Goal: Task Accomplishment & Management: Use online tool/utility

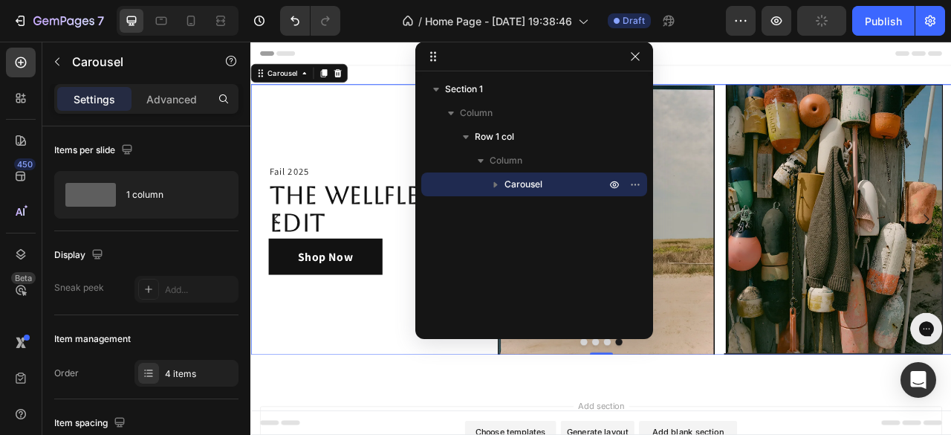
scroll to position [520, 0]
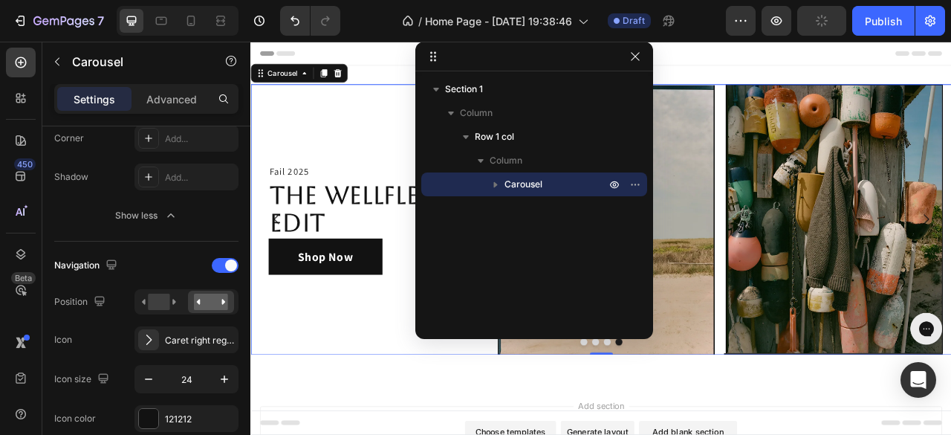
click at [227, 378] on icon "button" at bounding box center [224, 378] width 15 height 15
click at [227, 377] on icon "button" at bounding box center [224, 378] width 15 height 15
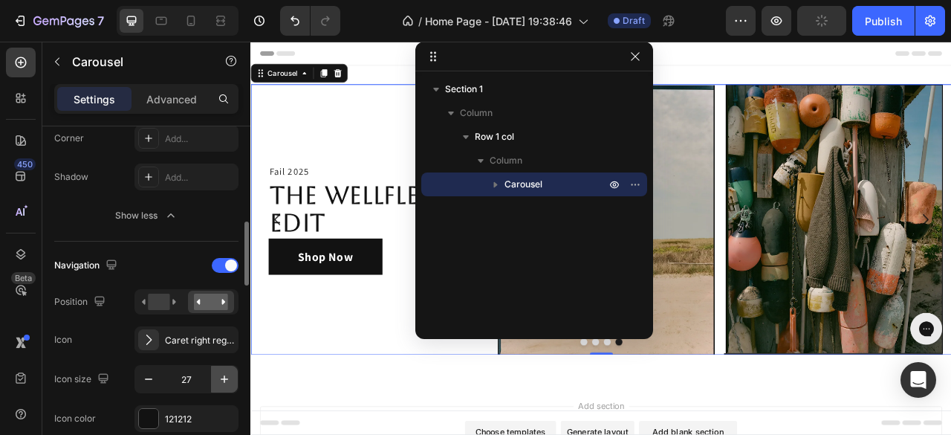
click at [227, 377] on icon "button" at bounding box center [224, 378] width 15 height 15
click at [226, 377] on icon "button" at bounding box center [224, 378] width 15 height 15
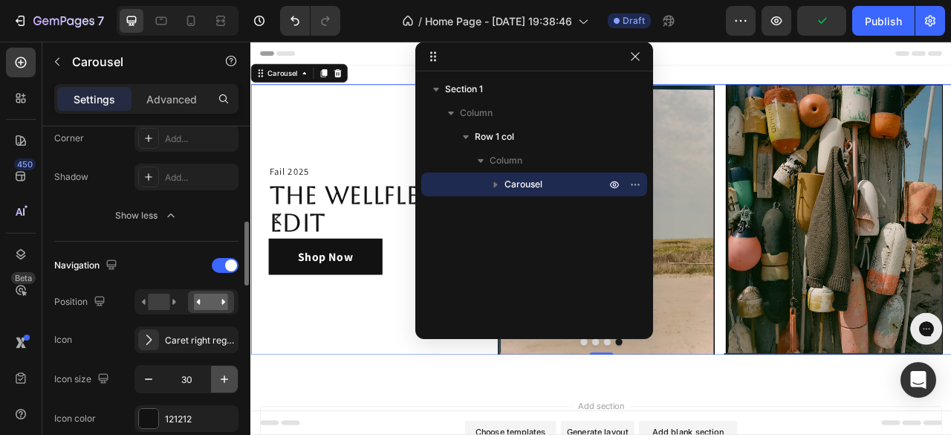
click at [226, 377] on icon "button" at bounding box center [224, 378] width 15 height 15
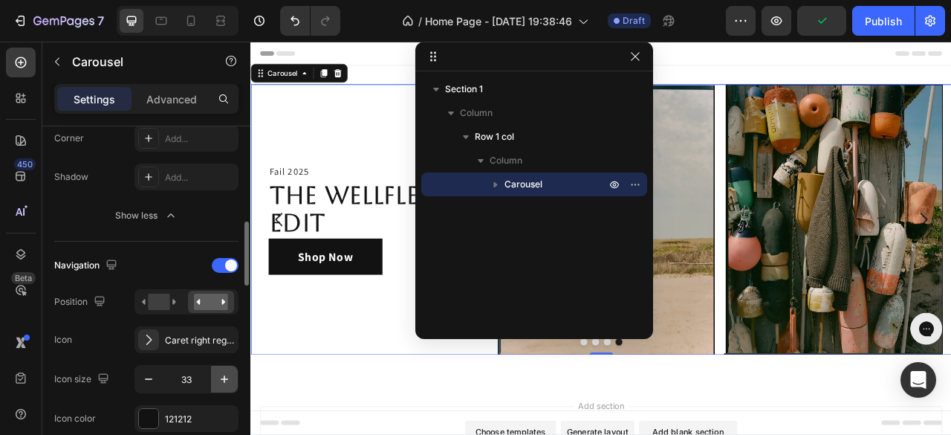
click at [226, 377] on icon "button" at bounding box center [224, 378] width 15 height 15
type input "36"
click at [152, 417] on div at bounding box center [148, 418] width 19 height 19
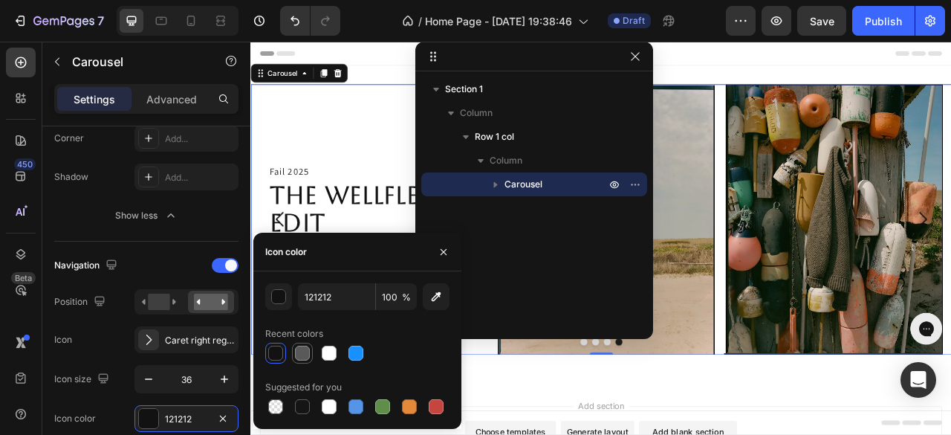
click at [303, 352] on div at bounding box center [302, 352] width 15 height 15
click at [325, 353] on div at bounding box center [329, 352] width 15 height 15
type input "FFFFFF"
click at [446, 253] on icon "button" at bounding box center [444, 252] width 12 height 12
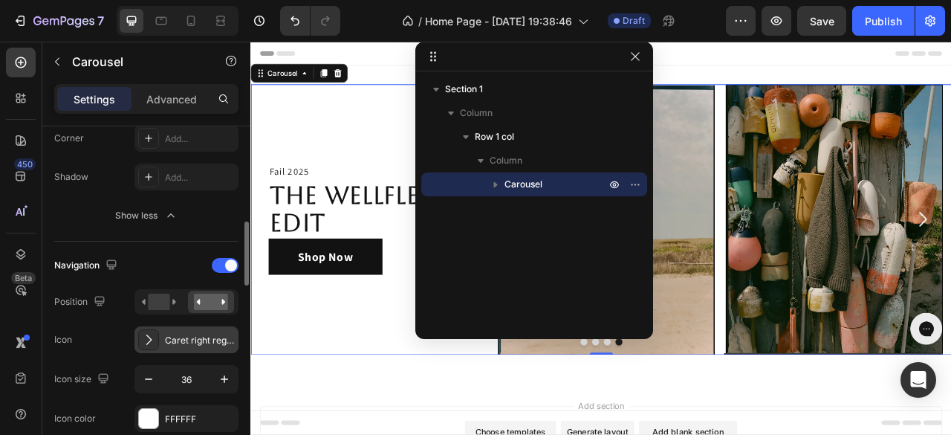
click at [188, 339] on div "Caret right regular" at bounding box center [200, 340] width 70 height 13
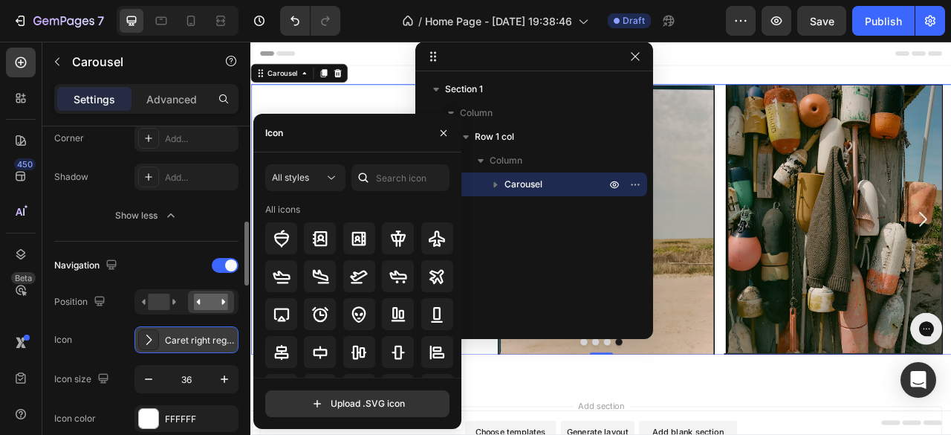
click at [185, 338] on div "Caret right regular" at bounding box center [200, 340] width 70 height 13
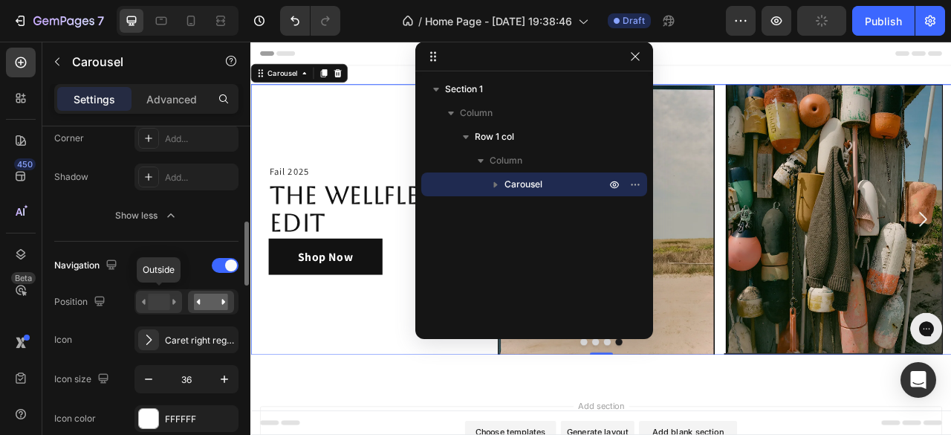
click at [172, 304] on icon at bounding box center [159, 301] width 34 height 16
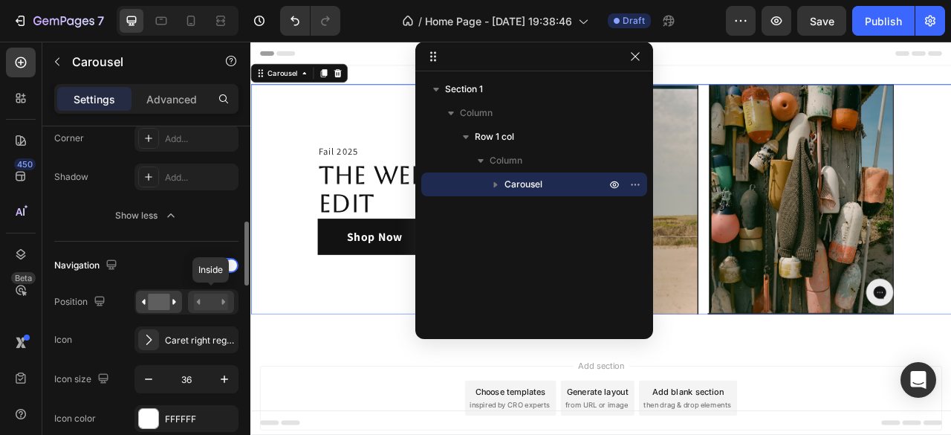
click at [210, 303] on rect at bounding box center [211, 301] width 34 height 16
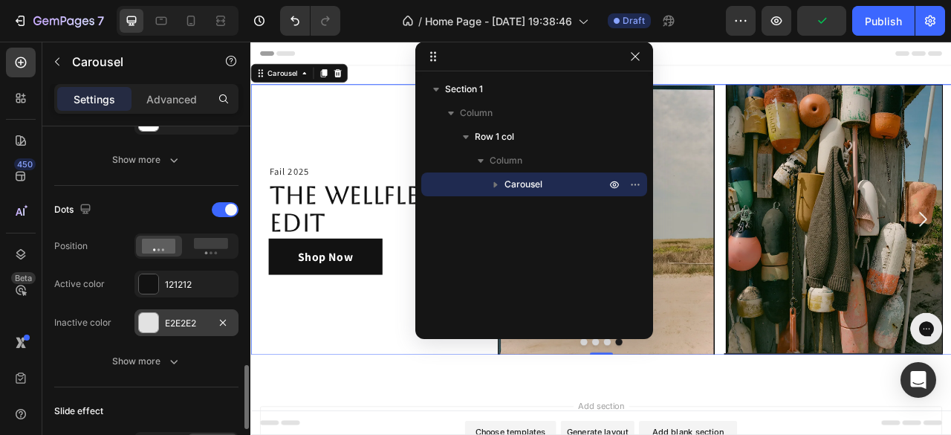
scroll to position [891, 0]
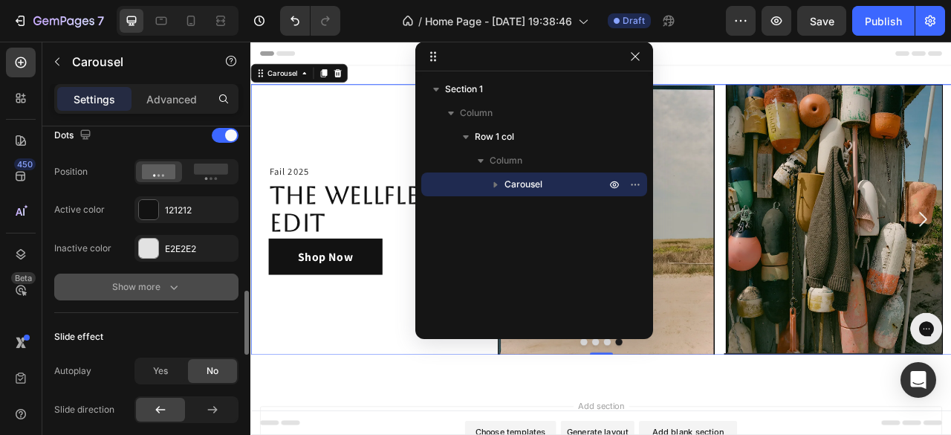
click at [177, 288] on icon "button" at bounding box center [173, 286] width 15 height 15
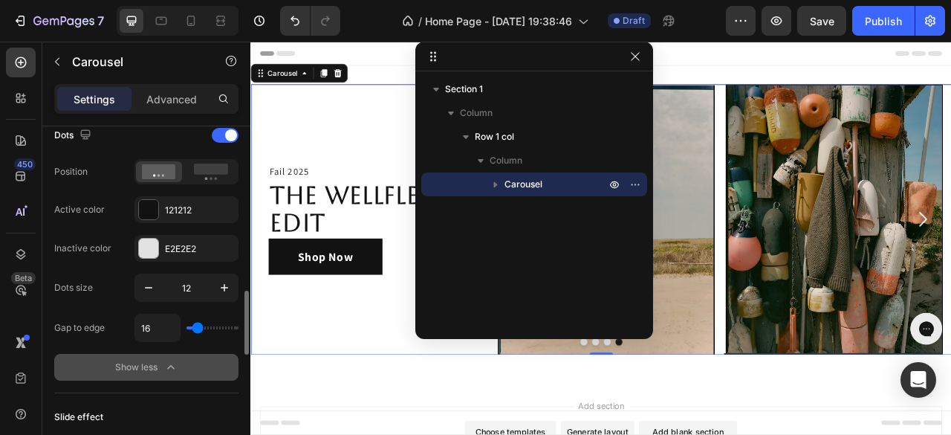
type input "42"
type input "30"
type input "23"
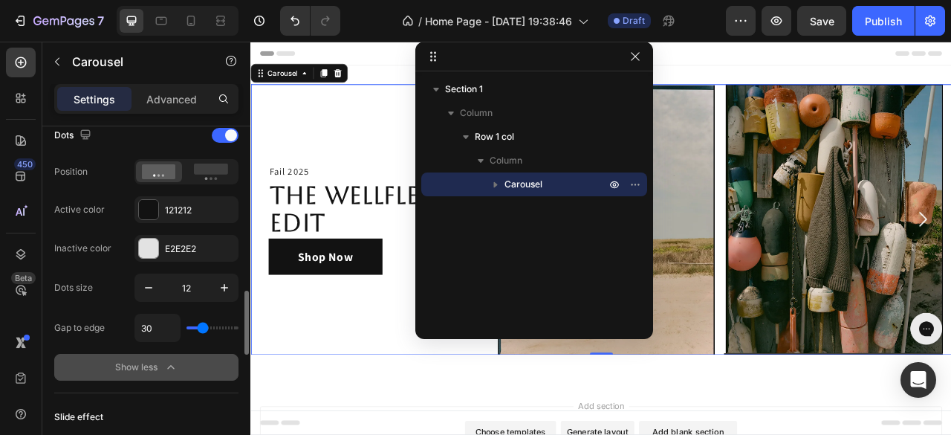
type input "23"
type input "20"
click at [199, 326] on input "range" at bounding box center [212, 327] width 52 height 3
click at [174, 360] on icon "button" at bounding box center [170, 367] width 15 height 15
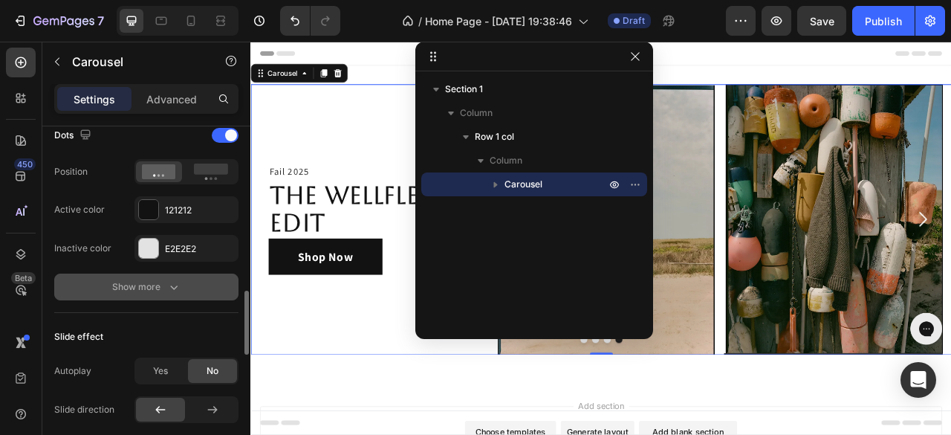
scroll to position [966, 0]
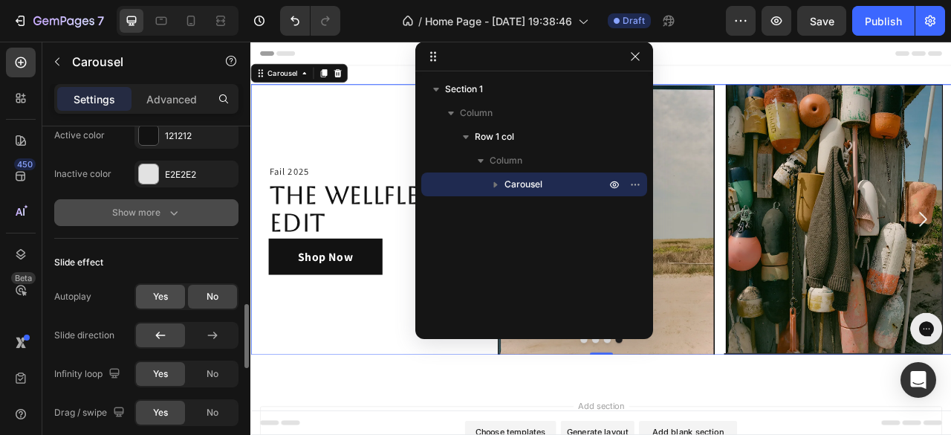
click at [163, 296] on span "Yes" at bounding box center [160, 296] width 15 height 13
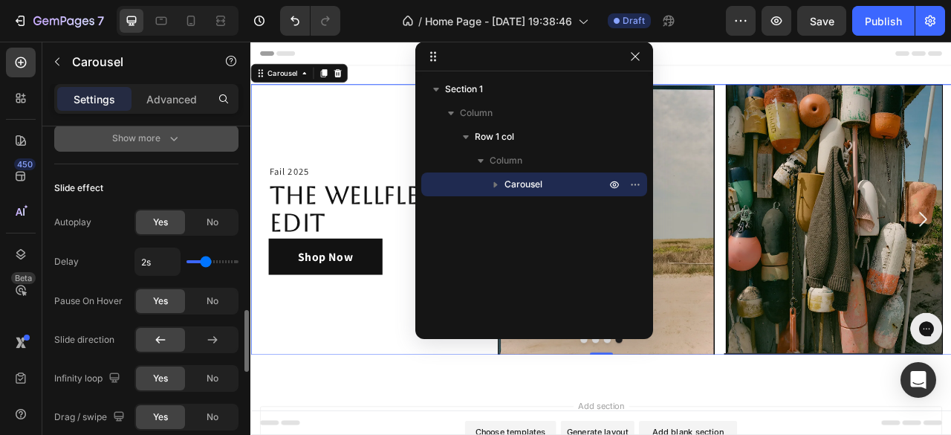
type input "2.1s"
type input "2.1"
type input "2.2s"
type input "2.2"
type input "2.4s"
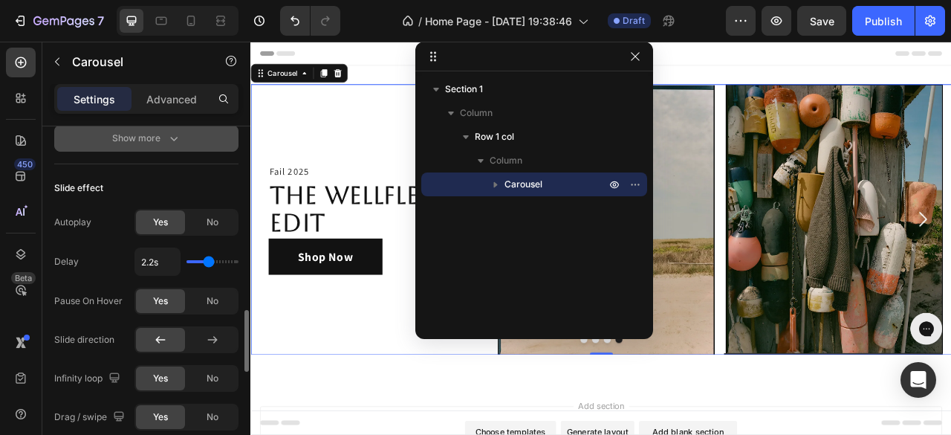
type input "2.4"
type input "2.3s"
drag, startPoint x: 204, startPoint y: 261, endPoint x: 210, endPoint y: 267, distance: 8.4
type input "2.3"
click at [210, 263] on input "range" at bounding box center [212, 261] width 52 height 3
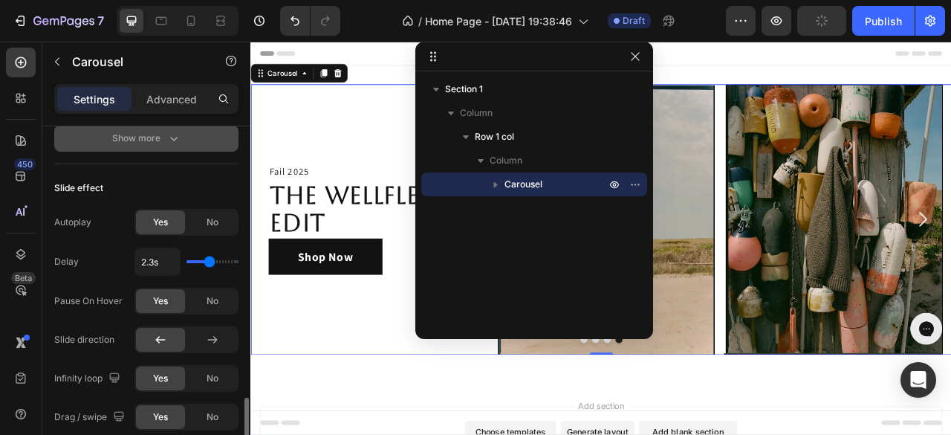
scroll to position [1114, 0]
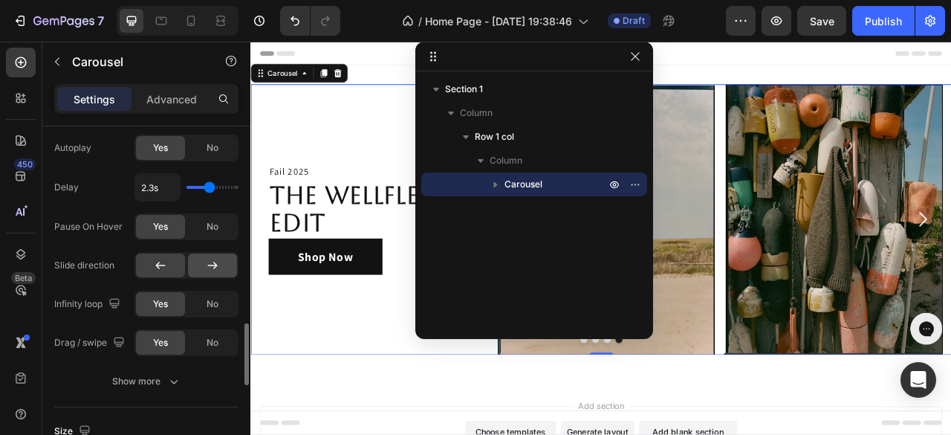
click at [210, 264] on icon at bounding box center [212, 265] width 15 height 15
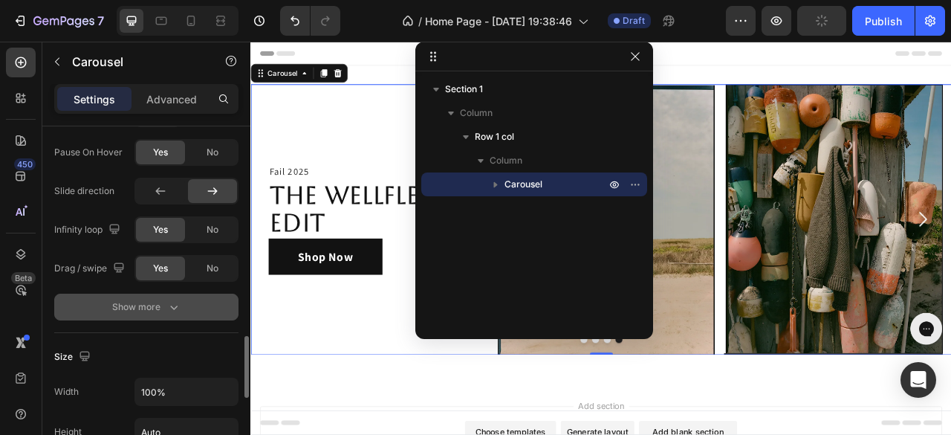
click at [177, 305] on icon "button" at bounding box center [173, 306] width 15 height 15
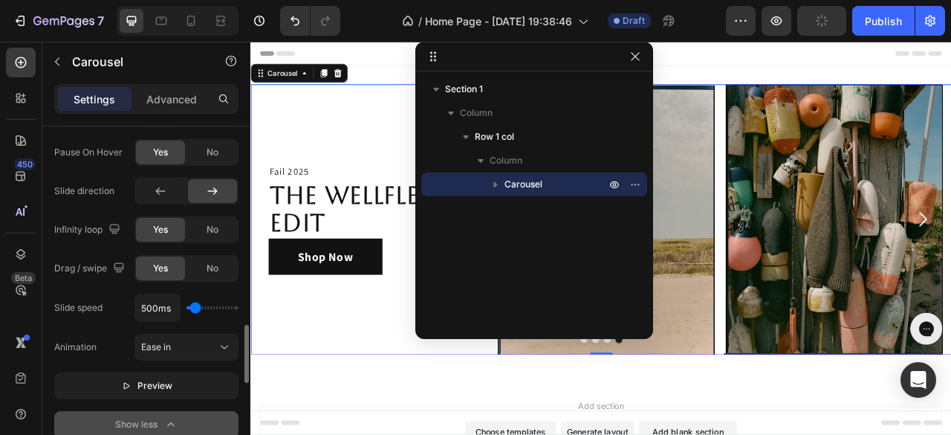
scroll to position [1263, 0]
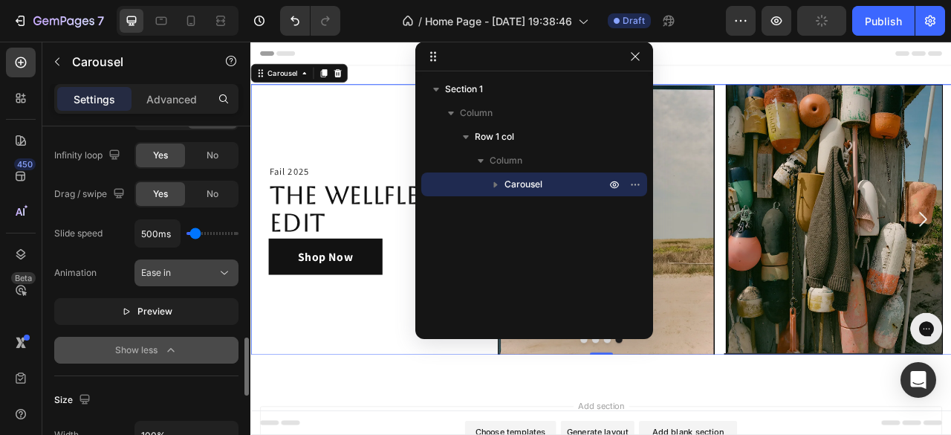
click at [212, 268] on div "Ease in" at bounding box center [179, 272] width 76 height 13
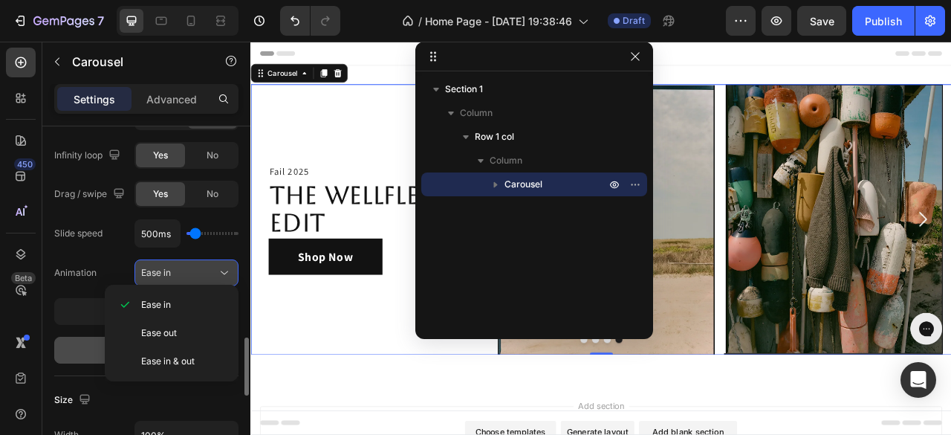
click at [210, 266] on div "Ease in" at bounding box center [179, 272] width 76 height 13
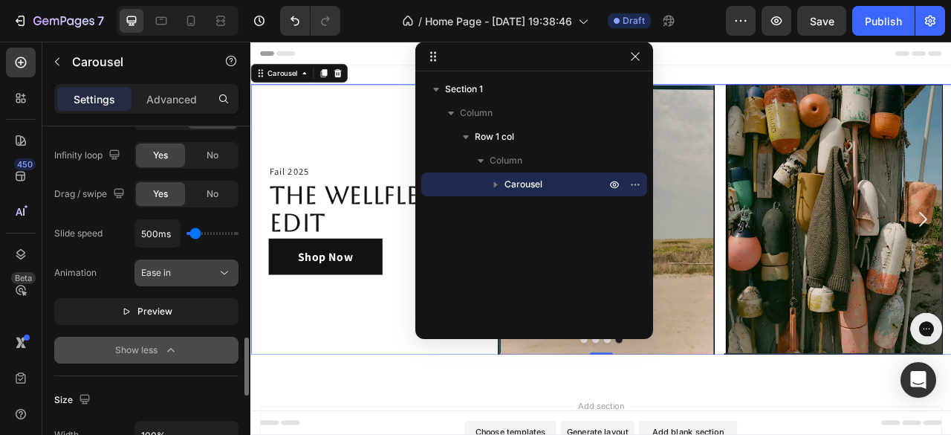
click at [202, 266] on div "Ease in" at bounding box center [179, 272] width 76 height 13
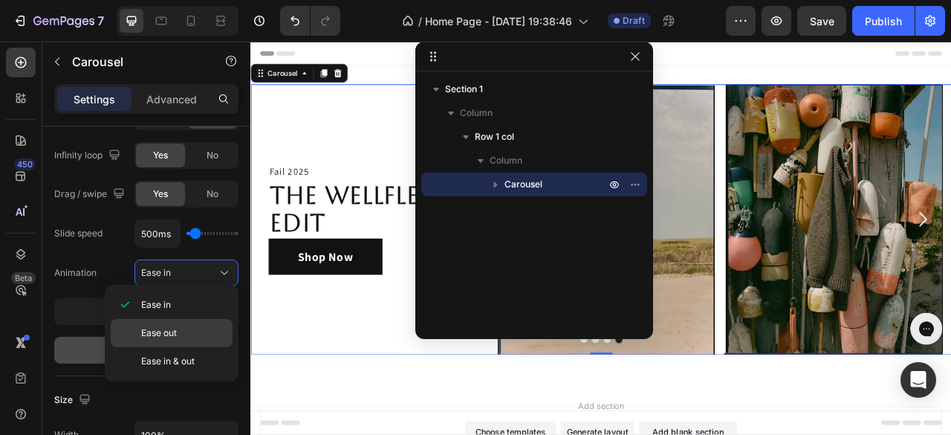
click at [177, 326] on span "Ease out" at bounding box center [159, 332] width 36 height 13
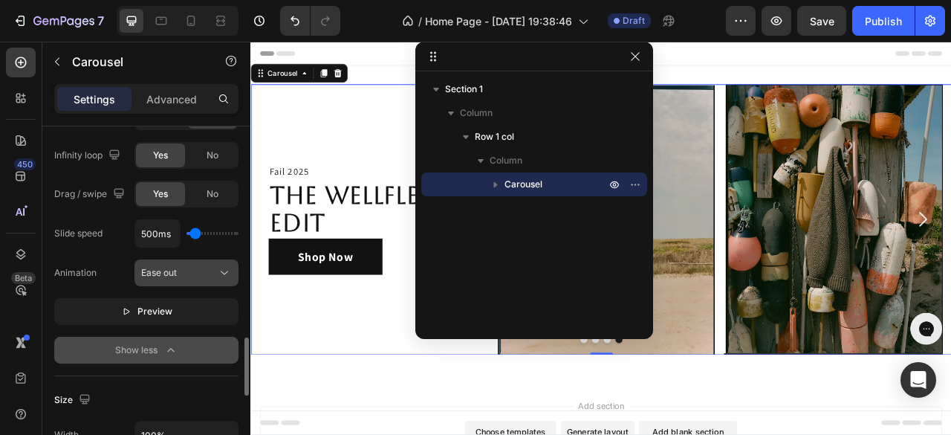
click at [207, 266] on div "Ease out" at bounding box center [179, 272] width 76 height 13
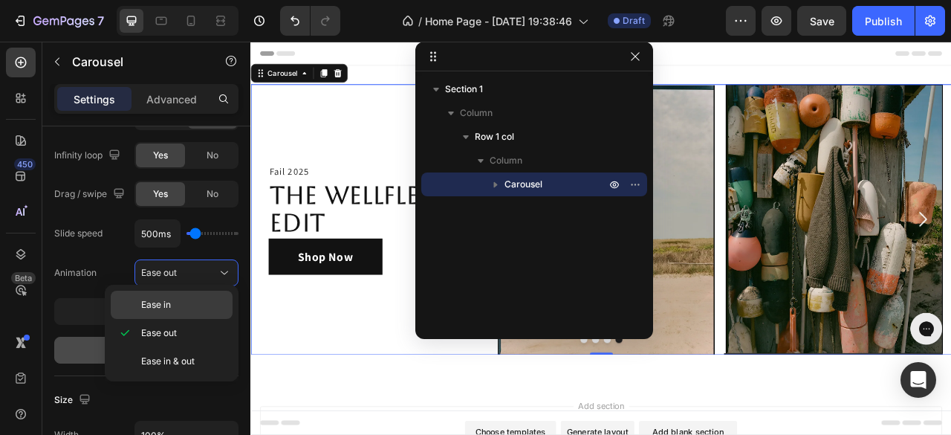
click at [168, 306] on span "Ease in" at bounding box center [156, 304] width 30 height 13
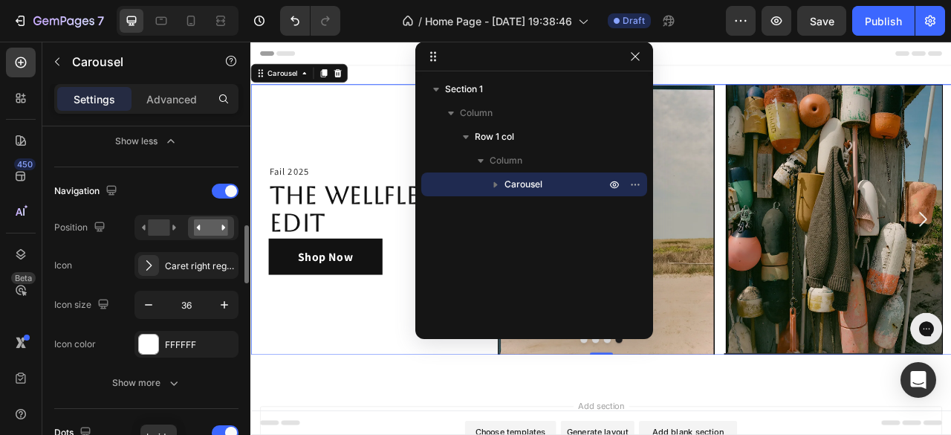
scroll to position [297, 0]
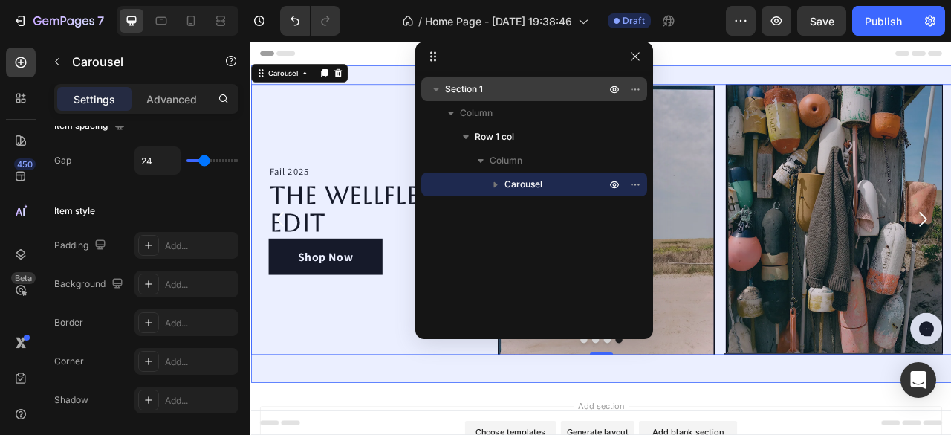
click at [490, 85] on p "Section 1" at bounding box center [526, 89] width 163 height 15
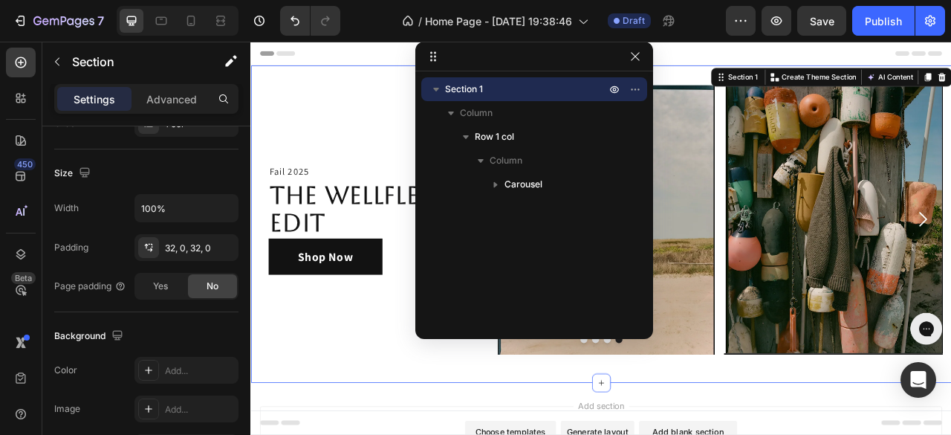
scroll to position [0, 0]
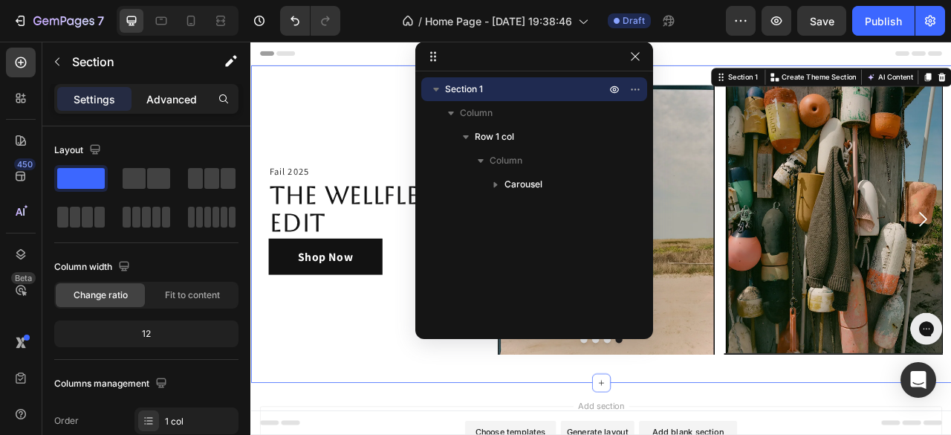
click at [186, 102] on p "Advanced" at bounding box center [171, 99] width 51 height 16
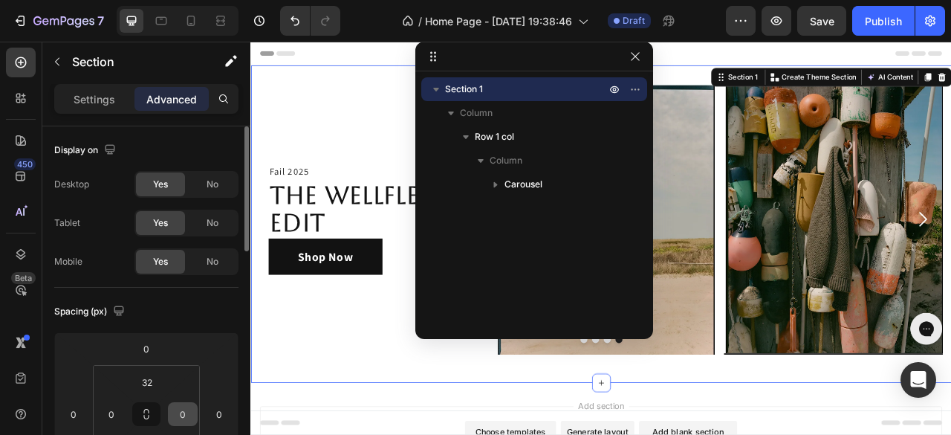
scroll to position [74, 0]
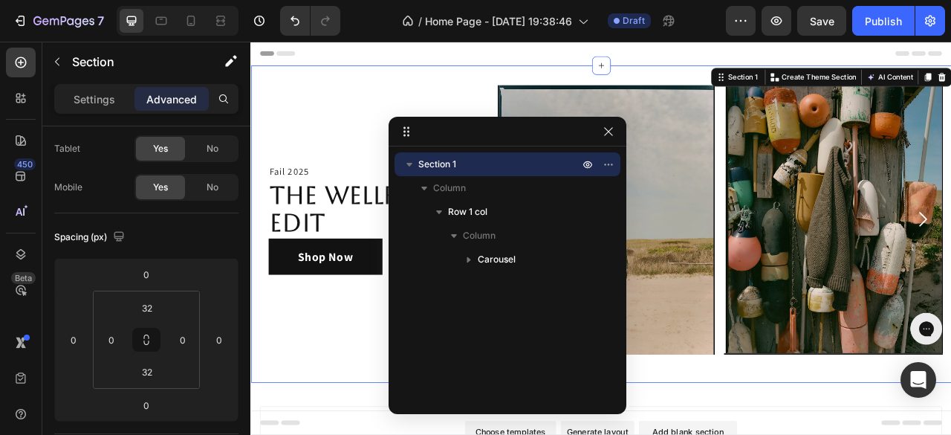
drag, startPoint x: 574, startPoint y: 69, endPoint x: 536, endPoint y: 285, distance: 218.6
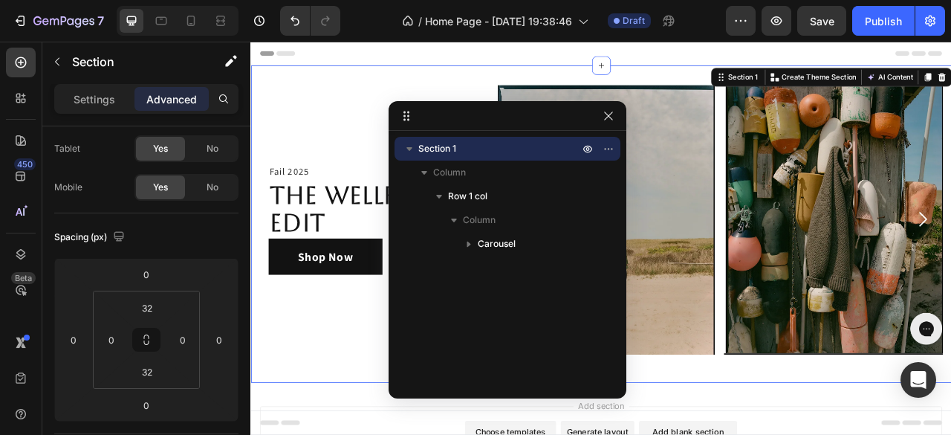
drag, startPoint x: 536, startPoint y: 285, endPoint x: 523, endPoint y: 347, distance: 63.8
click at [524, 348] on div "Section 1 Column Row 1 col Column Carousel" at bounding box center [508, 259] width 238 height 245
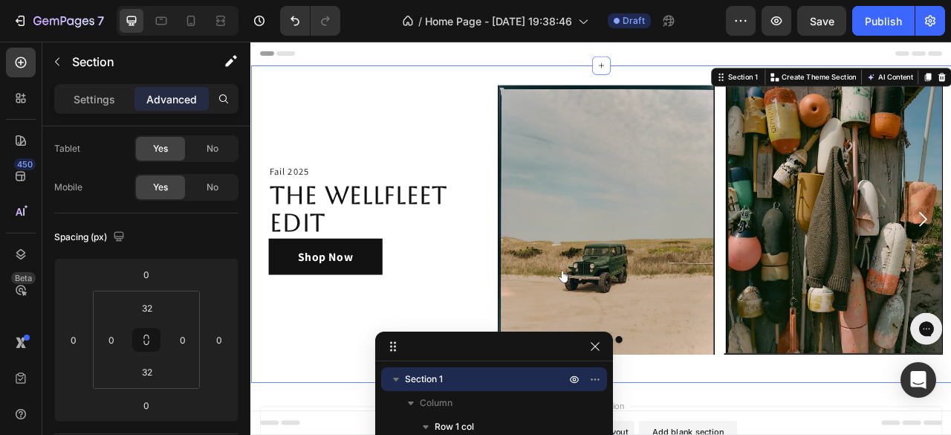
drag, startPoint x: 501, startPoint y: 123, endPoint x: 484, endPoint y: 366, distance: 244.3
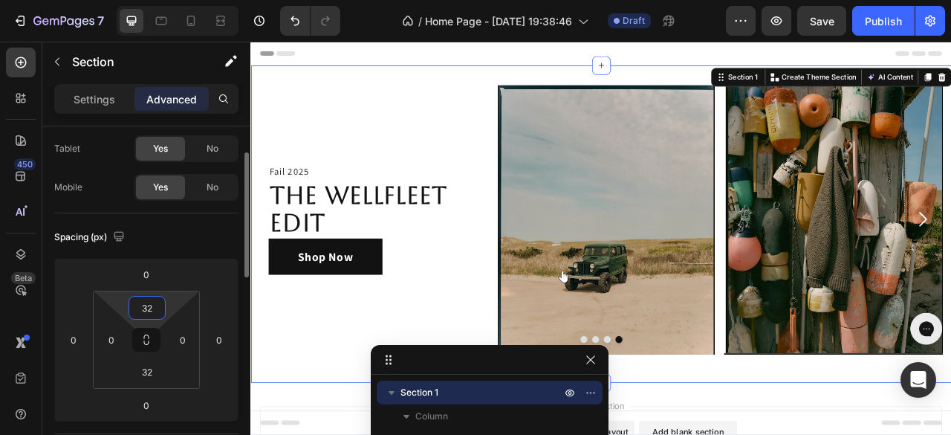
click at [155, 311] on input "32" at bounding box center [147, 307] width 30 height 22
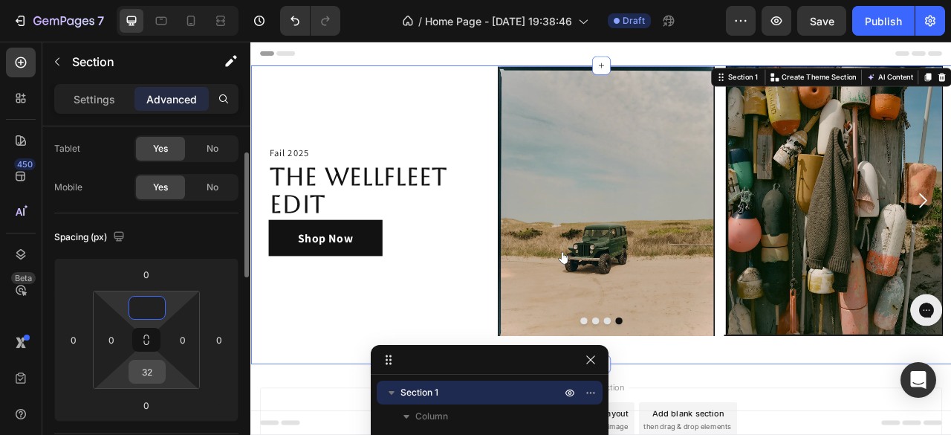
type input "0"
click at [155, 377] on input "32" at bounding box center [147, 371] width 30 height 22
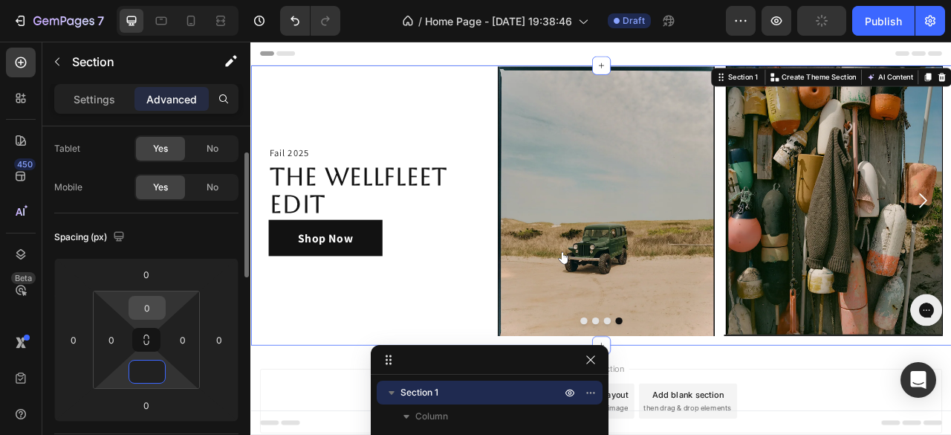
type input "0"
click at [160, 303] on input "0" at bounding box center [147, 307] width 30 height 22
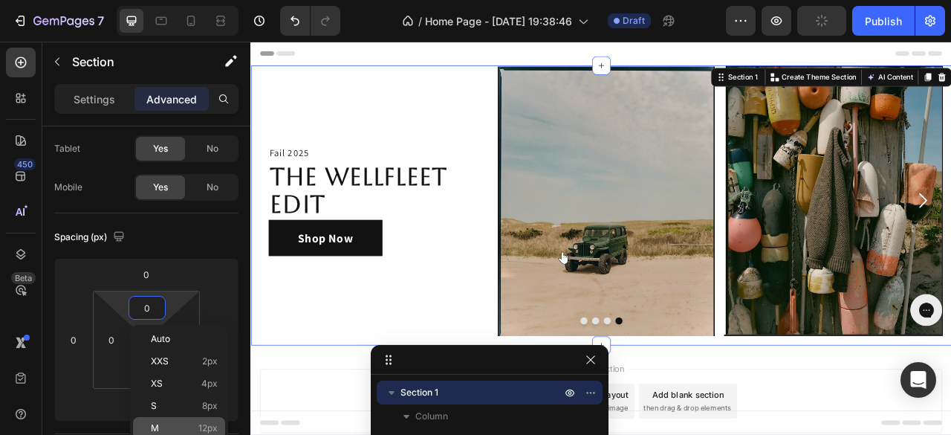
click at [200, 429] on span "12px" at bounding box center [207, 428] width 19 height 10
type input "12"
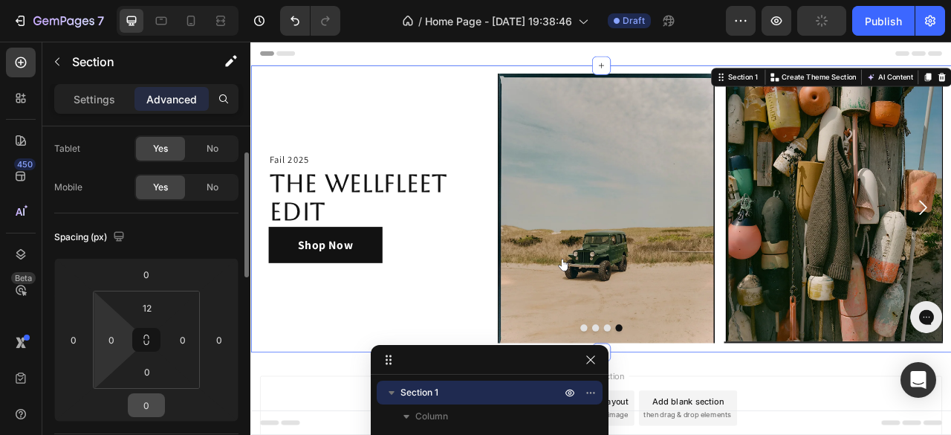
scroll to position [149, 0]
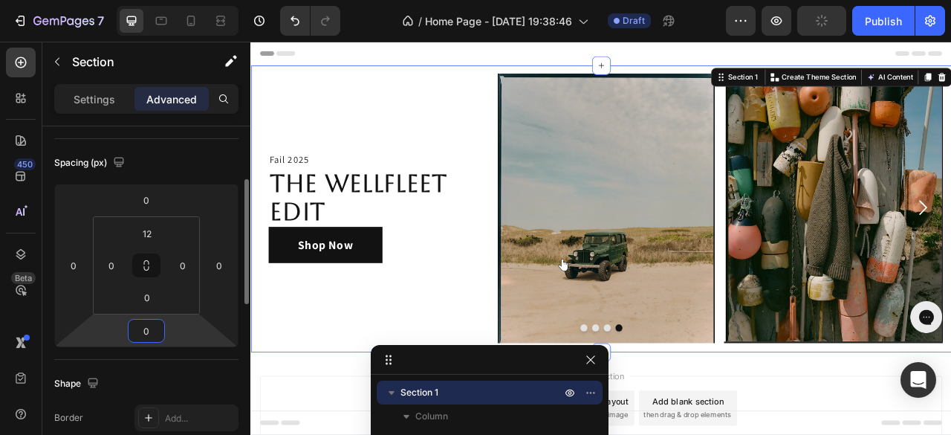
click at [144, 335] on input "0" at bounding box center [146, 330] width 30 height 22
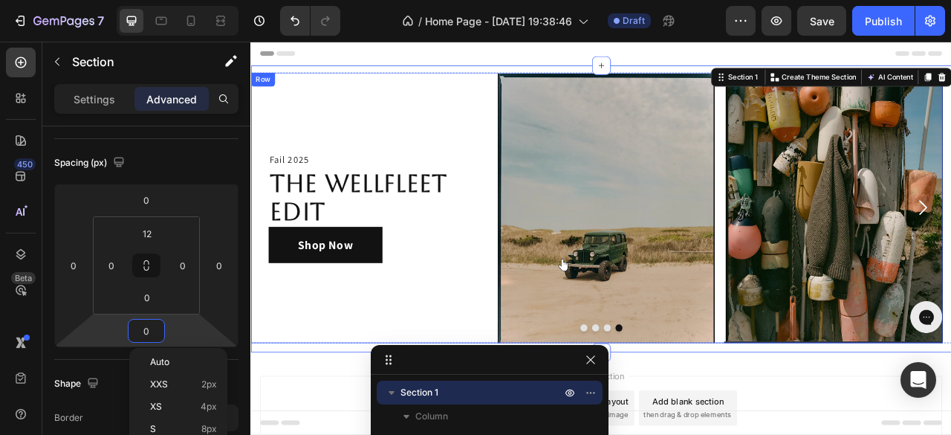
scroll to position [79, 0]
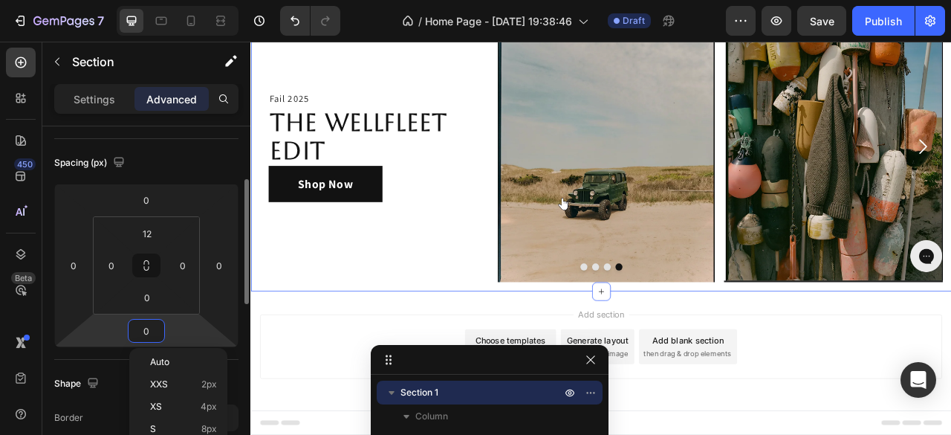
click at [198, 128] on html "7 Version history / Home Page - [DATE] 19:38:46 Draft Preview Save Publish 450 …" at bounding box center [475, 64] width 951 height 128
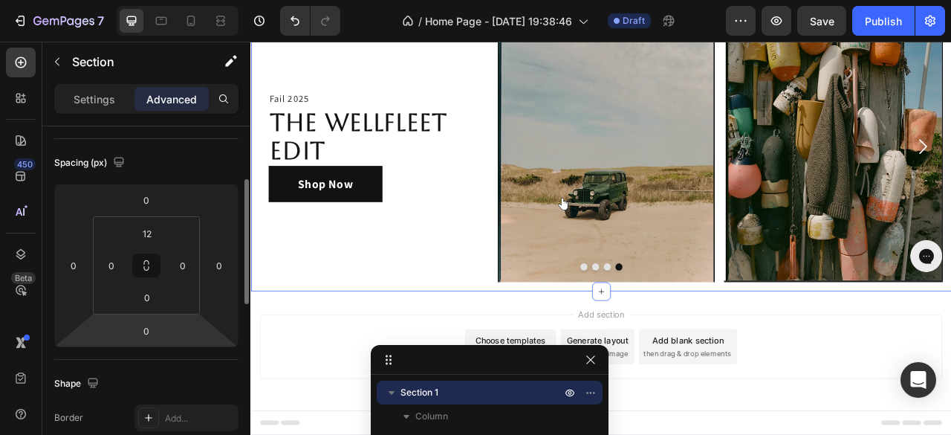
scroll to position [297, 0]
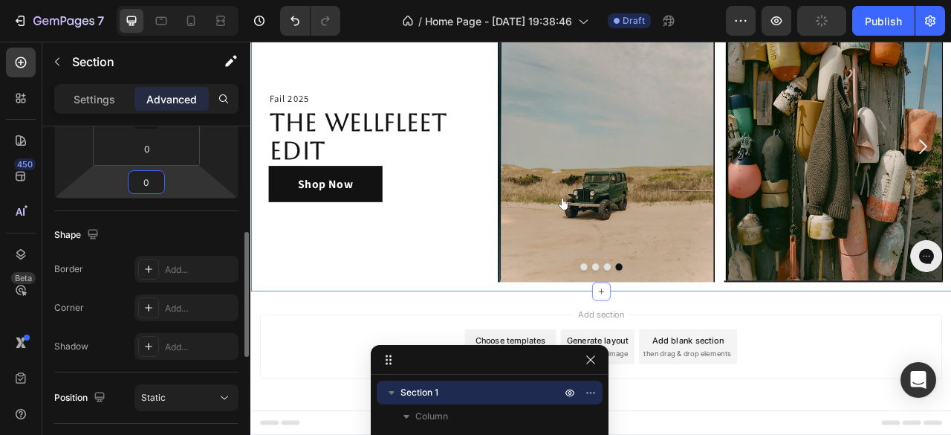
click at [149, 181] on input "0" at bounding box center [146, 182] width 30 height 22
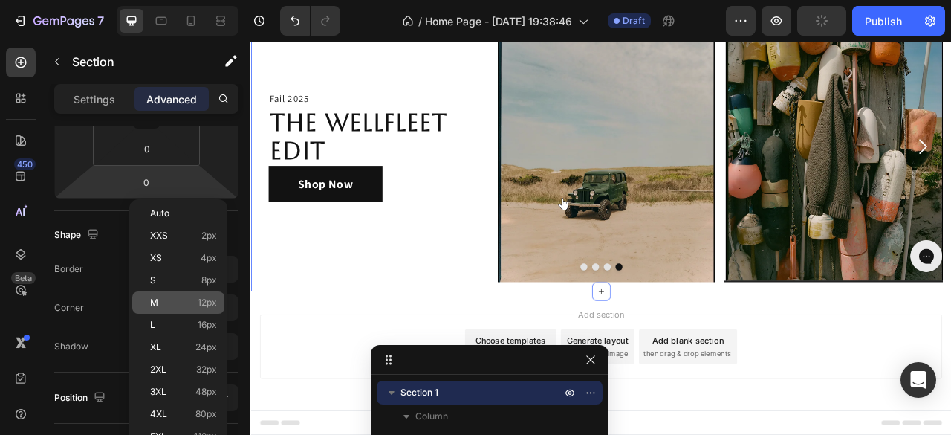
click at [203, 307] on span "12px" at bounding box center [207, 302] width 19 height 10
type input "12"
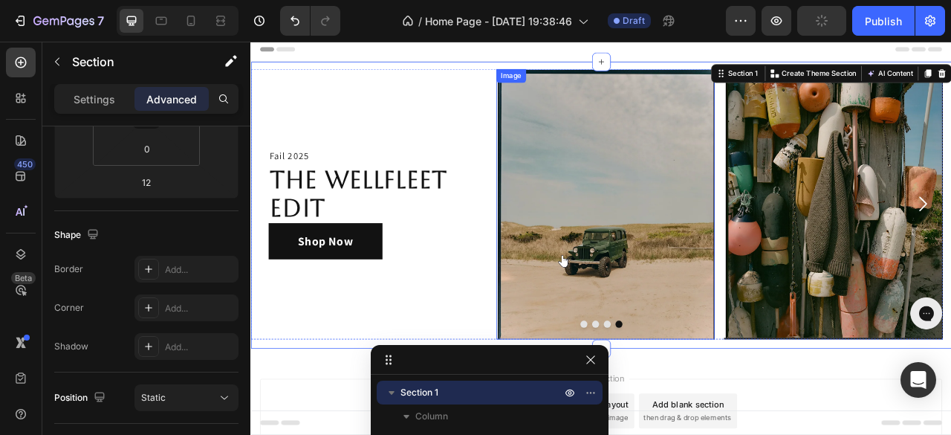
scroll to position [0, 0]
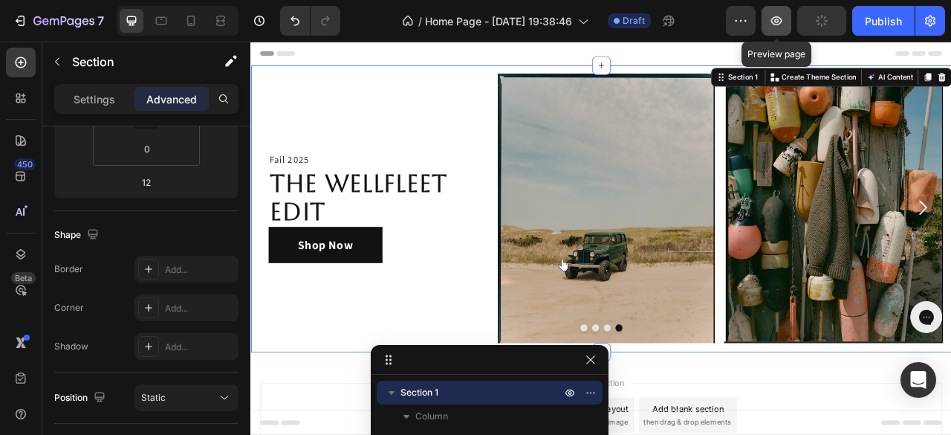
click at [780, 24] on icon "button" at bounding box center [776, 20] width 11 height 9
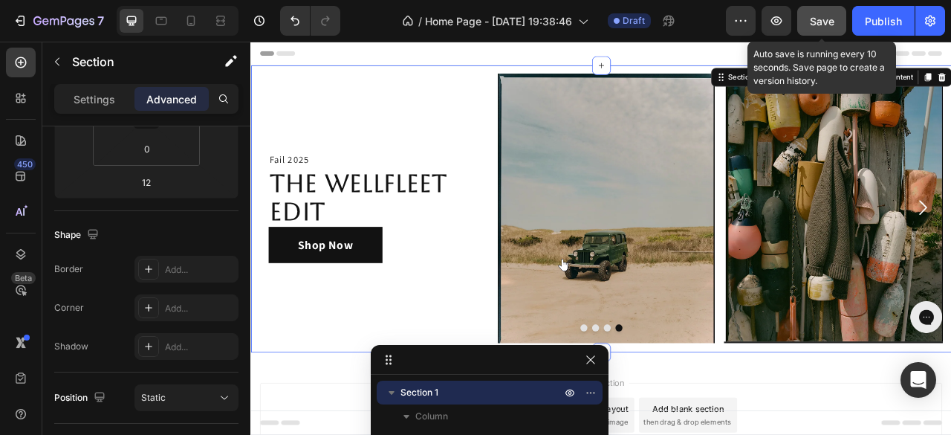
click at [820, 19] on span "Save" at bounding box center [822, 21] width 25 height 13
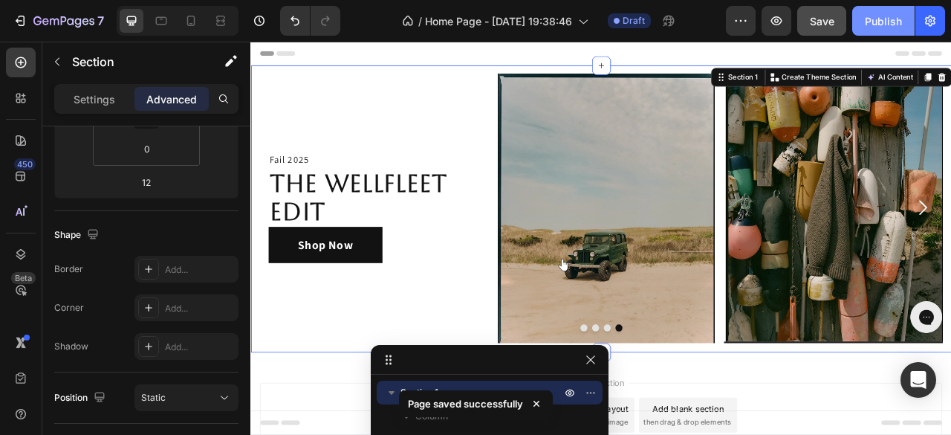
click at [882, 16] on div "Publish" at bounding box center [883, 21] width 37 height 16
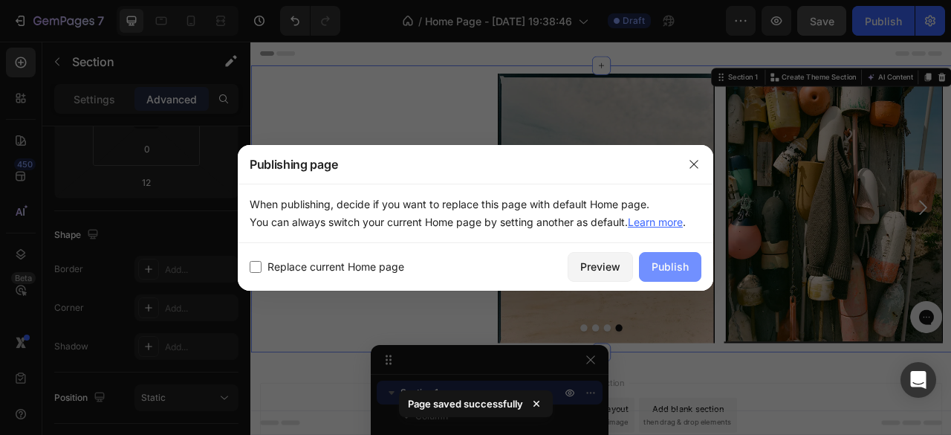
click at [689, 267] on button "Publish" at bounding box center [670, 267] width 62 height 30
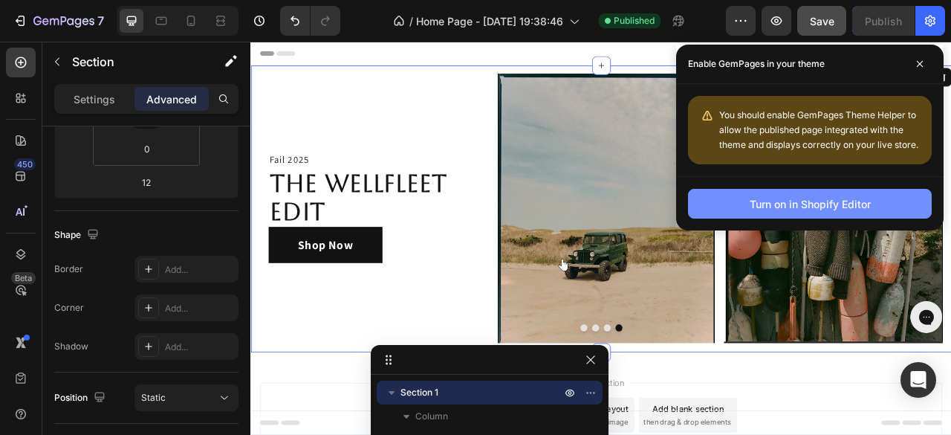
click at [770, 212] on div "Turn on in Shopify Editor" at bounding box center [810, 204] width 121 height 16
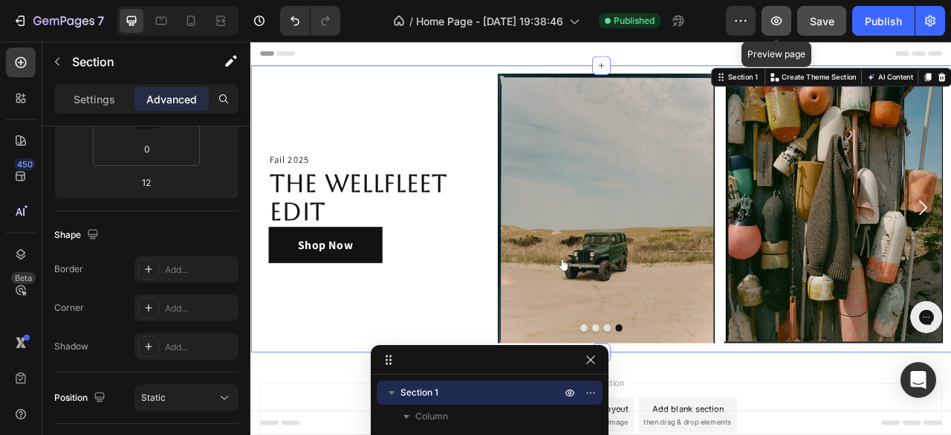
click at [782, 25] on icon "button" at bounding box center [776, 20] width 15 height 15
click at [584, 56] on div "Header" at bounding box center [696, 57] width 868 height 30
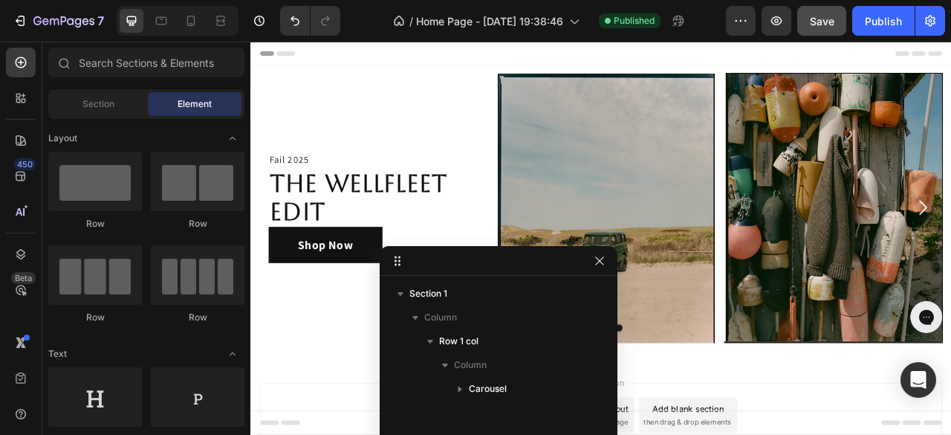
drag, startPoint x: 431, startPoint y: 356, endPoint x: 440, endPoint y: 179, distance: 177.0
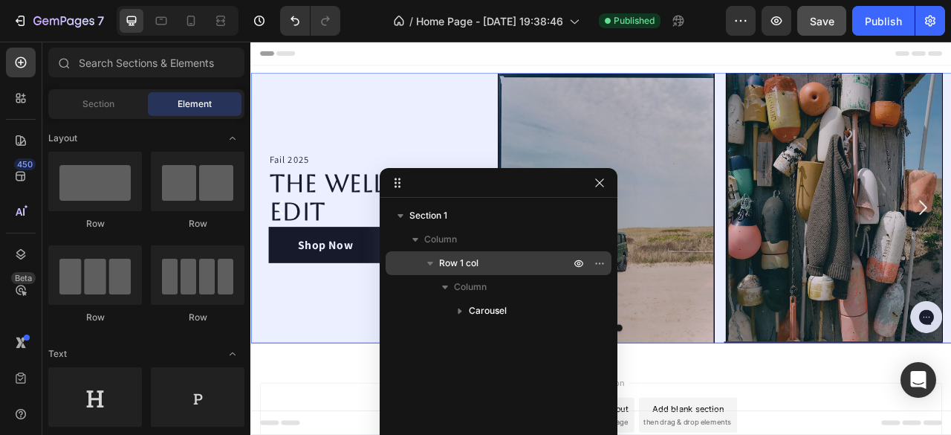
click at [450, 256] on span "Row 1 col" at bounding box center [458, 263] width 39 height 15
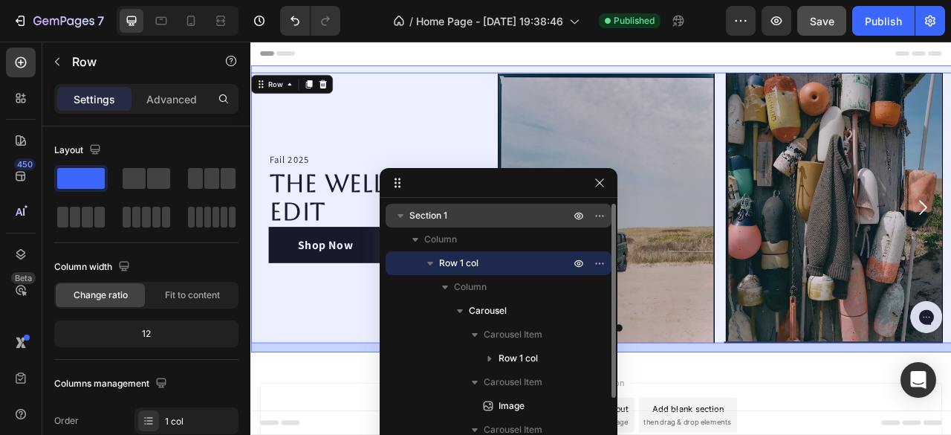
click at [434, 222] on span "Section 1" at bounding box center [428, 215] width 38 height 15
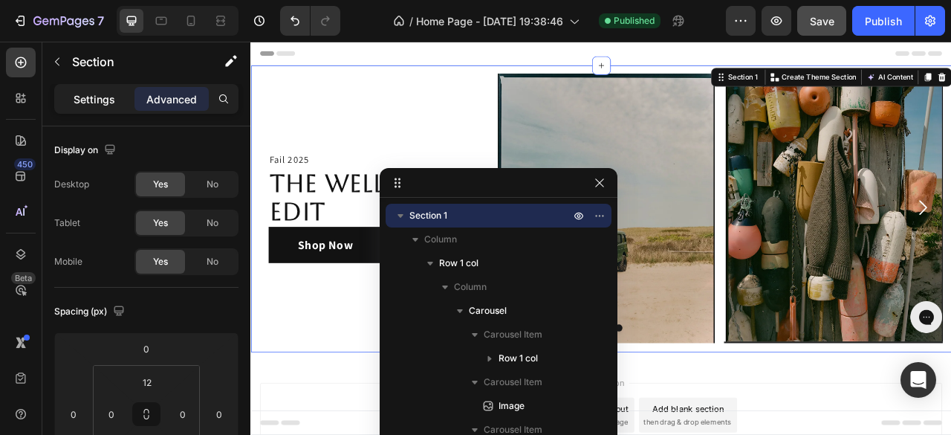
click at [91, 105] on p "Settings" at bounding box center [95, 99] width 42 height 16
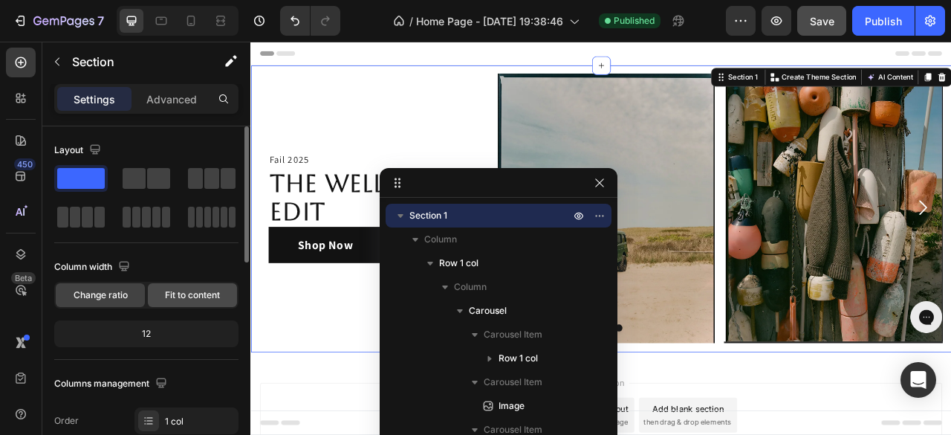
click at [198, 290] on span "Fit to content" at bounding box center [192, 294] width 55 height 13
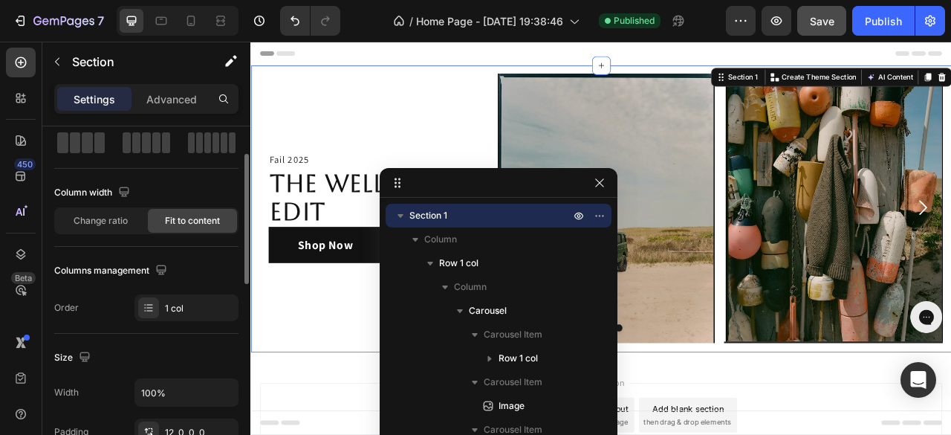
scroll to position [149, 0]
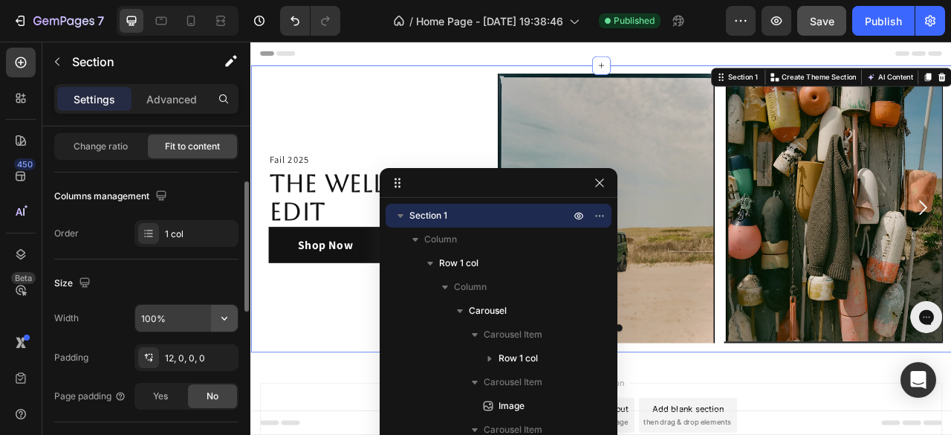
click at [238, 312] on button "button" at bounding box center [224, 318] width 27 height 27
click at [220, 311] on icon "button" at bounding box center [224, 318] width 15 height 15
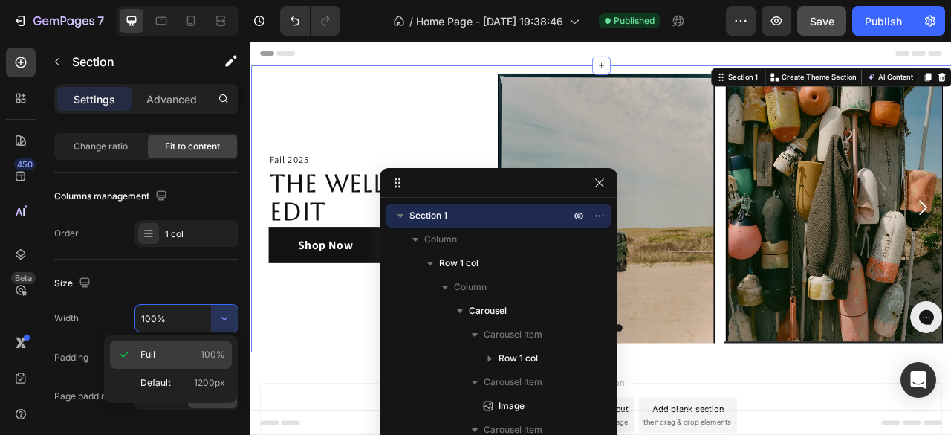
click at [186, 349] on p "Full 100%" at bounding box center [182, 354] width 85 height 13
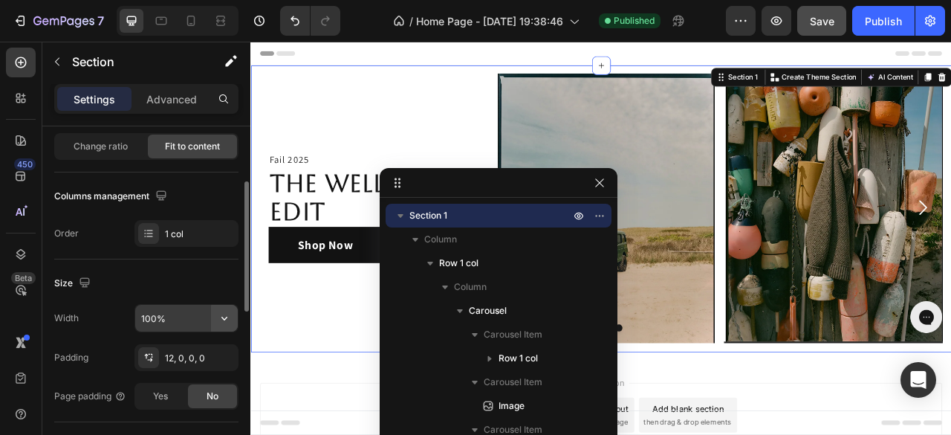
click at [221, 314] on icon "button" at bounding box center [224, 318] width 15 height 15
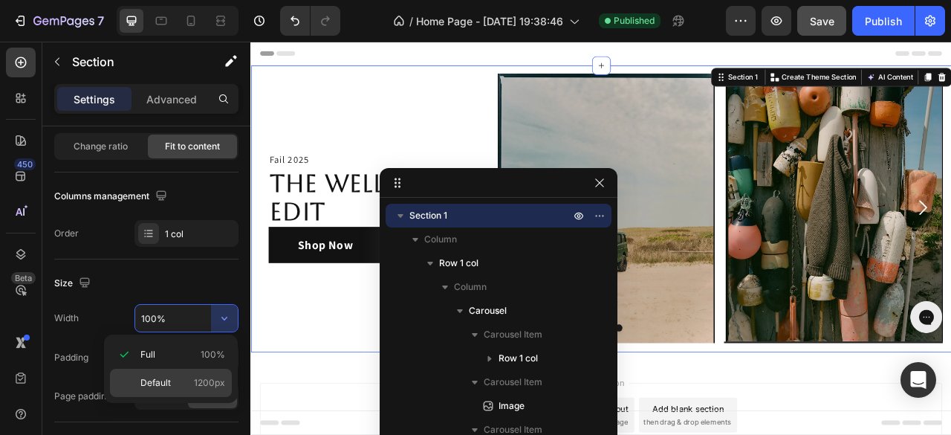
click at [162, 377] on span "Default" at bounding box center [155, 382] width 30 height 13
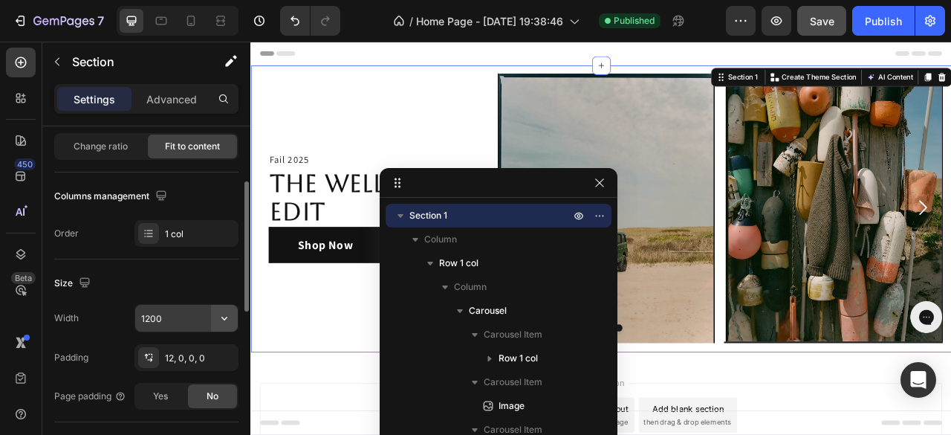
drag, startPoint x: 211, startPoint y: 329, endPoint x: 212, endPoint y: 322, distance: 7.6
click at [212, 322] on button "button" at bounding box center [224, 318] width 27 height 27
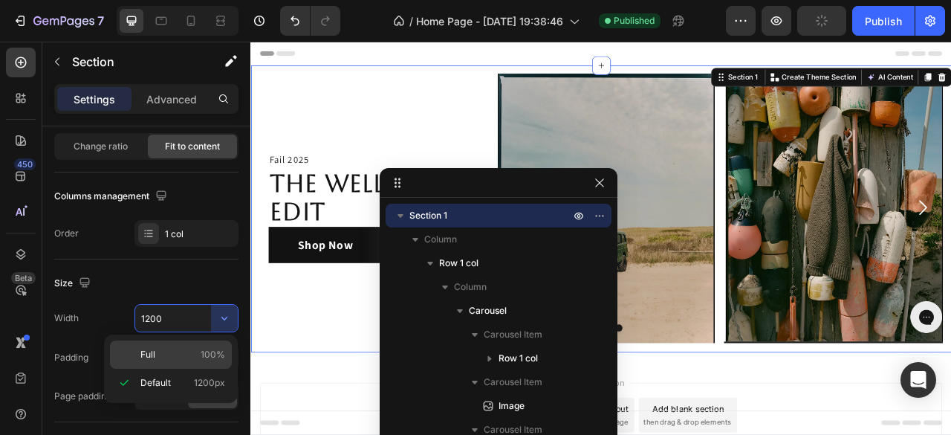
click at [155, 349] on span "Full" at bounding box center [147, 354] width 15 height 13
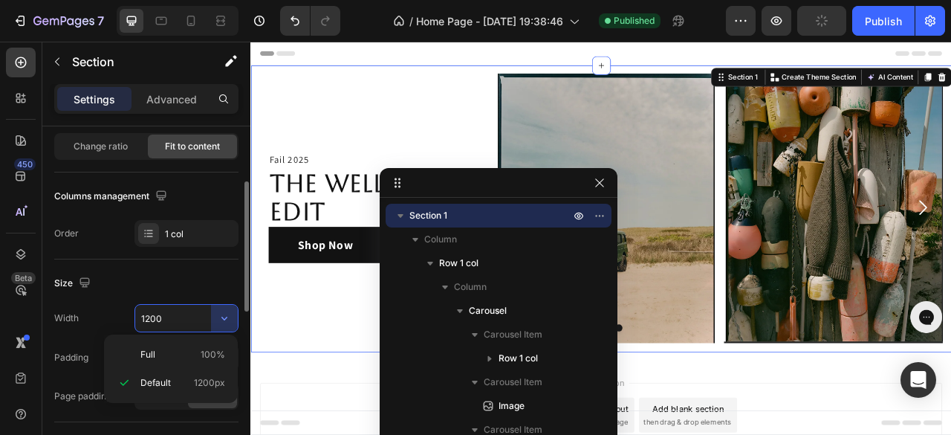
type input "100%"
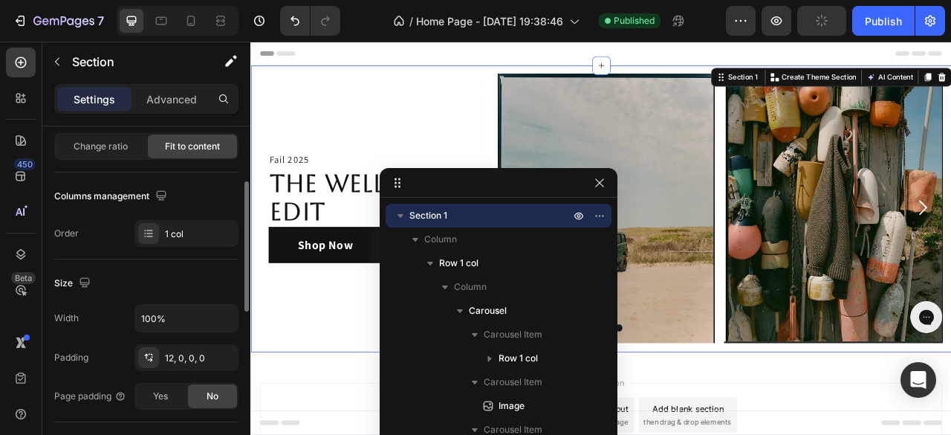
click at [103, 149] on span "Change ratio" at bounding box center [101, 146] width 54 height 13
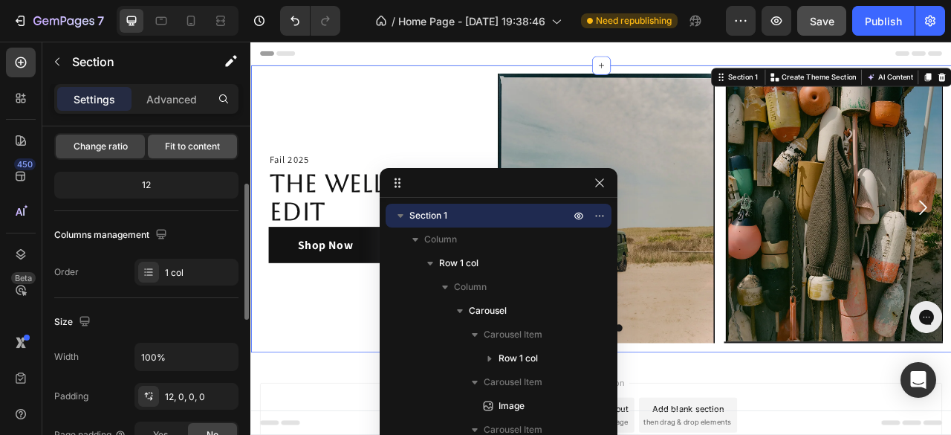
click at [195, 137] on div "Fit to content" at bounding box center [192, 146] width 89 height 24
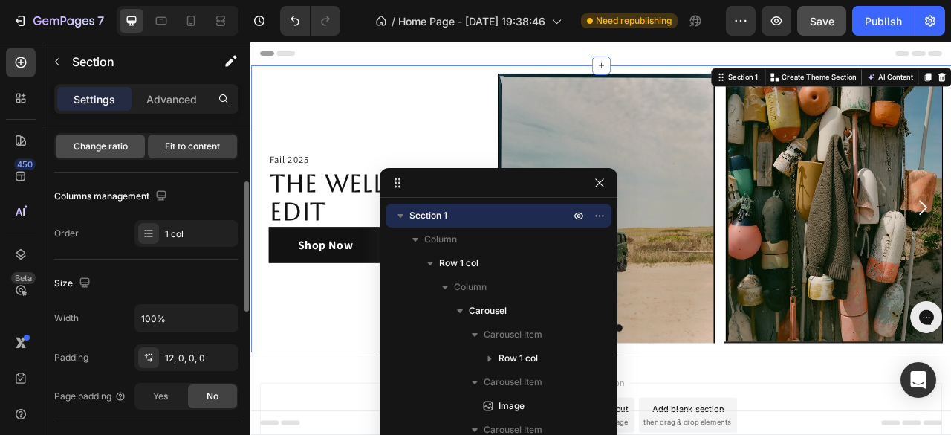
click at [94, 140] on span "Change ratio" at bounding box center [101, 146] width 54 height 13
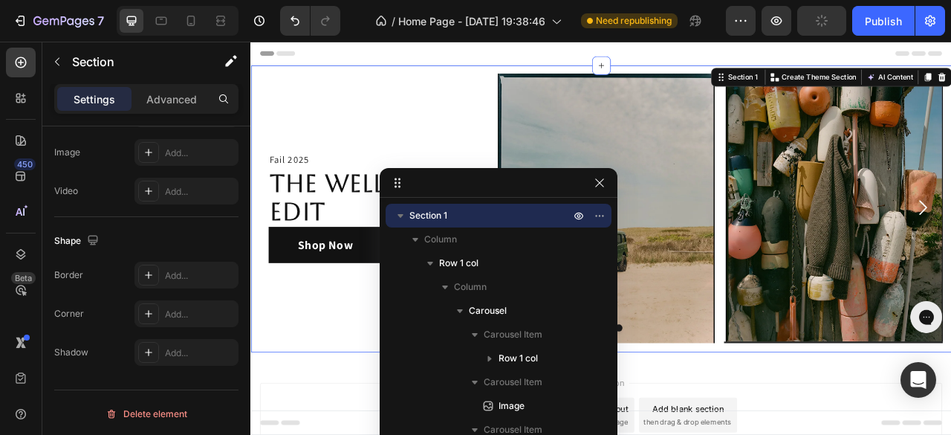
scroll to position [0, 0]
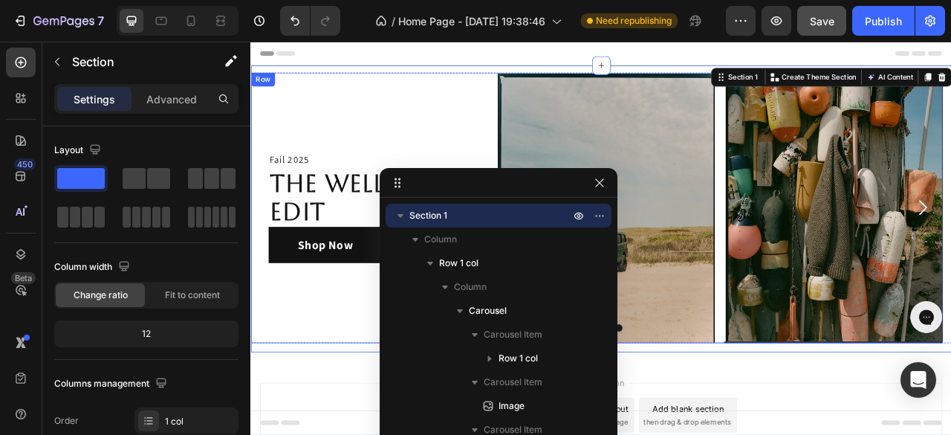
click at [269, 121] on div "Fail 2025 Text Block The Wellfleet Edit Heading Shop Now Button Image Image Row" at bounding box center [690, 253] width 880 height 344
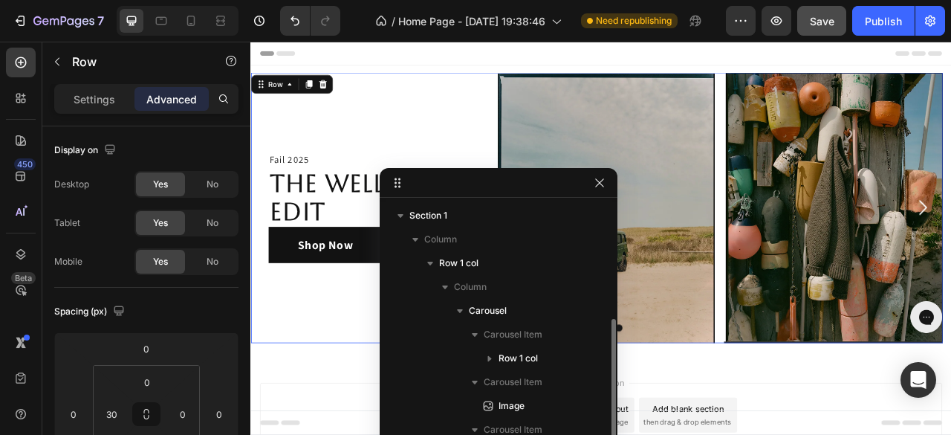
scroll to position [64, 0]
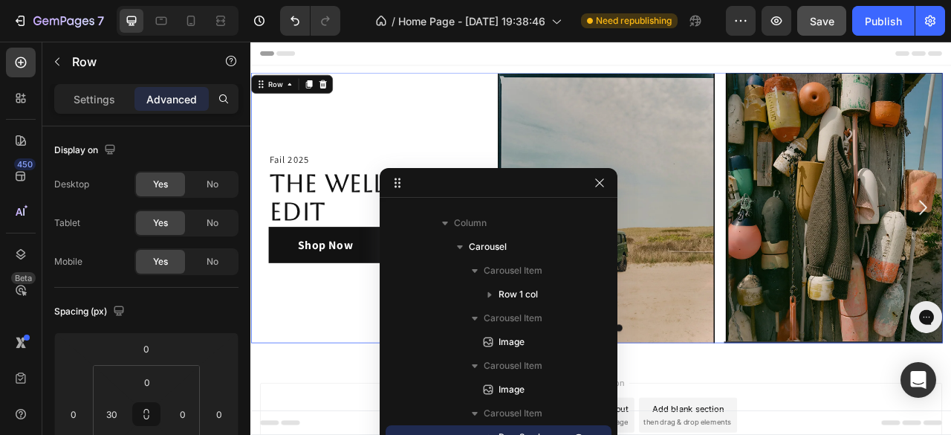
drag, startPoint x: 89, startPoint y: 99, endPoint x: 100, endPoint y: 121, distance: 24.9
click at [89, 98] on p "Settings" at bounding box center [95, 99] width 42 height 16
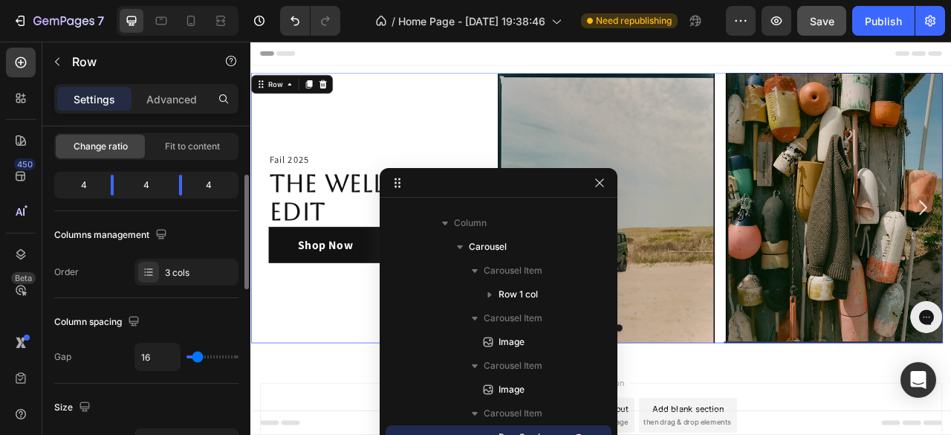
scroll to position [297, 0]
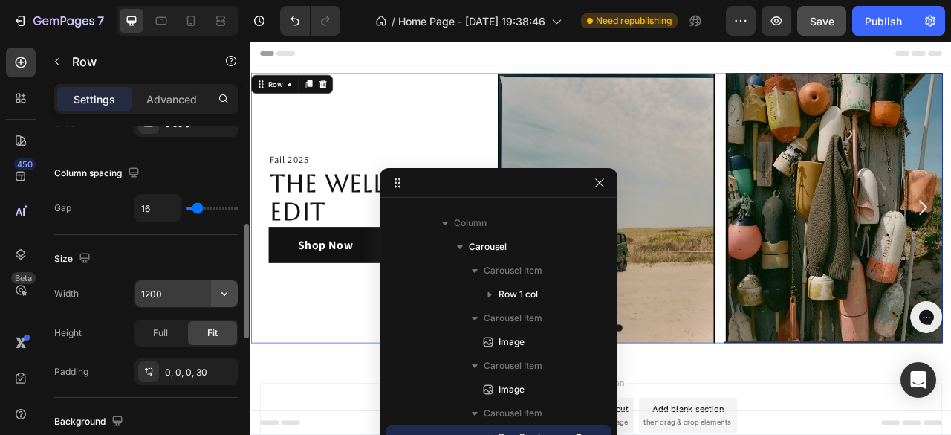
click at [216, 296] on button "button" at bounding box center [224, 293] width 27 height 27
click at [211, 128] on body "7 Version history / Home Page - [DATE] 19:38:46 Need republishing Preview Save …" at bounding box center [475, 64] width 951 height 128
click at [221, 292] on icon "button" at bounding box center [224, 293] width 15 height 15
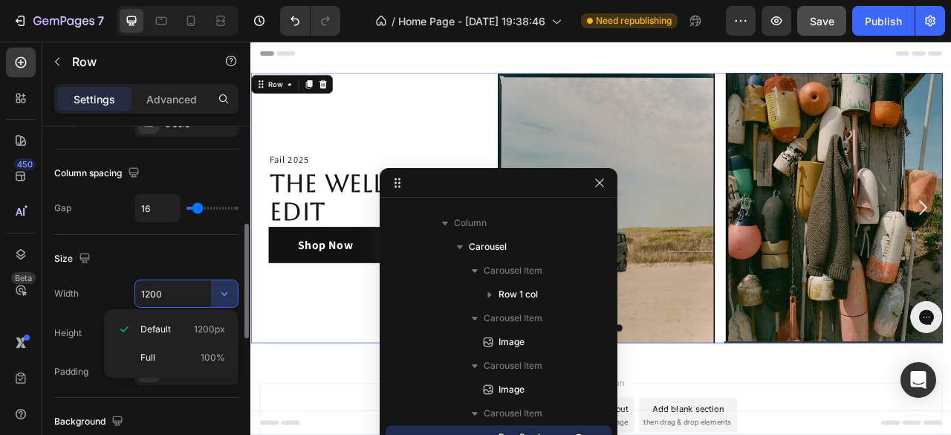
click at [227, 228] on div "Column spacing Gap 16" at bounding box center [146, 191] width 184 height 85
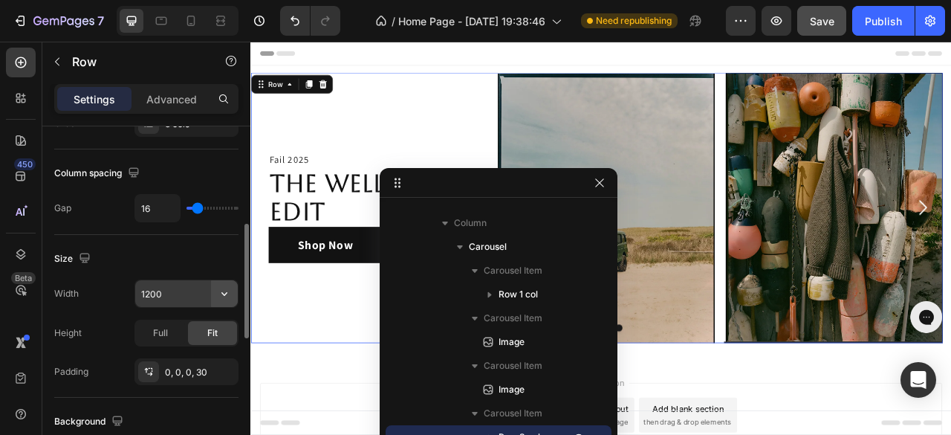
click at [227, 289] on icon "button" at bounding box center [224, 293] width 15 height 15
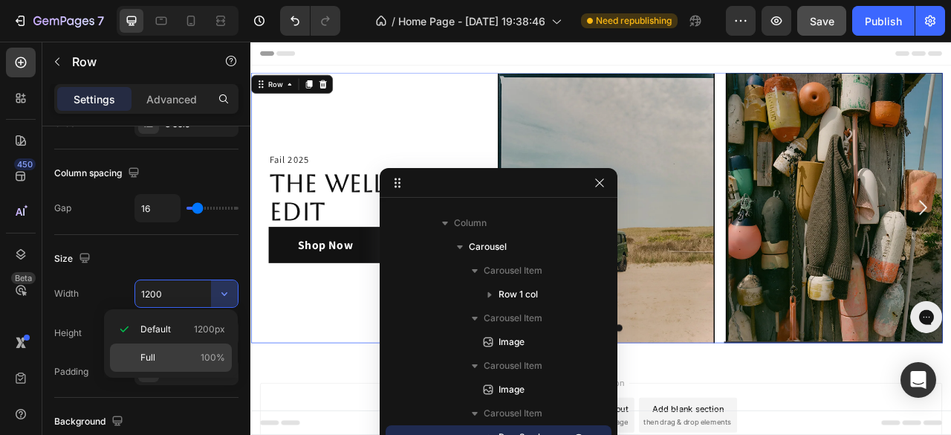
click at [175, 353] on p "Full 100%" at bounding box center [182, 357] width 85 height 13
type input "100%"
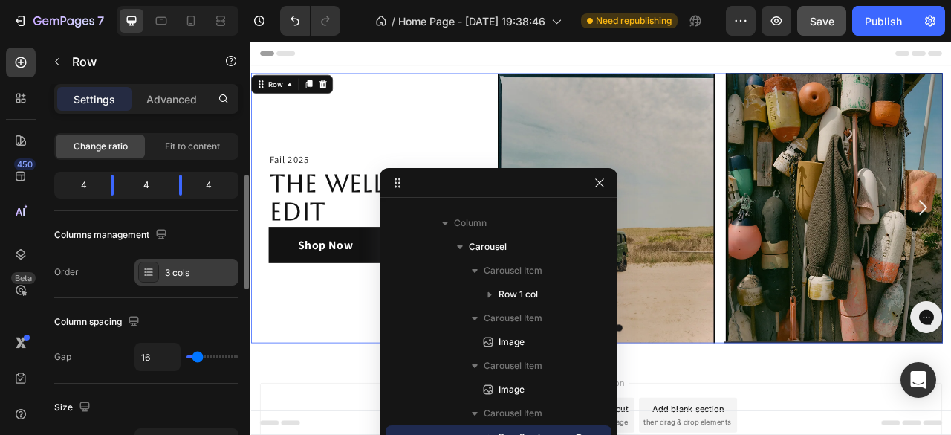
scroll to position [74, 0]
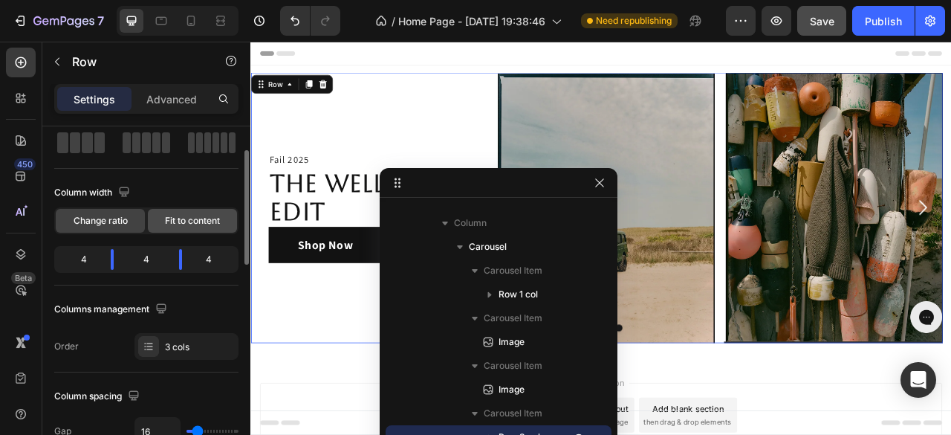
click at [171, 215] on span "Fit to content" at bounding box center [192, 220] width 55 height 13
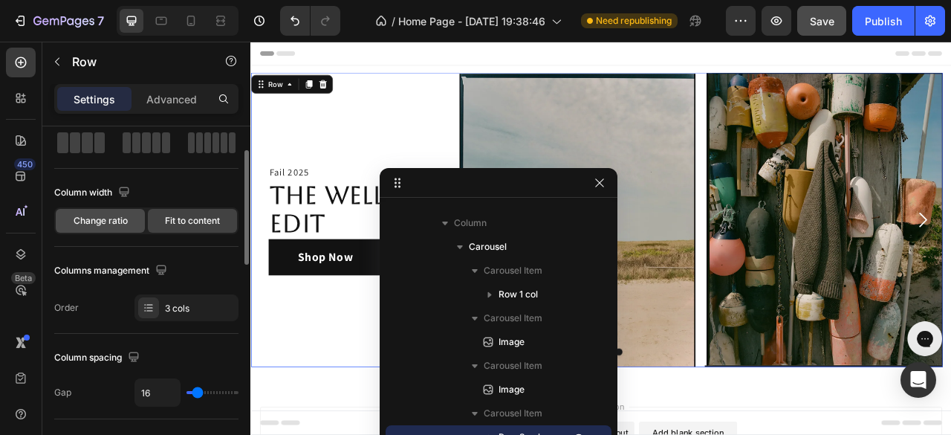
click at [106, 224] on span "Change ratio" at bounding box center [101, 220] width 54 height 13
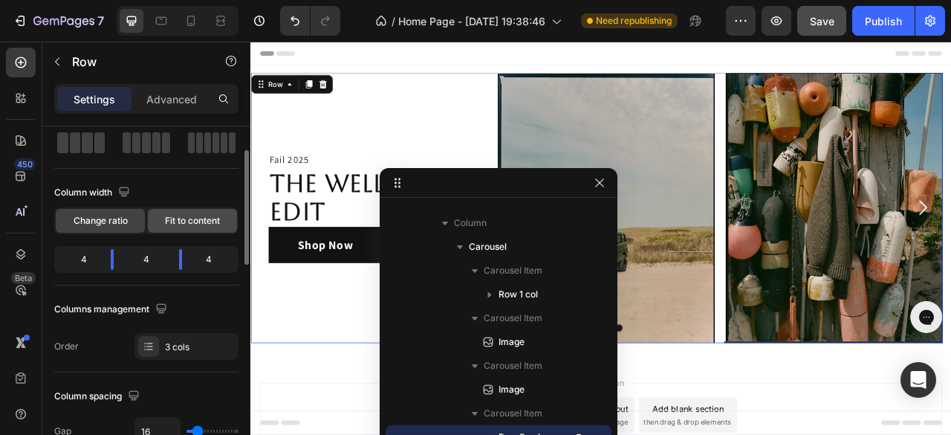
click at [189, 218] on span "Fit to content" at bounding box center [192, 220] width 55 height 13
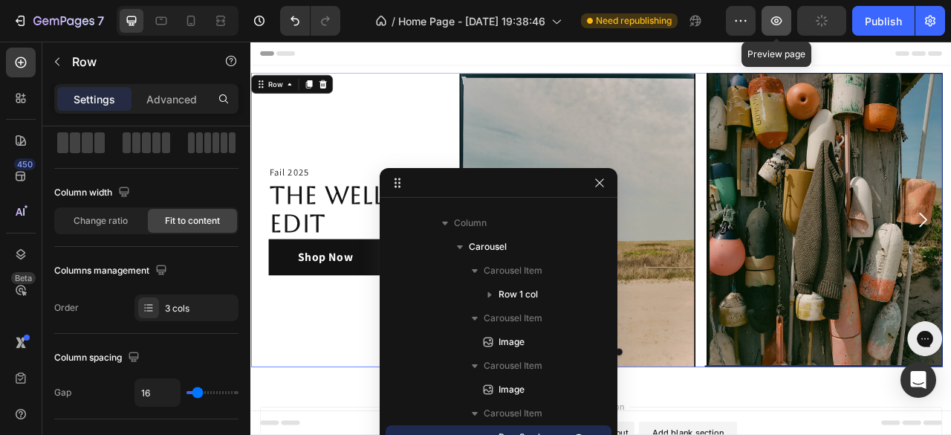
click at [771, 28] on button "button" at bounding box center [776, 21] width 30 height 30
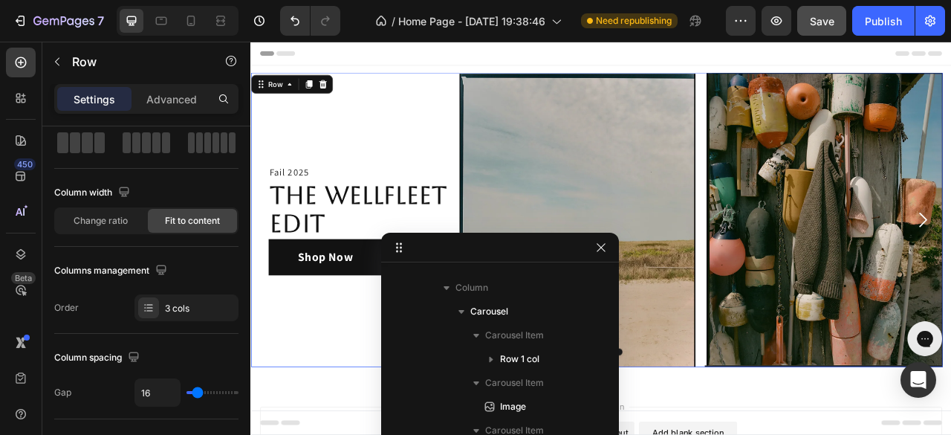
drag, startPoint x: 512, startPoint y: 173, endPoint x: 513, endPoint y: 237, distance: 63.9
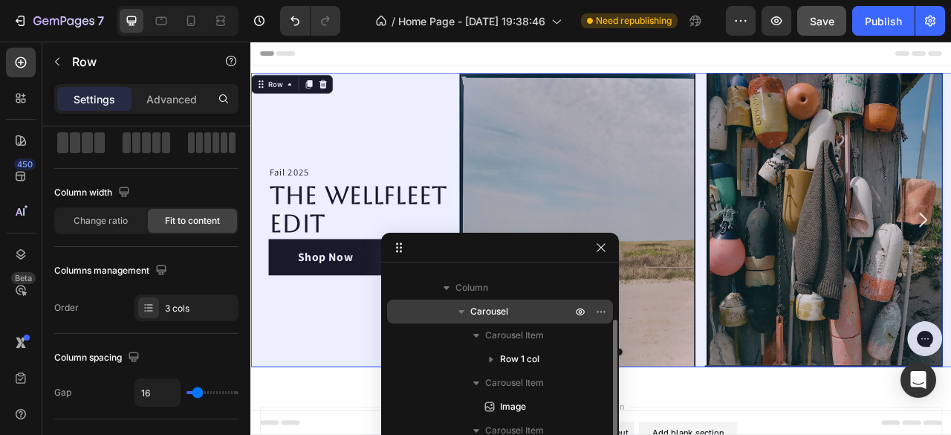
click at [487, 312] on span "Carousel" at bounding box center [489, 311] width 38 height 15
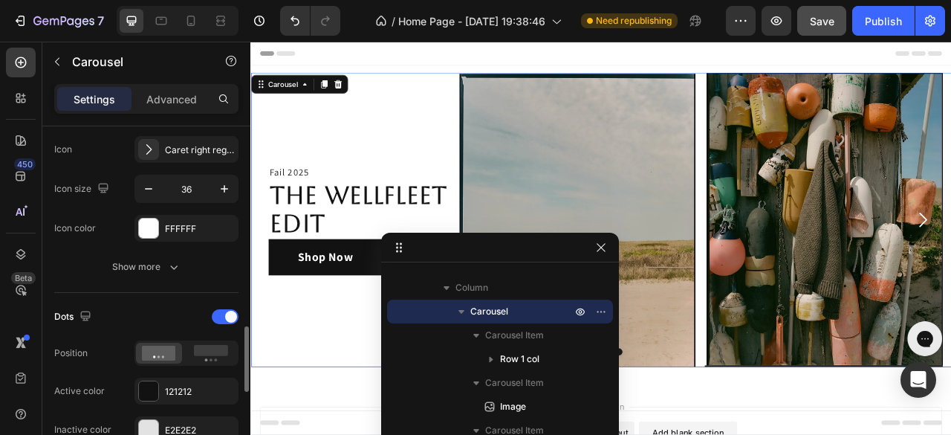
scroll to position [669, 0]
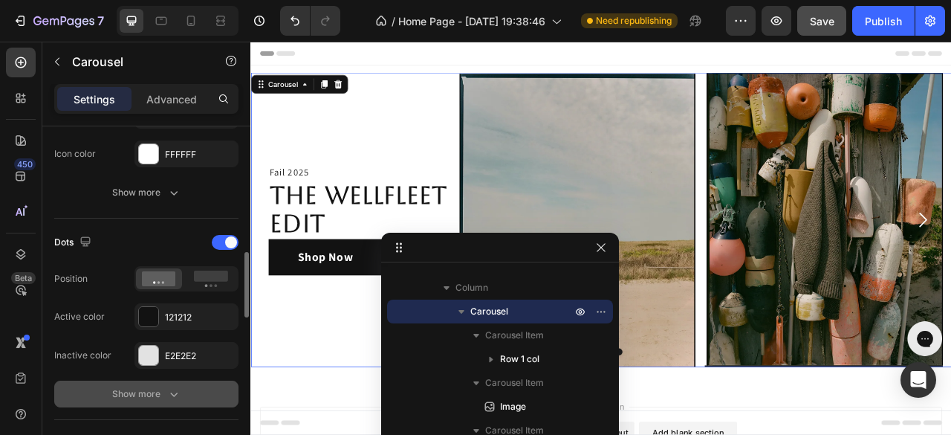
click at [183, 386] on button "Show more" at bounding box center [146, 393] width 184 height 27
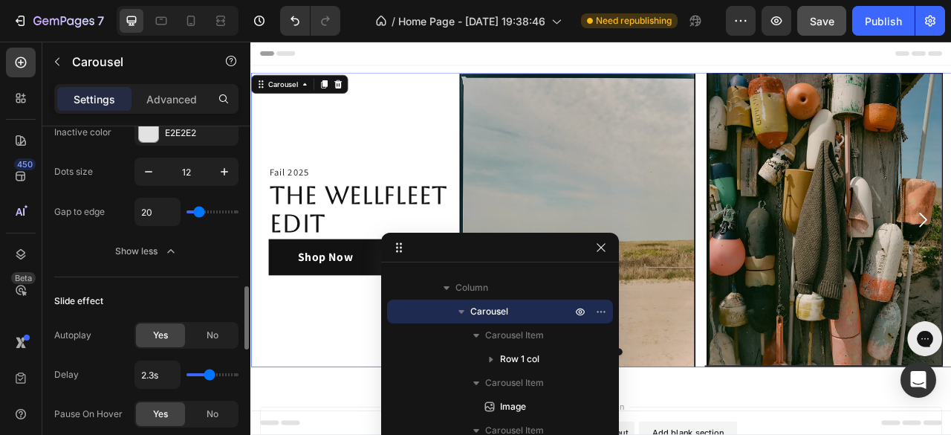
scroll to position [966, 0]
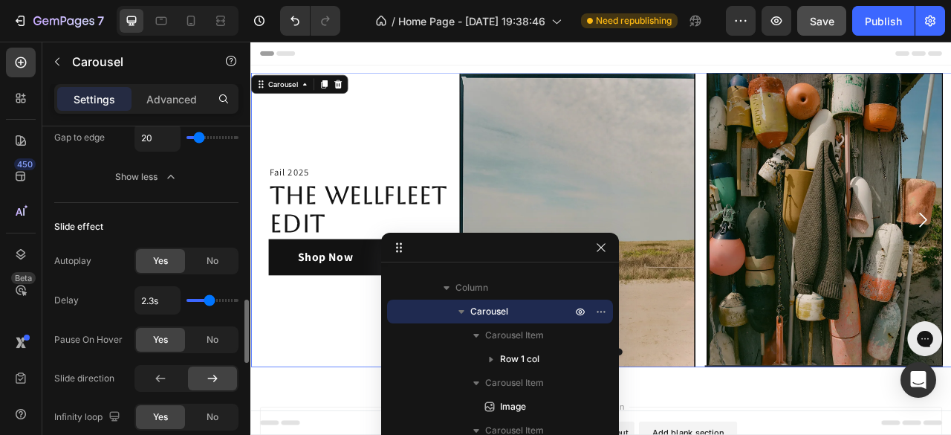
type input "1.6s"
type input "1.6"
type input "3.4s"
type input "3.4"
type input "2.8s"
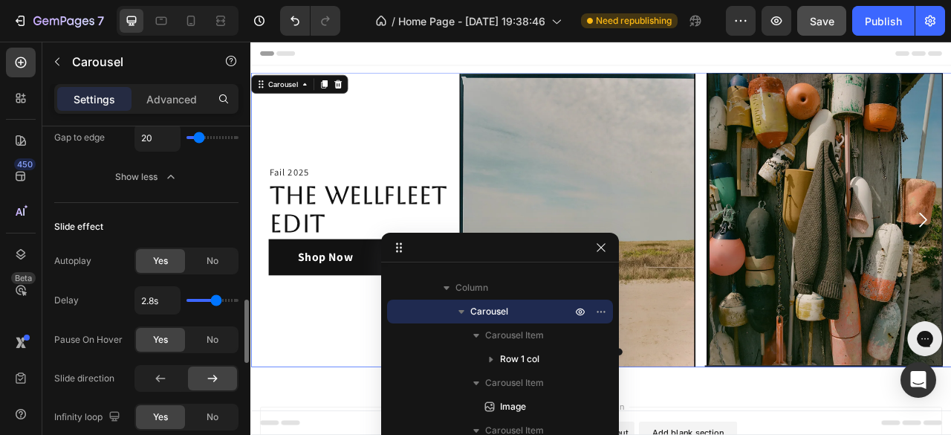
drag, startPoint x: 206, startPoint y: 296, endPoint x: 217, endPoint y: 301, distance: 12.0
type input "2.8"
click at [217, 301] on input "range" at bounding box center [212, 300] width 52 height 3
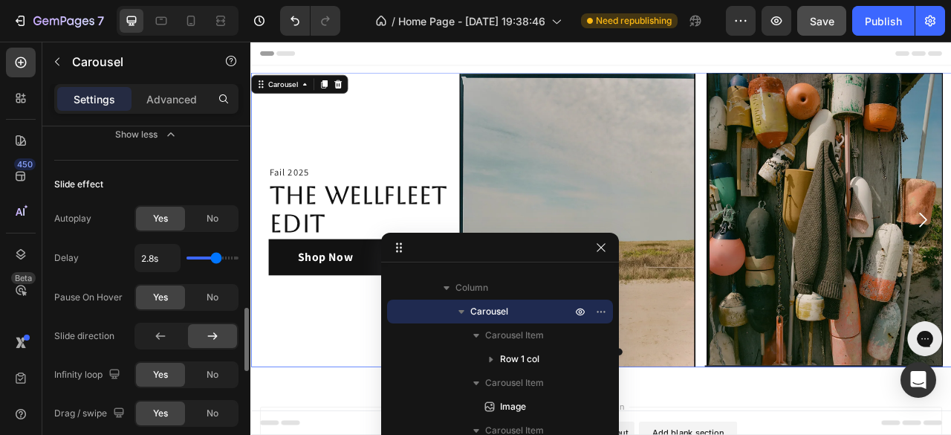
scroll to position [637, 0]
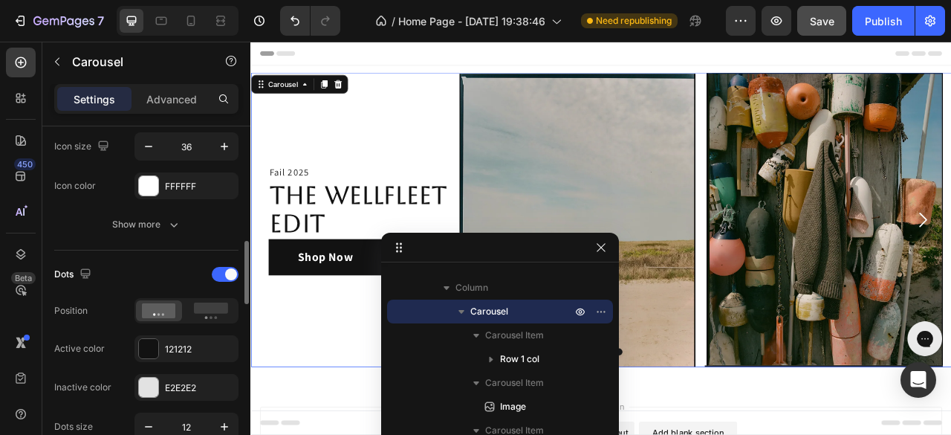
click at [162, 111] on div "Settings Advanced" at bounding box center [146, 99] width 184 height 30
click at [184, 100] on p "Advanced" at bounding box center [171, 99] width 51 height 16
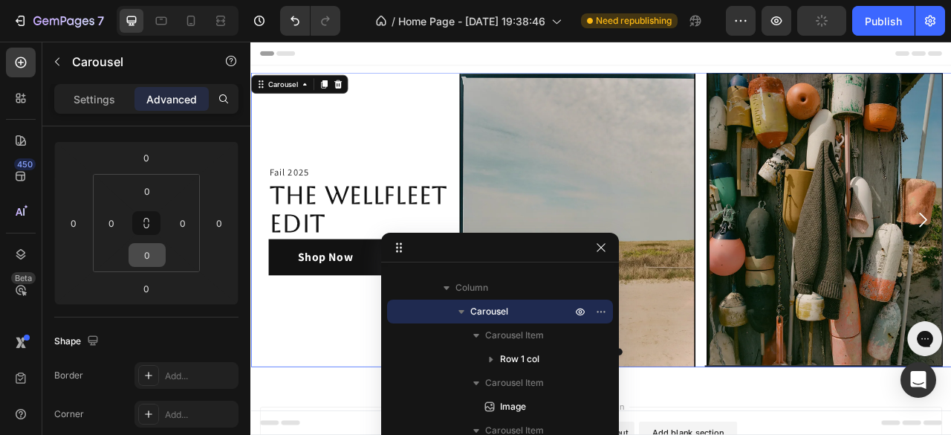
scroll to position [0, 0]
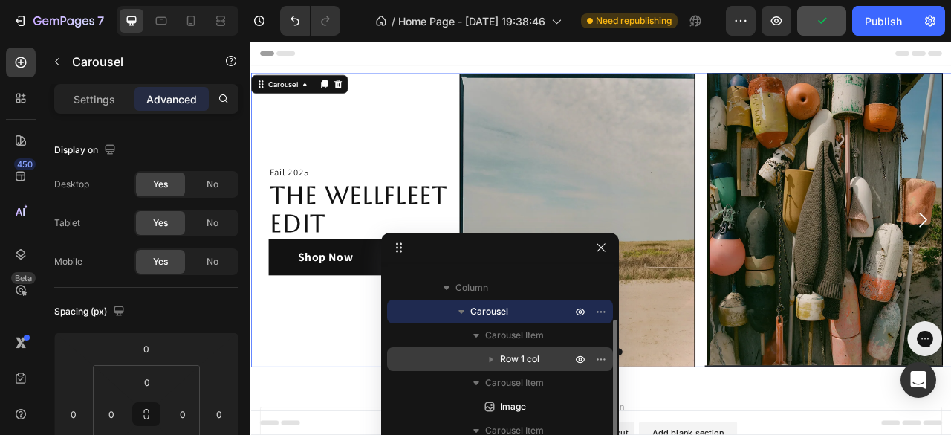
click at [531, 362] on span "Row 1 col" at bounding box center [519, 358] width 39 height 15
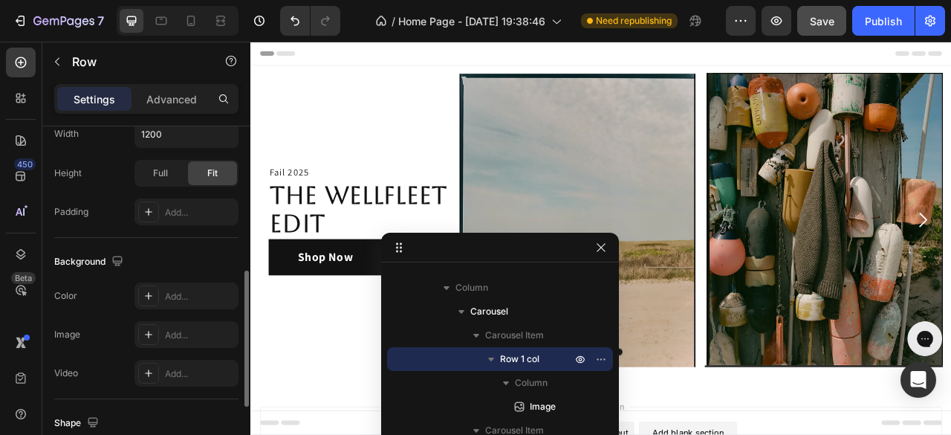
scroll to position [520, 0]
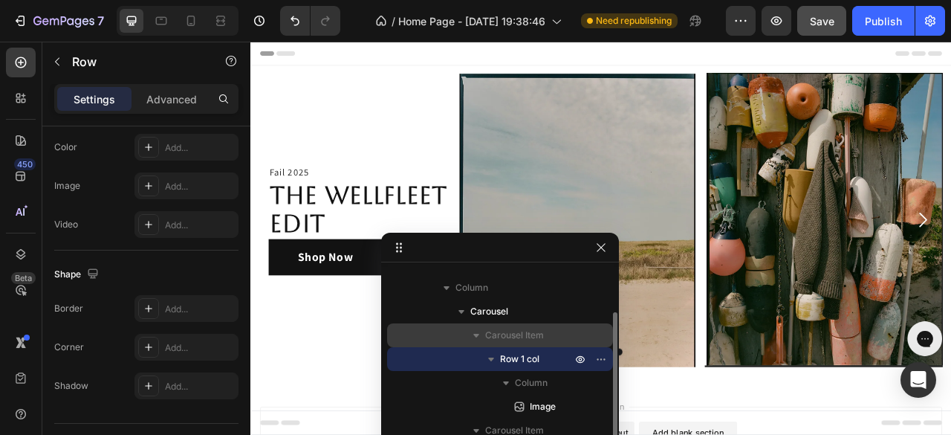
click at [520, 338] on span "Carousel Item" at bounding box center [514, 335] width 59 height 15
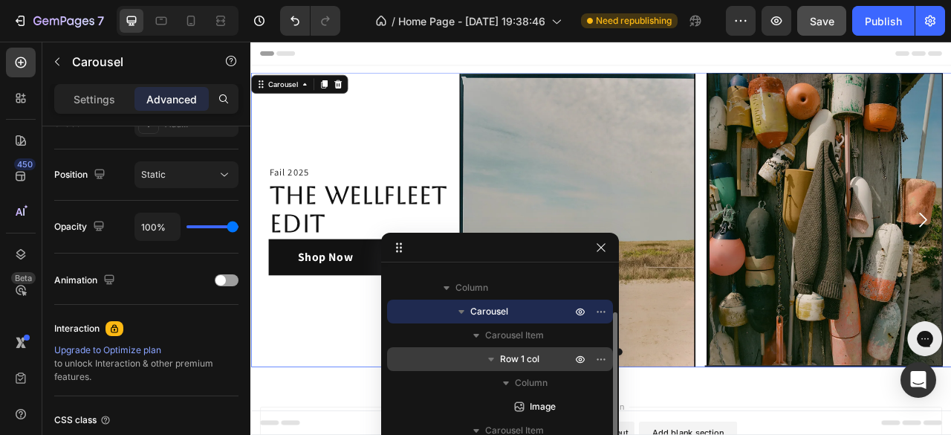
scroll to position [0, 0]
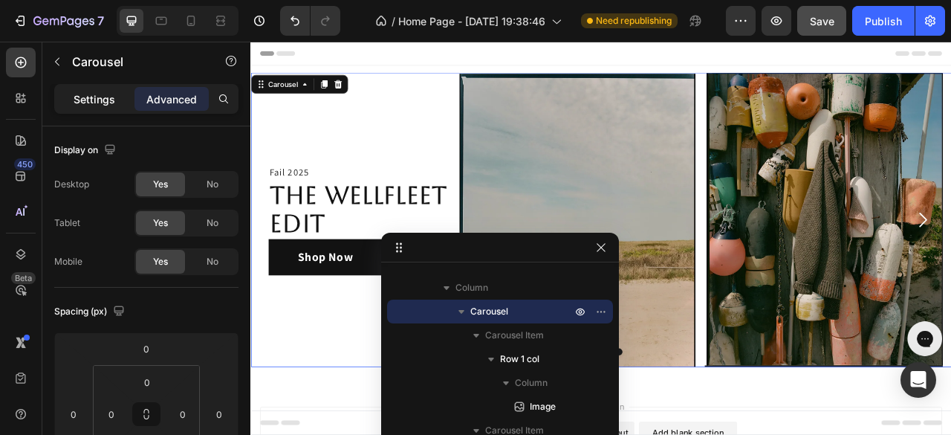
click at [92, 99] on p "Settings" at bounding box center [95, 99] width 42 height 16
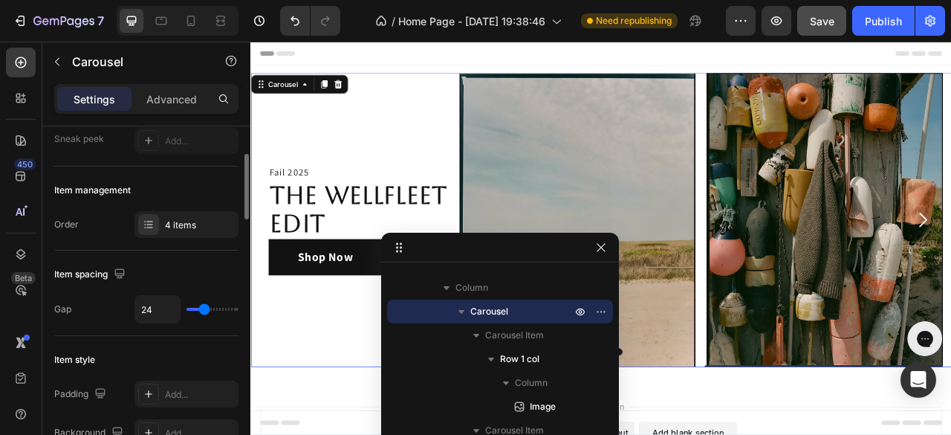
scroll to position [223, 0]
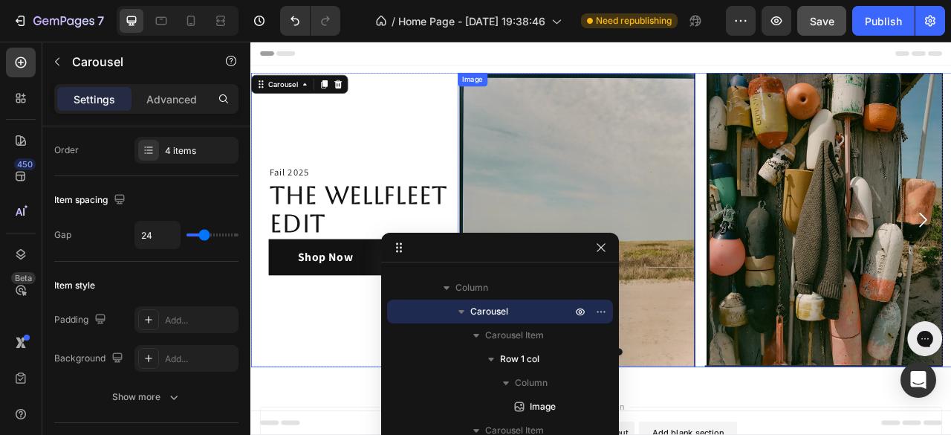
drag, startPoint x: 723, startPoint y: 306, endPoint x: 542, endPoint y: 238, distance: 192.8
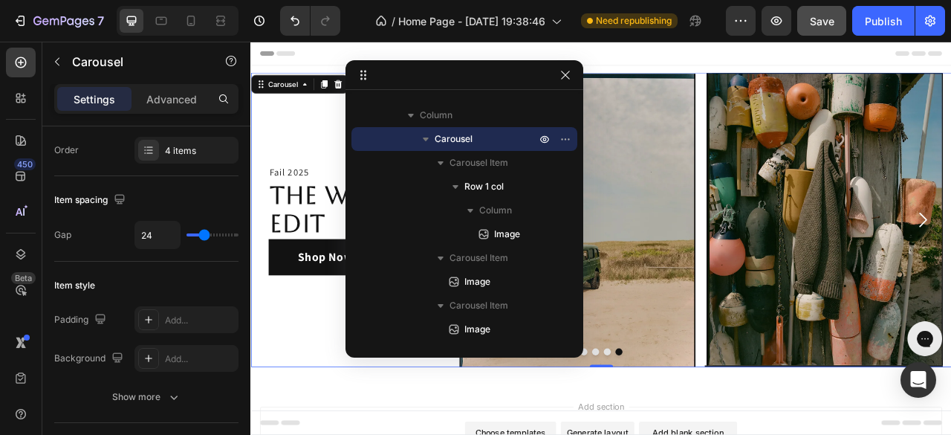
drag, startPoint x: 461, startPoint y: 247, endPoint x: 424, endPoint y: 75, distance: 176.2
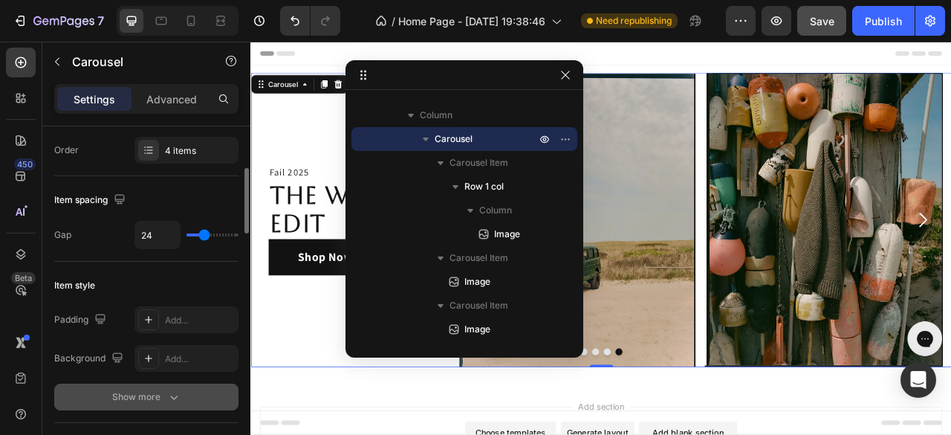
click at [174, 397] on icon "button" at bounding box center [173, 397] width 7 height 4
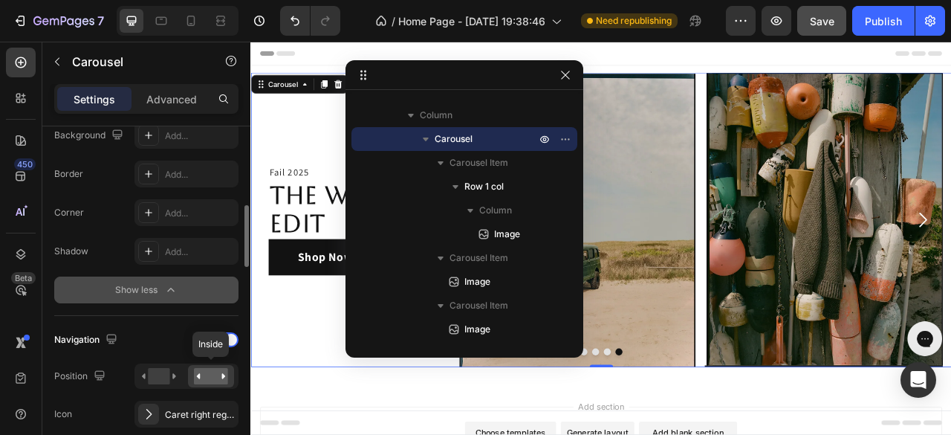
scroll to position [520, 0]
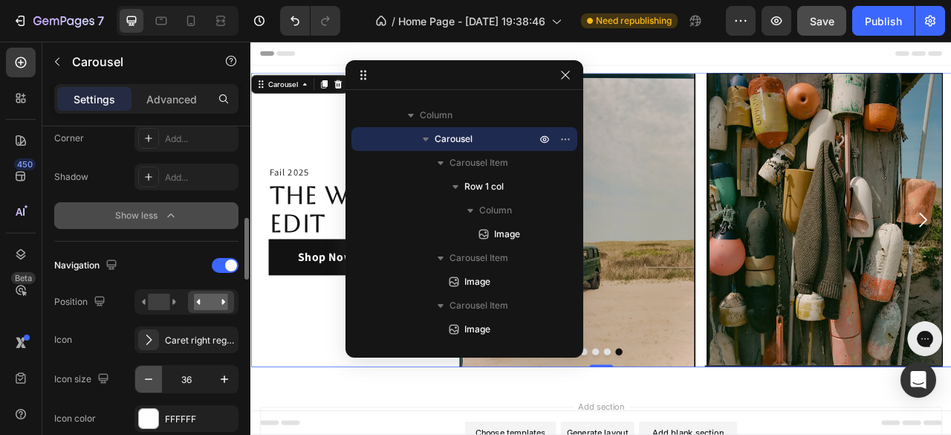
click at [148, 377] on icon "button" at bounding box center [148, 378] width 15 height 15
click at [149, 377] on icon "button" at bounding box center [148, 378] width 15 height 15
click at [149, 378] on icon "button" at bounding box center [148, 378] width 7 height 1
click at [149, 375] on icon "button" at bounding box center [148, 378] width 15 height 15
type input "32"
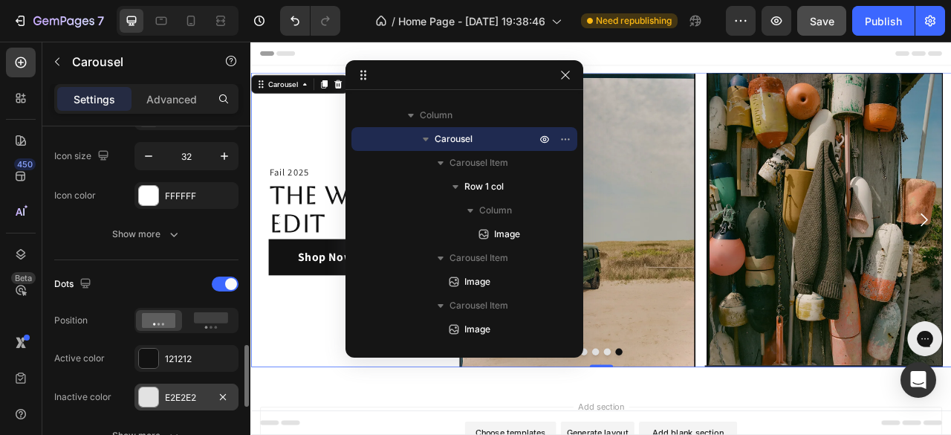
scroll to position [817, 0]
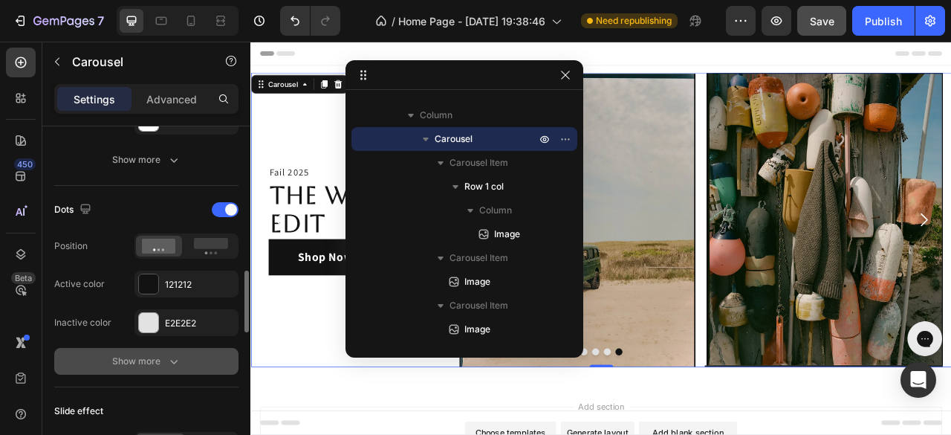
click at [177, 357] on icon "button" at bounding box center [173, 361] width 15 height 15
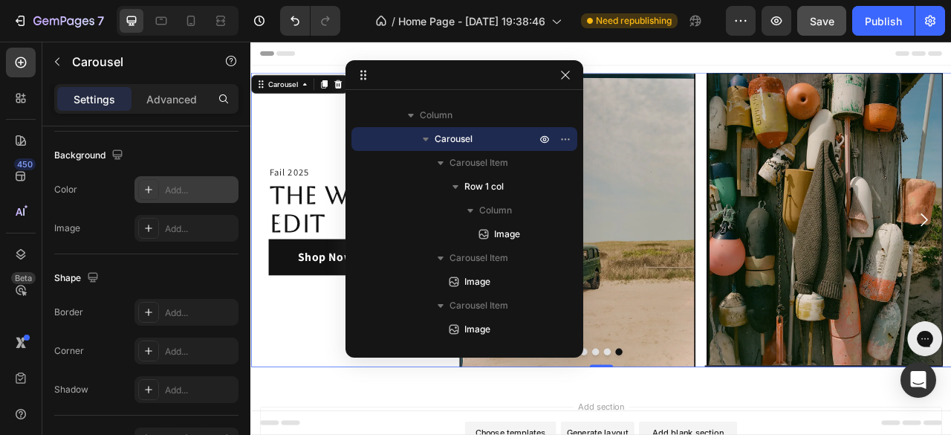
scroll to position [1718, 0]
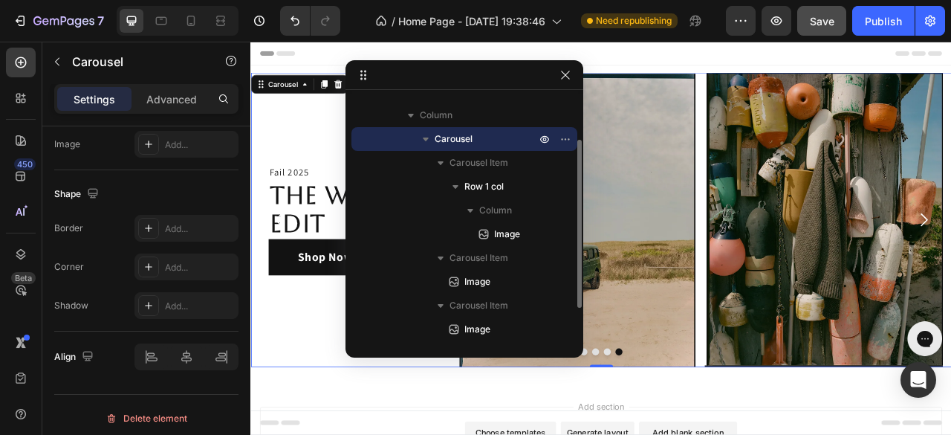
click at [472, 141] on span "Carousel" at bounding box center [454, 138] width 38 height 15
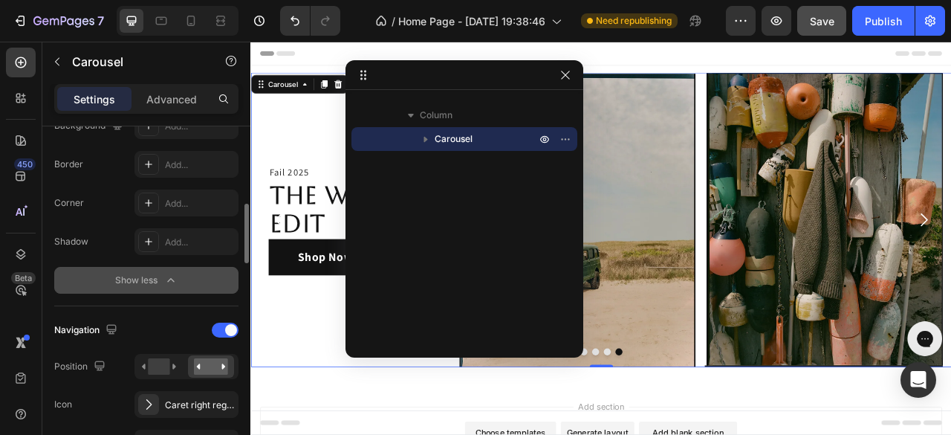
scroll to position [0, 0]
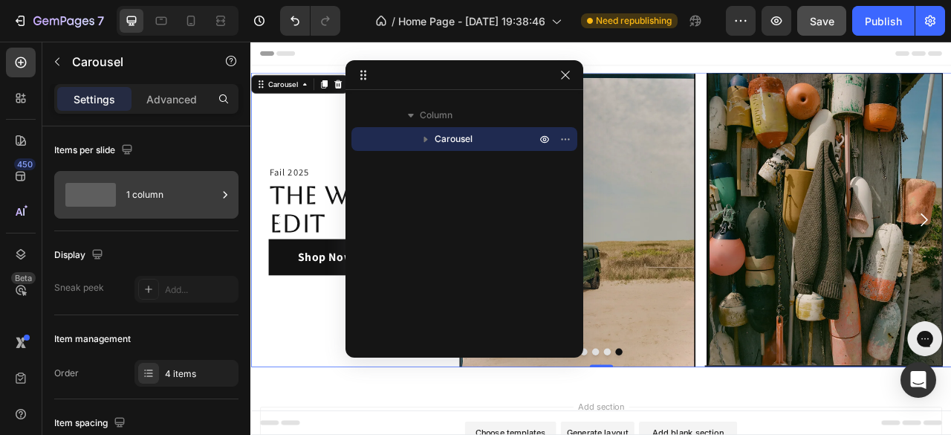
click at [160, 203] on div "1 column" at bounding box center [171, 195] width 91 height 34
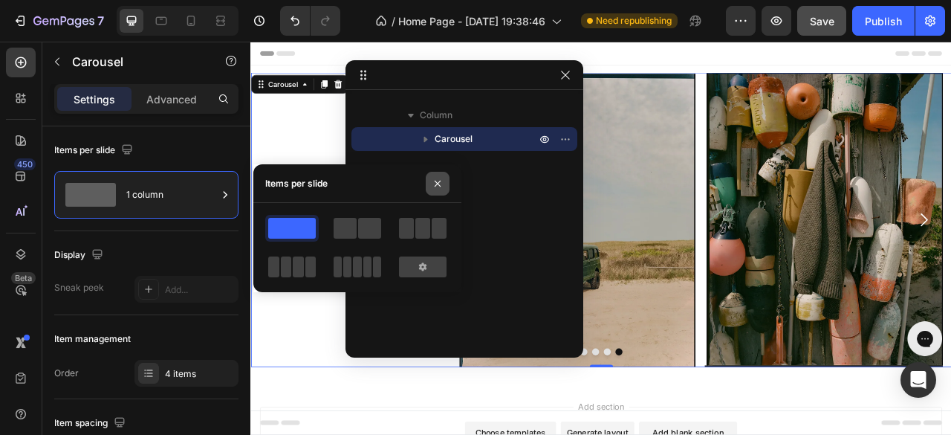
click at [437, 179] on icon "button" at bounding box center [438, 184] width 12 height 12
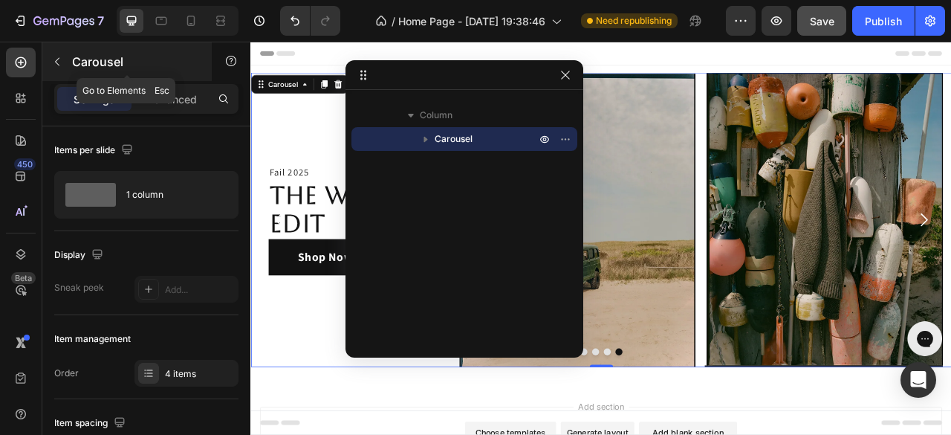
click at [155, 79] on div "Carousel" at bounding box center [126, 61] width 169 height 39
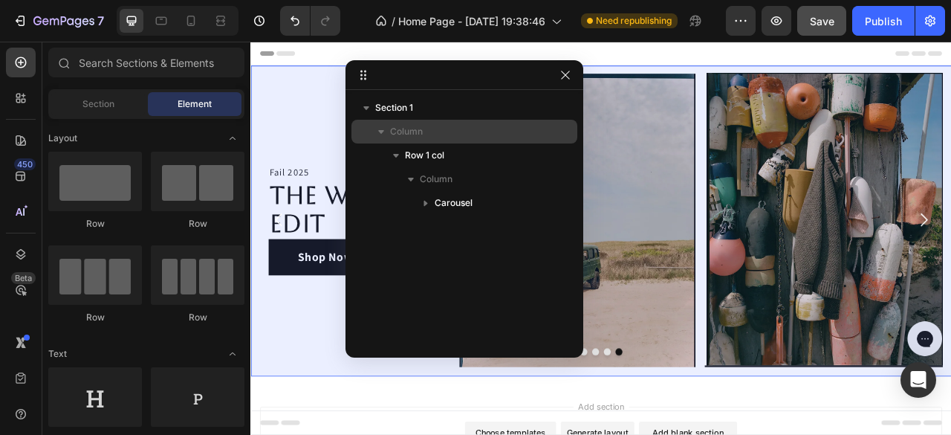
click at [411, 109] on span "Section 1" at bounding box center [394, 107] width 38 height 15
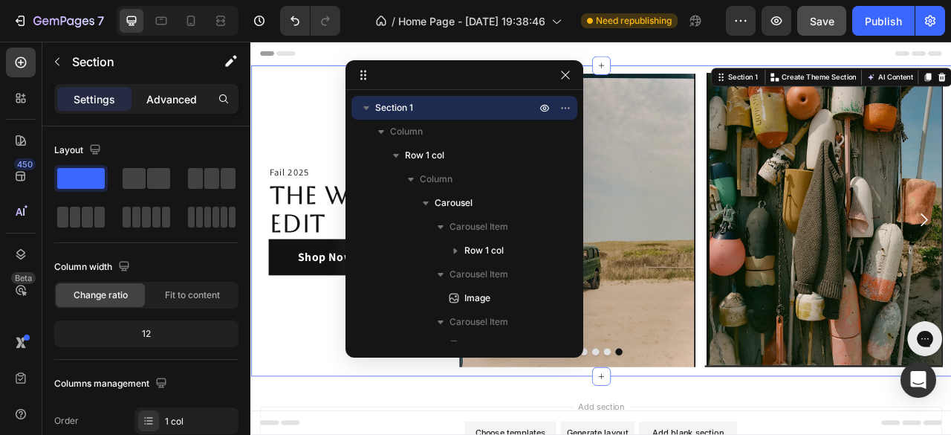
click at [181, 102] on p "Advanced" at bounding box center [171, 99] width 51 height 16
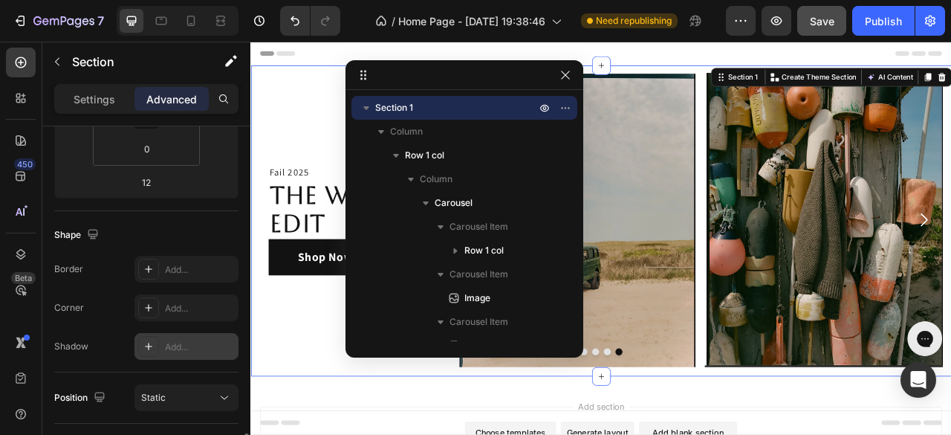
scroll to position [446, 0]
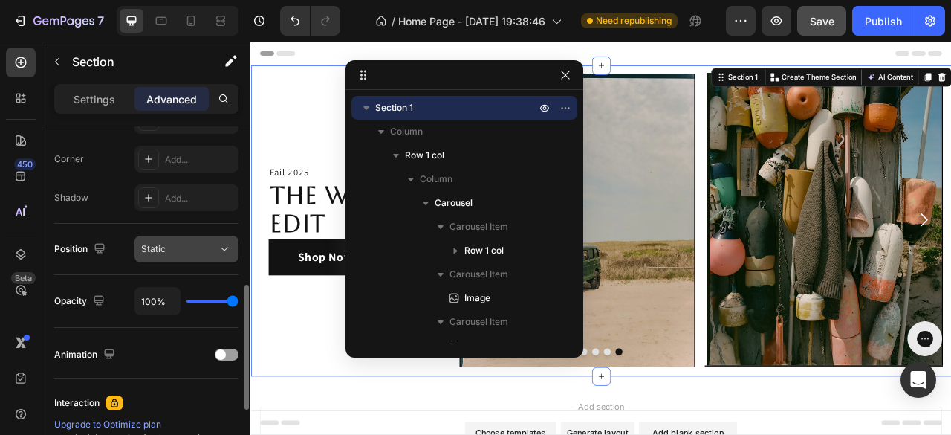
click at [208, 253] on div "Static" at bounding box center [179, 248] width 76 height 13
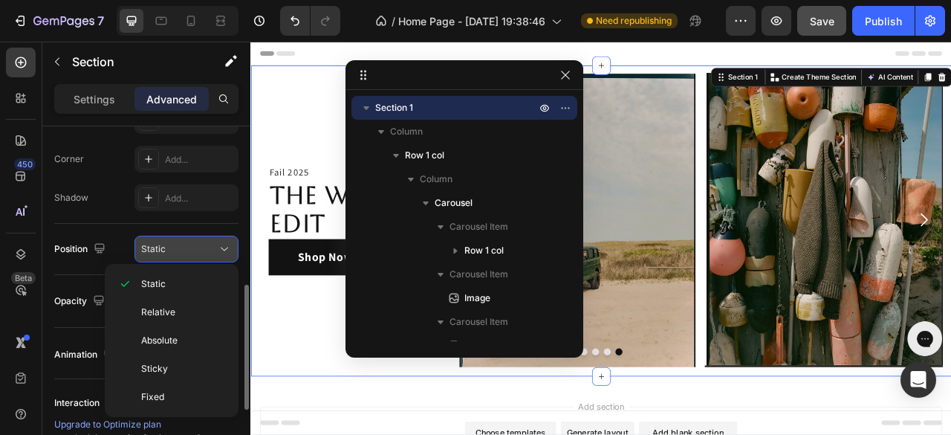
click at [210, 253] on div "Static" at bounding box center [179, 248] width 76 height 13
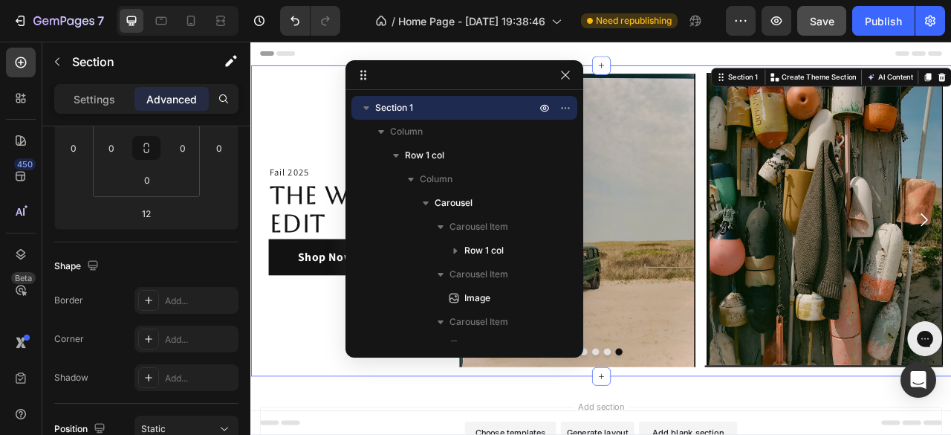
scroll to position [0, 0]
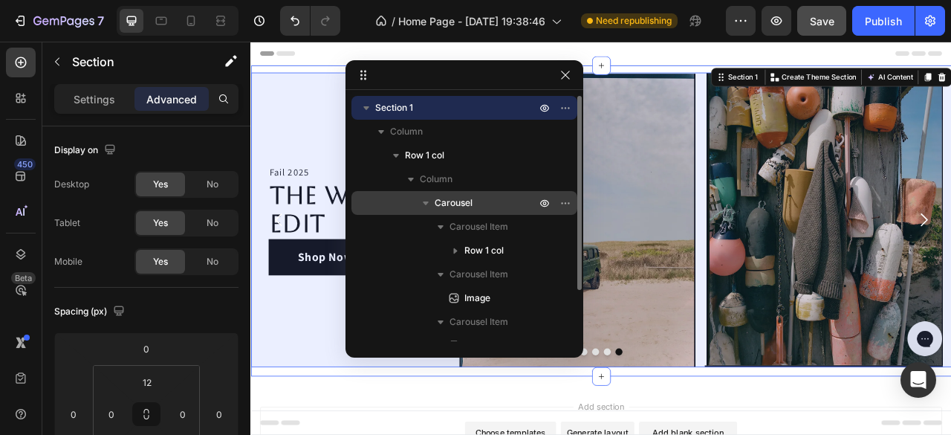
click at [447, 204] on span "Carousel" at bounding box center [454, 202] width 38 height 15
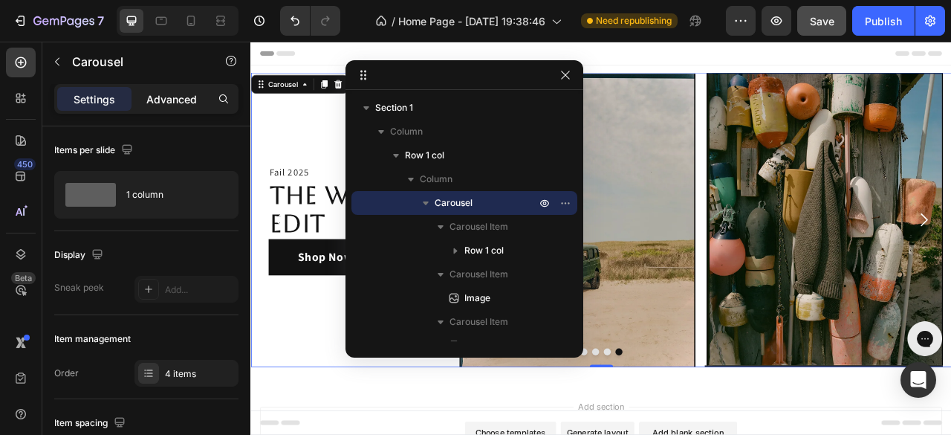
click at [174, 98] on p "Advanced" at bounding box center [171, 99] width 51 height 16
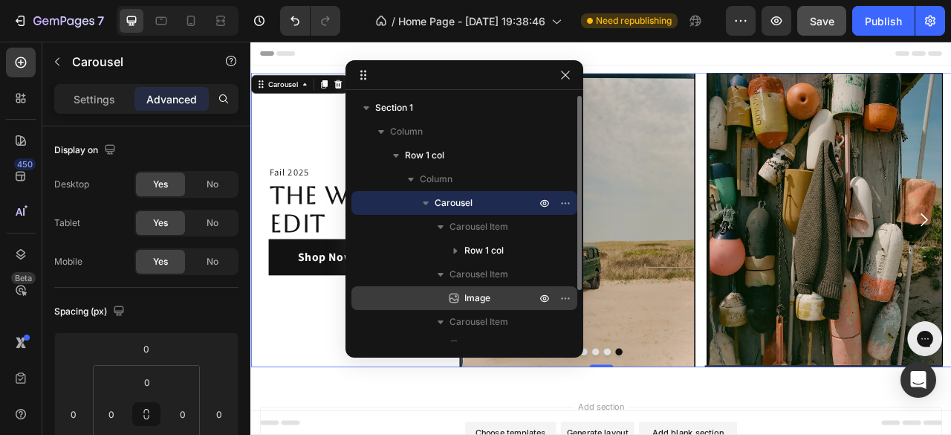
scroll to position [64, 0]
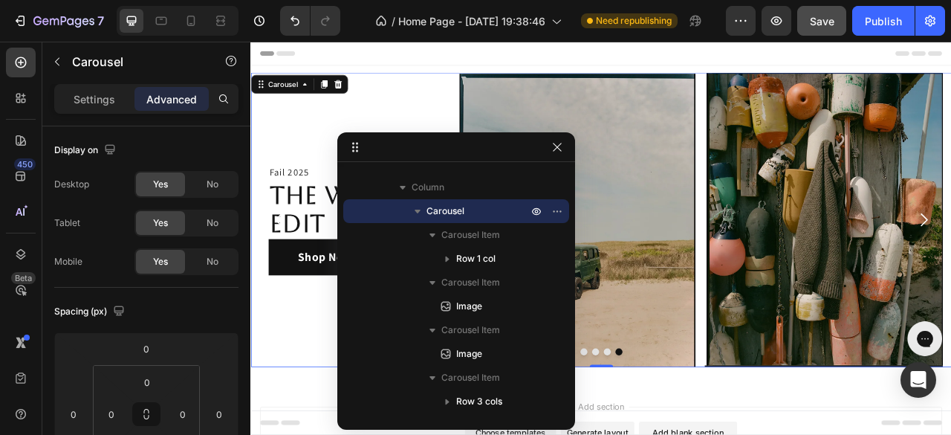
drag, startPoint x: 493, startPoint y: 78, endPoint x: 485, endPoint y: 149, distance: 71.8
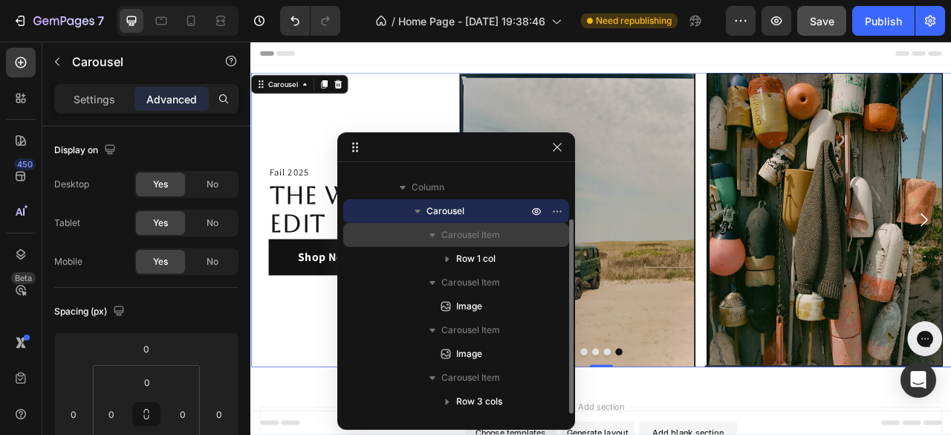
click at [487, 231] on span "Carousel Item" at bounding box center [470, 234] width 59 height 15
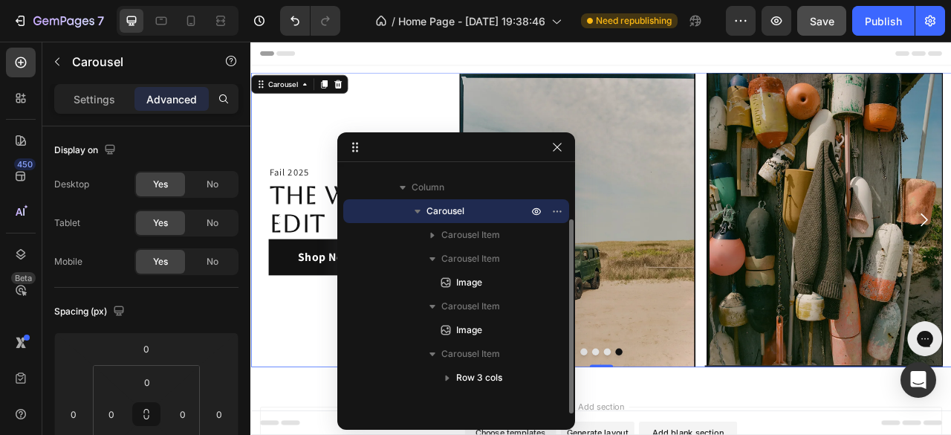
click at [449, 208] on span "Carousel" at bounding box center [445, 211] width 38 height 15
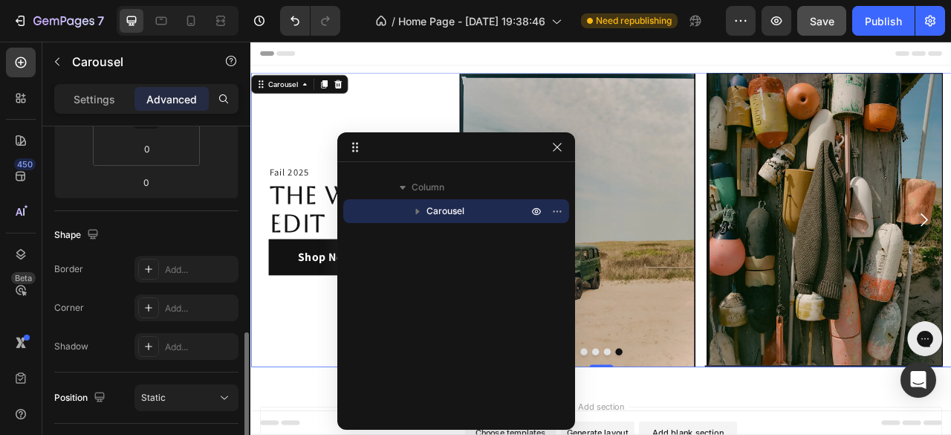
scroll to position [371, 0]
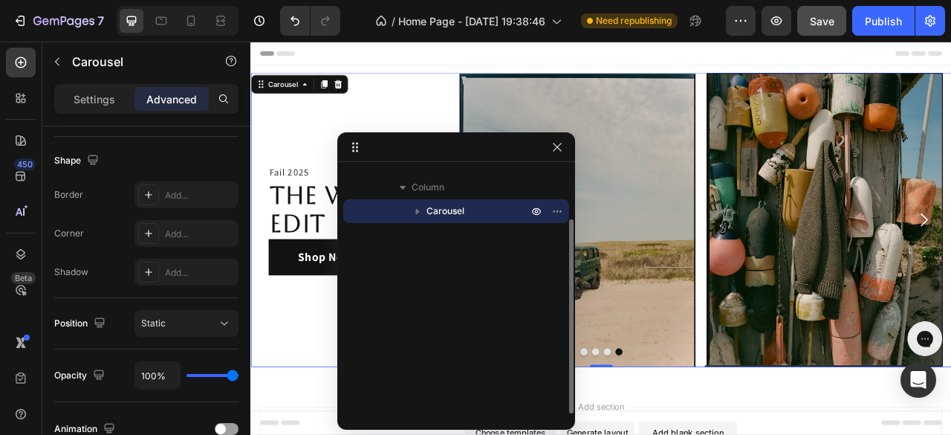
click at [442, 209] on span "Carousel" at bounding box center [445, 211] width 38 height 15
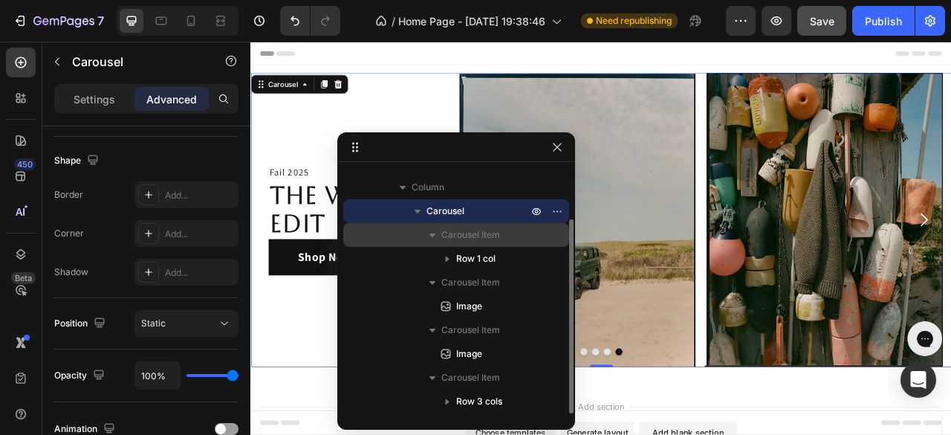
click at [483, 237] on span "Carousel Item" at bounding box center [470, 234] width 59 height 15
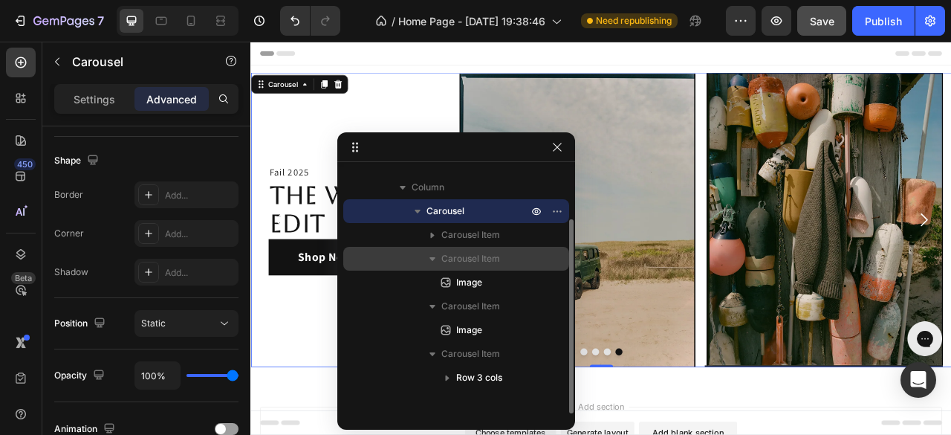
click at [480, 256] on span "Carousel Item" at bounding box center [470, 258] width 59 height 15
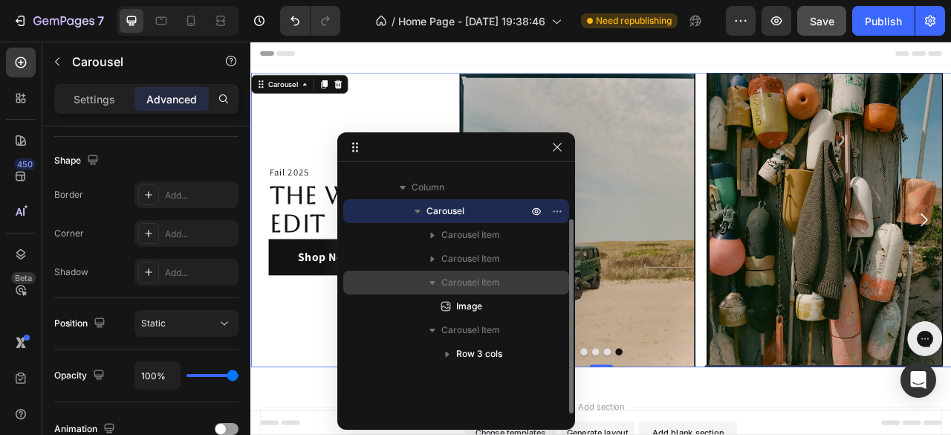
click at [472, 280] on span "Carousel Item" at bounding box center [470, 282] width 59 height 15
click at [472, 281] on span "Carousel Item" at bounding box center [470, 282] width 59 height 15
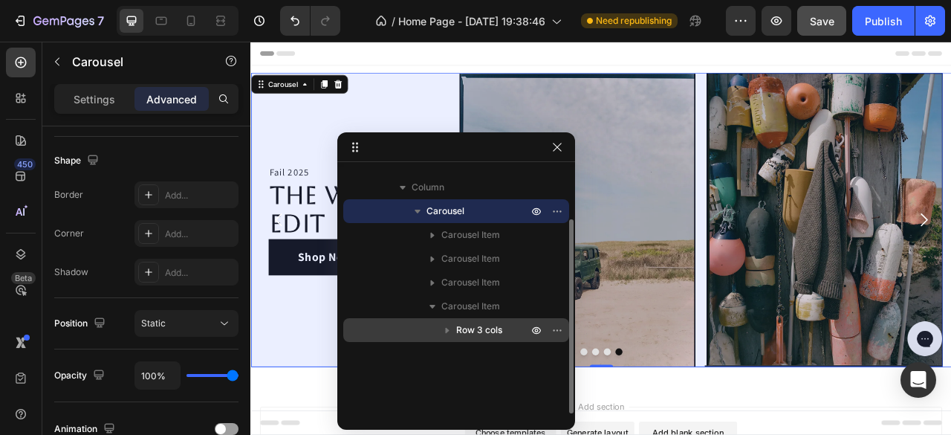
click at [490, 326] on span "Row 3 cols" at bounding box center [479, 329] width 46 height 15
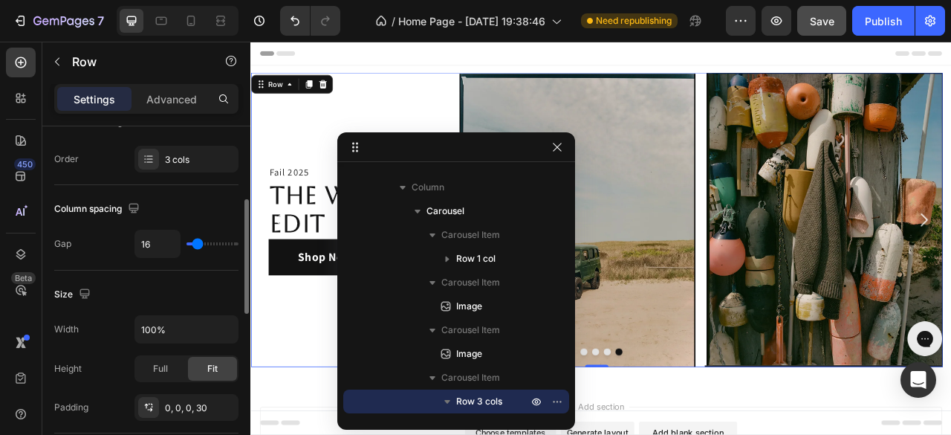
scroll to position [297, 0]
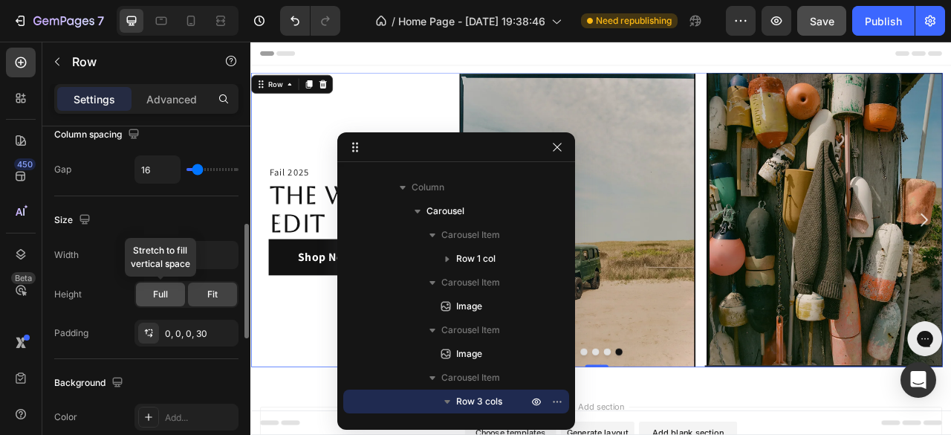
click at [164, 299] on div "Full" at bounding box center [160, 294] width 49 height 24
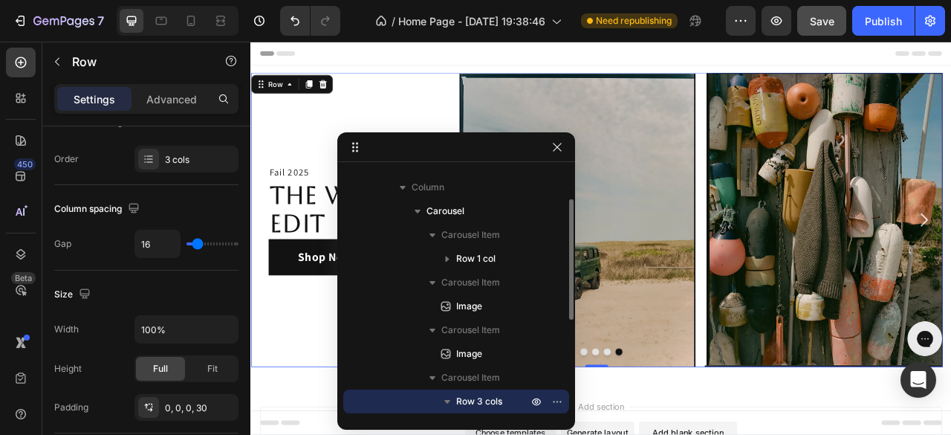
scroll to position [0, 0]
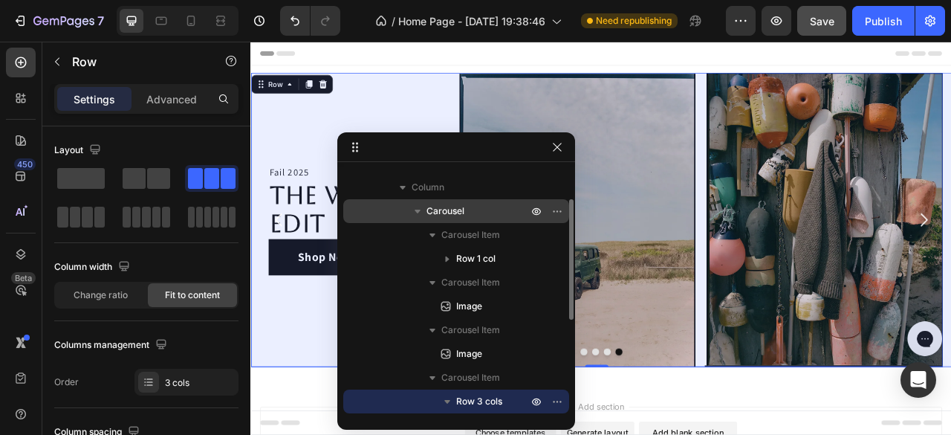
click at [458, 214] on span "Carousel" at bounding box center [445, 211] width 38 height 15
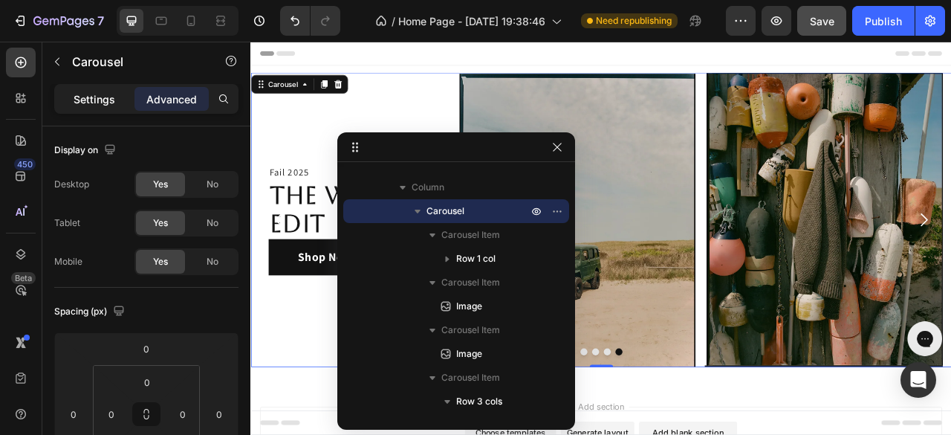
click at [98, 91] on p "Settings" at bounding box center [95, 99] width 42 height 16
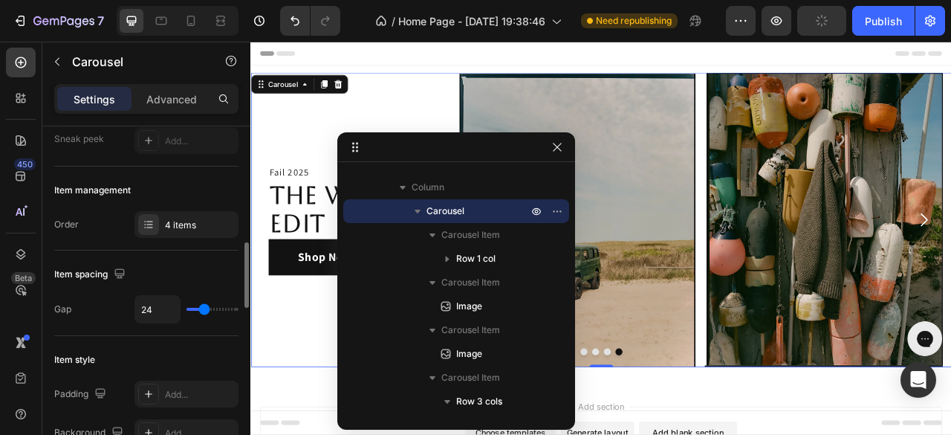
scroll to position [223, 0]
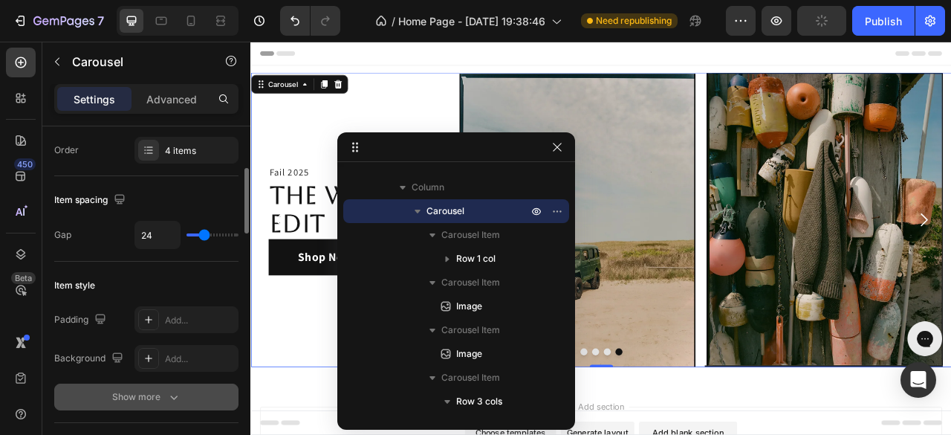
click at [174, 396] on icon "button" at bounding box center [173, 396] width 15 height 15
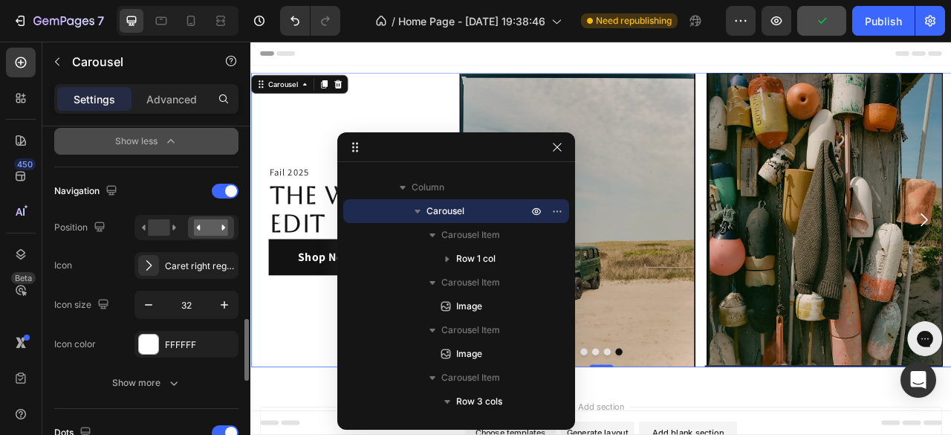
scroll to position [669, 0]
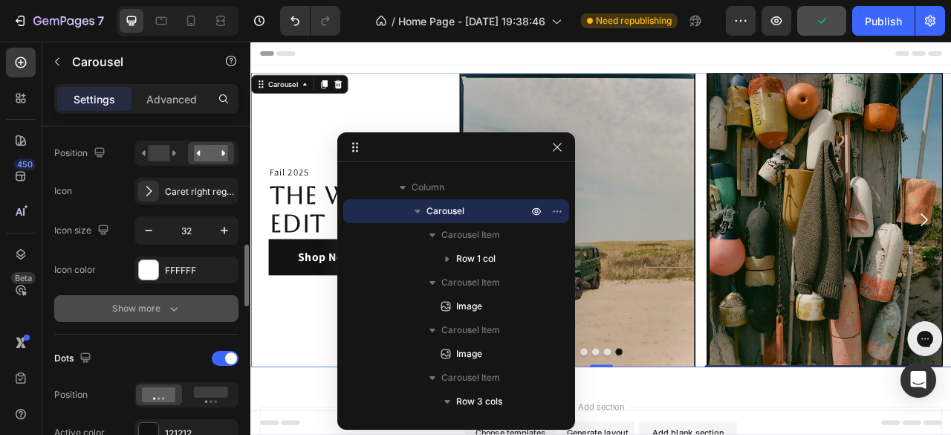
click at [169, 314] on button "Show more" at bounding box center [146, 308] width 184 height 27
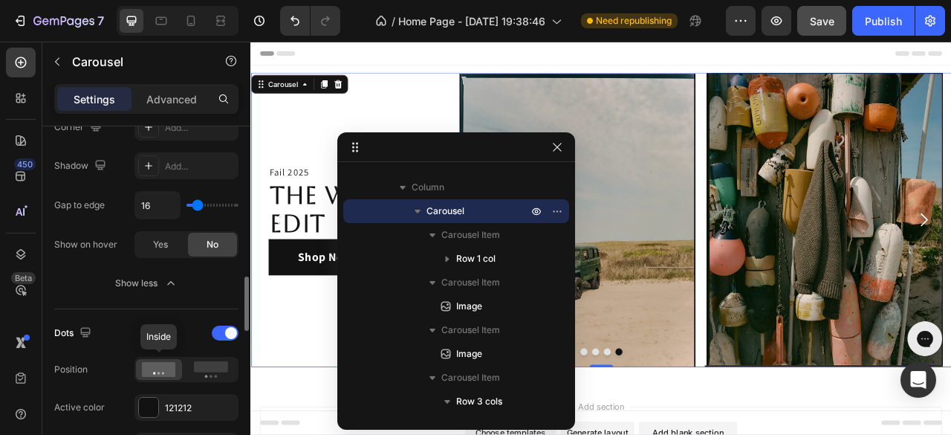
scroll to position [1040, 0]
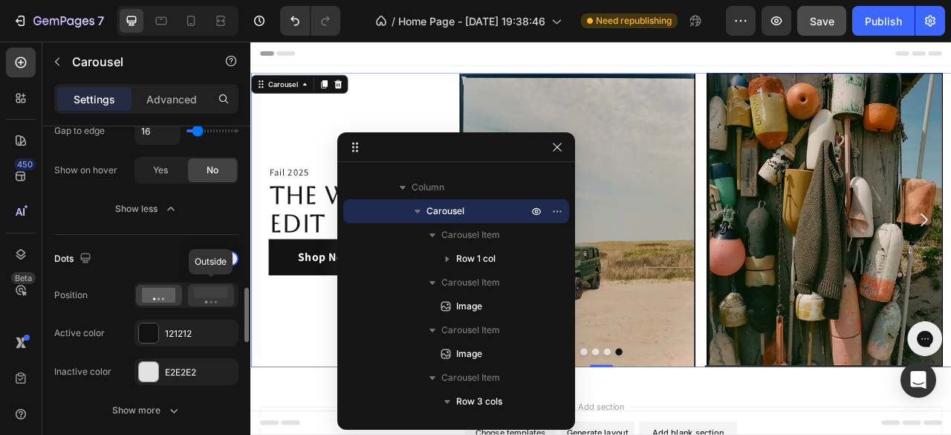
click at [211, 295] on icon at bounding box center [211, 295] width 34 height 16
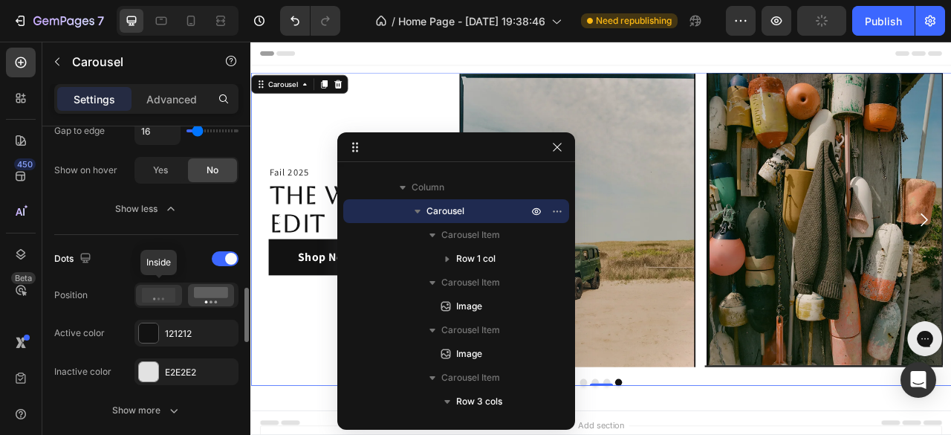
click at [171, 290] on icon at bounding box center [159, 295] width 34 height 15
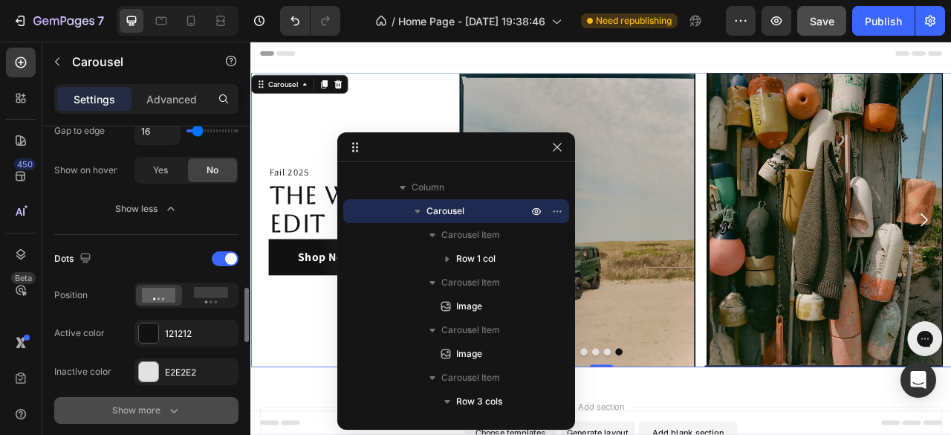
scroll to position [1114, 0]
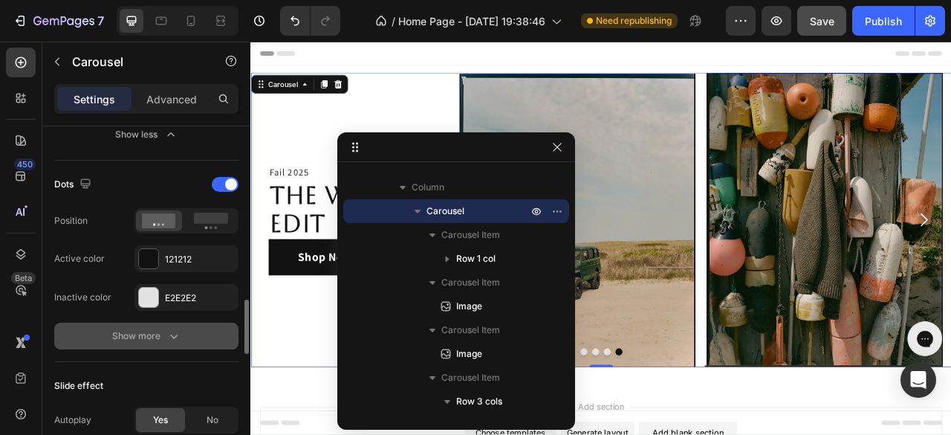
click at [175, 331] on icon "button" at bounding box center [173, 335] width 15 height 15
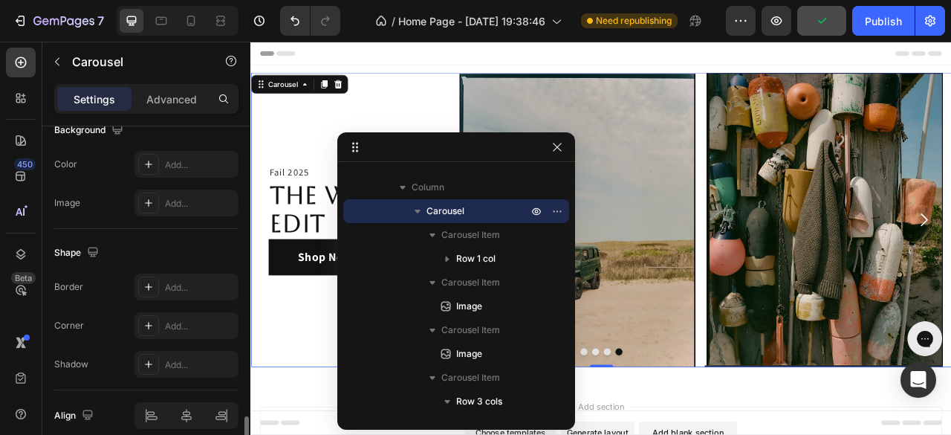
scroll to position [1486, 0]
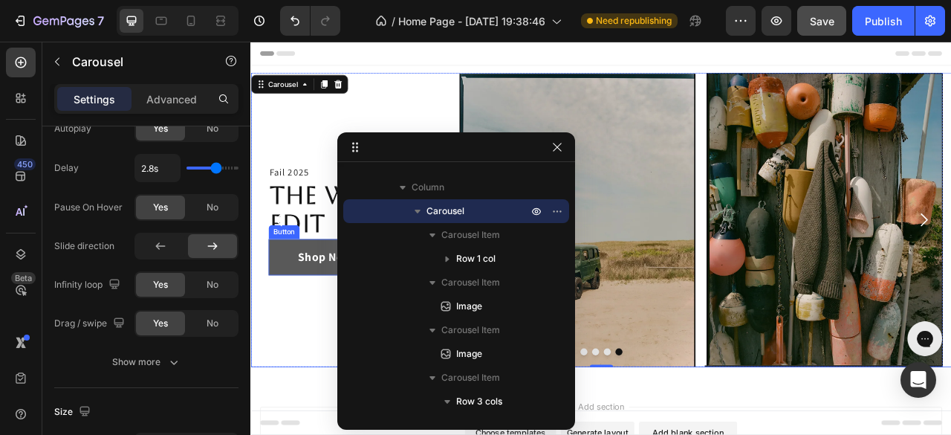
click at [280, 312] on button "Shop Now" at bounding box center [345, 316] width 145 height 46
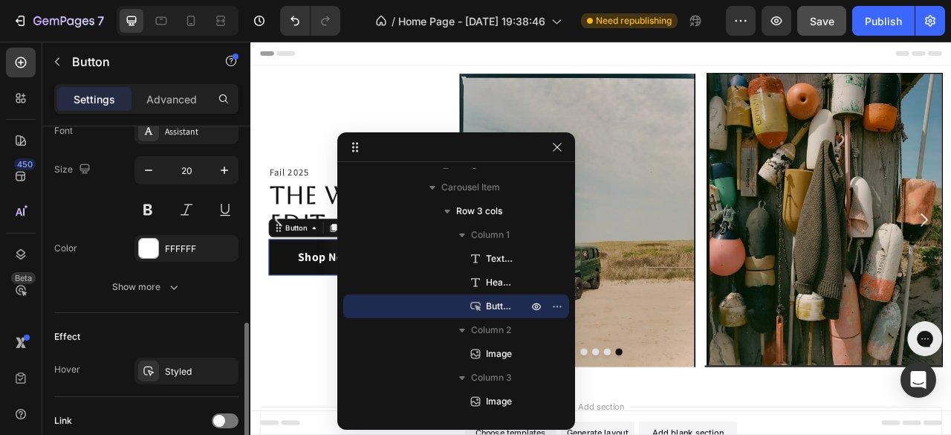
scroll to position [669, 0]
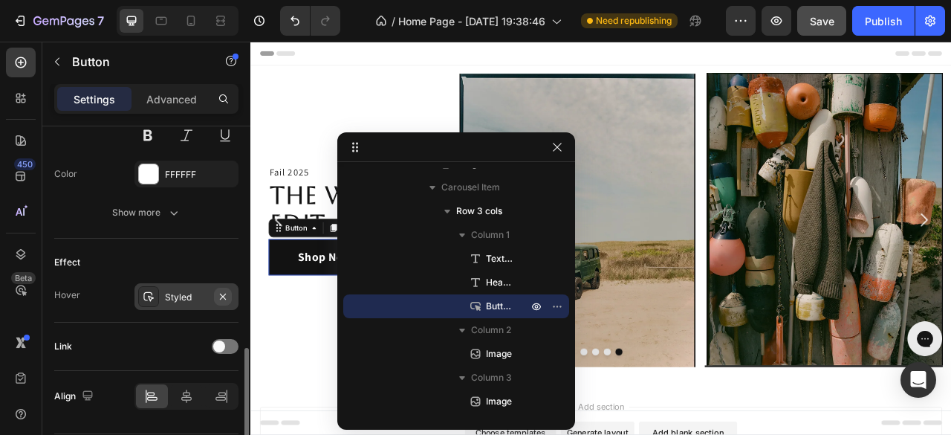
click at [222, 296] on icon "button" at bounding box center [223, 296] width 12 height 12
click at [886, 17] on div "Publish" at bounding box center [883, 21] width 37 height 16
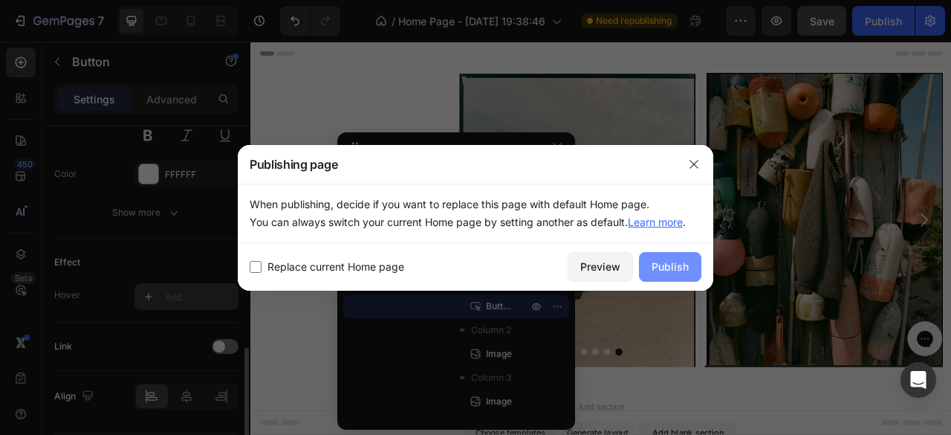
click at [679, 268] on div "Publish" at bounding box center [670, 267] width 37 height 16
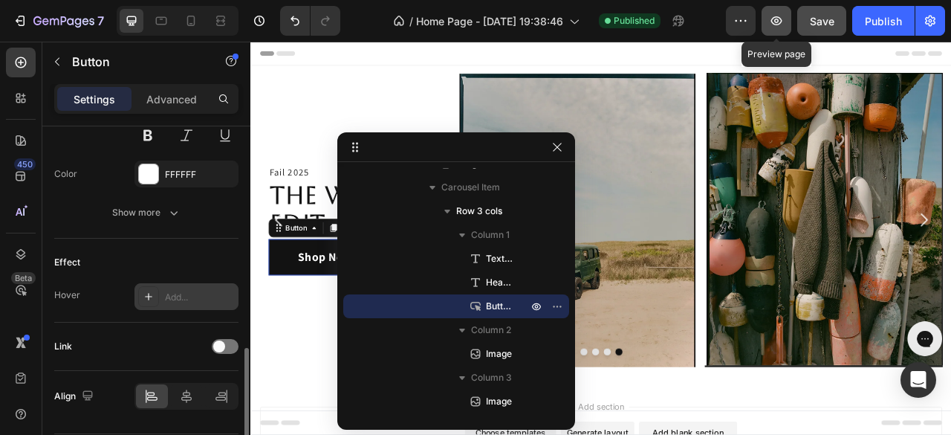
click at [775, 27] on icon "button" at bounding box center [776, 20] width 15 height 15
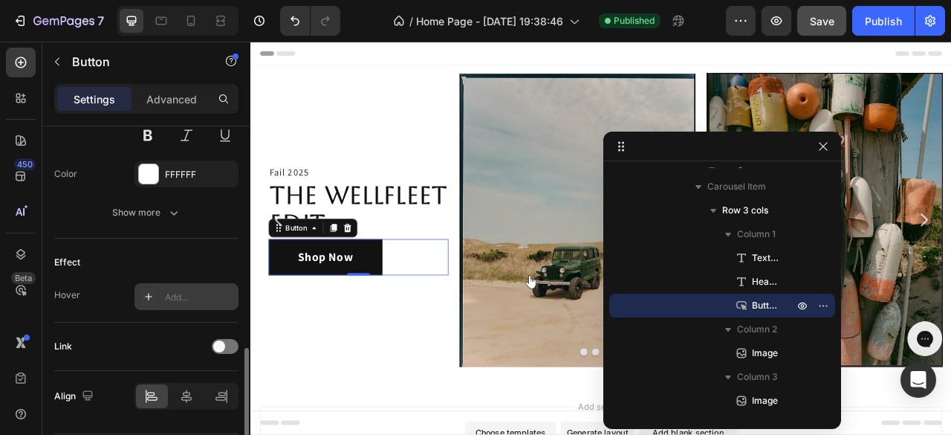
drag, startPoint x: 495, startPoint y: 142, endPoint x: 784, endPoint y: 141, distance: 289.0
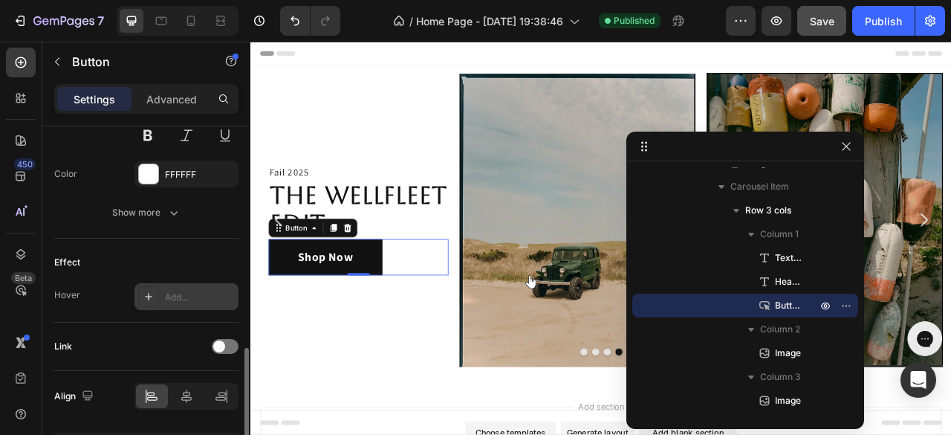
click at [455, 314] on div "Shop Now Button 0" at bounding box center [387, 316] width 229 height 46
click at [177, 94] on p "Advanced" at bounding box center [171, 99] width 51 height 16
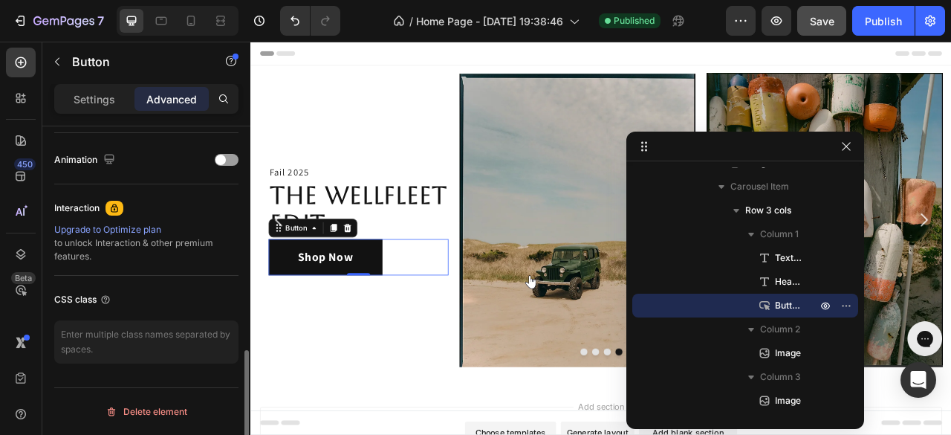
scroll to position [637, 0]
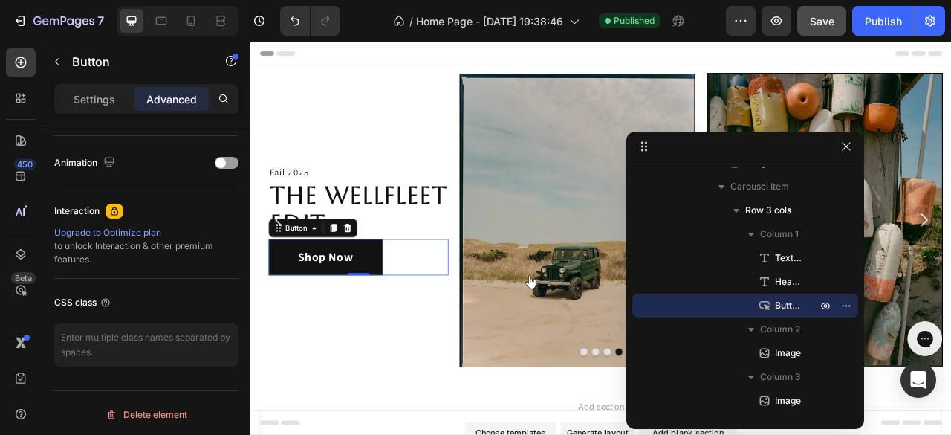
click at [82, 111] on div "Settings Advanced" at bounding box center [146, 99] width 184 height 30
click at [92, 85] on div "Settings Advanced" at bounding box center [146, 99] width 184 height 30
click at [97, 99] on p "Settings" at bounding box center [95, 99] width 42 height 16
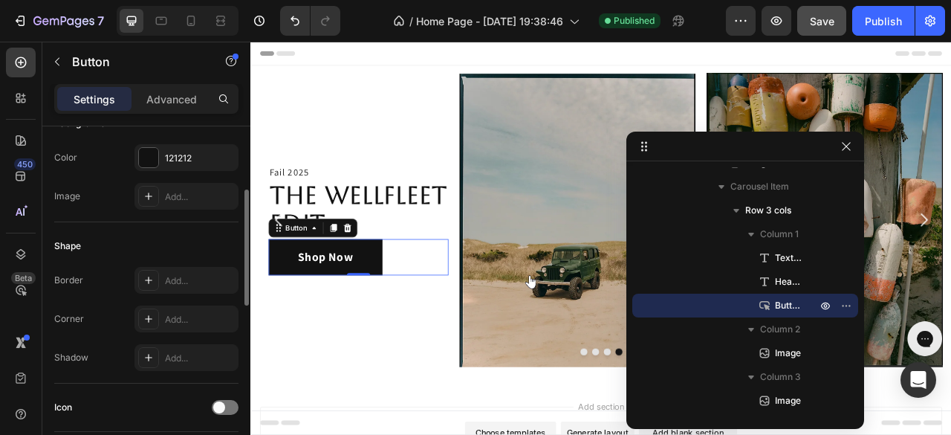
scroll to position [42, 0]
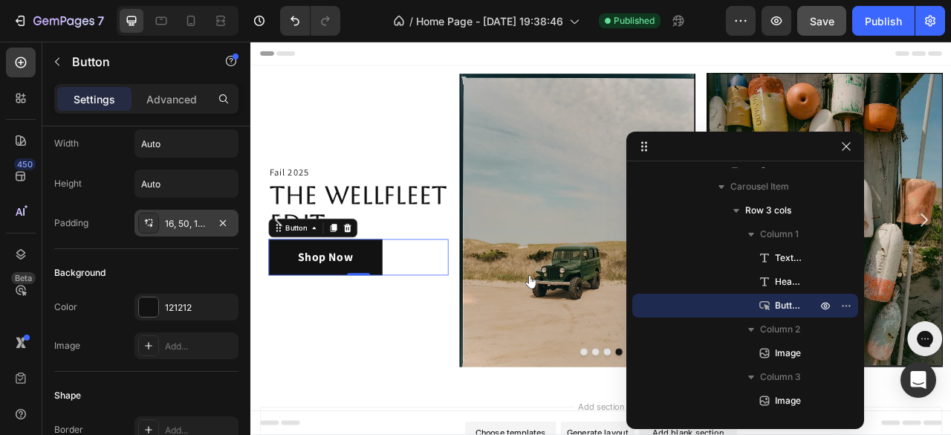
click at [184, 221] on div "16, 50, 16, 50" at bounding box center [186, 223] width 43 height 13
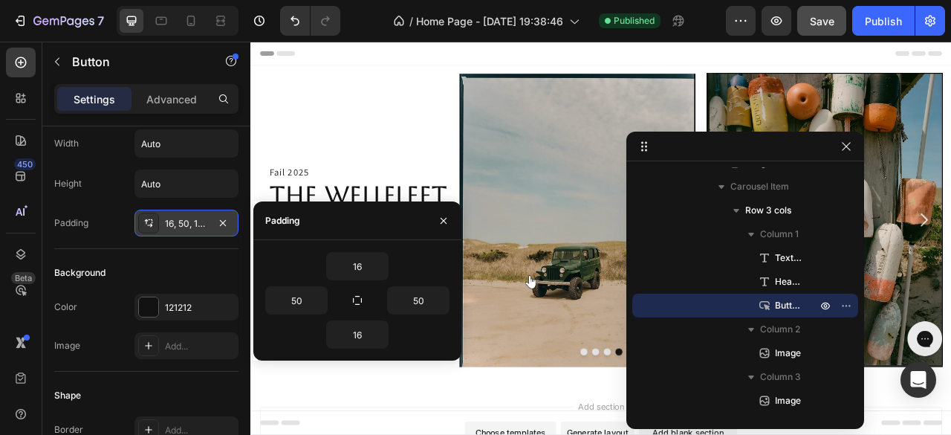
click at [184, 221] on div "16, 50, 16, 50" at bounding box center [186, 223] width 43 height 13
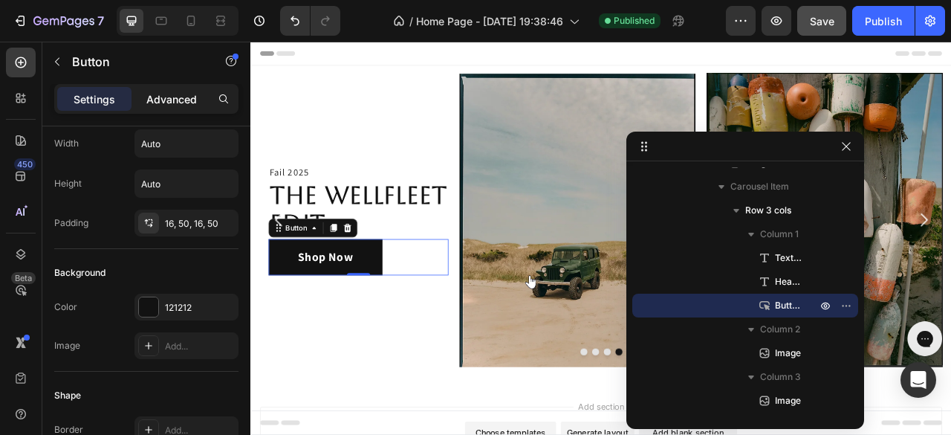
click at [159, 108] on div "Advanced" at bounding box center [171, 99] width 74 height 24
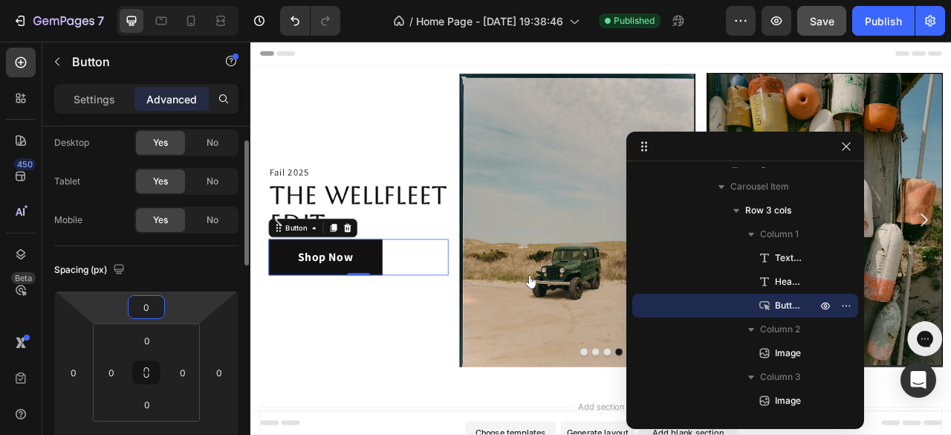
click at [153, 308] on input "0" at bounding box center [146, 307] width 30 height 22
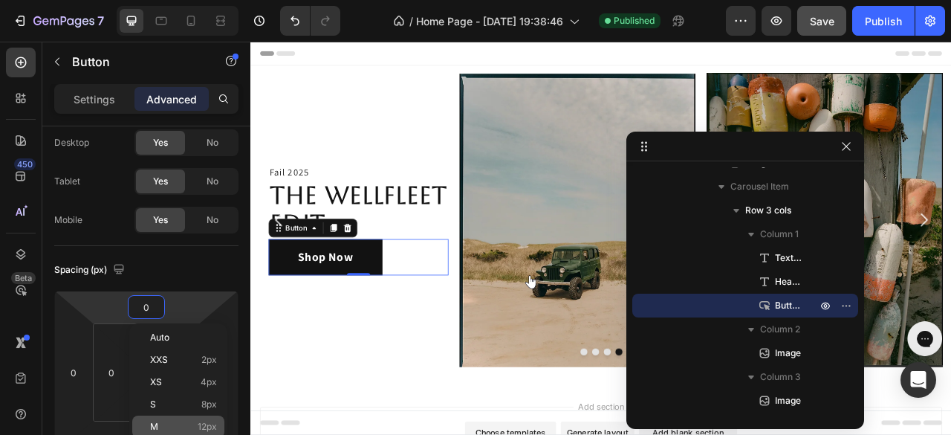
click at [201, 427] on span "12px" at bounding box center [207, 426] width 19 height 10
type input "12"
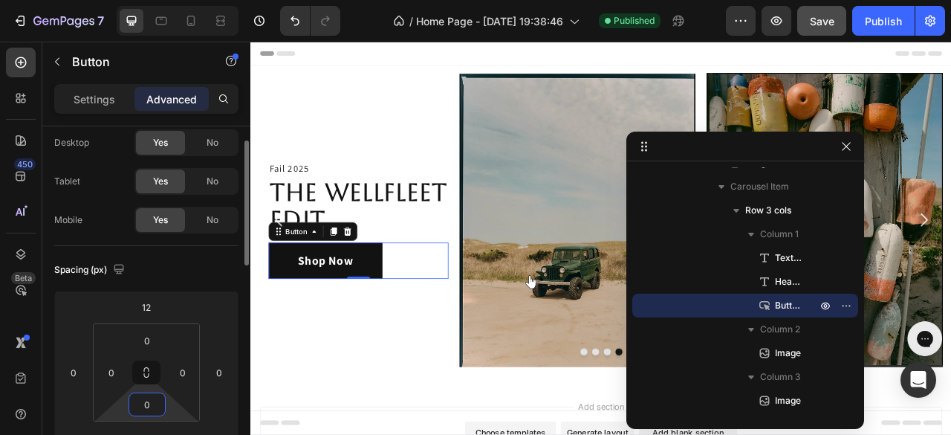
click at [154, 405] on input "0" at bounding box center [147, 404] width 30 height 22
click at [146, 404] on input "0" at bounding box center [147, 404] width 30 height 22
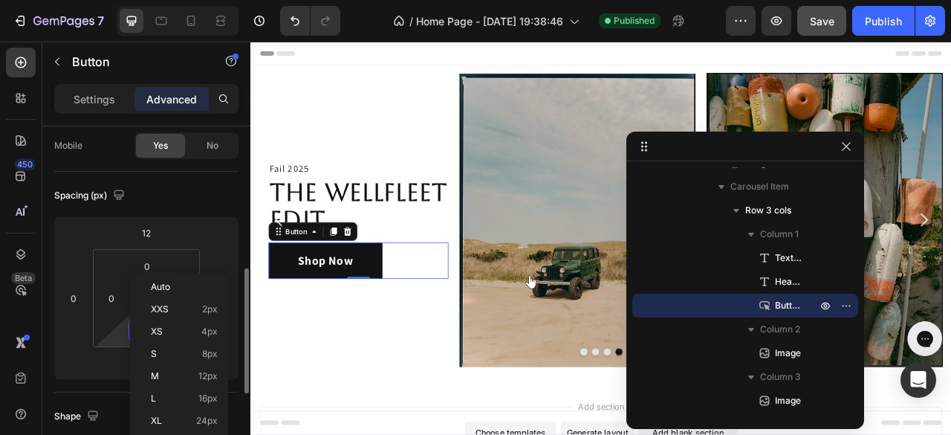
scroll to position [190, 0]
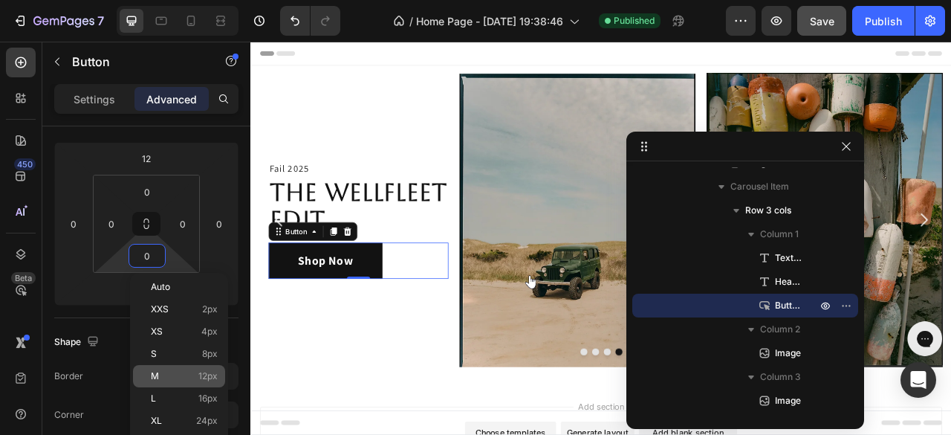
click at [207, 375] on span "12px" at bounding box center [207, 376] width 19 height 10
type input "12"
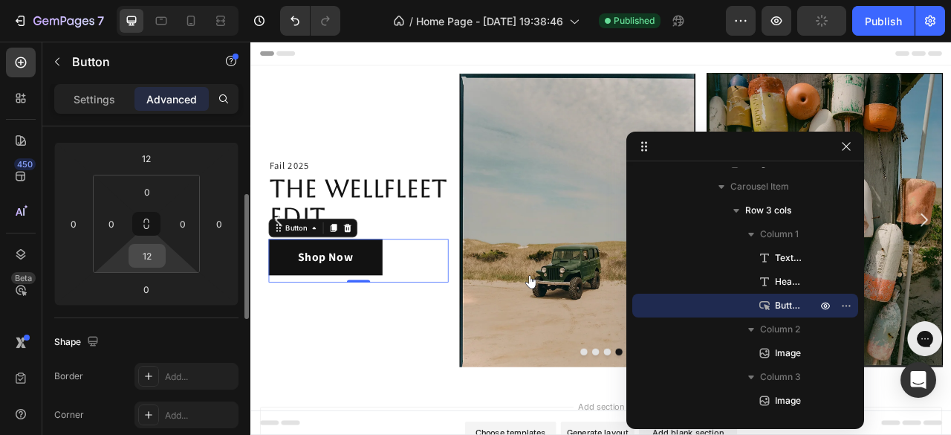
click at [145, 250] on input "12" at bounding box center [147, 255] width 30 height 22
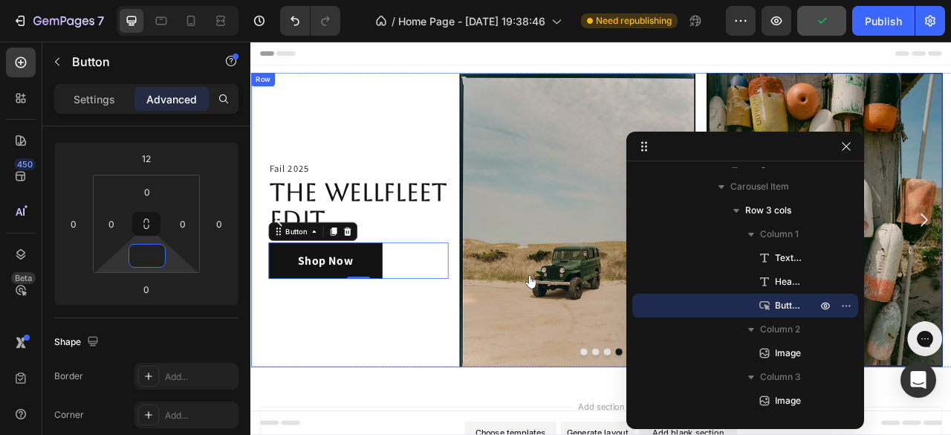
click at [420, 122] on div "Fail 2025 Text Block The Wellfleet Edit Heading Shop Now Button 0" at bounding box center [387, 268] width 229 height 374
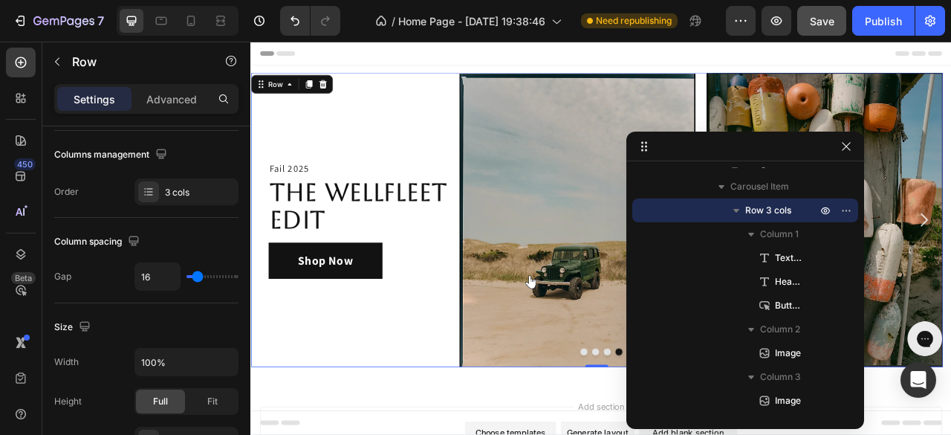
scroll to position [0, 0]
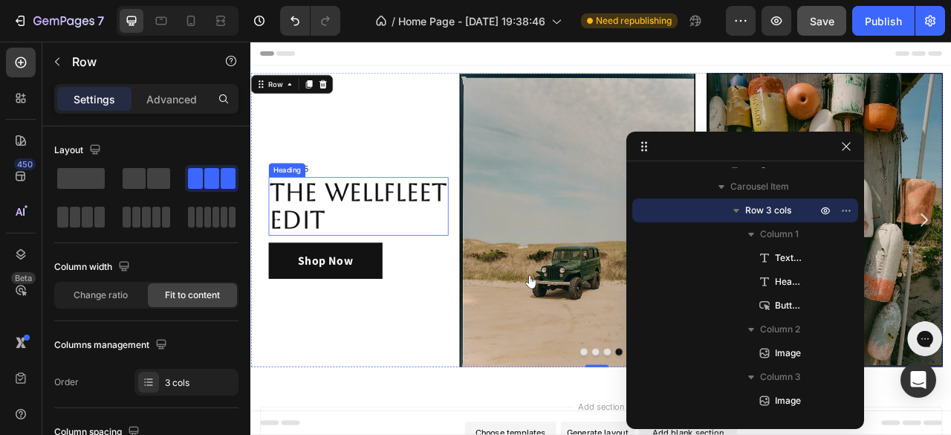
click at [423, 262] on p "The Wellfleet Edit" at bounding box center [387, 250] width 226 height 71
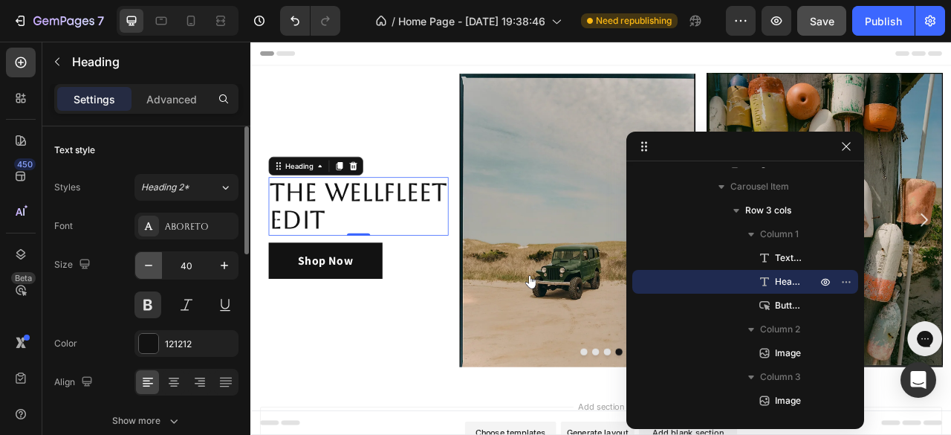
click at [148, 267] on icon "button" at bounding box center [148, 265] width 15 height 15
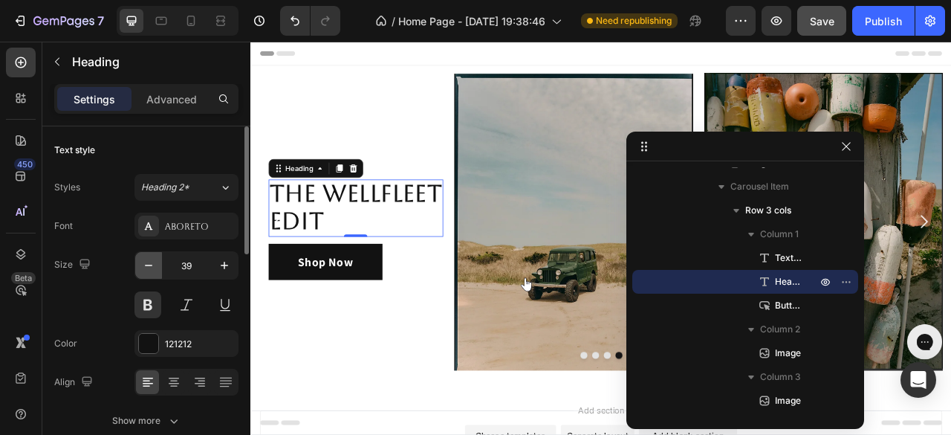
click at [149, 267] on icon "button" at bounding box center [148, 265] width 15 height 15
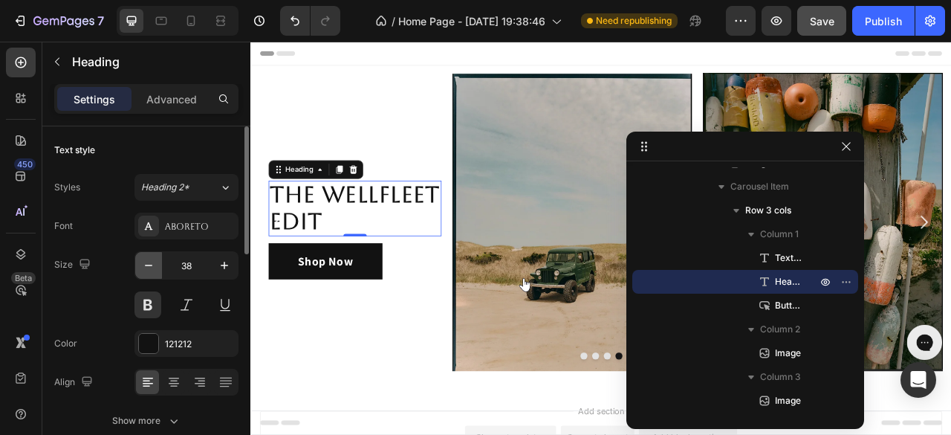
click at [151, 273] on button "button" at bounding box center [148, 265] width 27 height 27
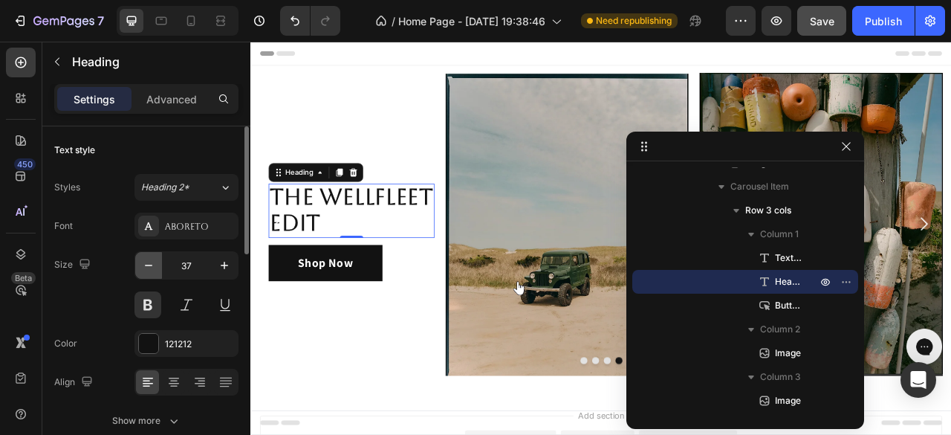
click at [151, 273] on button "button" at bounding box center [148, 265] width 27 height 27
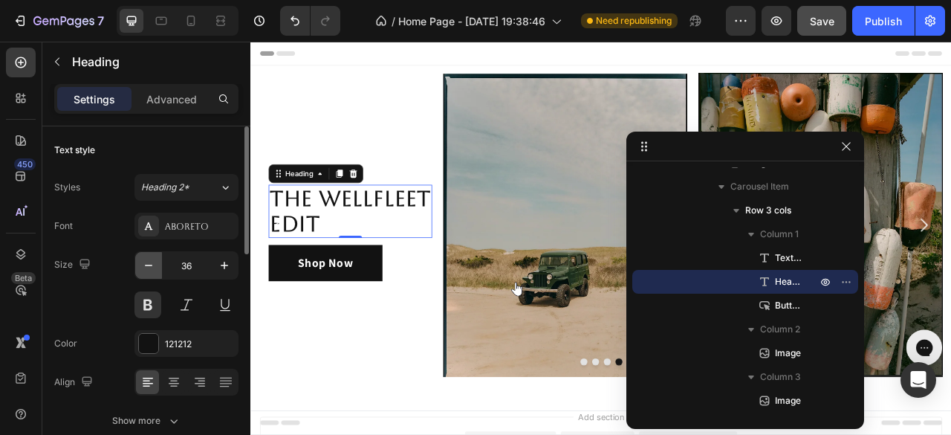
click at [151, 273] on button "button" at bounding box center [148, 265] width 27 height 27
type input "35"
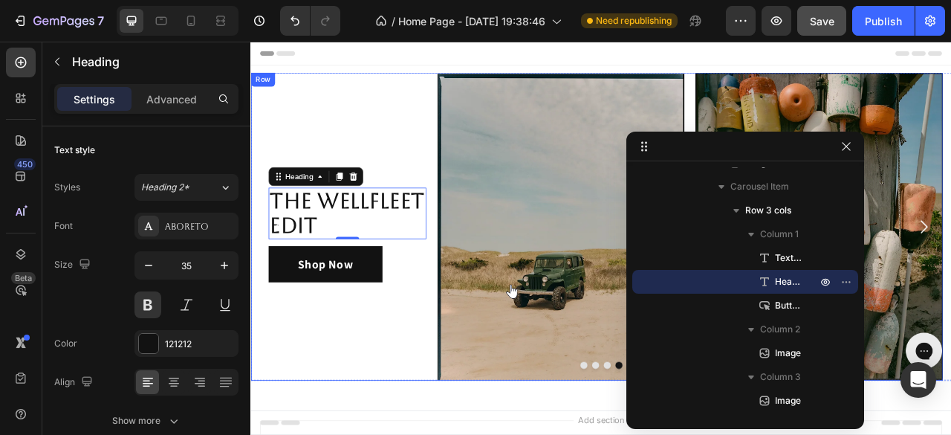
click at [294, 389] on div "Fail 2025 Text Block The Wellfleet Edit Heading 0 Shop Now Button" at bounding box center [373, 277] width 201 height 392
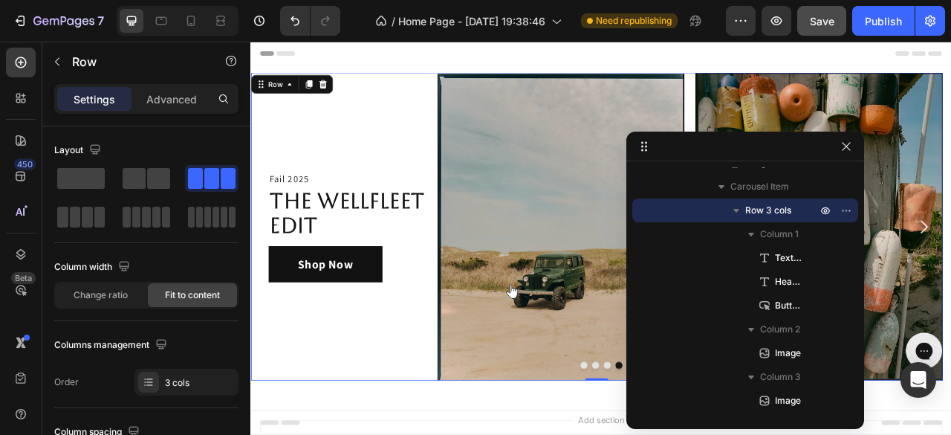
click at [412, 117] on div "Fail 2025 Text Block The Wellfleet Edit Heading Shop Now Button" at bounding box center [373, 277] width 201 height 392
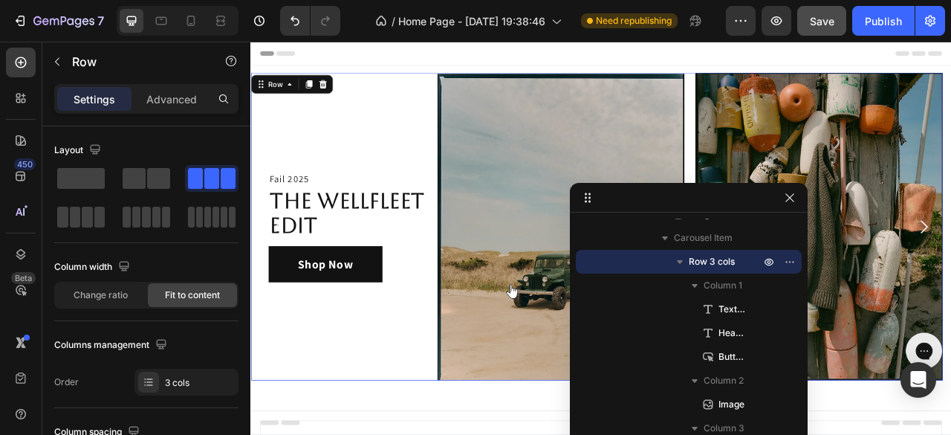
drag, startPoint x: 715, startPoint y: 138, endPoint x: 658, endPoint y: 189, distance: 76.3
click at [447, 119] on div "Fail 2025 Text Block The Wellfleet Edit Heading Shop Now Button" at bounding box center [373, 277] width 201 height 392
click at [359, 418] on div "Fail 2025 Text Block The Wellfleet Edit Heading Shop Now Button" at bounding box center [373, 277] width 201 height 392
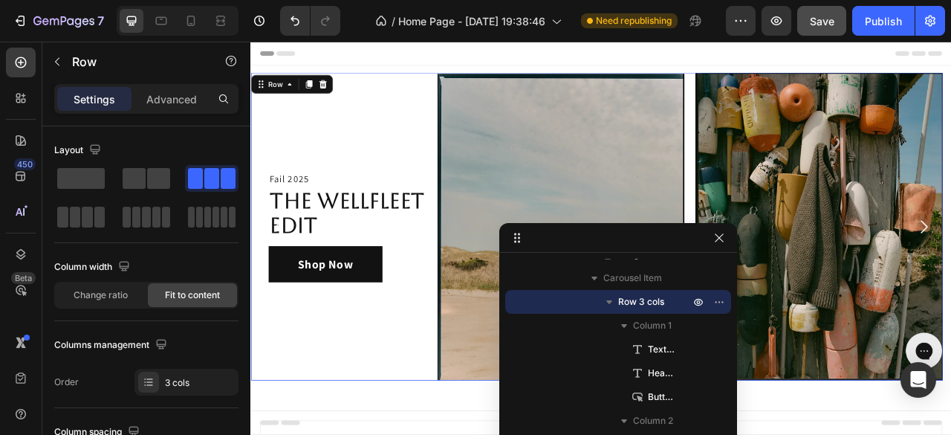
drag, startPoint x: 676, startPoint y: 207, endPoint x: 604, endPoint y: 250, distance: 84.3
click at [886, 16] on div "Publish" at bounding box center [883, 21] width 37 height 16
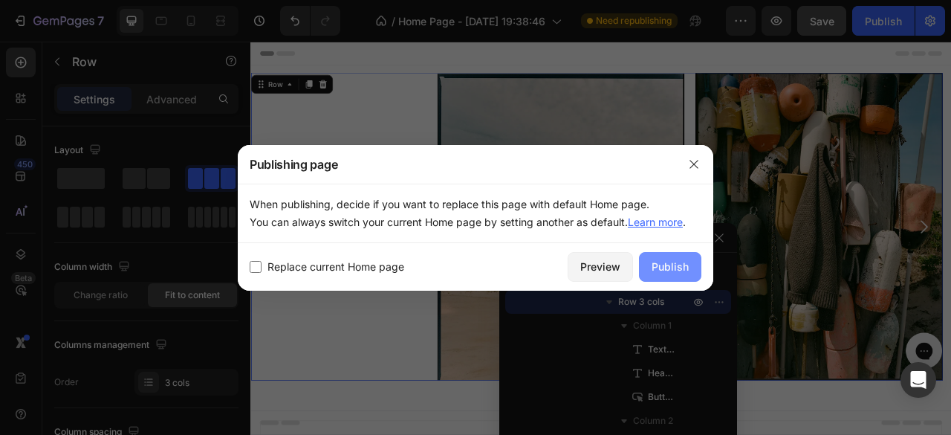
click at [687, 270] on div "Publish" at bounding box center [670, 267] width 37 height 16
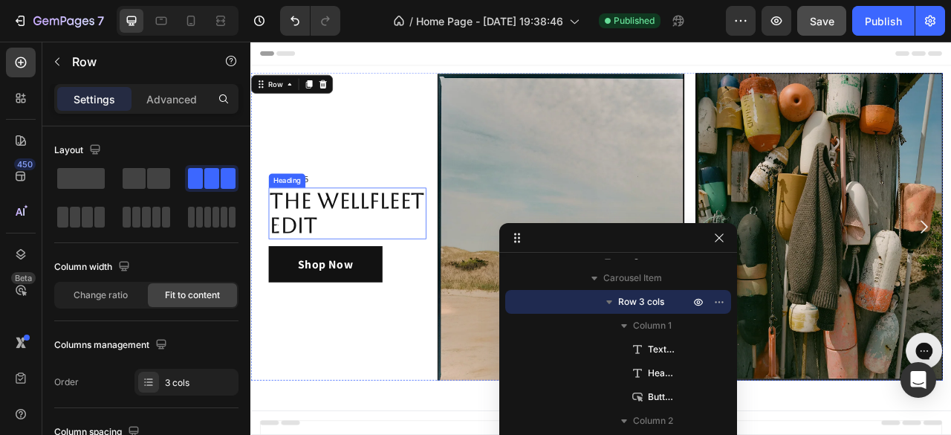
click at [431, 280] on p "The Wellfleet Edit" at bounding box center [373, 260] width 198 height 62
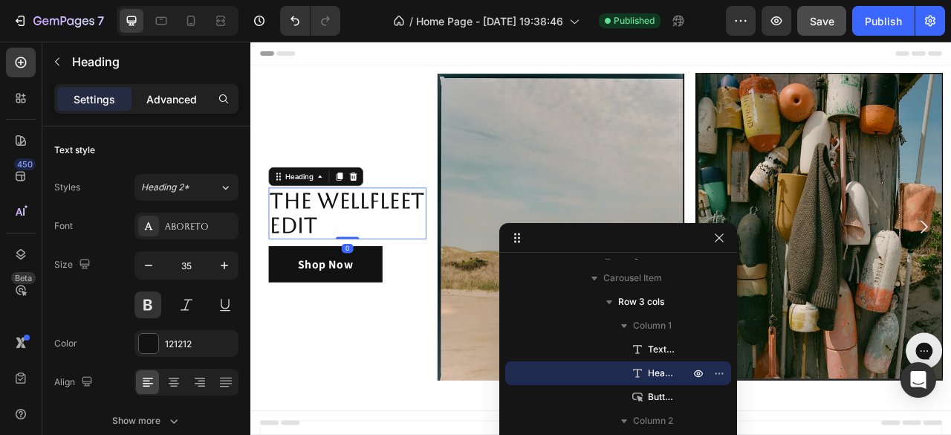
click at [185, 102] on p "Advanced" at bounding box center [171, 99] width 51 height 16
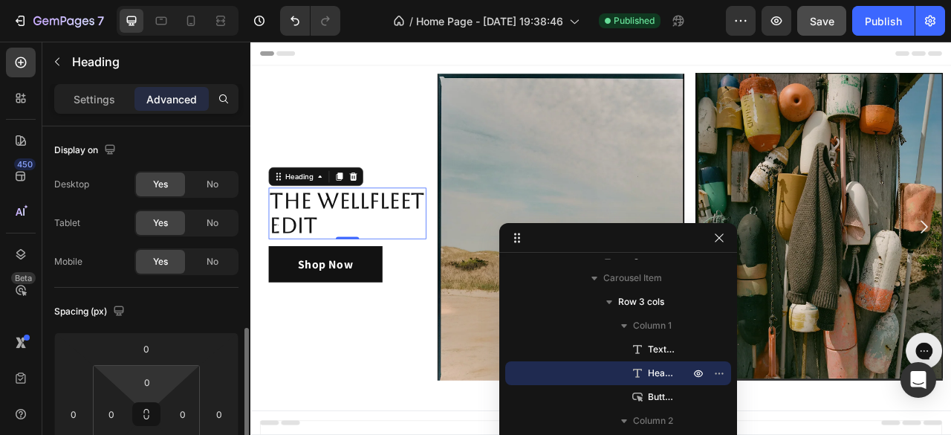
scroll to position [149, 0]
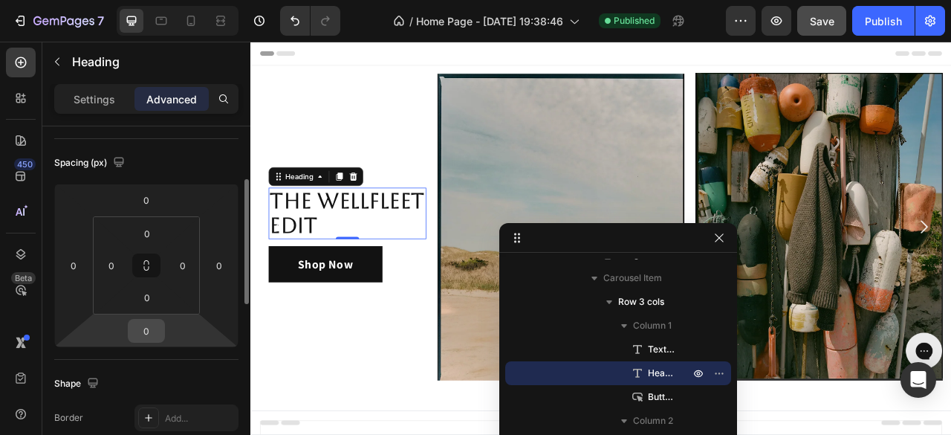
click at [159, 331] on input "0" at bounding box center [146, 330] width 30 height 22
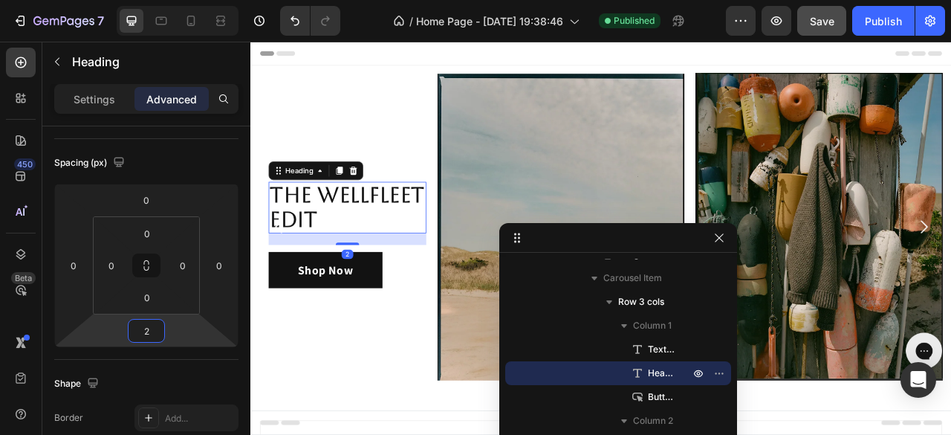
type input "20"
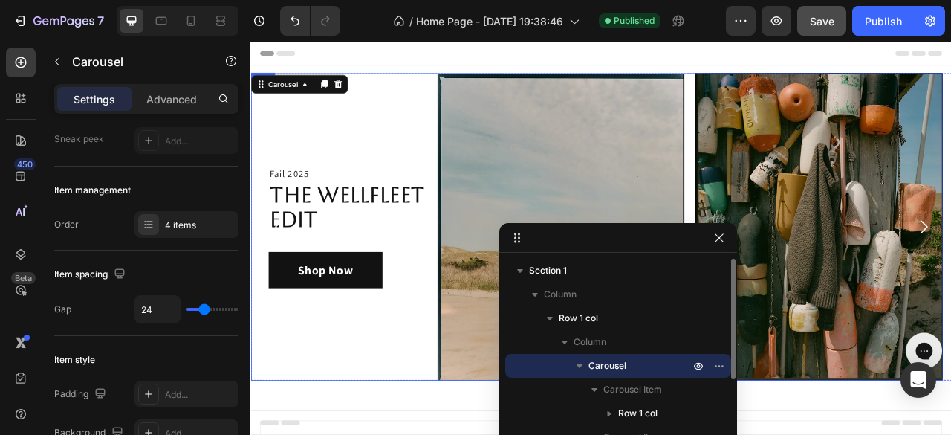
scroll to position [0, 0]
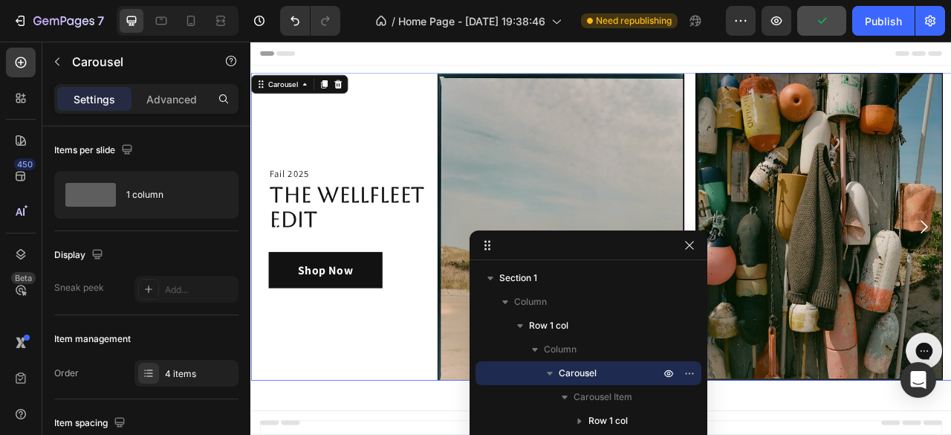
drag, startPoint x: 516, startPoint y: 240, endPoint x: 481, endPoint y: 252, distance: 37.6
click at [355, 406] on div "Fail 2025 Text Block The Wellfleet Edit Heading Shop Now Button" at bounding box center [373, 277] width 201 height 392
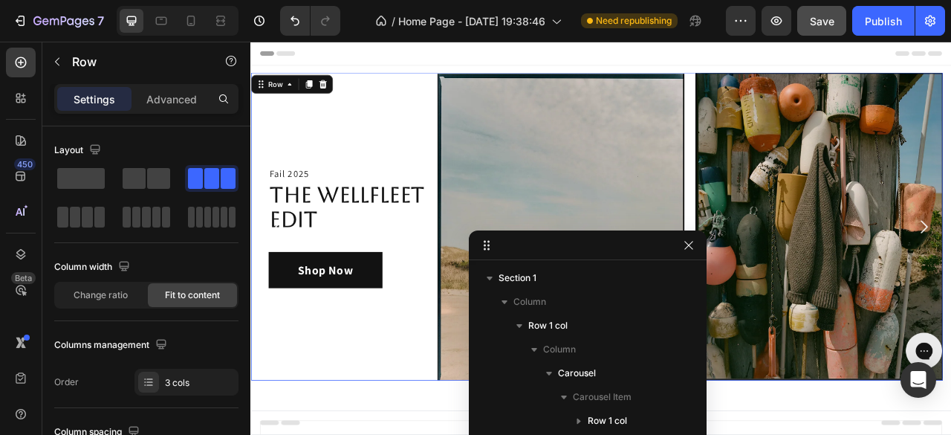
scroll to position [186, 0]
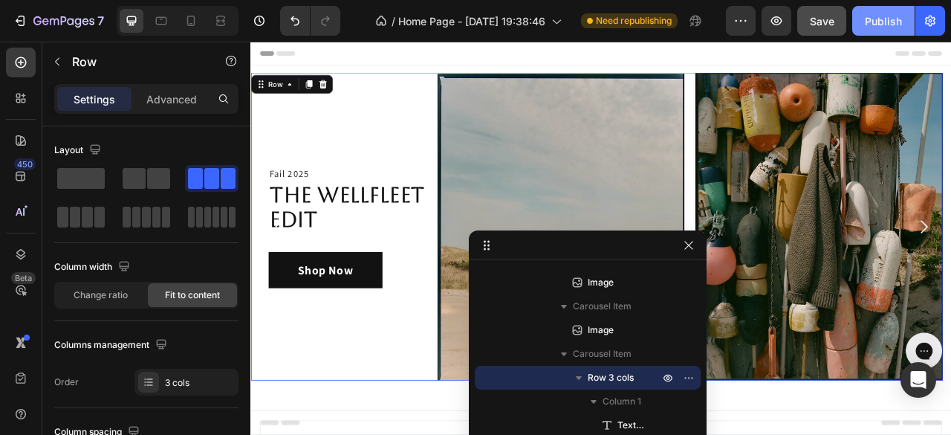
click at [879, 26] on div "Publish" at bounding box center [883, 21] width 37 height 16
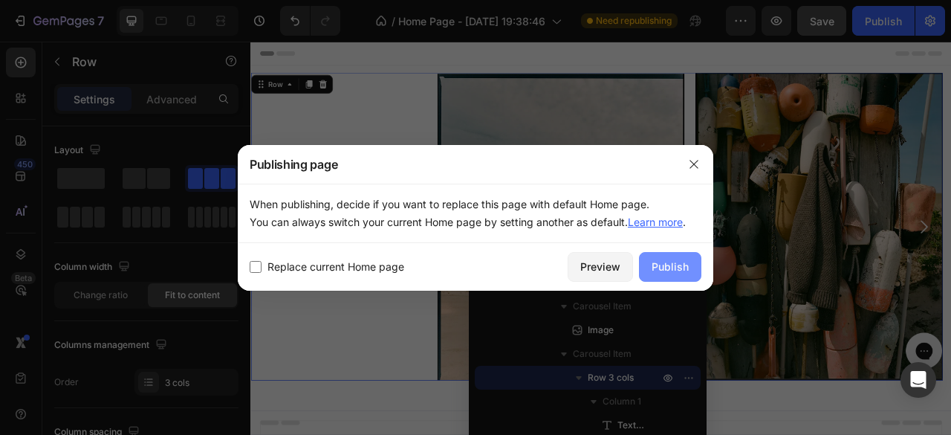
click at [682, 259] on div "Publish" at bounding box center [670, 267] width 37 height 16
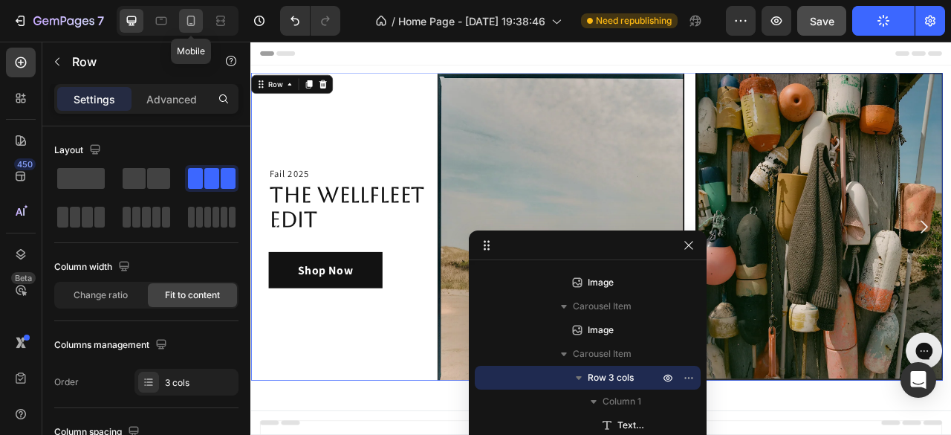
click at [193, 23] on icon at bounding box center [191, 21] width 8 height 10
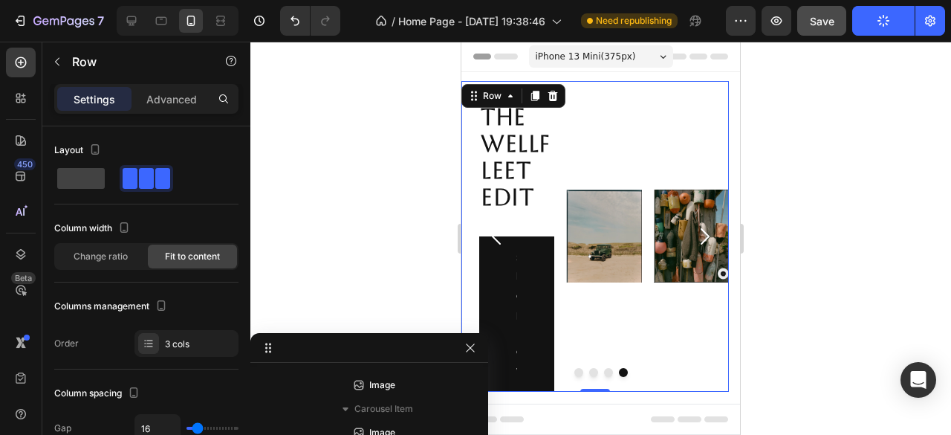
drag, startPoint x: 515, startPoint y: 244, endPoint x: 277, endPoint y: 335, distance: 254.7
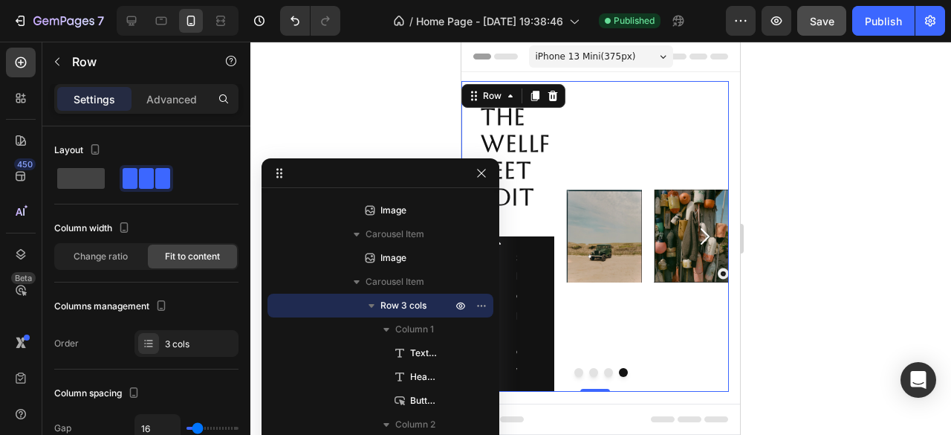
drag, startPoint x: 347, startPoint y: 352, endPoint x: 359, endPoint y: 180, distance: 172.8
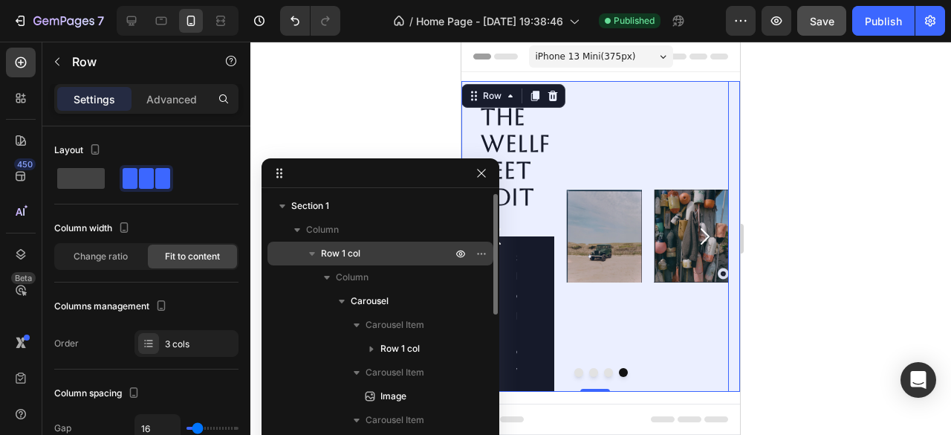
click at [344, 250] on span "Row 1 col" at bounding box center [340, 253] width 39 height 15
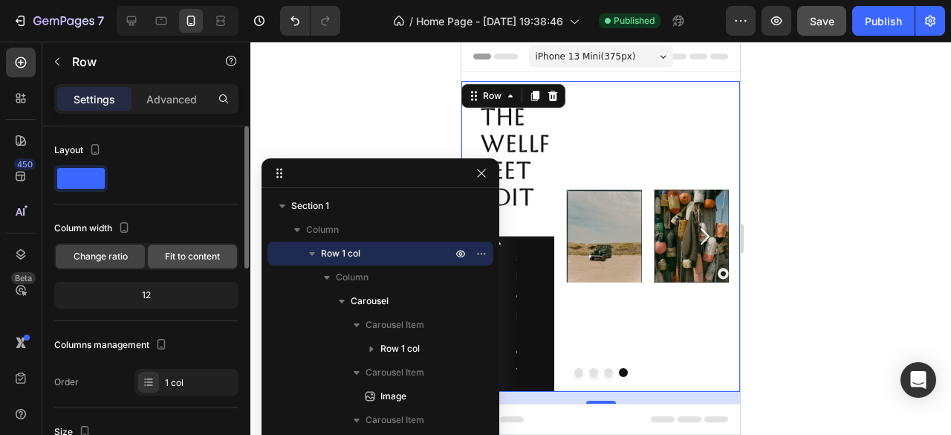
click at [193, 264] on div "Fit to content" at bounding box center [192, 256] width 89 height 24
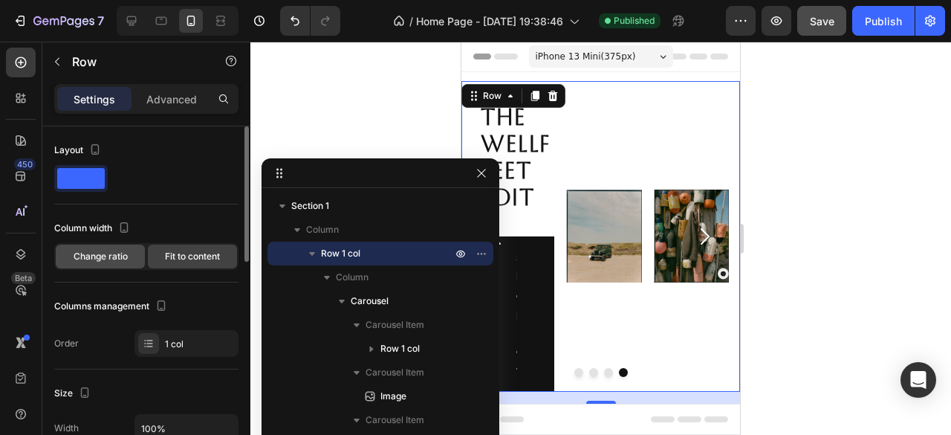
click at [111, 262] on div "Change ratio" at bounding box center [100, 256] width 89 height 24
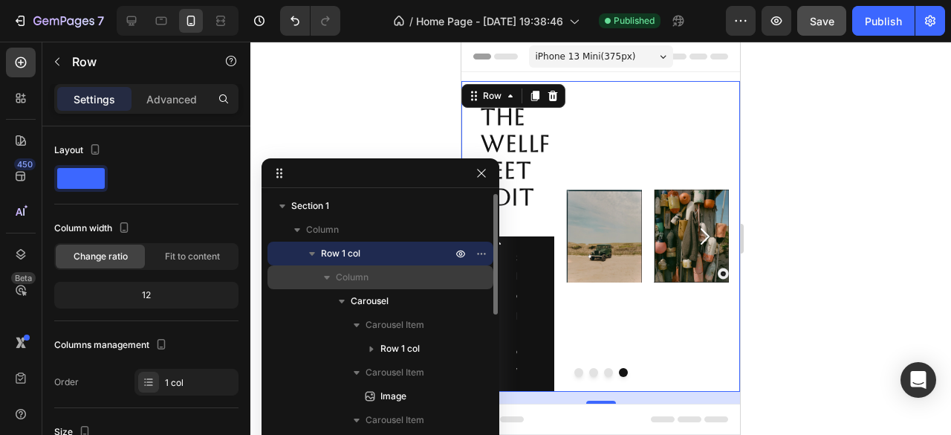
click at [357, 279] on span "Column" at bounding box center [352, 277] width 33 height 15
click at [340, 278] on span "Column" at bounding box center [352, 277] width 33 height 15
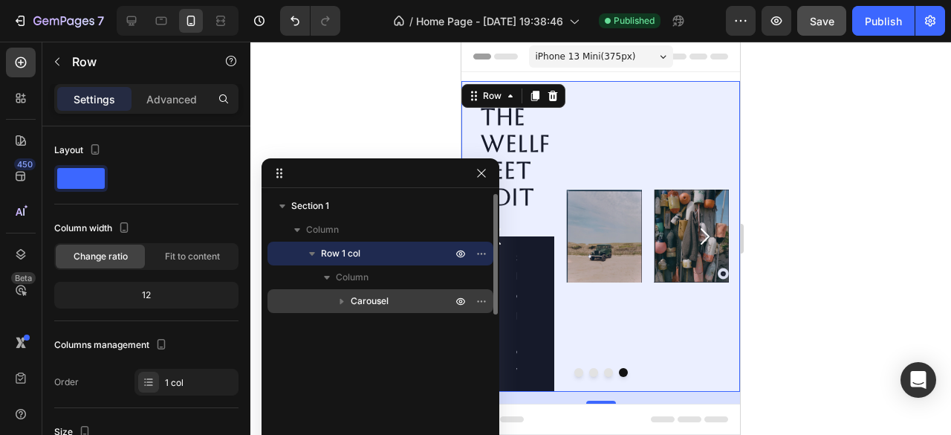
click at [355, 299] on span "Carousel" at bounding box center [370, 300] width 38 height 15
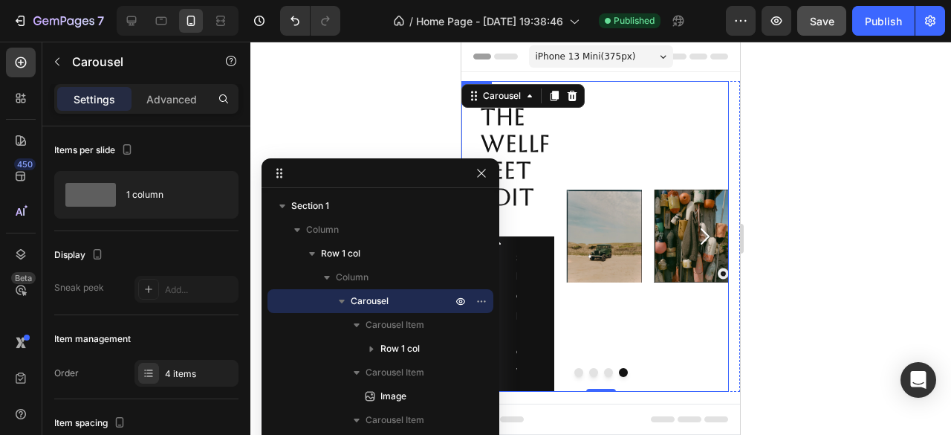
click at [573, 380] on div "Image" at bounding box center [603, 236] width 75 height 311
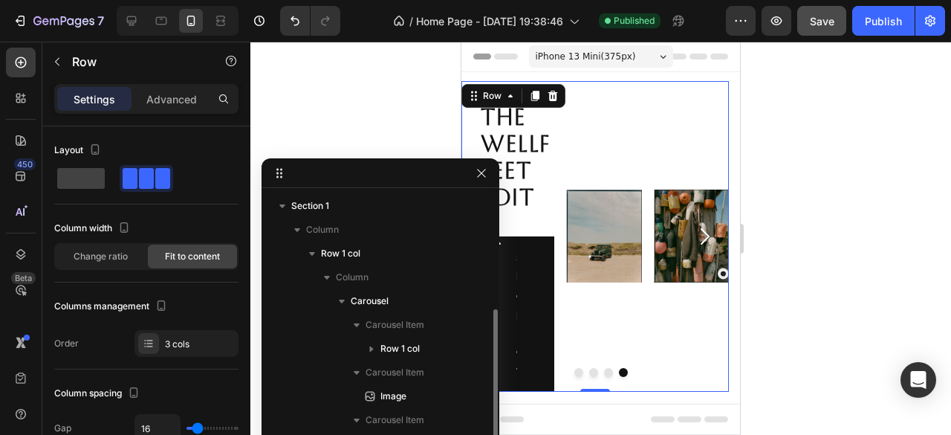
scroll to position [64, 0]
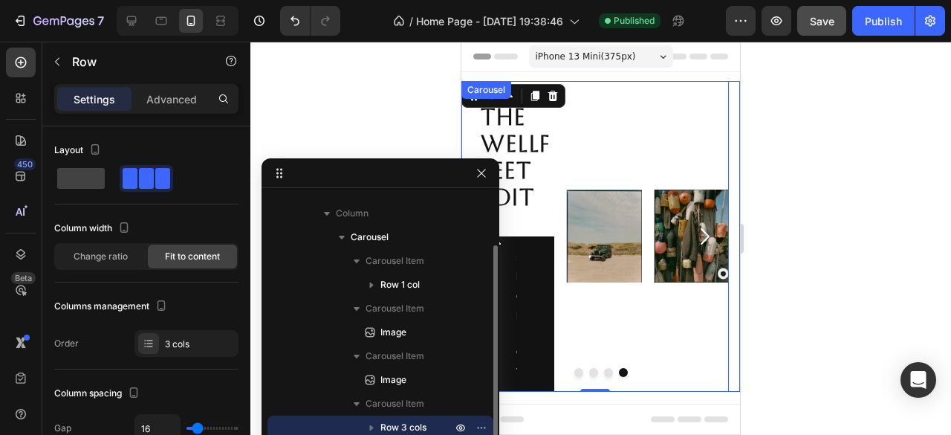
click at [574, 374] on button "Dot" at bounding box center [578, 372] width 9 height 9
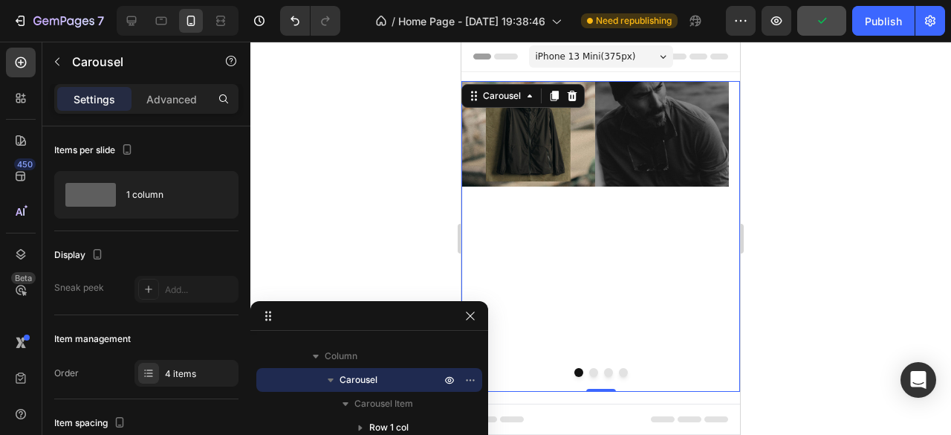
drag, startPoint x: 373, startPoint y: 187, endPoint x: 473, endPoint y: 329, distance: 173.8
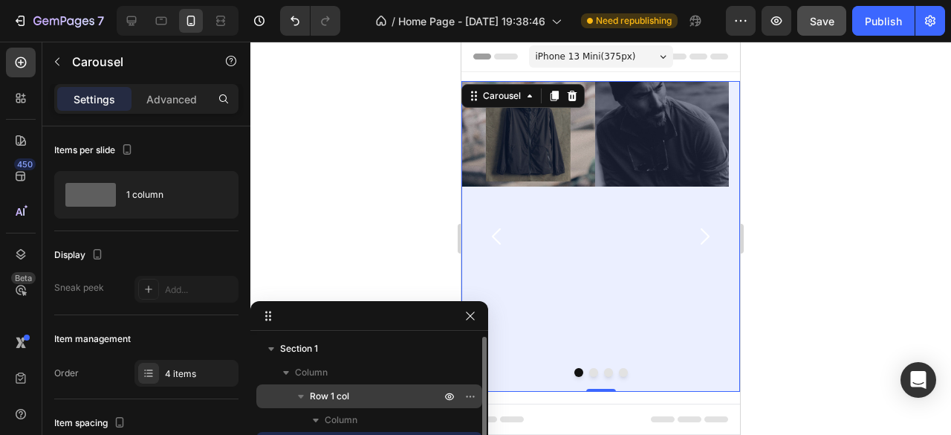
click at [374, 401] on p "Row 1 col" at bounding box center [377, 396] width 134 height 15
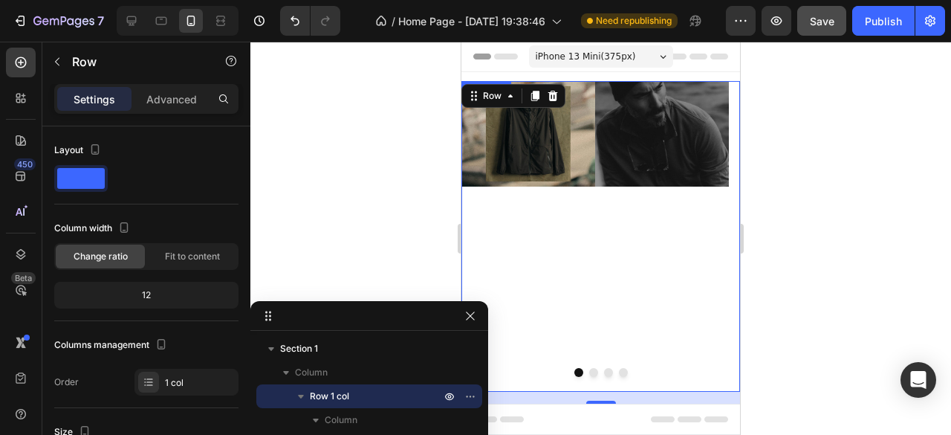
click at [567, 245] on div "Image Row" at bounding box center [594, 236] width 267 height 311
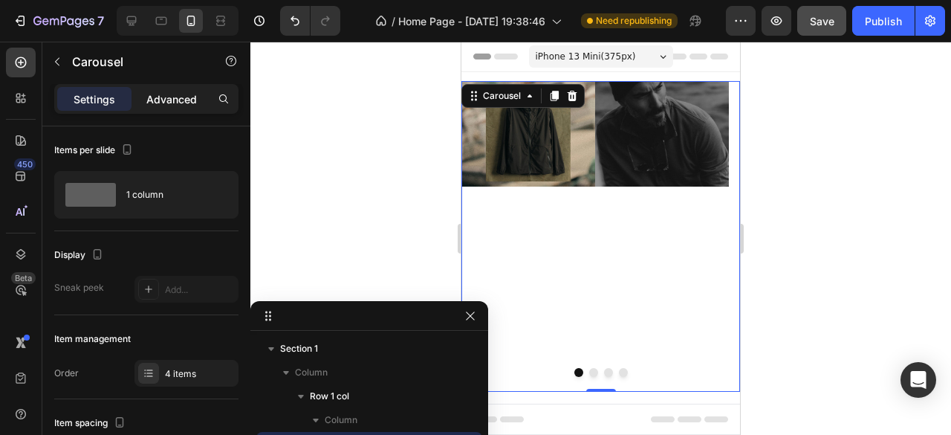
click at [183, 104] on p "Advanced" at bounding box center [171, 99] width 51 height 16
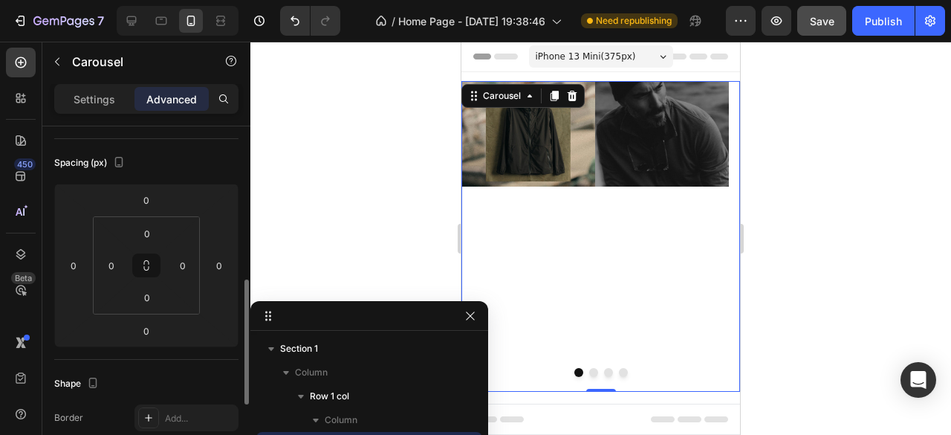
scroll to position [297, 0]
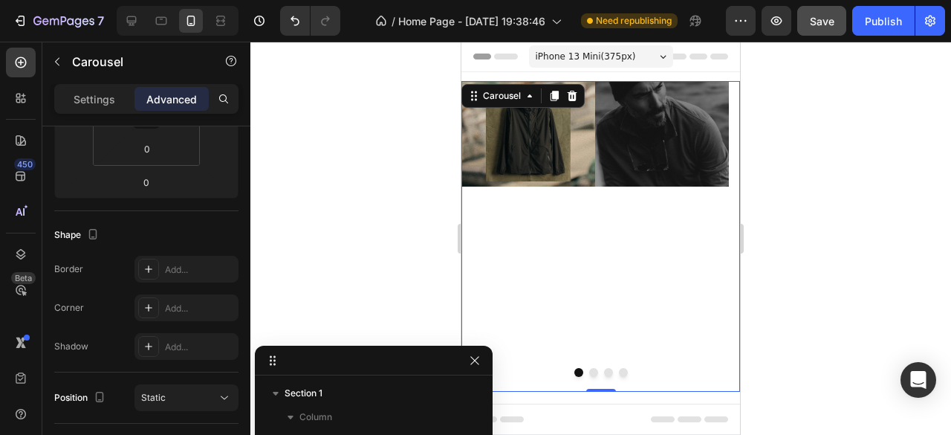
drag, startPoint x: 395, startPoint y: 316, endPoint x: 365, endPoint y: 400, distance: 90.0
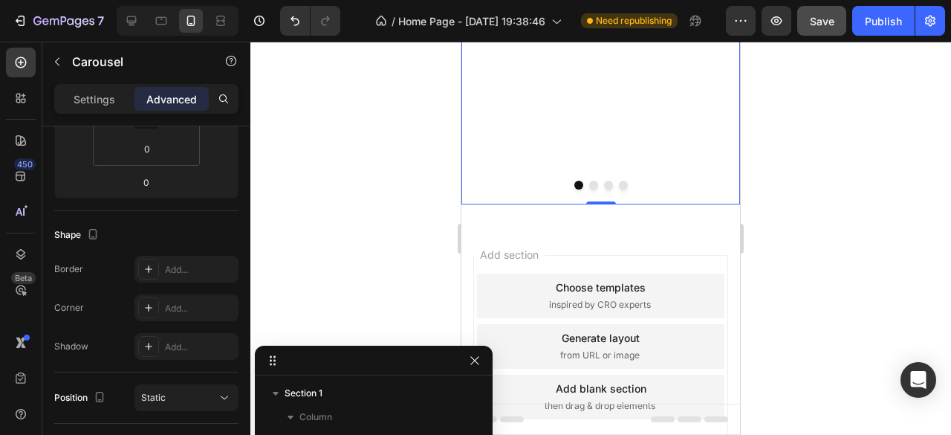
click at [589, 186] on button "Dot" at bounding box center [593, 185] width 9 height 9
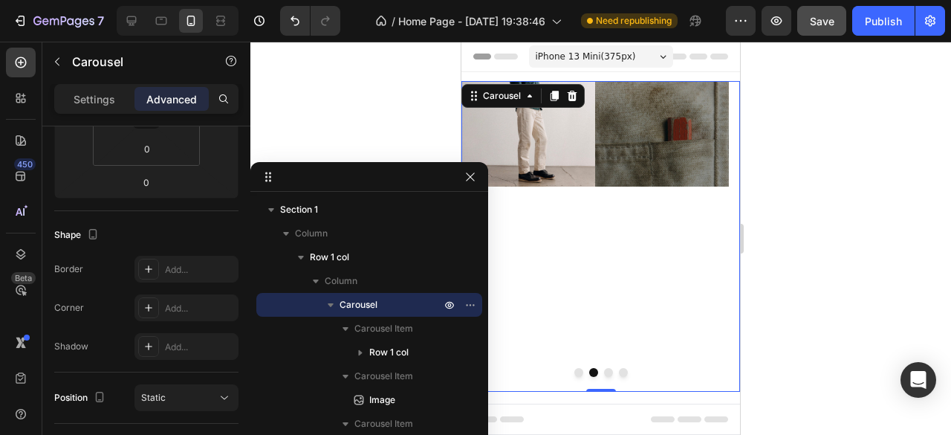
drag, startPoint x: 359, startPoint y: 364, endPoint x: 330, endPoint y: 187, distance: 179.2
click at [368, 308] on span "Carousel" at bounding box center [359, 304] width 38 height 15
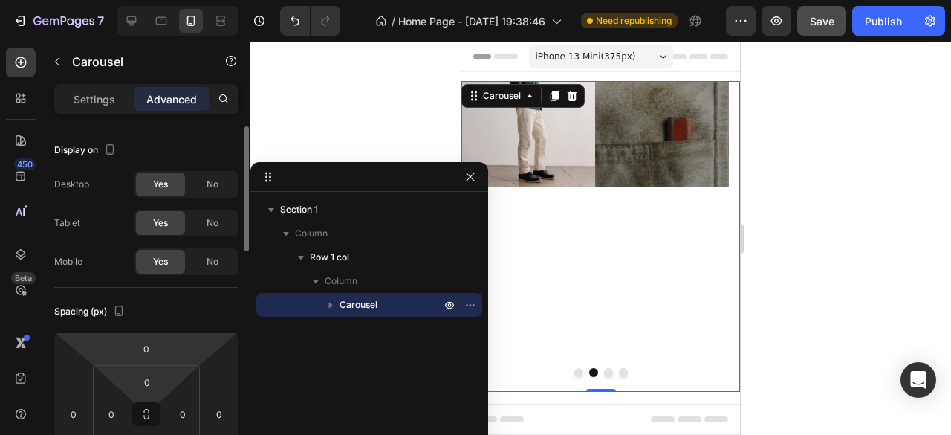
scroll to position [74, 0]
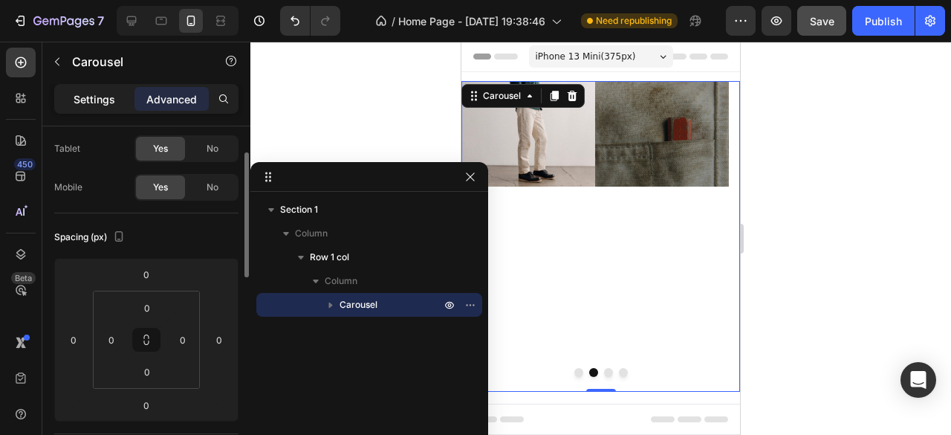
click at [104, 104] on p "Settings" at bounding box center [95, 99] width 42 height 16
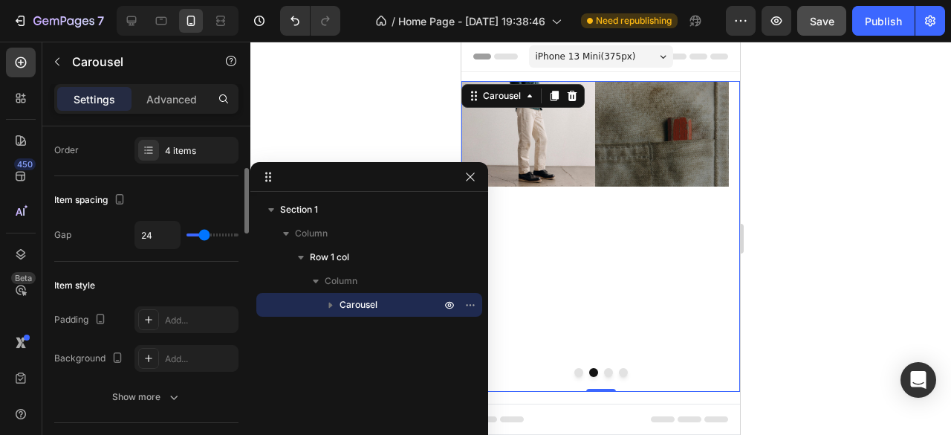
scroll to position [297, 0]
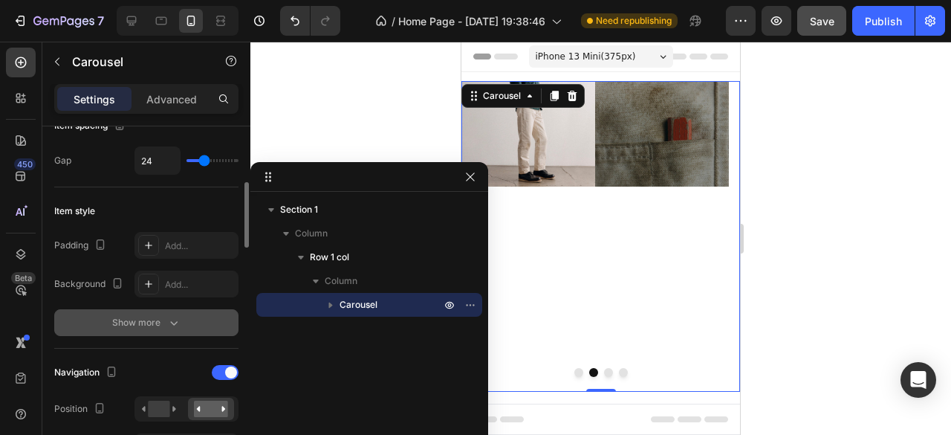
click at [174, 319] on icon "button" at bounding box center [173, 322] width 15 height 15
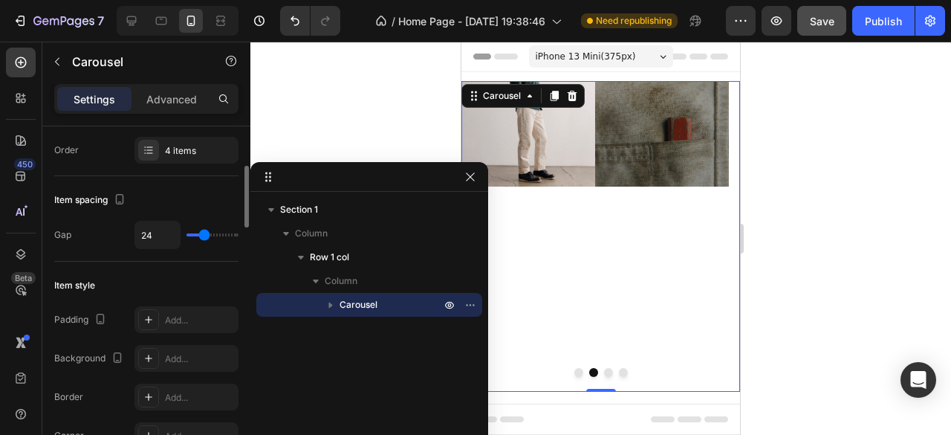
scroll to position [0, 0]
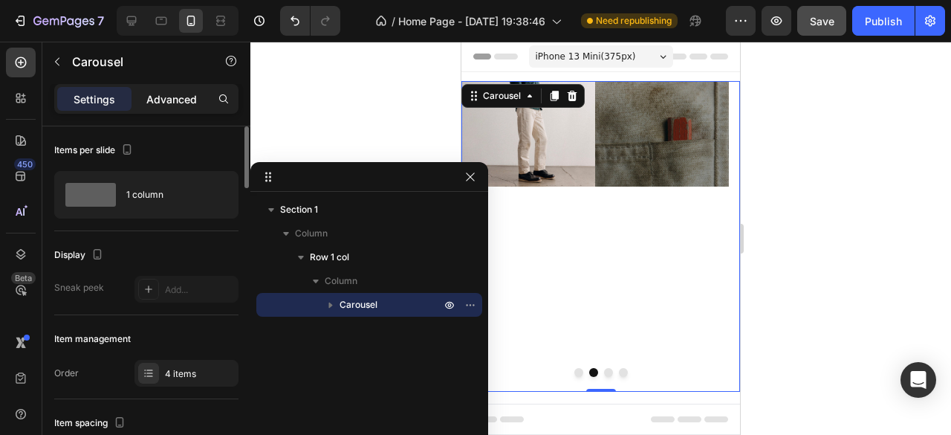
click at [160, 105] on p "Advanced" at bounding box center [171, 99] width 51 height 16
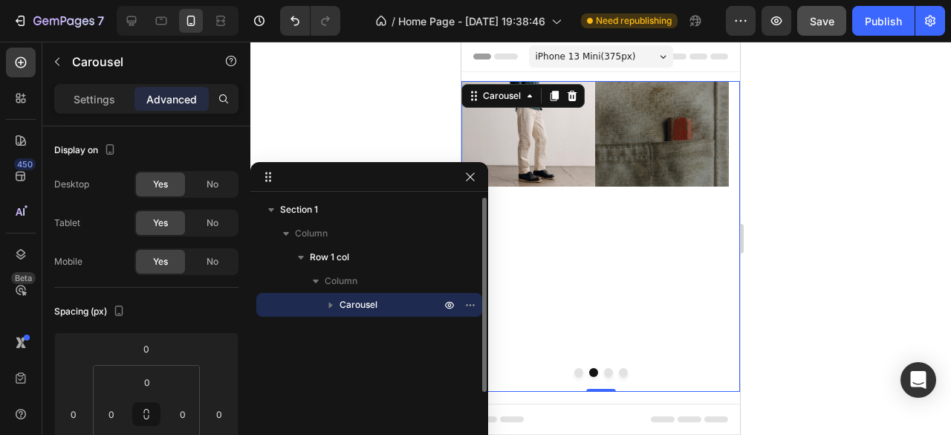
click at [363, 307] on span "Carousel" at bounding box center [359, 304] width 38 height 15
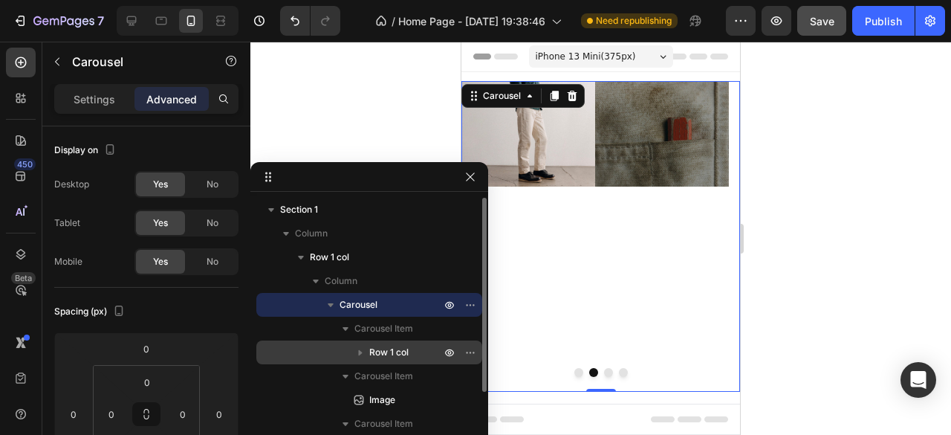
click at [401, 355] on span "Row 1 col" at bounding box center [388, 352] width 39 height 15
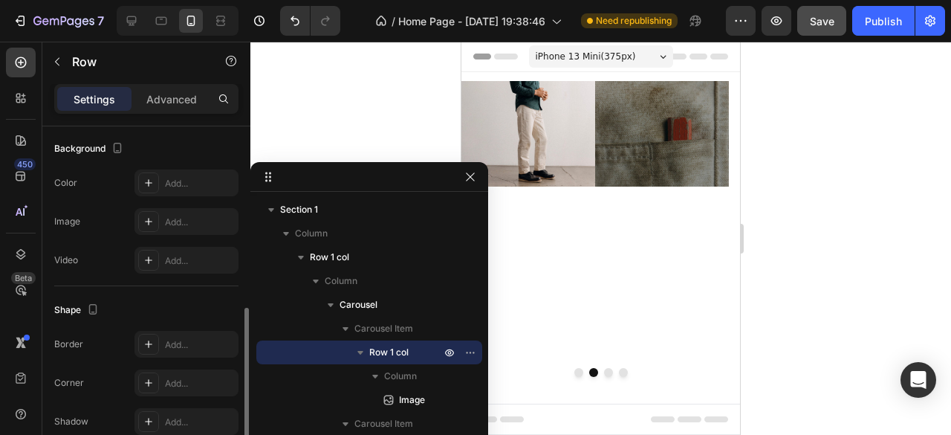
scroll to position [515, 0]
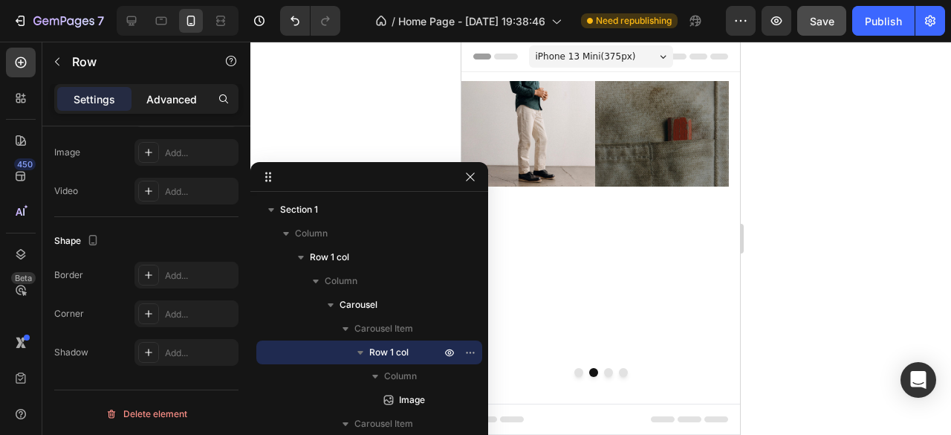
click at [161, 102] on p "Advanced" at bounding box center [171, 99] width 51 height 16
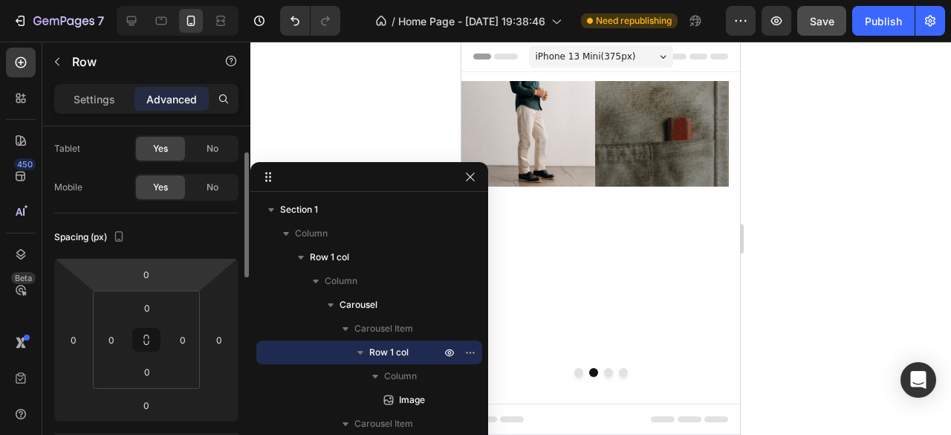
scroll to position [149, 0]
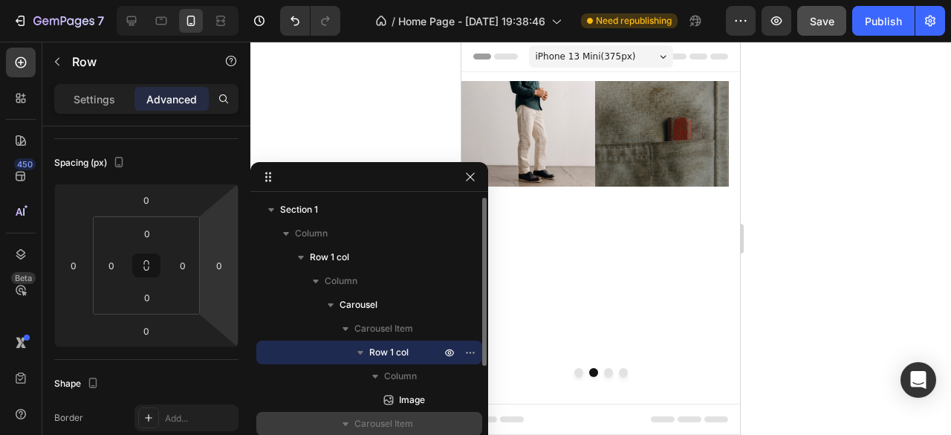
drag, startPoint x: 413, startPoint y: 371, endPoint x: 418, endPoint y: 392, distance: 21.3
click at [413, 372] on span "Column" at bounding box center [400, 375] width 33 height 15
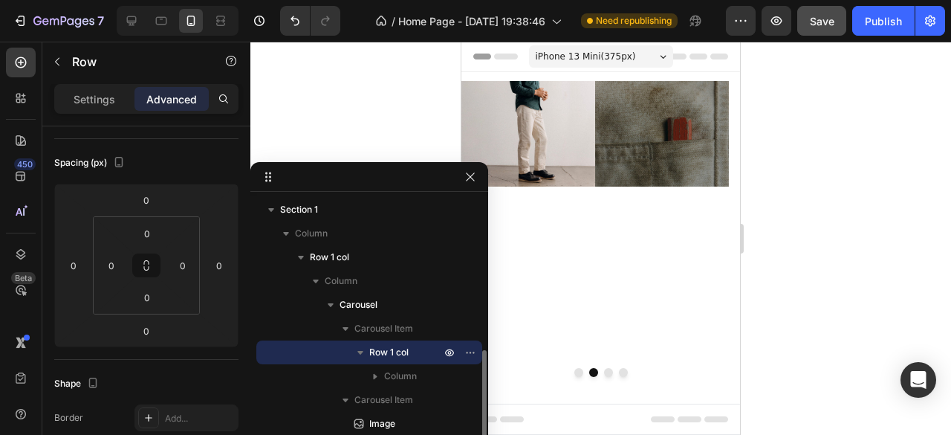
scroll to position [88, 0]
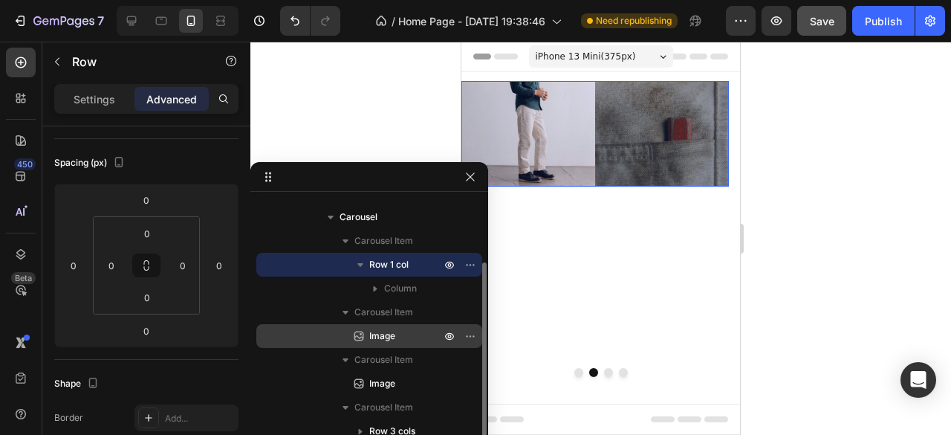
click at [389, 342] on span "Image" at bounding box center [382, 335] width 26 height 15
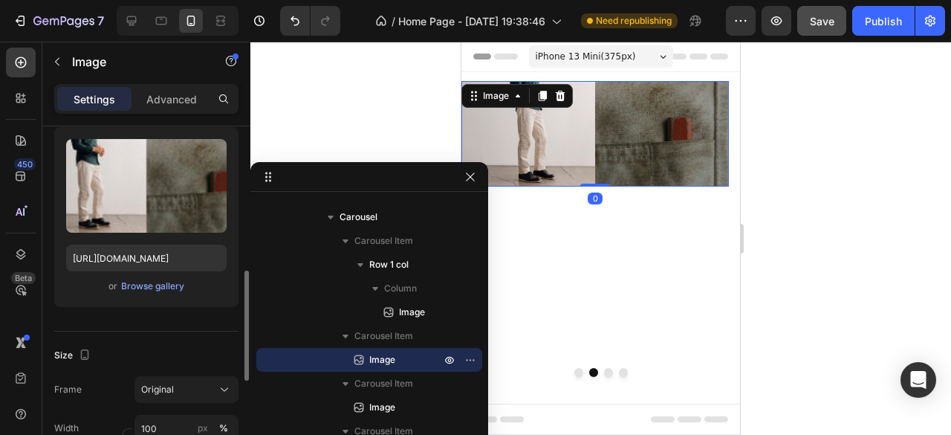
scroll to position [223, 0]
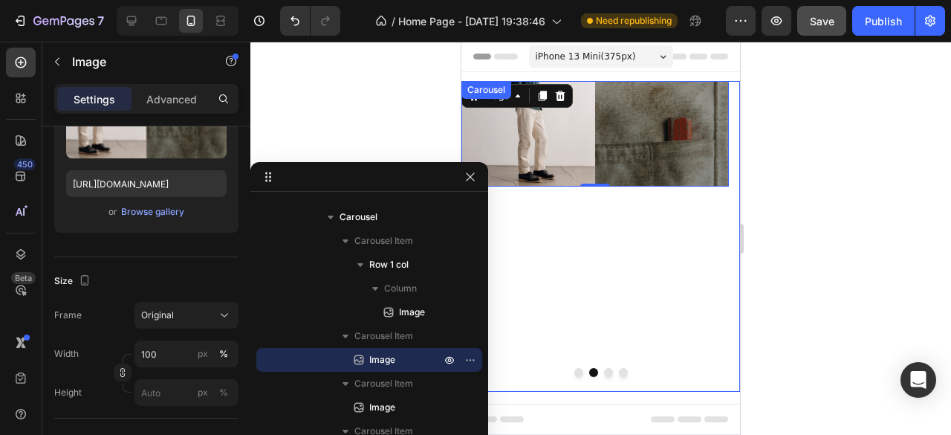
click at [590, 360] on div "Image 0" at bounding box center [594, 236] width 267 height 311
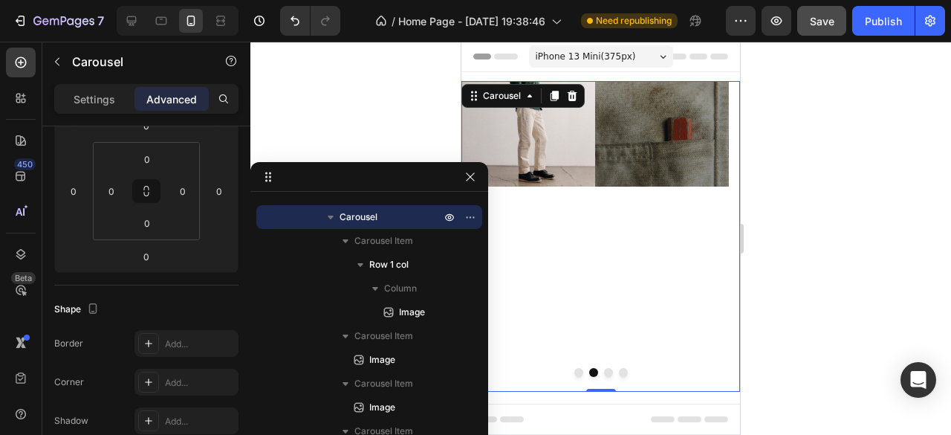
scroll to position [0, 0]
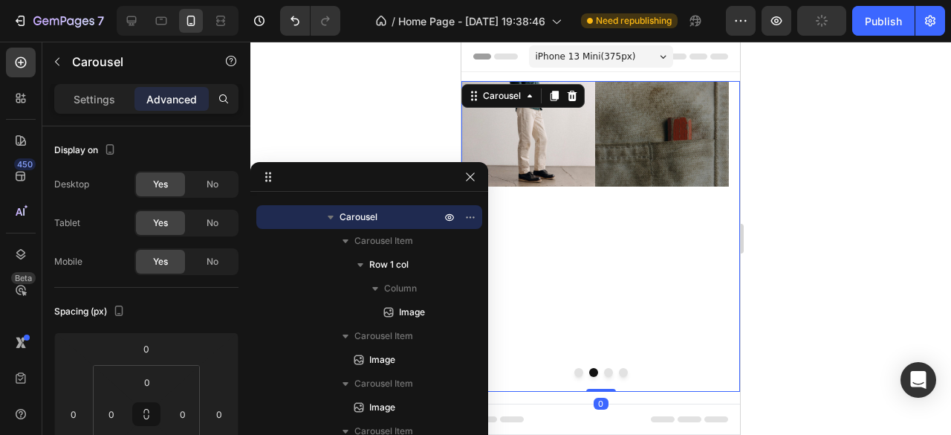
drag, startPoint x: 602, startPoint y: 388, endPoint x: 598, endPoint y: 311, distance: 77.4
click at [598, 311] on div "Image Row Image Image Fail 2025 Text Block The Wellfleet Edit Heading Shop Now …" at bounding box center [600, 236] width 279 height 311
click at [603, 68] on div "iPhone 13 Mini ( 375 px) iPhone 13 Mini iPhone 13 Pro iPhone 11 Pro Max iPhone …" at bounding box center [601, 58] width 144 height 30
click at [632, 368] on div "Image Row Image Image Fail 2025 Text Block The Wellfleet Edit Heading Shop Now …" at bounding box center [600, 236] width 279 height 311
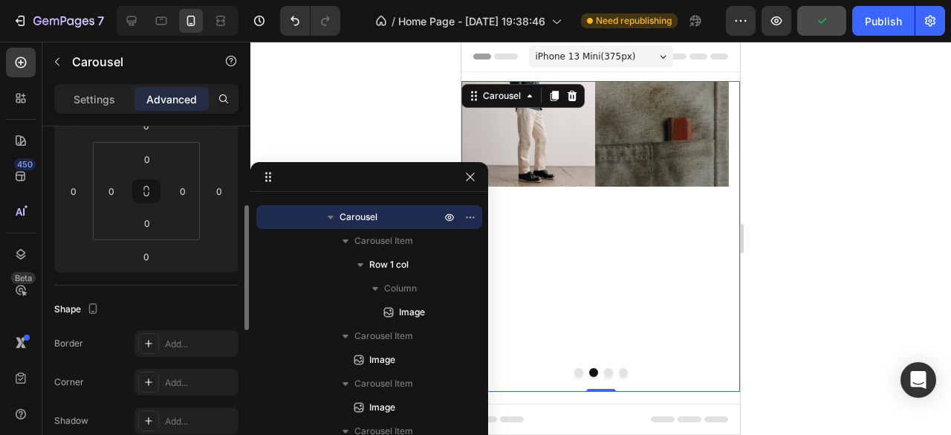
scroll to position [74, 0]
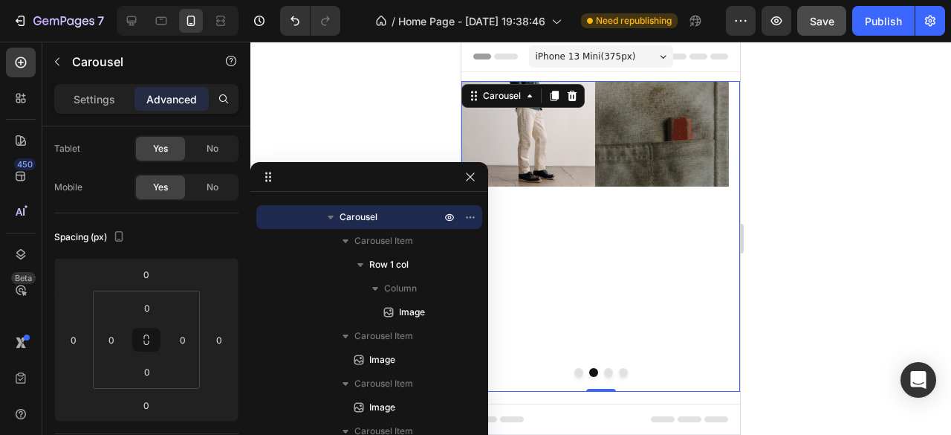
click at [162, 33] on div at bounding box center [178, 21] width 122 height 30
click at [132, 25] on icon at bounding box center [132, 21] width 10 height 10
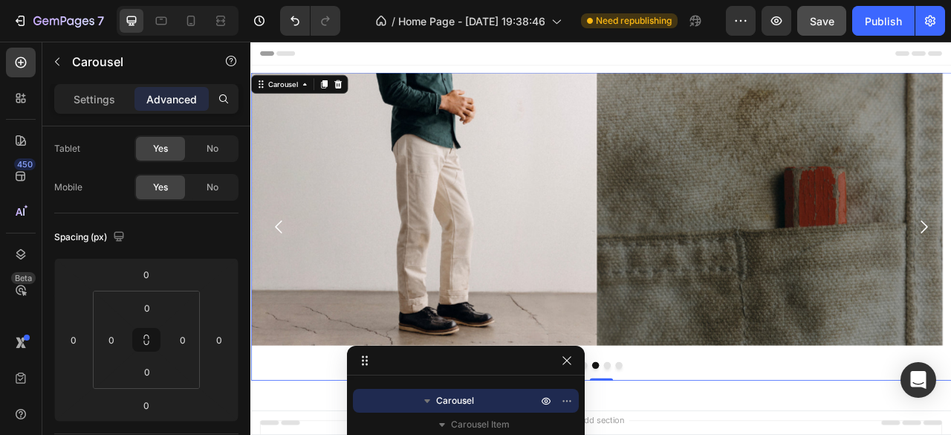
drag, startPoint x: 403, startPoint y: 186, endPoint x: 447, endPoint y: 458, distance: 275.4
click at [447, 0] on html "7 Version history / Home Page - [DATE] 19:38:46 Need republishing Preview Save …" at bounding box center [475, 0] width 951 height 0
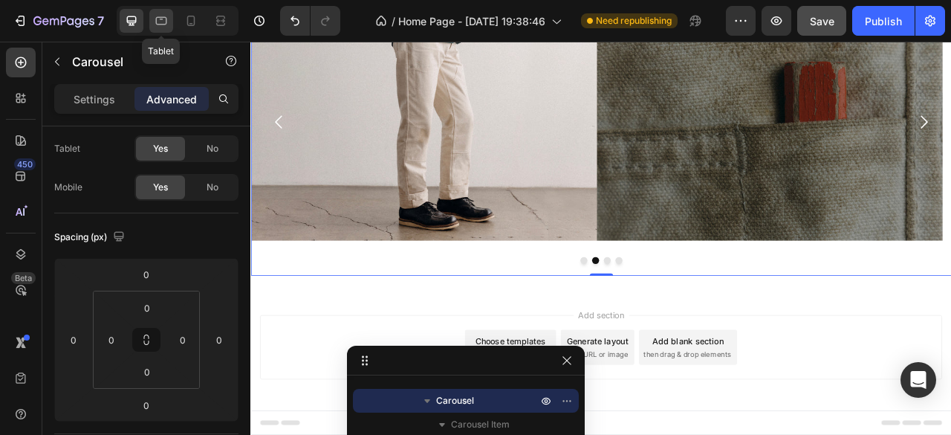
click at [163, 20] on icon at bounding box center [161, 20] width 15 height 15
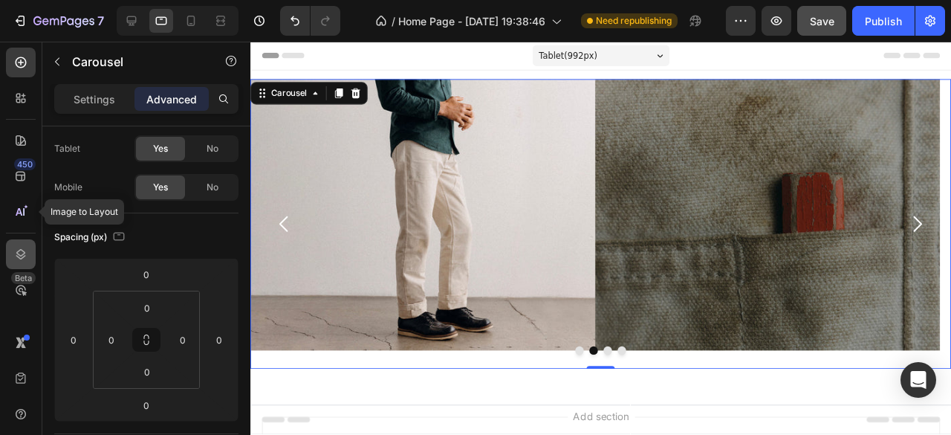
click at [19, 251] on icon at bounding box center [20, 254] width 15 height 15
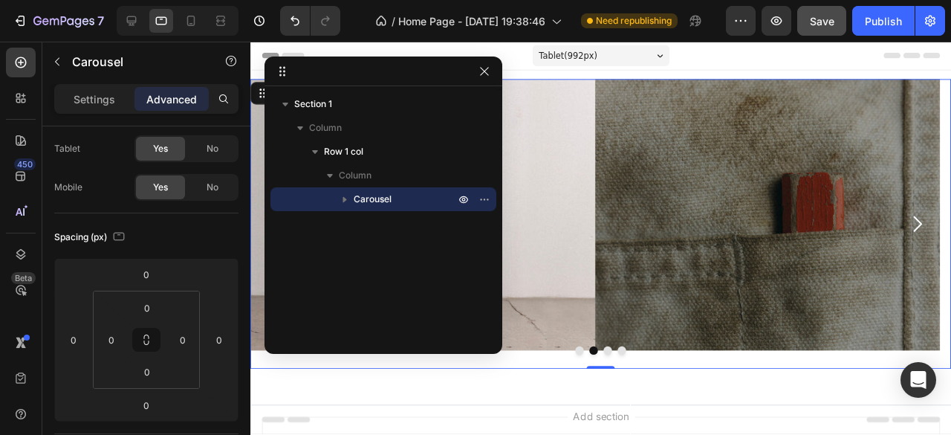
drag, startPoint x: 389, startPoint y: 361, endPoint x: 306, endPoint y: 71, distance: 301.2
click at [364, 191] on div "Carousel" at bounding box center [383, 199] width 214 height 24
click at [380, 204] on span "Carousel" at bounding box center [373, 199] width 38 height 15
click at [113, 97] on p "Settings" at bounding box center [95, 99] width 42 height 16
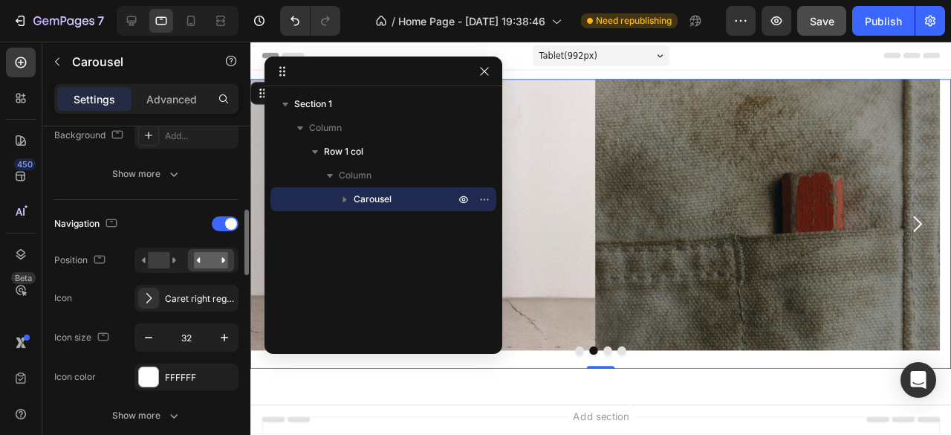
scroll to position [594, 0]
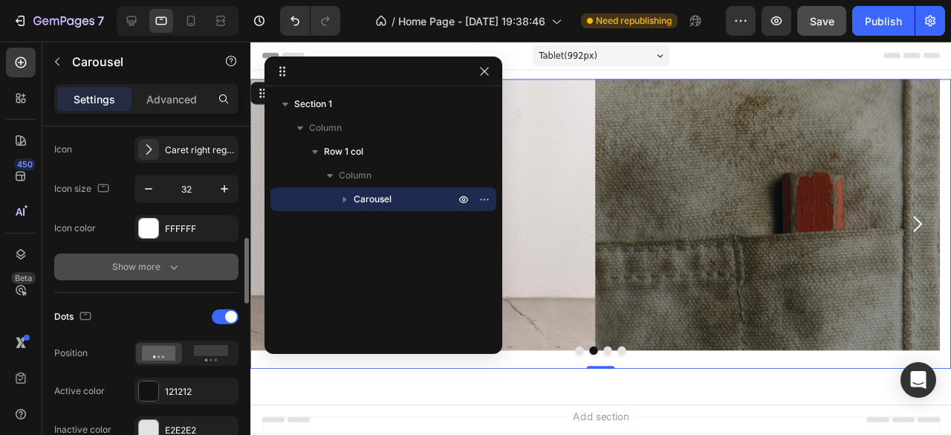
click at [171, 268] on icon "button" at bounding box center [173, 266] width 15 height 15
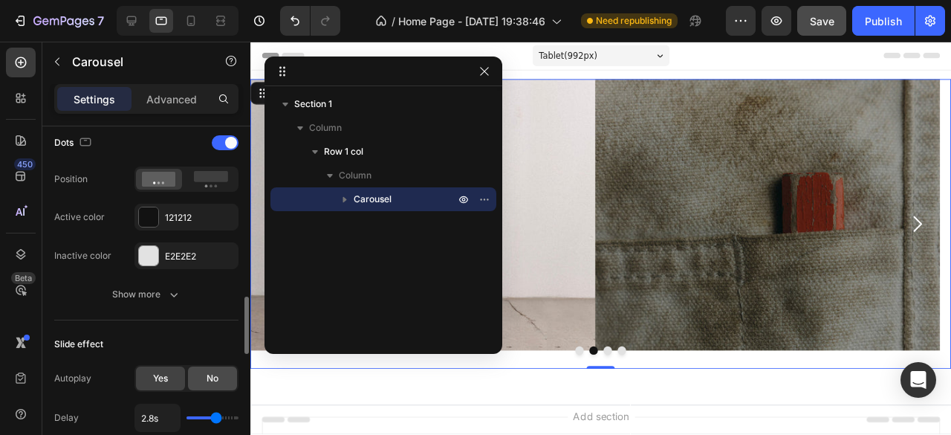
scroll to position [1114, 0]
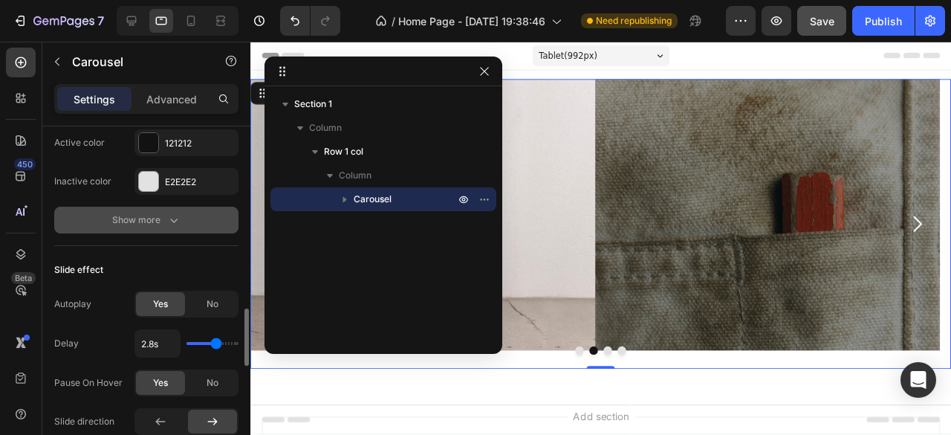
click at [170, 220] on icon "button" at bounding box center [173, 219] width 15 height 15
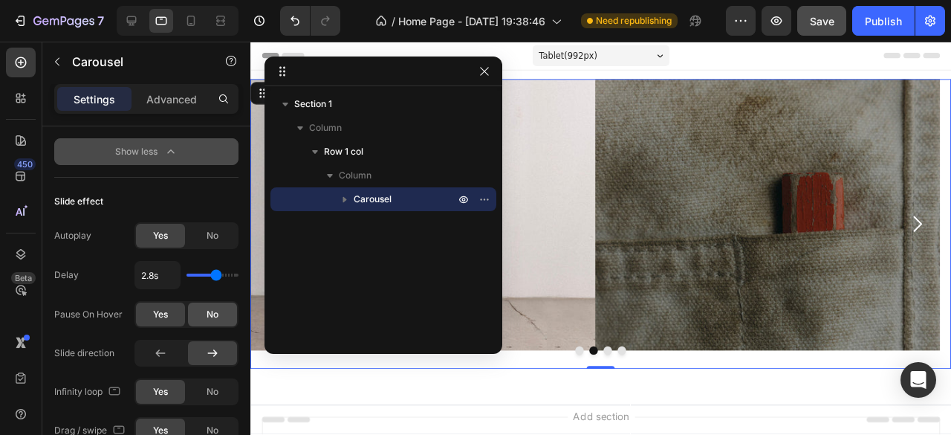
scroll to position [1412, 0]
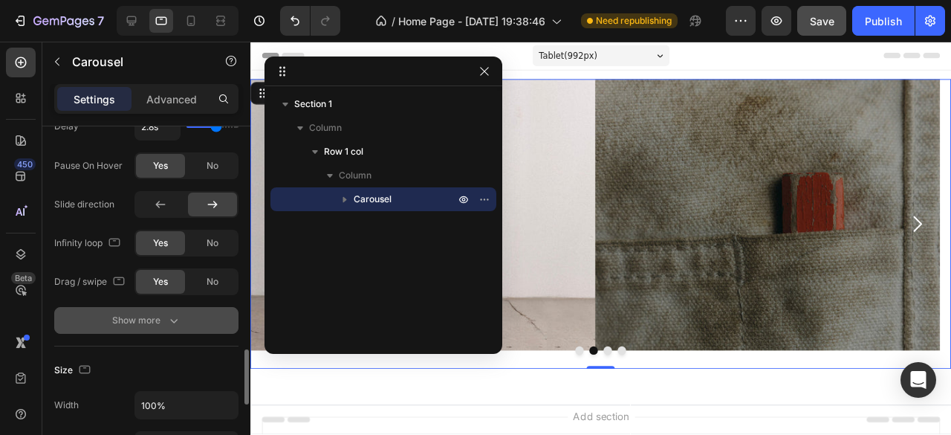
click at [166, 307] on button "Show more" at bounding box center [146, 320] width 184 height 27
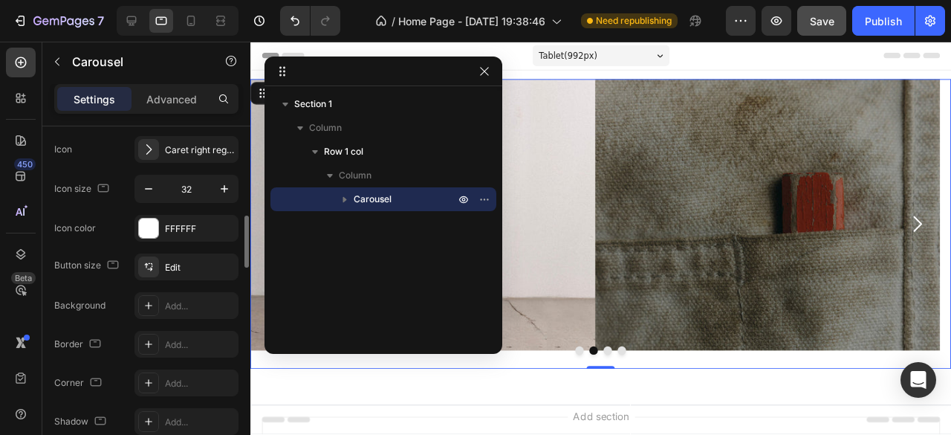
scroll to position [520, 0]
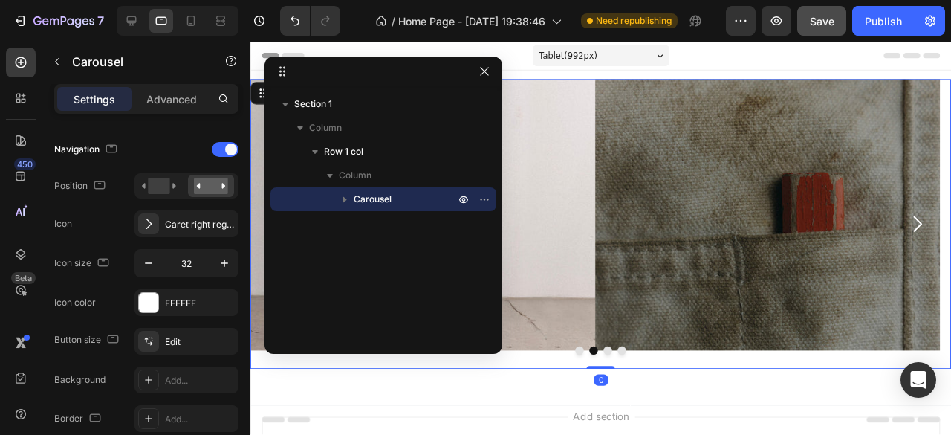
drag, startPoint x: 608, startPoint y: 386, endPoint x: 452, endPoint y: 328, distance: 165.7
click at [609, 348] on div "Image Row Image Image Fail 2025 Text Block The Wellfleet Edit Heading Shop Now …" at bounding box center [618, 233] width 737 height 305
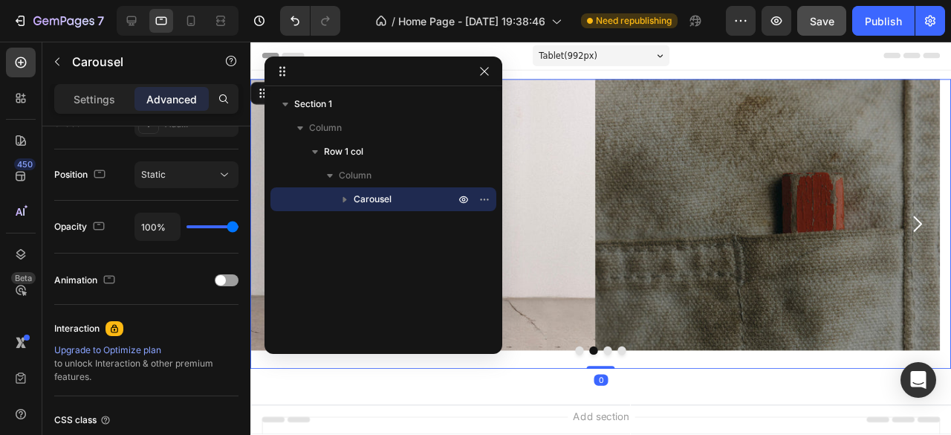
click at [379, 203] on span "Carousel" at bounding box center [373, 199] width 38 height 15
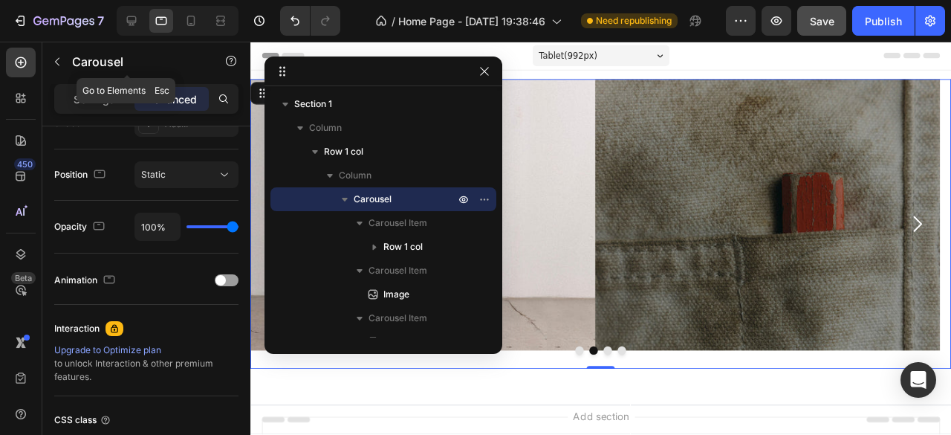
click at [88, 79] on div "Carousel" at bounding box center [126, 61] width 169 height 39
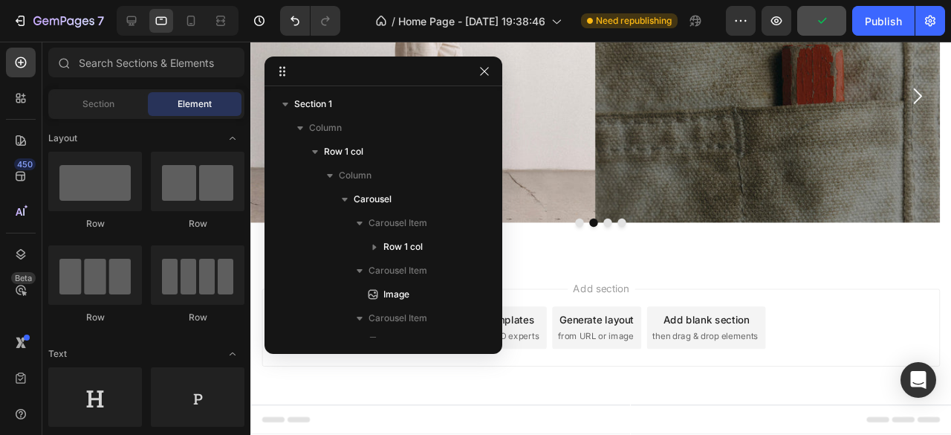
scroll to position [0, 0]
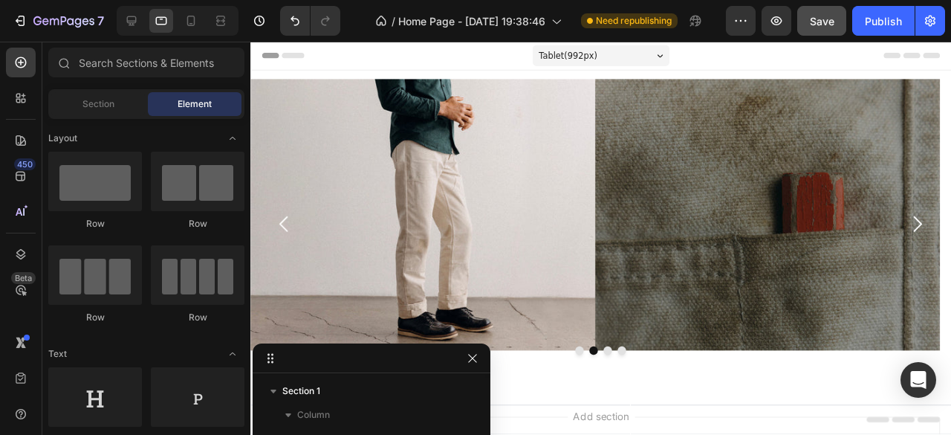
drag, startPoint x: 404, startPoint y: 62, endPoint x: 392, endPoint y: 351, distance: 290.0
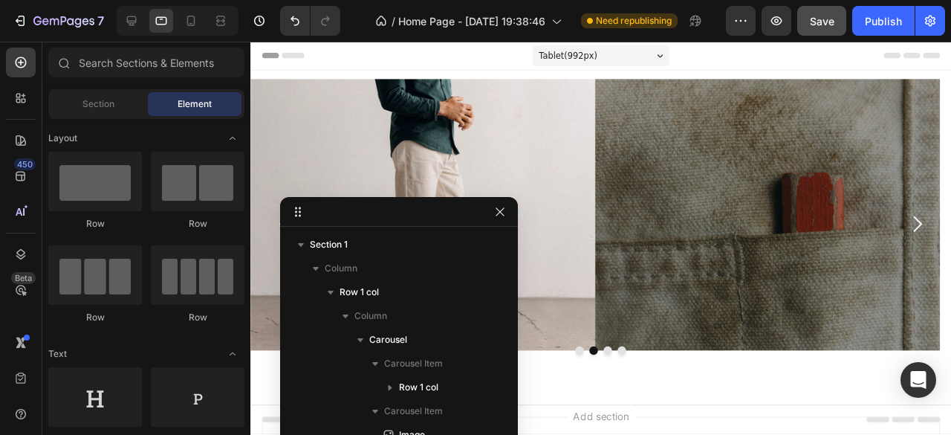
drag, startPoint x: 351, startPoint y: 366, endPoint x: 378, endPoint y: 215, distance: 153.3
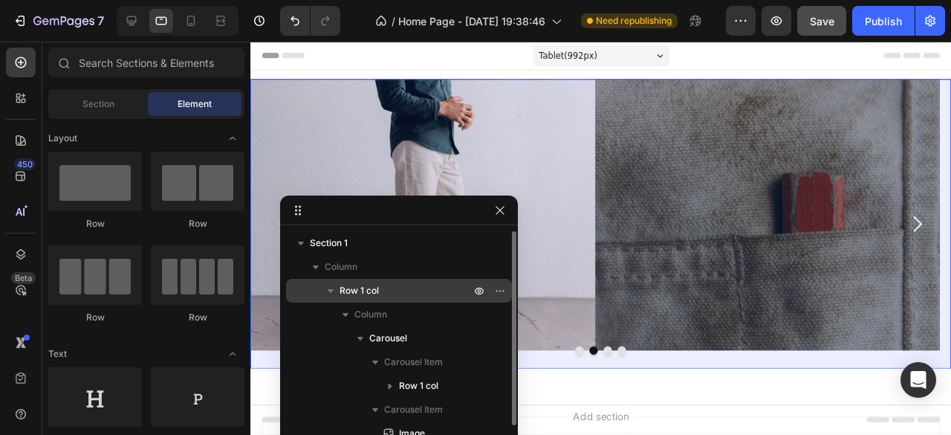
click at [360, 285] on span "Row 1 col" at bounding box center [359, 290] width 39 height 15
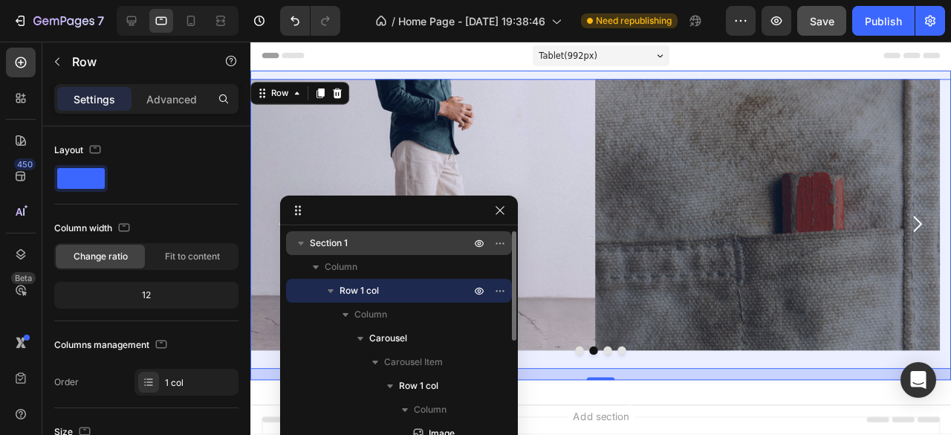
click at [339, 241] on span "Section 1" at bounding box center [329, 243] width 38 height 15
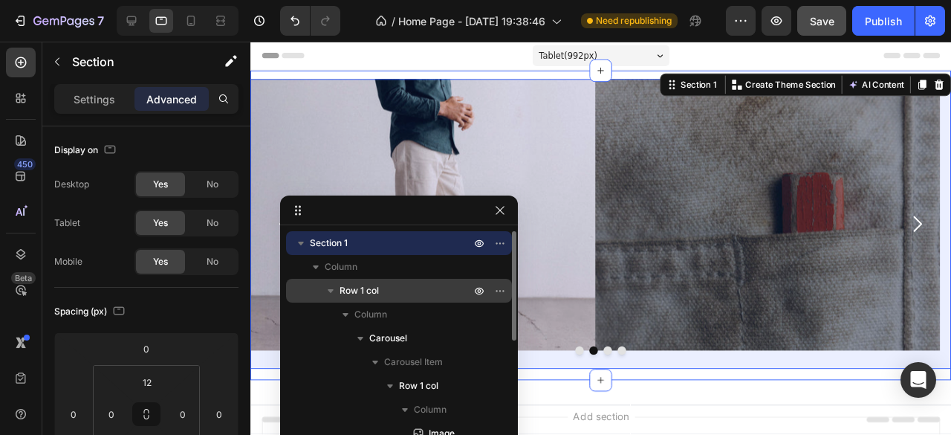
click at [351, 289] on span "Row 1 col" at bounding box center [359, 290] width 39 height 15
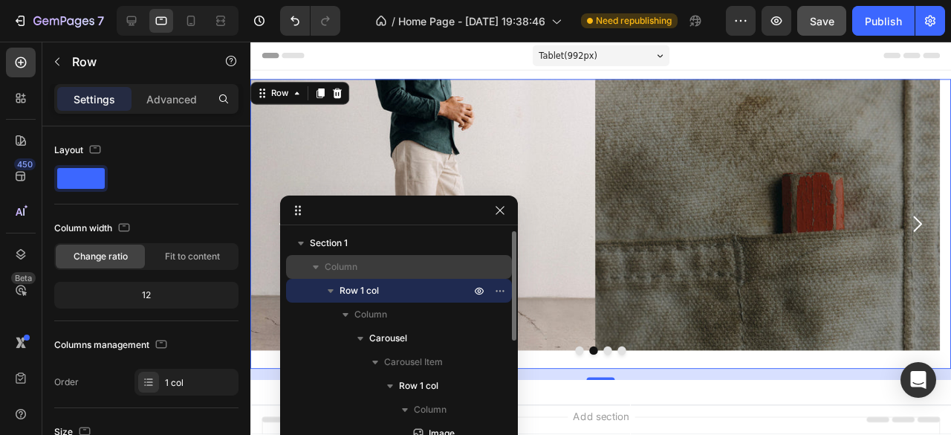
click at [331, 270] on span "Column" at bounding box center [341, 266] width 33 height 15
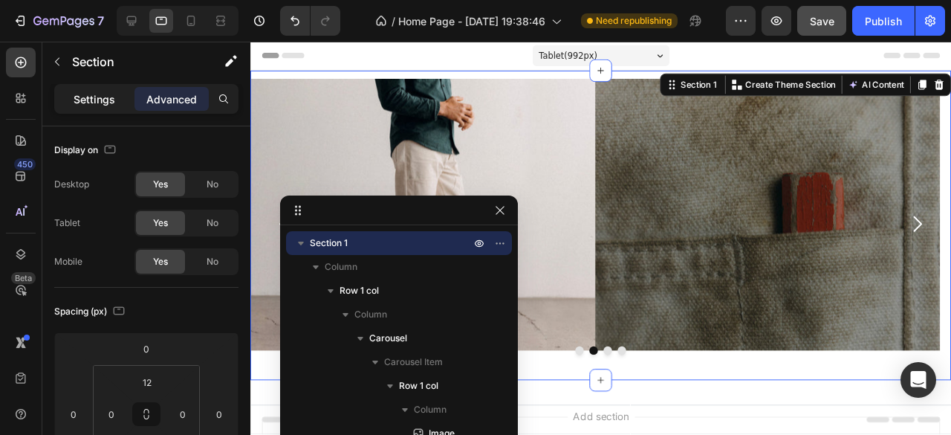
click at [93, 90] on div "Settings" at bounding box center [94, 99] width 74 height 24
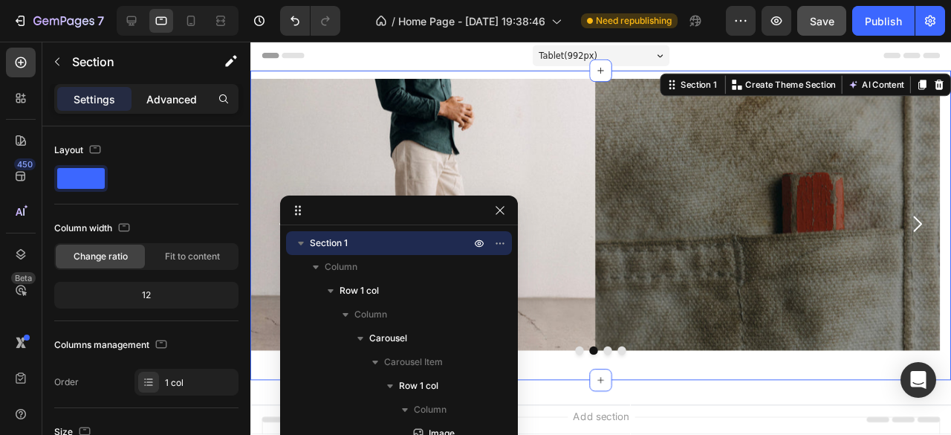
drag, startPoint x: 149, startPoint y: 104, endPoint x: 28, endPoint y: 139, distance: 126.0
click at [149, 104] on p "Advanced" at bounding box center [171, 99] width 51 height 16
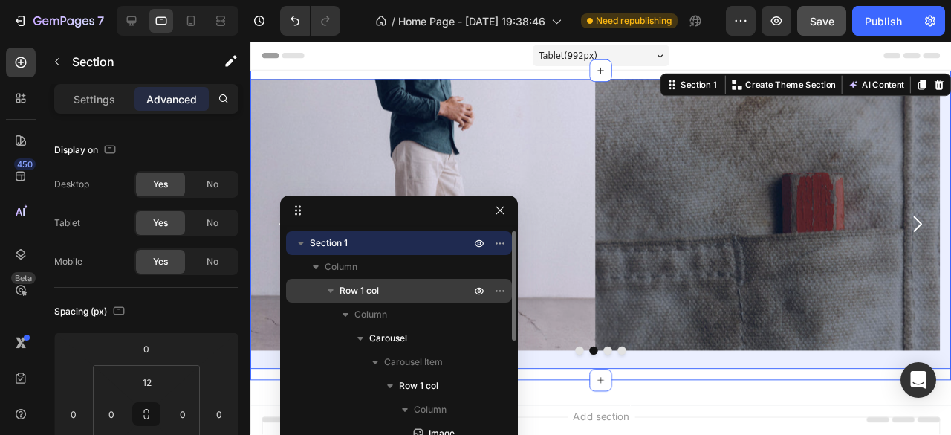
click at [371, 293] on span "Row 1 col" at bounding box center [359, 290] width 39 height 15
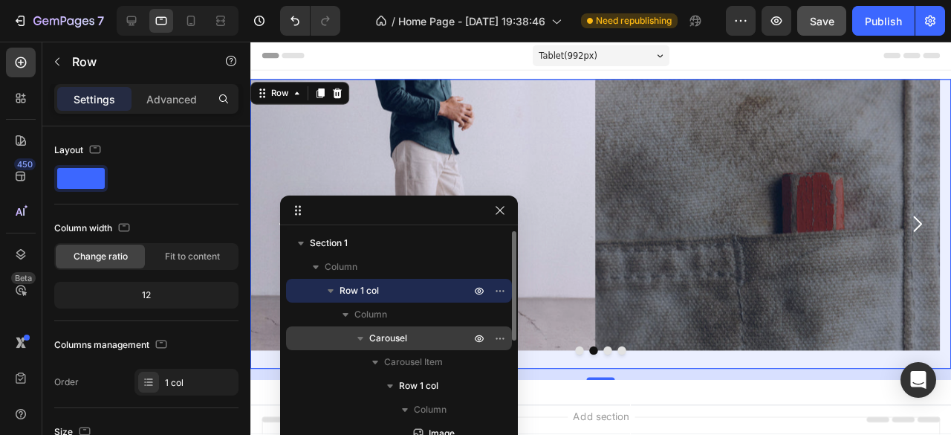
click at [393, 335] on span "Carousel" at bounding box center [388, 338] width 38 height 15
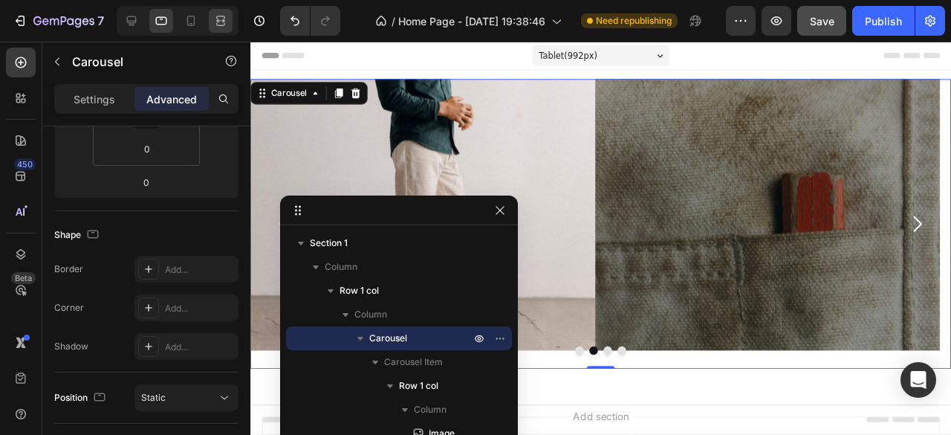
click at [469, 311] on p "Column" at bounding box center [413, 314] width 119 height 15
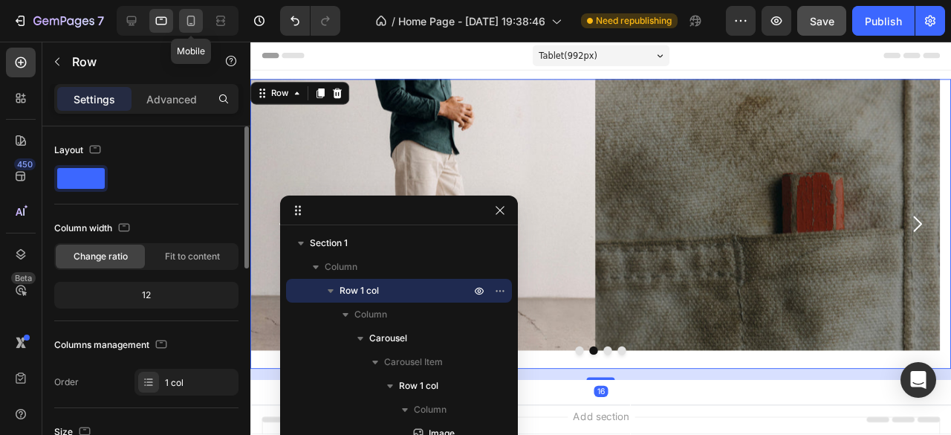
click at [197, 25] on icon at bounding box center [191, 20] width 15 height 15
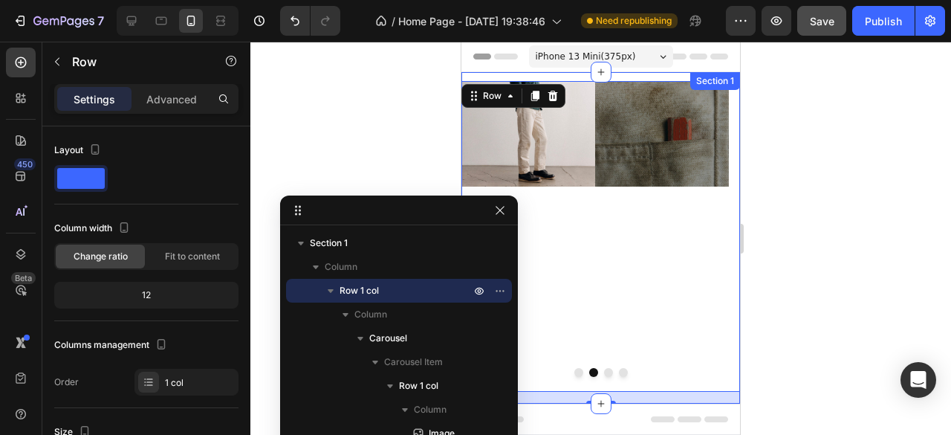
click at [571, 79] on div "Image Row Image Image Fail 2025 Text Block The Wellfleet Edit Heading Shop Now …" at bounding box center [600, 237] width 279 height 331
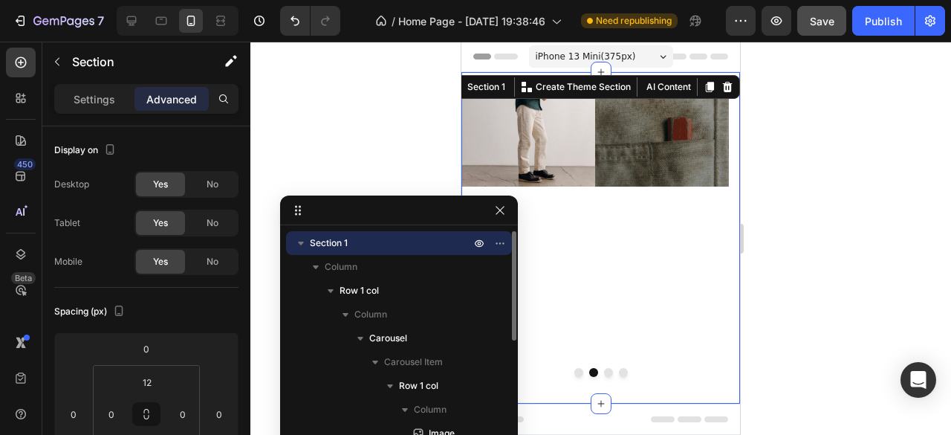
click at [342, 249] on span "Section 1" at bounding box center [329, 243] width 38 height 15
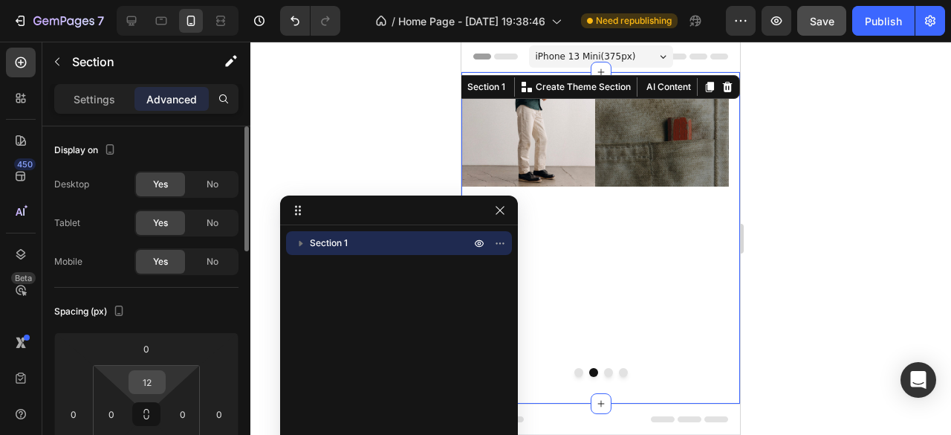
scroll to position [223, 0]
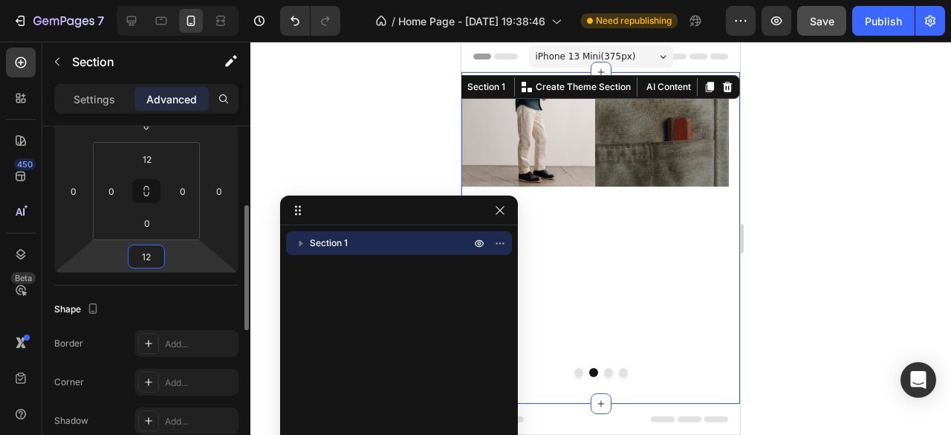
click at [149, 266] on input "12" at bounding box center [146, 256] width 30 height 22
type input "0"
click at [154, 163] on input "12" at bounding box center [147, 159] width 30 height 22
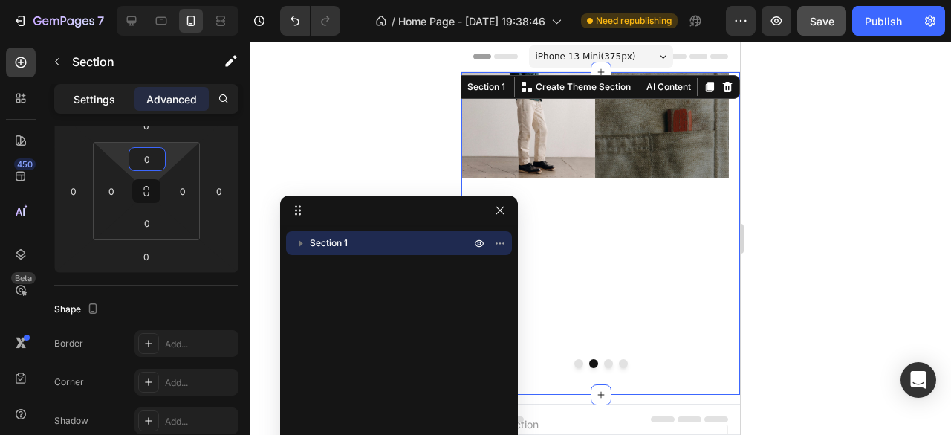
click at [91, 97] on p "Settings" at bounding box center [95, 99] width 42 height 16
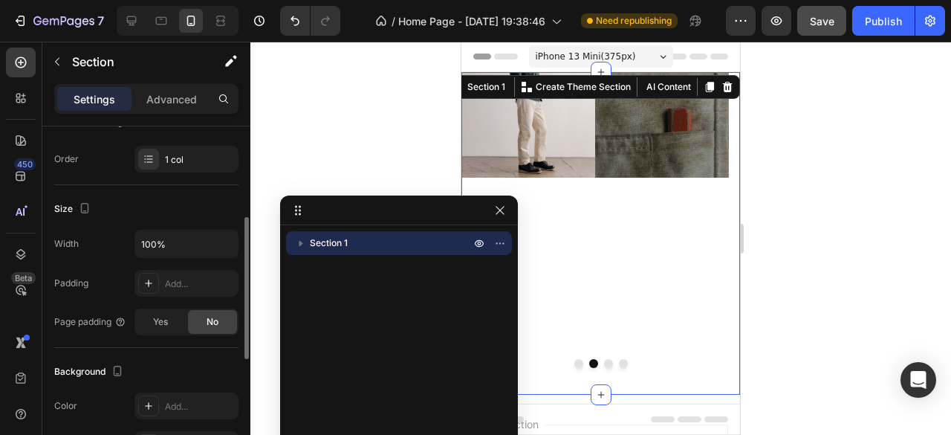
scroll to position [0, 0]
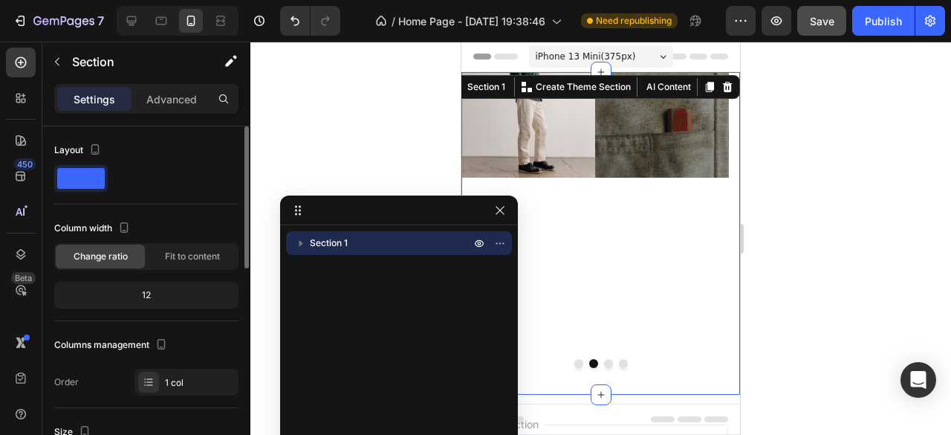
click at [152, 293] on div "12" at bounding box center [146, 295] width 178 height 21
click at [181, 259] on span "Fit to content" at bounding box center [192, 256] width 55 height 13
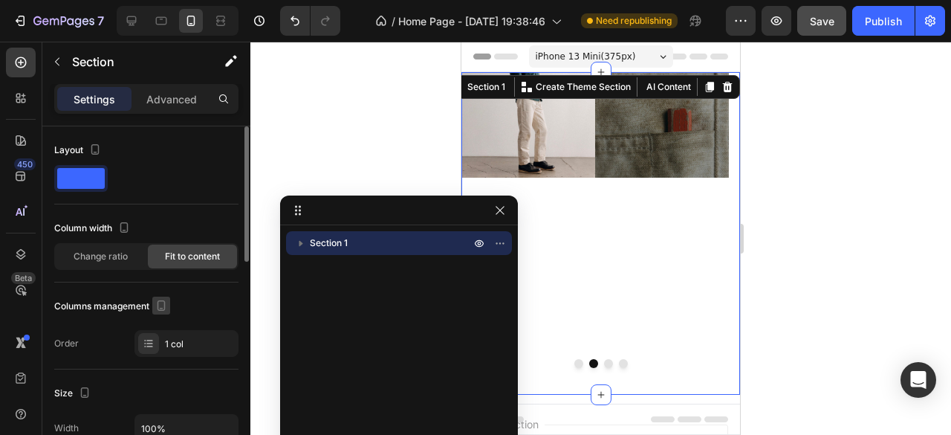
click at [163, 303] on icon "button" at bounding box center [161, 305] width 15 height 15
click at [99, 261] on span "Change ratio" at bounding box center [101, 256] width 54 height 13
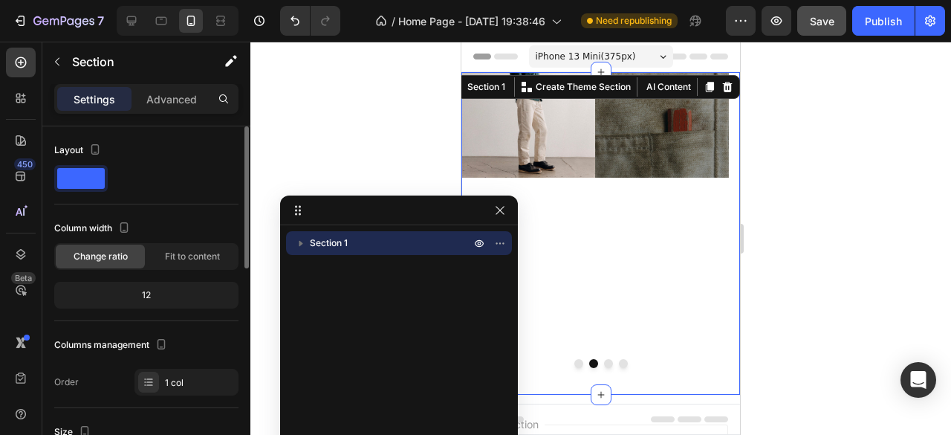
scroll to position [149, 0]
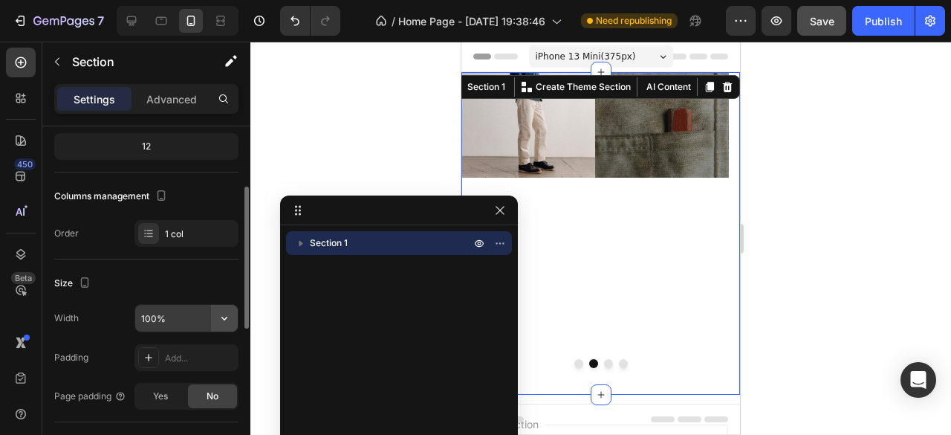
click at [227, 319] on icon "button" at bounding box center [224, 318] width 15 height 15
click at [150, 319] on input "100%" at bounding box center [186, 318] width 103 height 27
click at [157, 325] on input "5000%" at bounding box center [186, 318] width 103 height 27
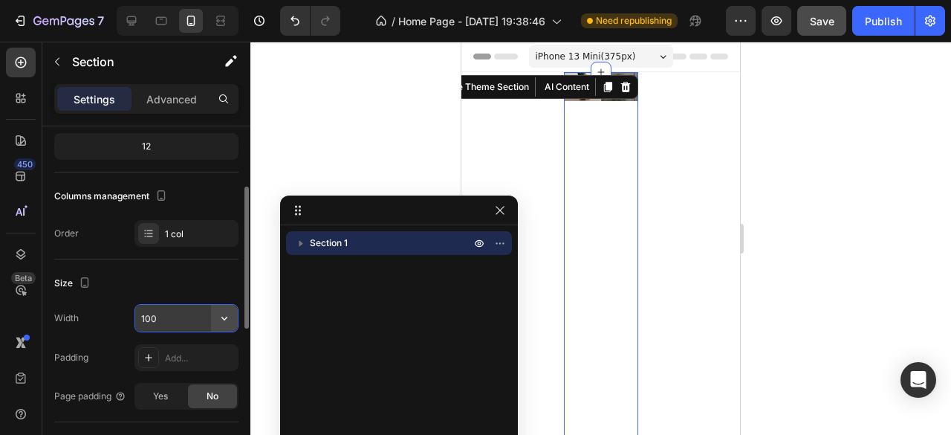
click at [221, 325] on button "button" at bounding box center [224, 318] width 27 height 27
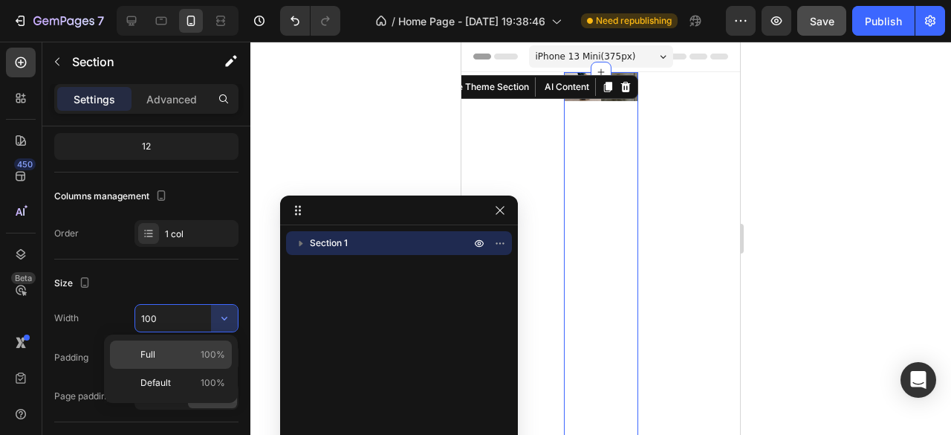
click at [190, 357] on p "Full 100%" at bounding box center [182, 354] width 85 height 13
type input "100%"
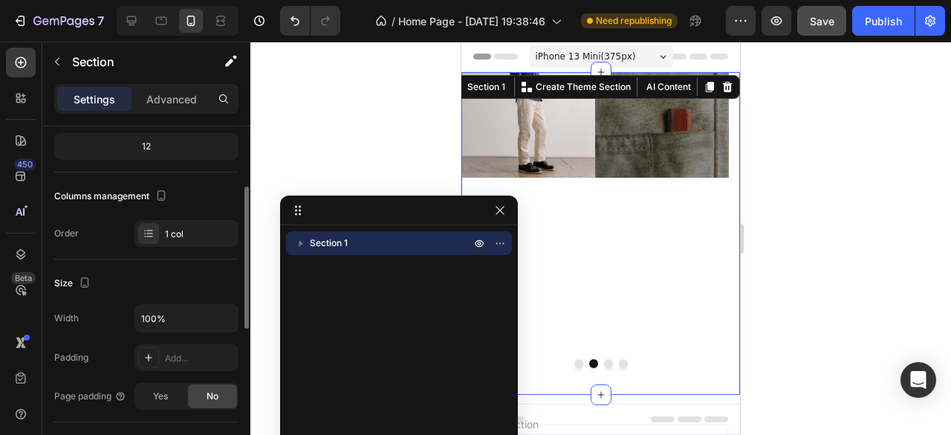
scroll to position [223, 0]
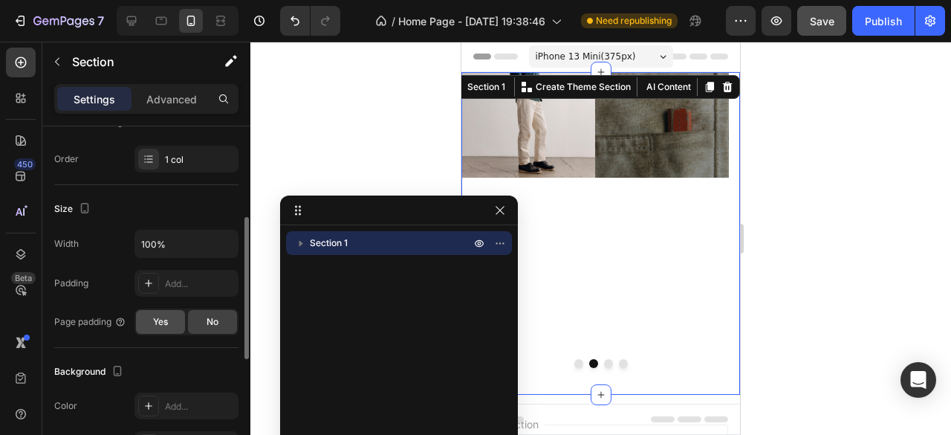
click at [162, 325] on span "Yes" at bounding box center [160, 321] width 15 height 13
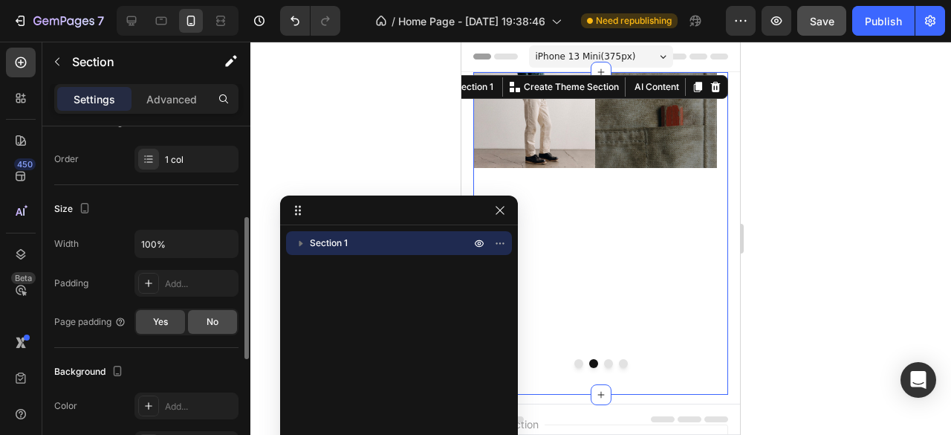
click at [212, 326] on div "No" at bounding box center [212, 322] width 49 height 24
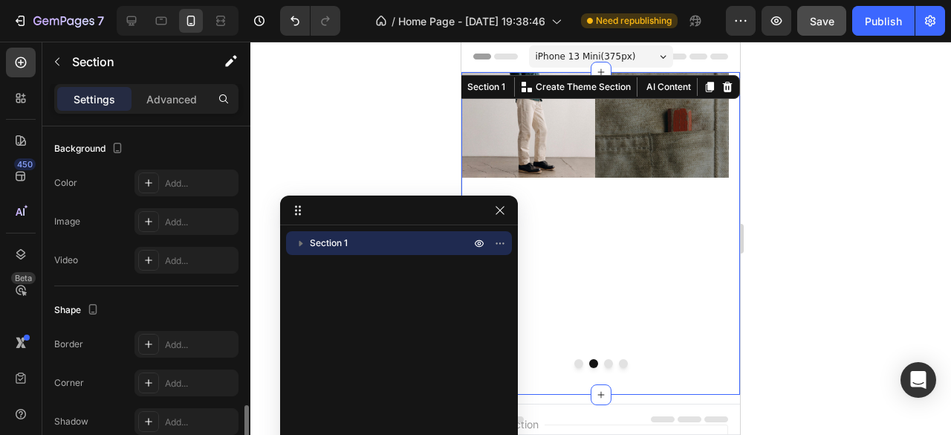
scroll to position [515, 0]
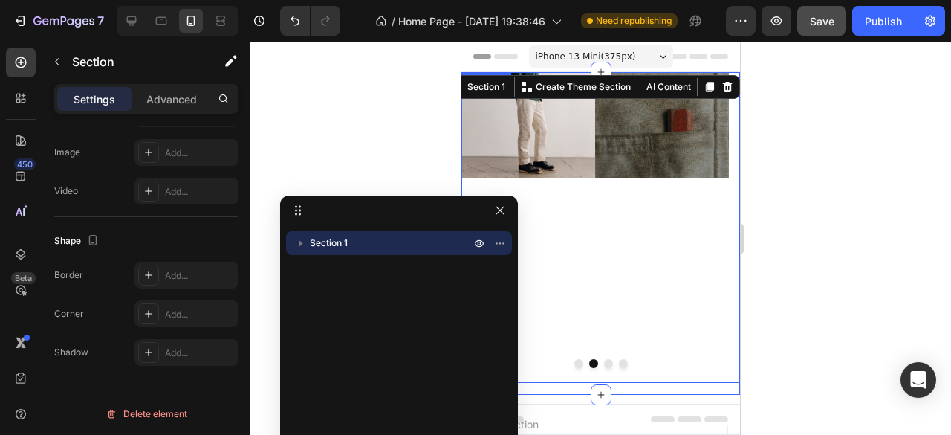
click at [660, 327] on div "Image" at bounding box center [594, 227] width 267 height 311
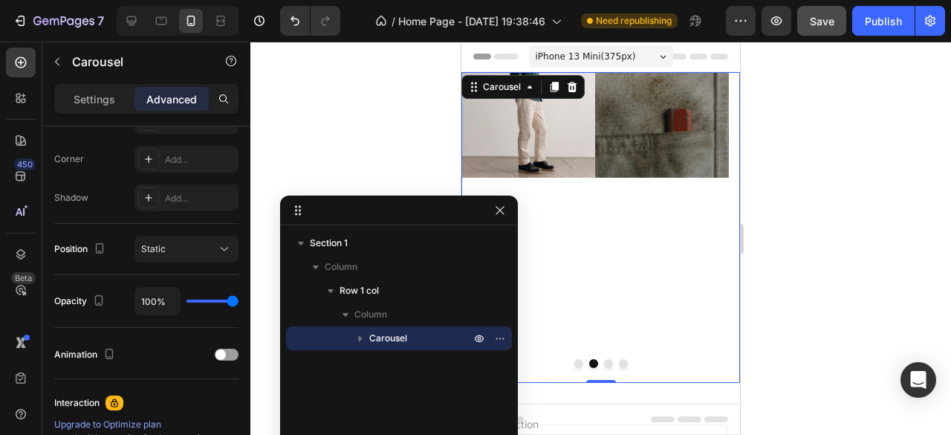
scroll to position [0, 0]
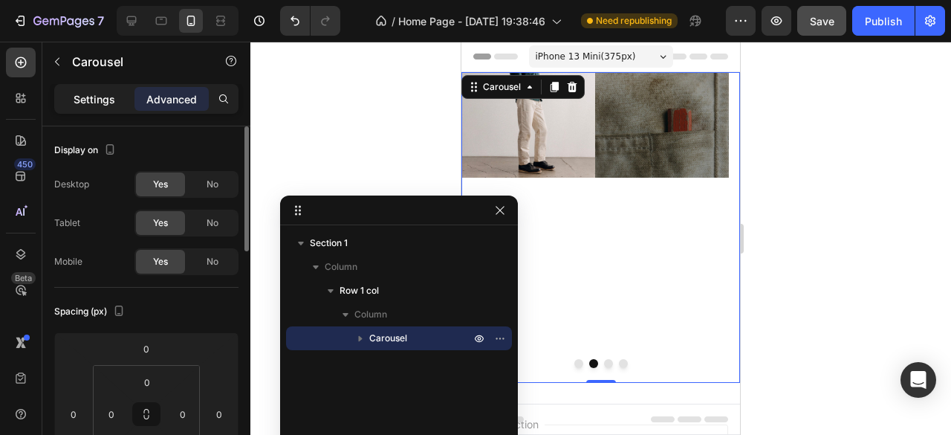
click at [82, 93] on p "Settings" at bounding box center [95, 99] width 42 height 16
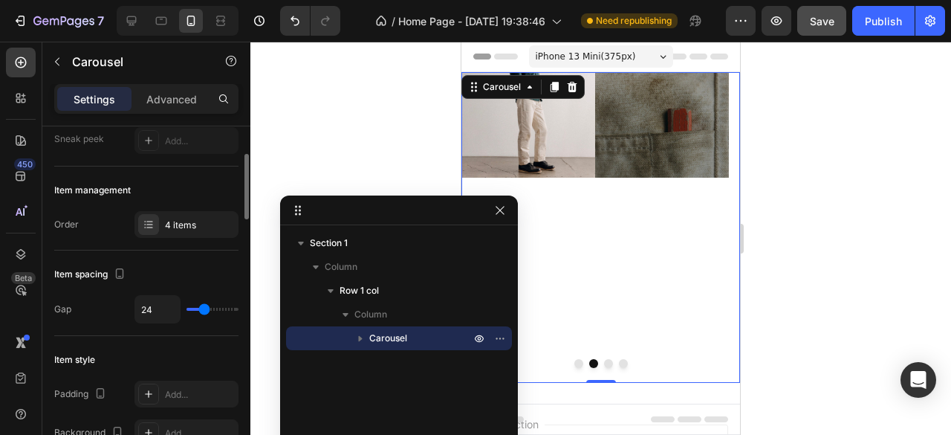
scroll to position [297, 0]
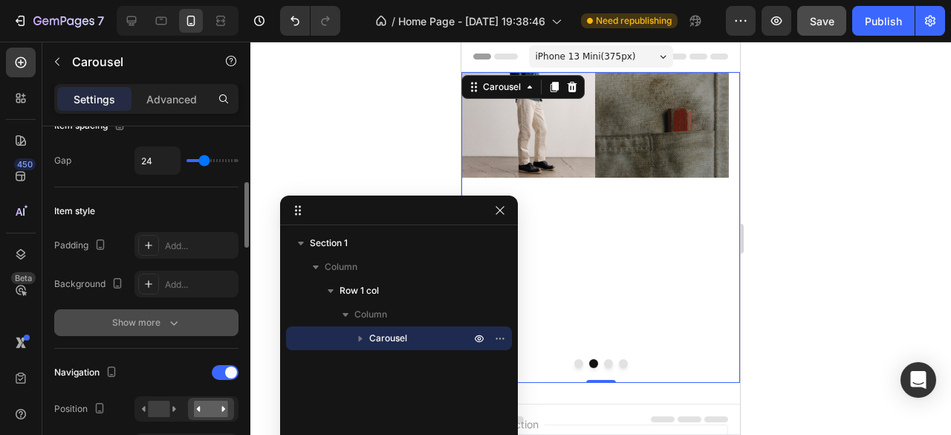
click at [168, 325] on icon "button" at bounding box center [173, 322] width 15 height 15
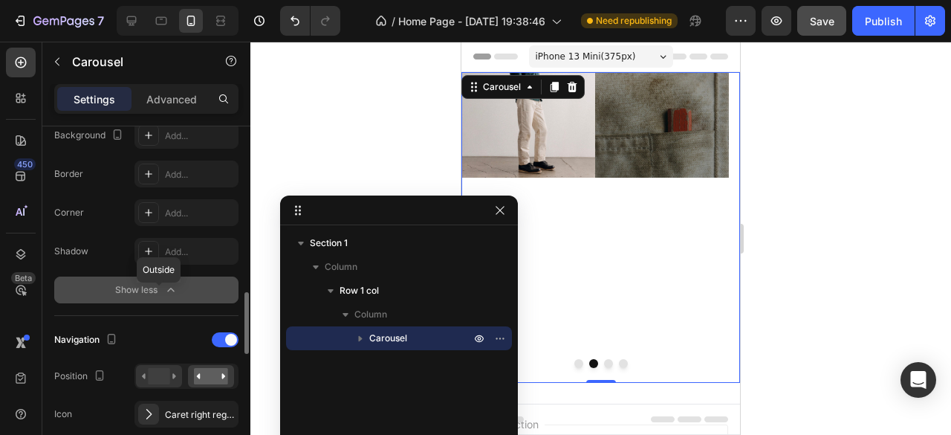
scroll to position [520, 0]
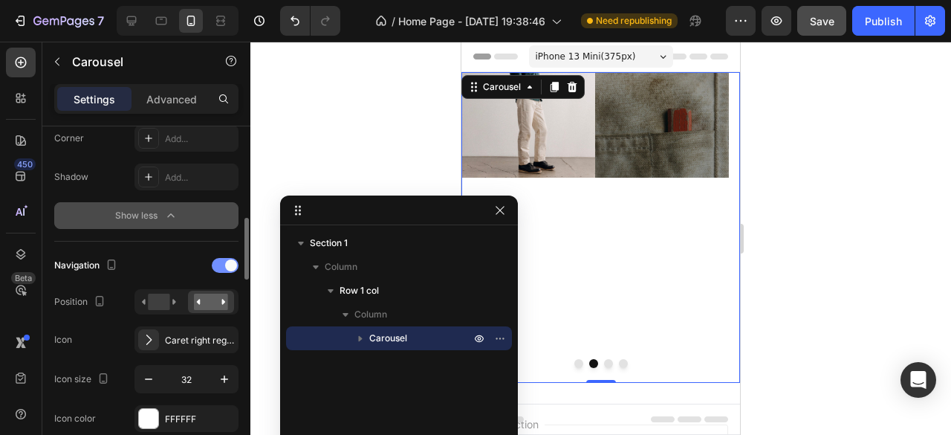
click at [220, 265] on div at bounding box center [225, 265] width 27 height 15
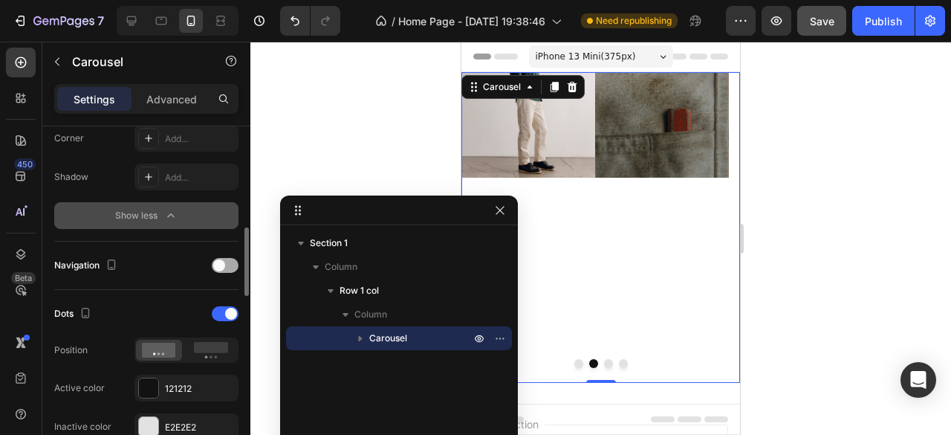
click at [220, 265] on span at bounding box center [219, 265] width 12 height 12
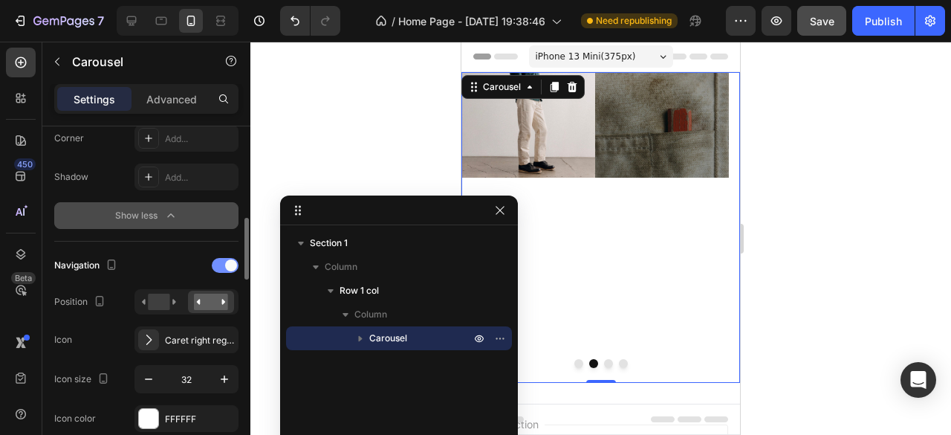
click at [233, 264] on span at bounding box center [231, 265] width 12 height 12
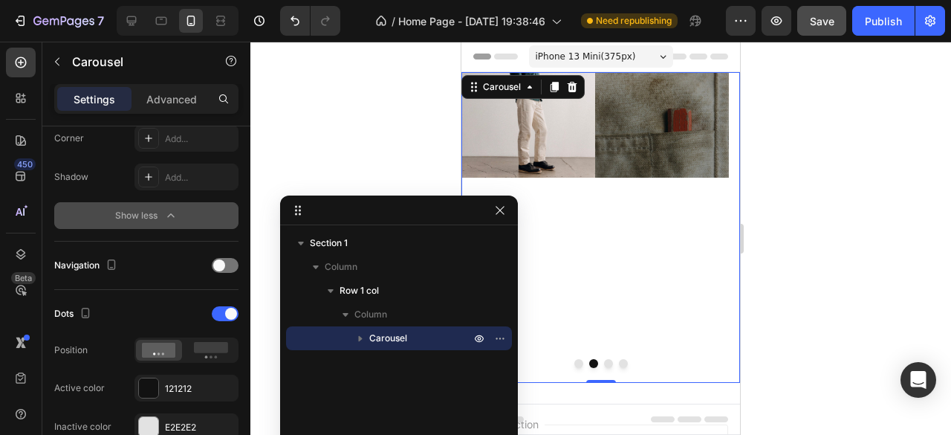
drag, startPoint x: 233, startPoint y: 264, endPoint x: 234, endPoint y: 313, distance: 49.0
click at [233, 264] on div at bounding box center [225, 265] width 27 height 15
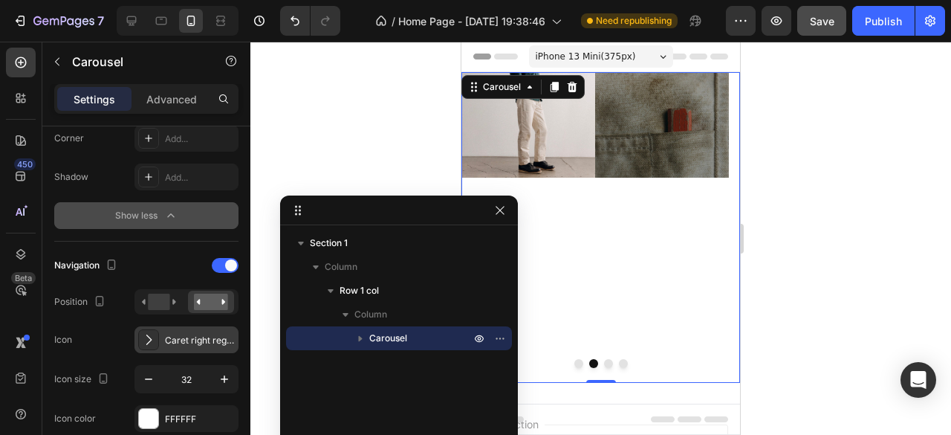
scroll to position [594, 0]
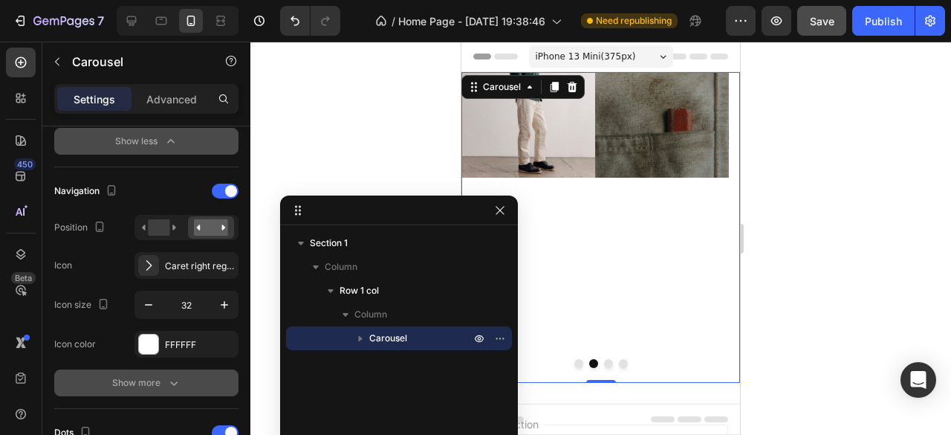
click at [180, 375] on icon "button" at bounding box center [173, 382] width 15 height 15
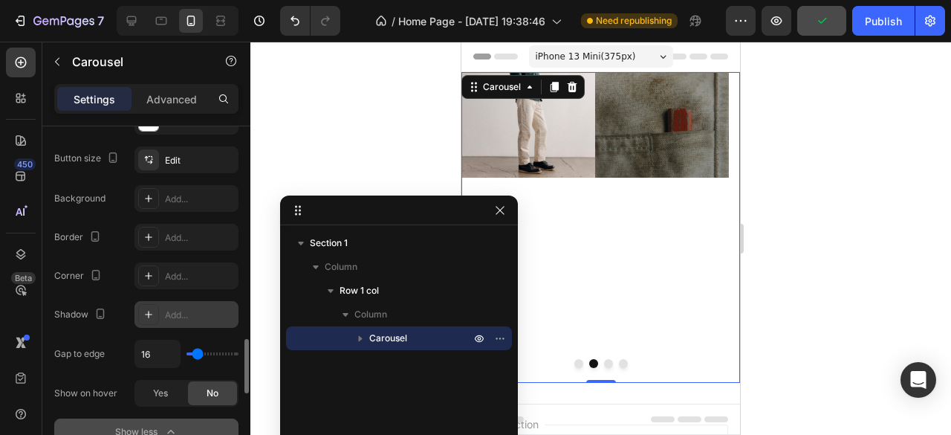
scroll to position [891, 0]
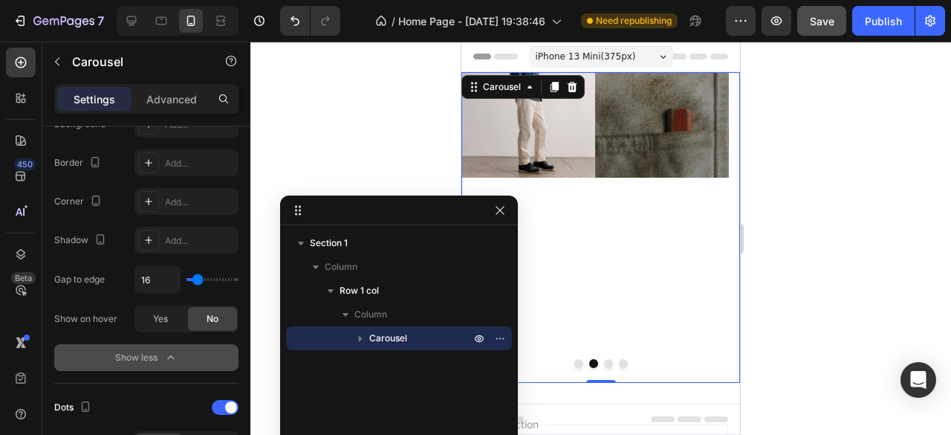
click at [172, 356] on icon "button" at bounding box center [170, 357] width 15 height 15
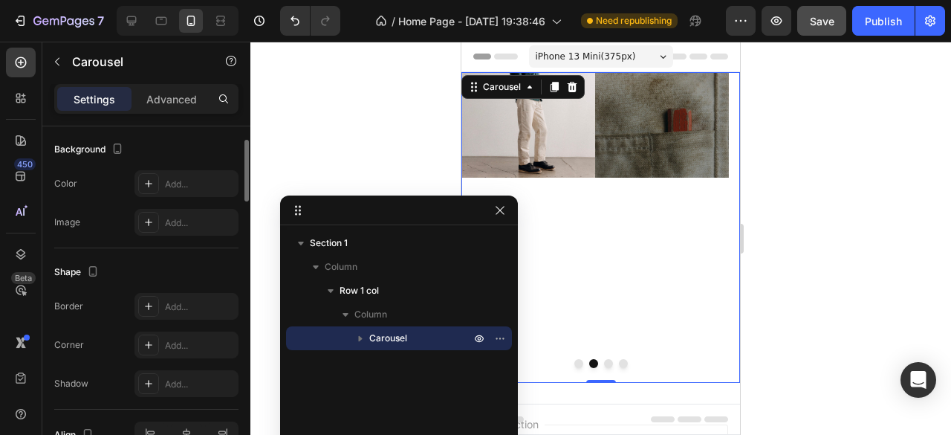
scroll to position [1337, 0]
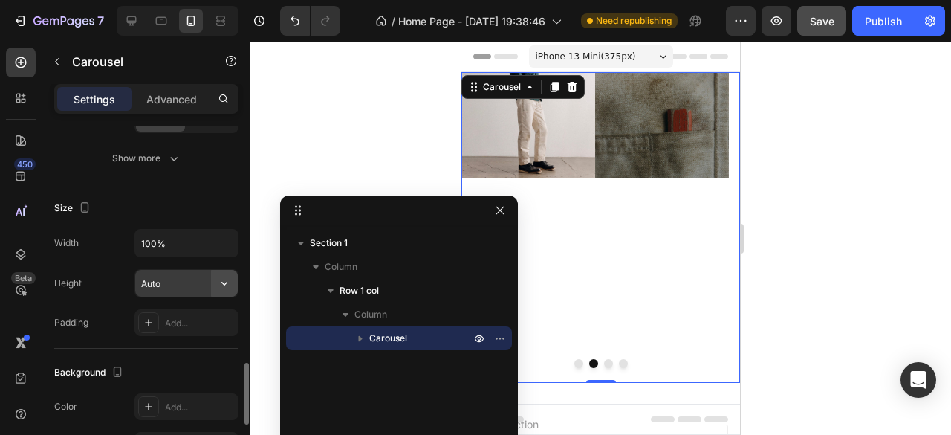
click at [230, 282] on icon "button" at bounding box center [224, 283] width 15 height 15
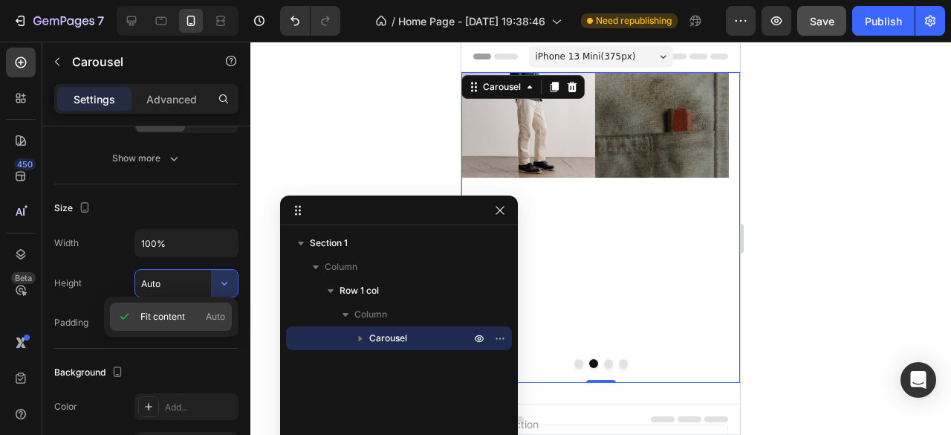
click at [181, 316] on span "Fit content" at bounding box center [162, 316] width 45 height 13
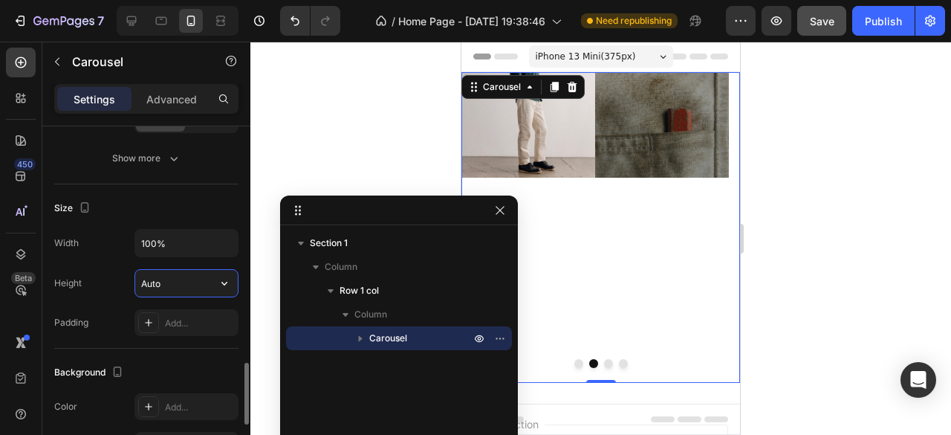
click at [160, 276] on input "Auto" at bounding box center [186, 283] width 103 height 27
click at [169, 243] on input "100%" at bounding box center [186, 243] width 103 height 27
click at [155, 247] on input "5000%" at bounding box center [186, 243] width 103 height 27
click at [155, 246] on input "5000%" at bounding box center [186, 243] width 103 height 27
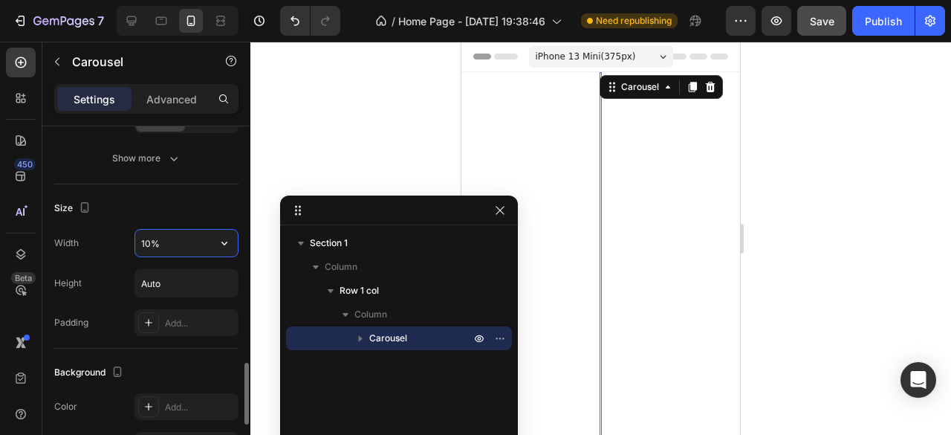
type input "100%"
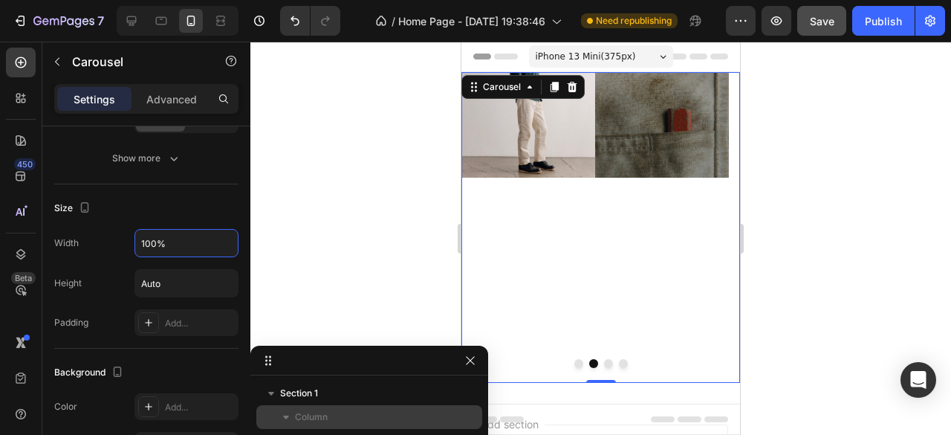
drag, startPoint x: 377, startPoint y: 215, endPoint x: 289, endPoint y: 424, distance: 227.1
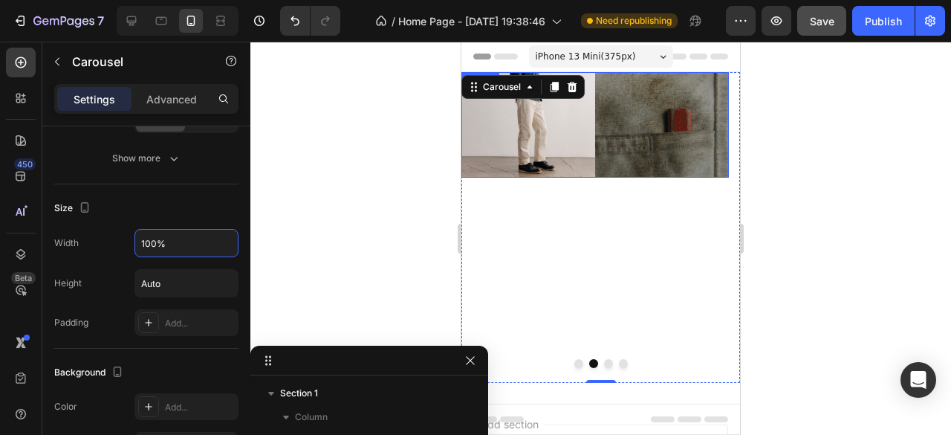
click at [586, 142] on img at bounding box center [594, 124] width 267 height 105
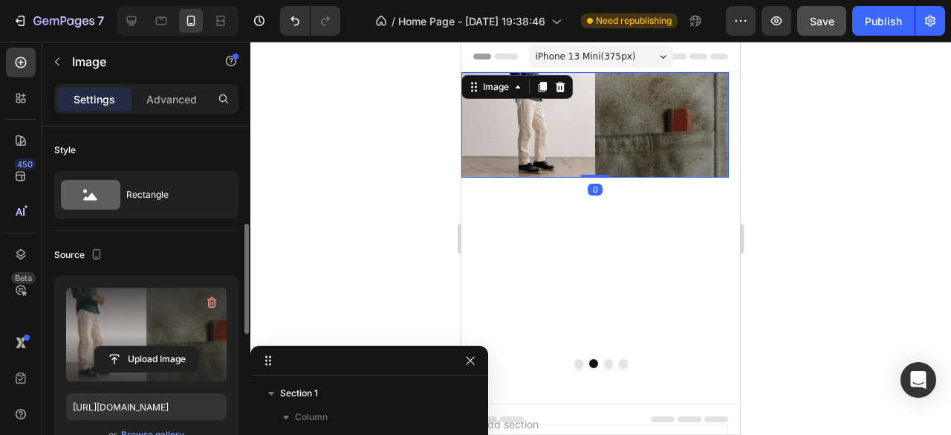
scroll to position [74, 0]
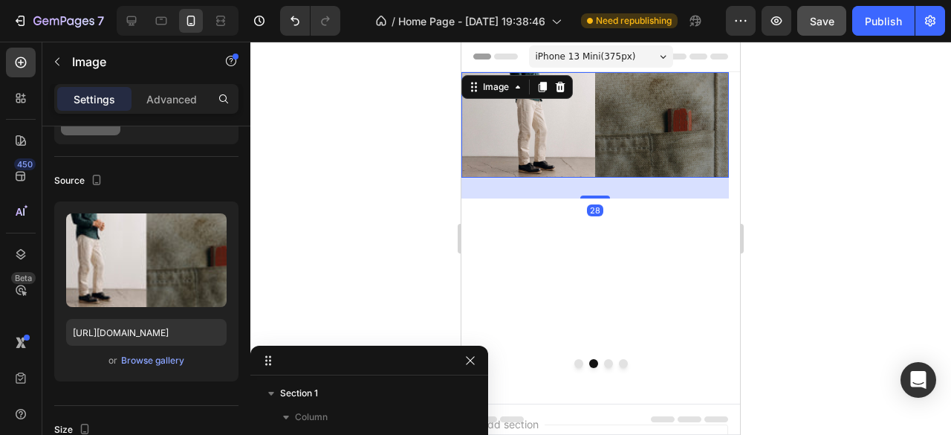
drag, startPoint x: 593, startPoint y: 173, endPoint x: 614, endPoint y: 194, distance: 29.4
click at [614, 178] on div "28" at bounding box center [594, 178] width 267 height 0
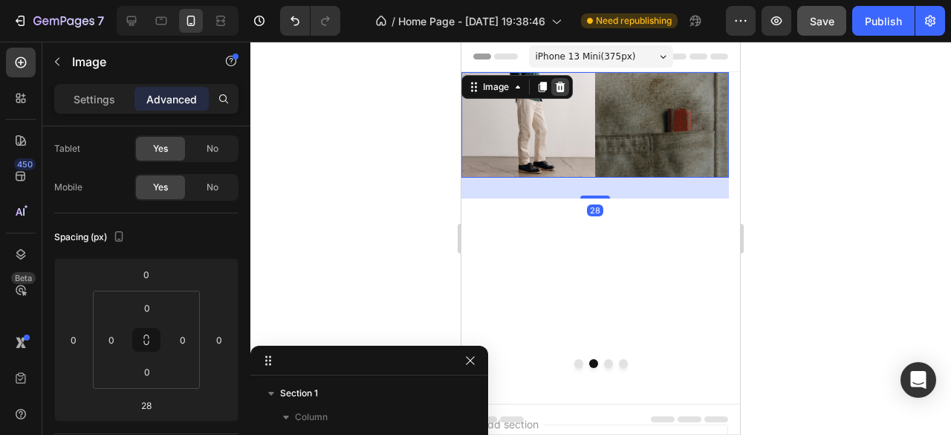
click at [556, 91] on icon at bounding box center [560, 87] width 12 height 12
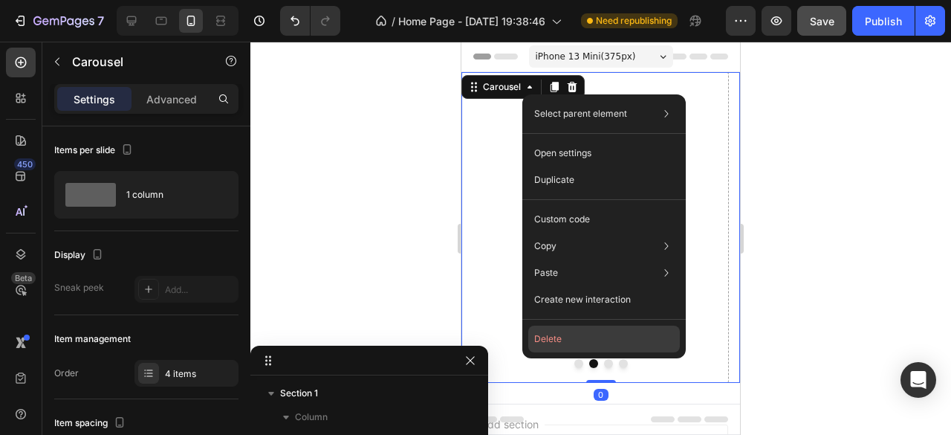
drag, startPoint x: 554, startPoint y: 333, endPoint x: 83, endPoint y: 228, distance: 482.5
click at [554, 333] on button "Delete" at bounding box center [604, 338] width 152 height 27
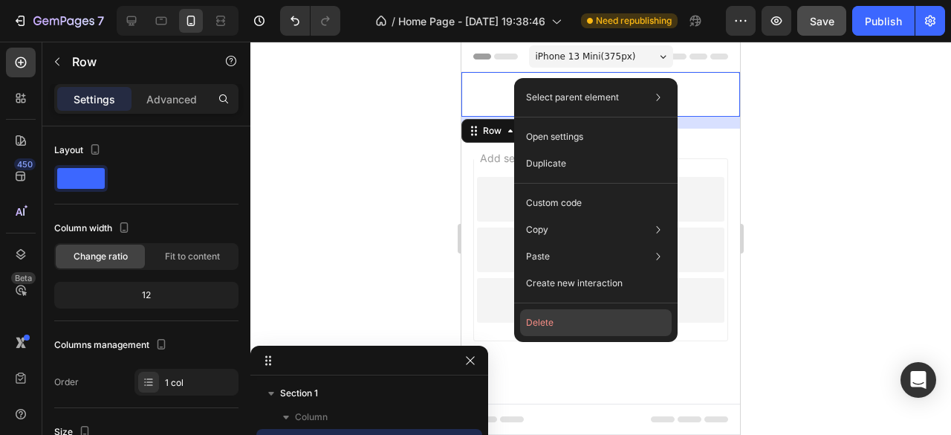
click at [540, 326] on button "Delete" at bounding box center [596, 322] width 152 height 27
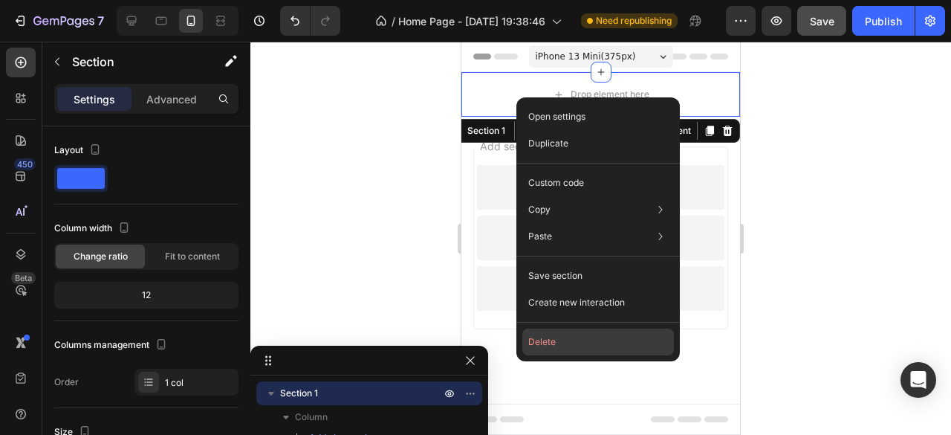
drag, startPoint x: 576, startPoint y: 337, endPoint x: 80, endPoint y: 231, distance: 506.6
click at [576, 337] on button "Delete" at bounding box center [598, 341] width 152 height 27
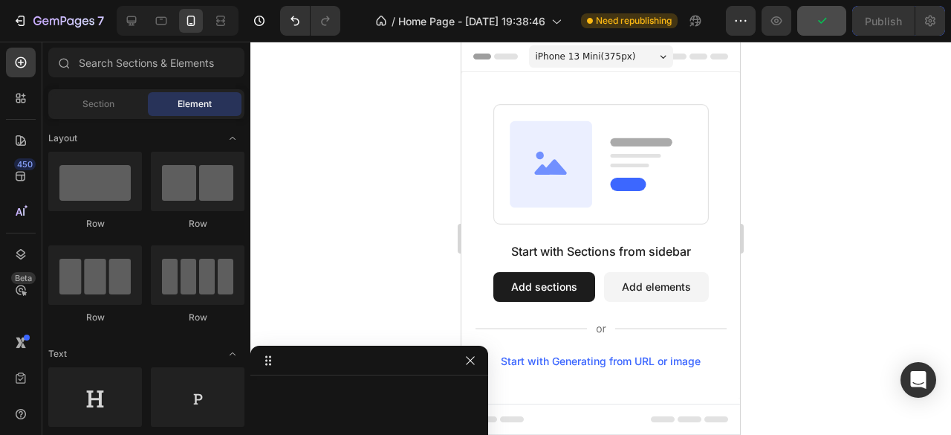
drag, startPoint x: 39, startPoint y: 29, endPoint x: 397, endPoint y: 130, distance: 371.4
click at [397, 130] on div at bounding box center [600, 238] width 701 height 393
drag, startPoint x: 327, startPoint y: 146, endPoint x: 313, endPoint y: 167, distance: 25.1
click at [313, 167] on div at bounding box center [600, 238] width 701 height 393
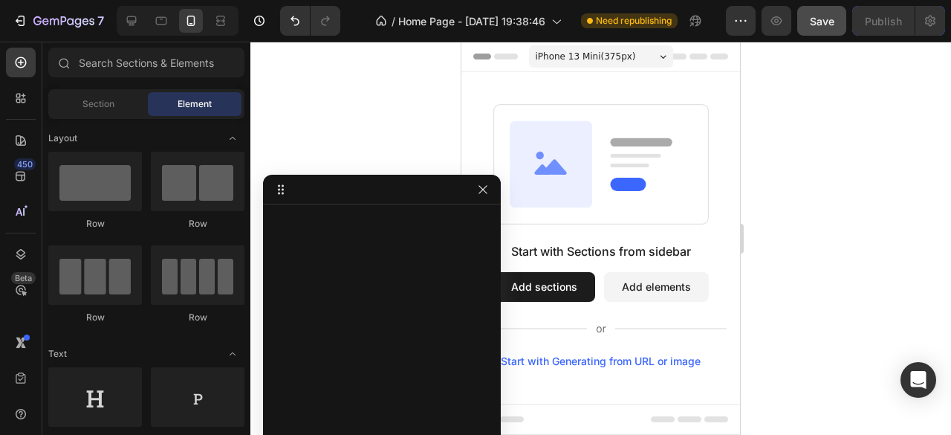
drag, startPoint x: 351, startPoint y: 363, endPoint x: 366, endPoint y: 175, distance: 188.5
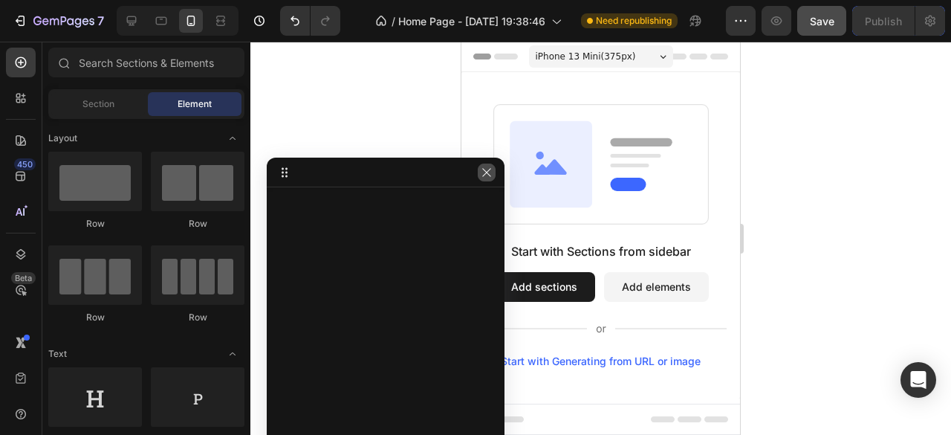
click at [491, 178] on icon "button" at bounding box center [487, 172] width 12 height 12
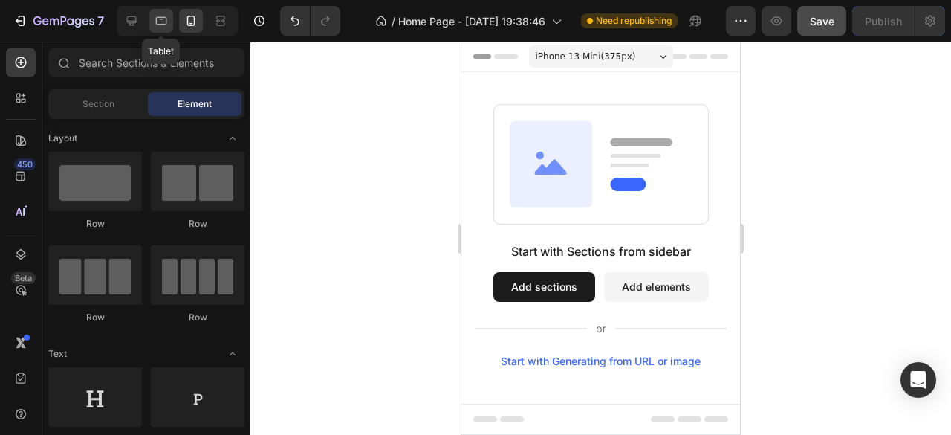
click at [164, 30] on div at bounding box center [161, 21] width 24 height 24
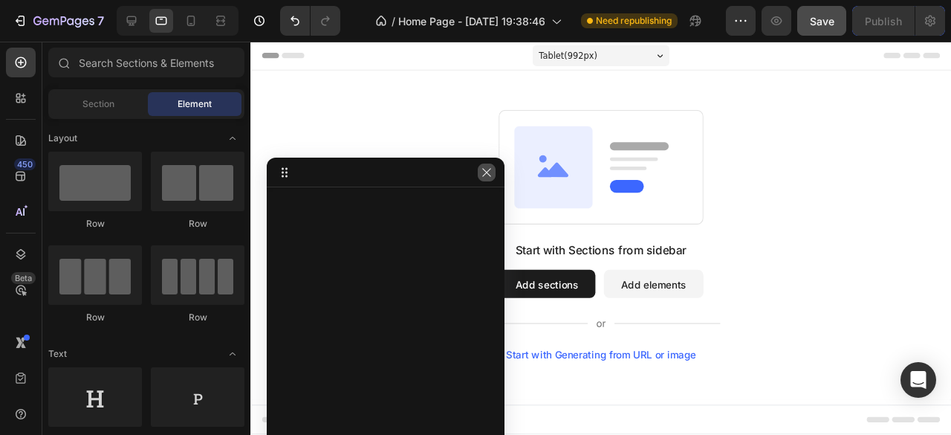
click at [489, 179] on button "button" at bounding box center [487, 172] width 18 height 18
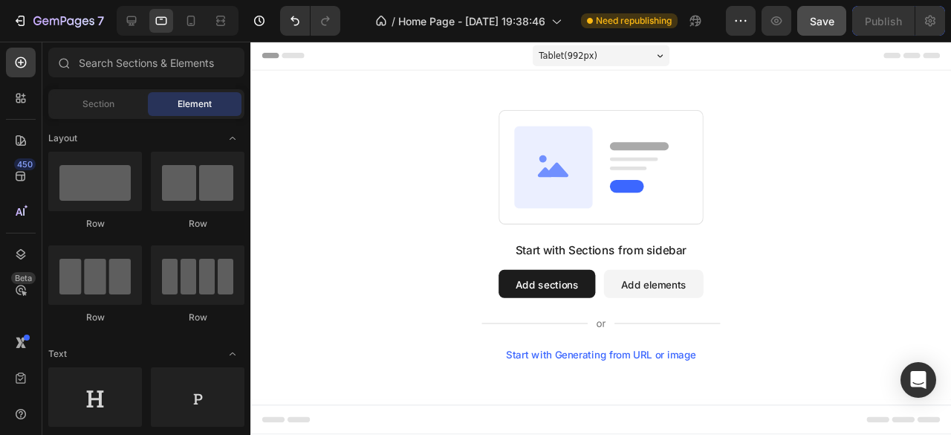
click at [681, 299] on button "Add elements" at bounding box center [674, 297] width 105 height 30
click at [131, 68] on input "text" at bounding box center [146, 63] width 196 height 30
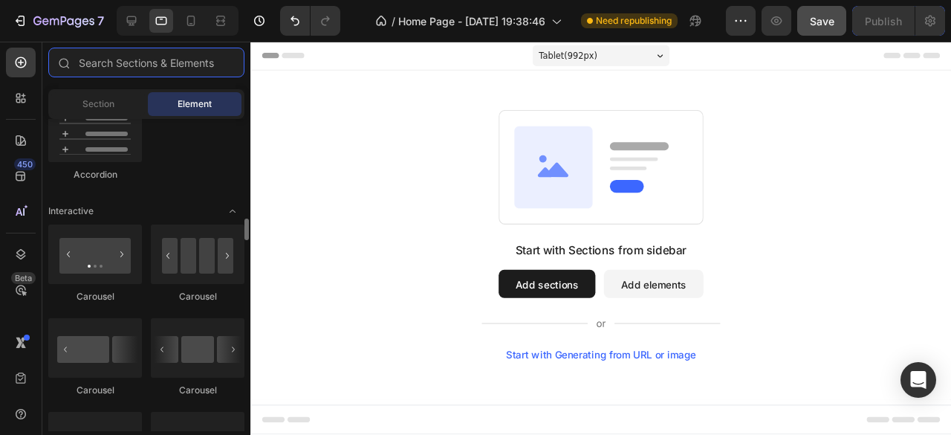
scroll to position [1486, 0]
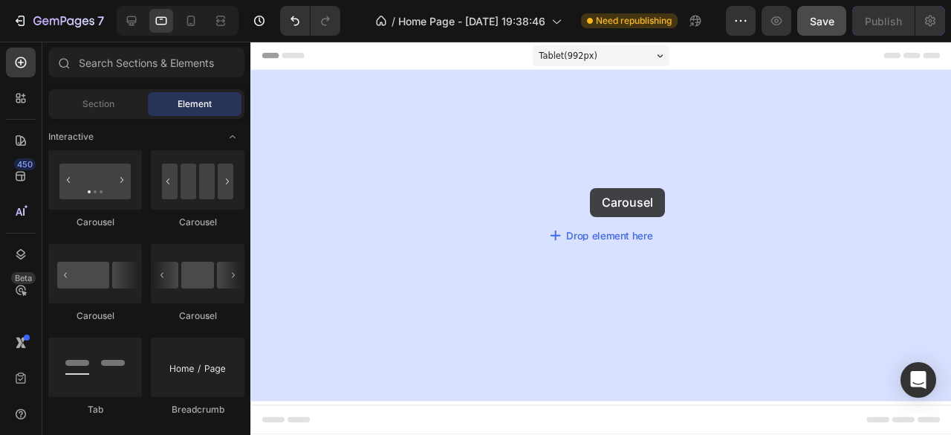
drag, startPoint x: 385, startPoint y: 240, endPoint x: 608, endPoint y: 195, distance: 227.3
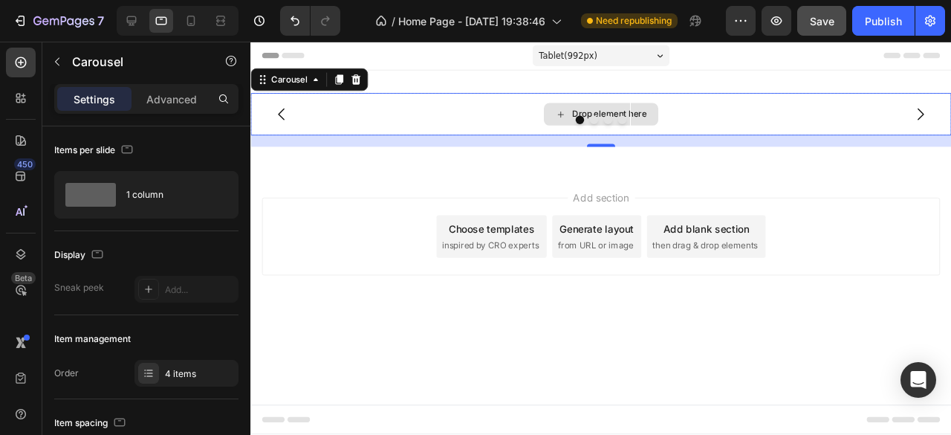
click at [585, 117] on div "Drop element here" at bounding box center [619, 118] width 120 height 24
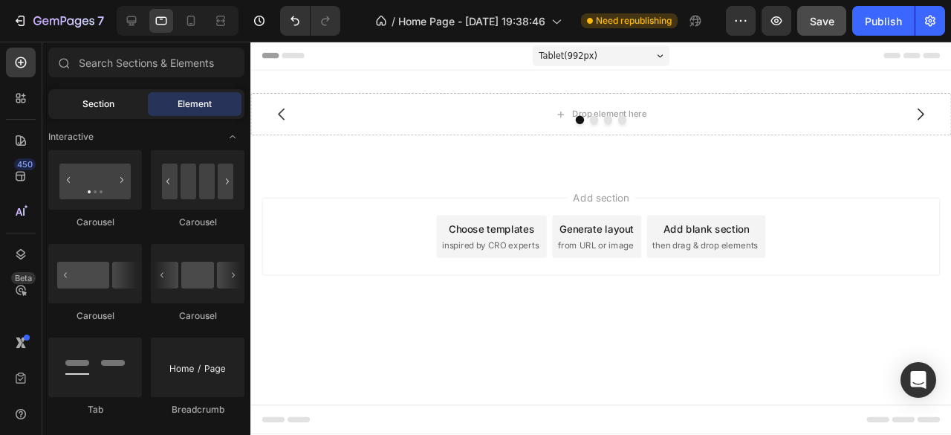
click at [107, 108] on span "Section" at bounding box center [98, 103] width 32 height 13
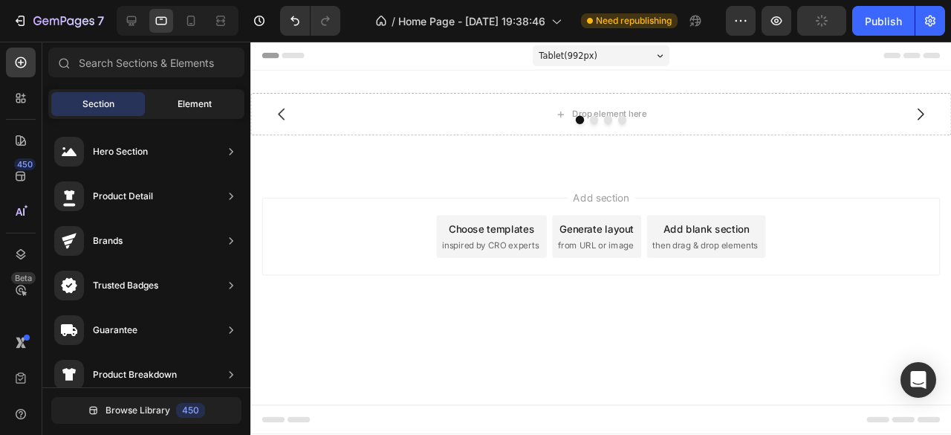
click at [201, 110] on div "Element" at bounding box center [195, 104] width 94 height 24
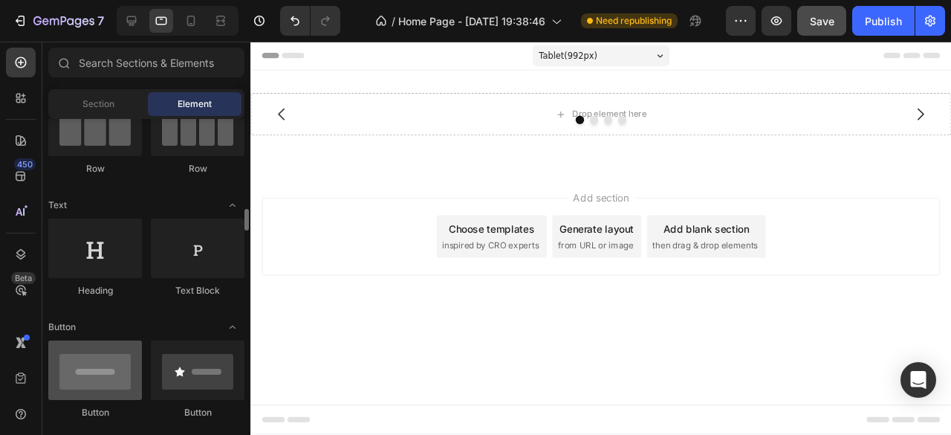
scroll to position [223, 0]
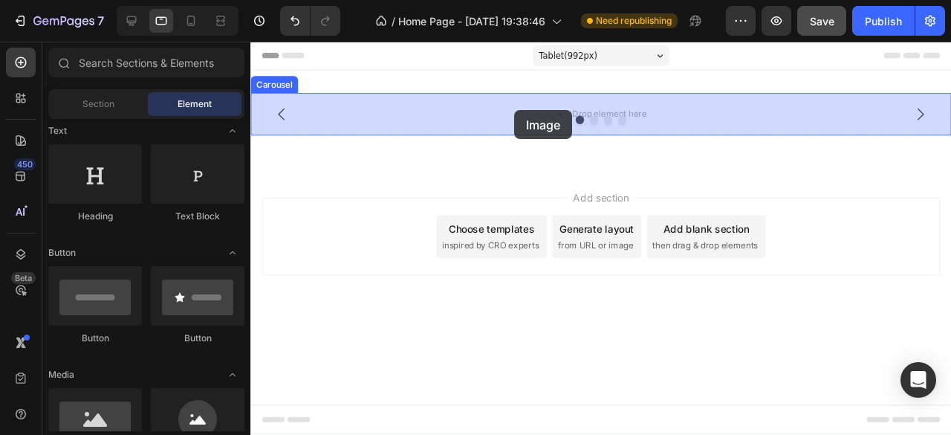
drag, startPoint x: 403, startPoint y: 406, endPoint x: 527, endPoint y: 114, distance: 317.9
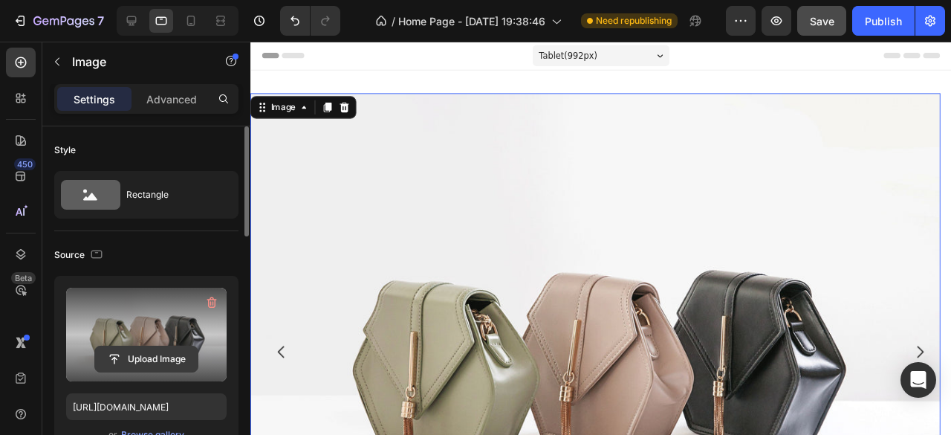
click at [144, 355] on input "file" at bounding box center [146, 358] width 103 height 25
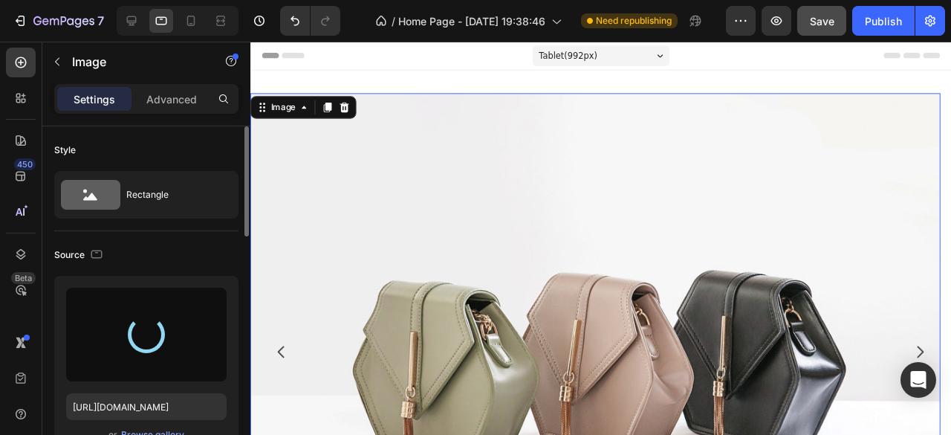
type input "[URL][DOMAIN_NAME]"
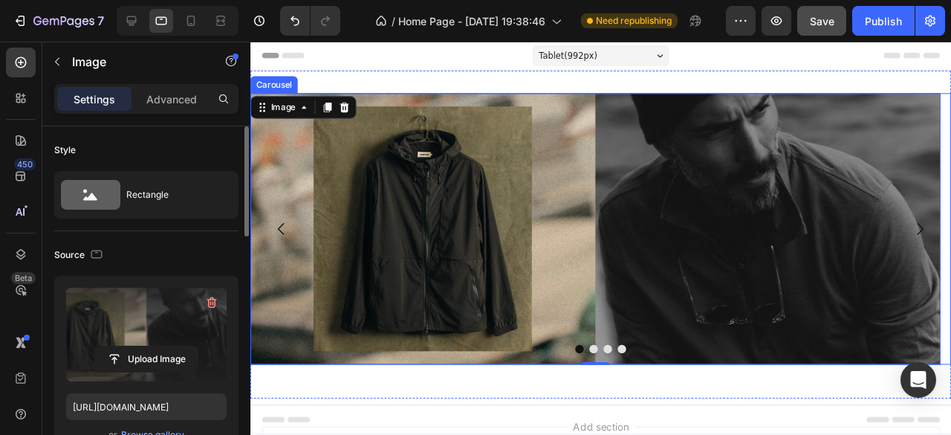
click at [607, 365] on button "Dot" at bounding box center [611, 364] width 9 height 9
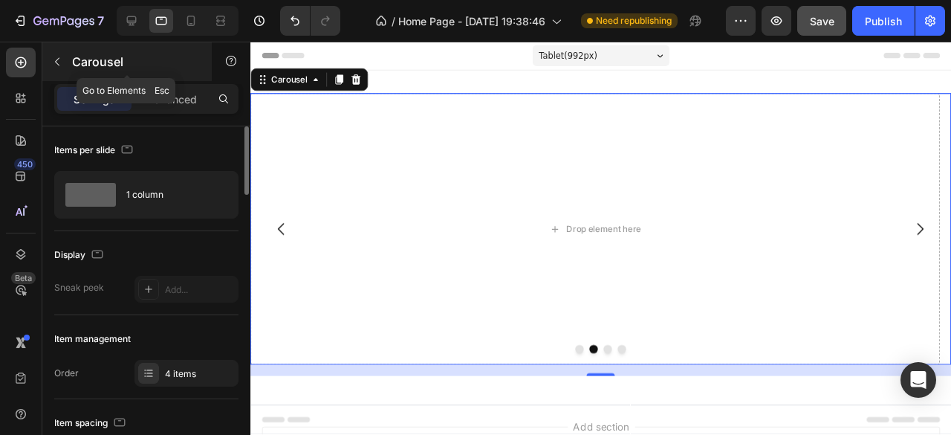
click at [59, 59] on icon "button" at bounding box center [57, 62] width 12 height 12
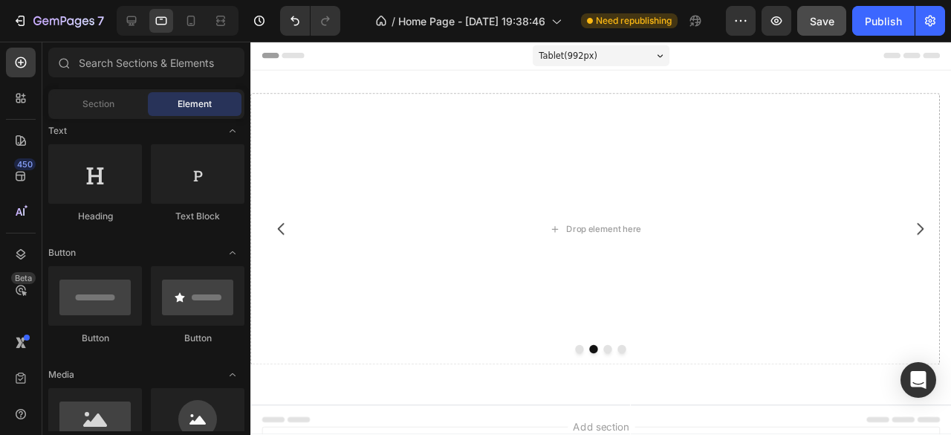
scroll to position [371, 0]
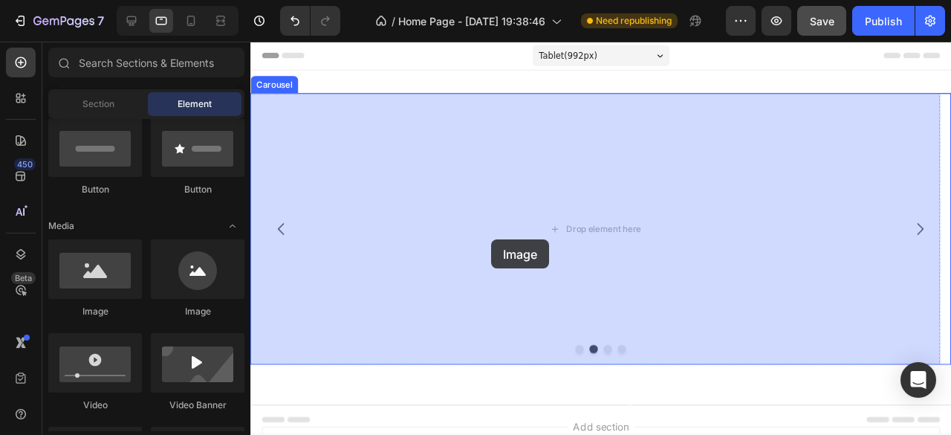
drag, startPoint x: 357, startPoint y: 329, endPoint x: 504, endPoint y: 250, distance: 167.2
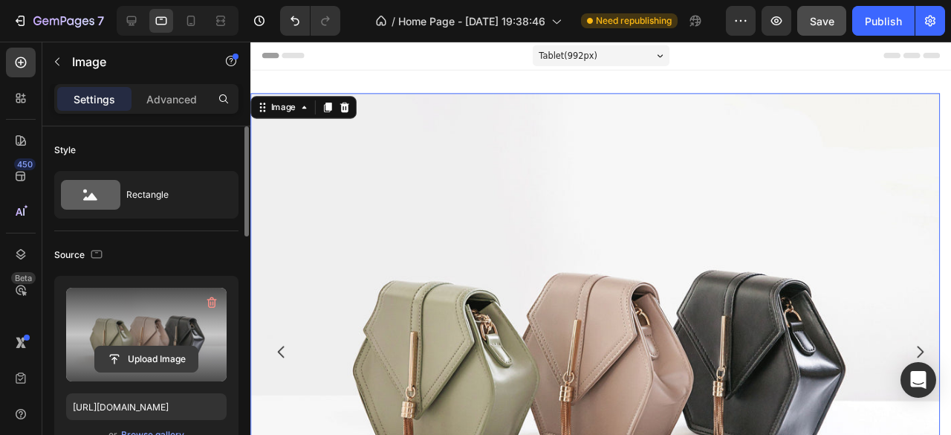
click at [141, 357] on input "file" at bounding box center [146, 358] width 103 height 25
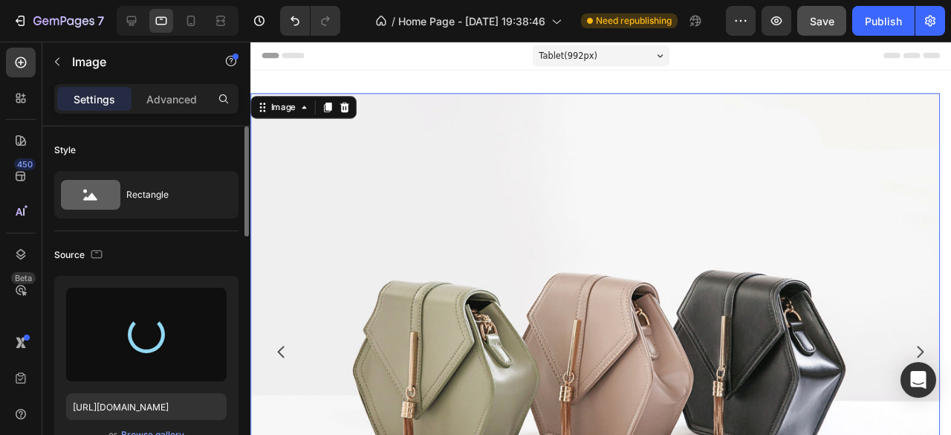
type input "[URL][DOMAIN_NAME]"
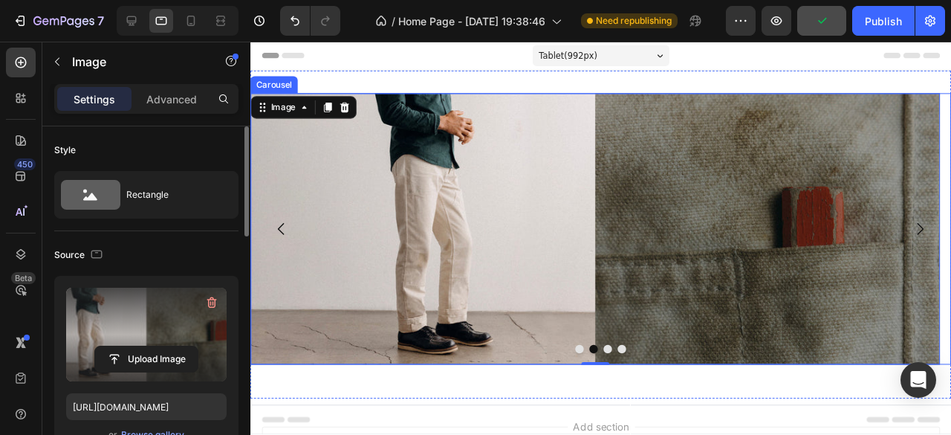
click at [622, 365] on button "Dot" at bounding box center [626, 364] width 9 height 9
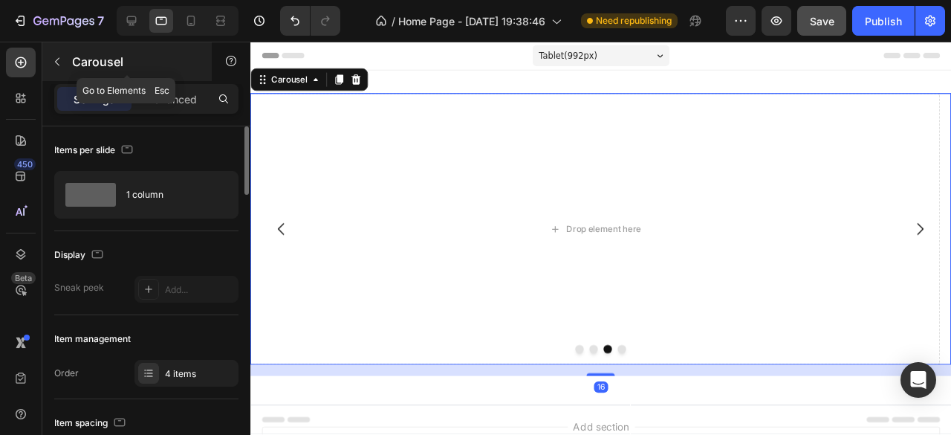
click at [59, 56] on icon "button" at bounding box center [57, 62] width 12 height 12
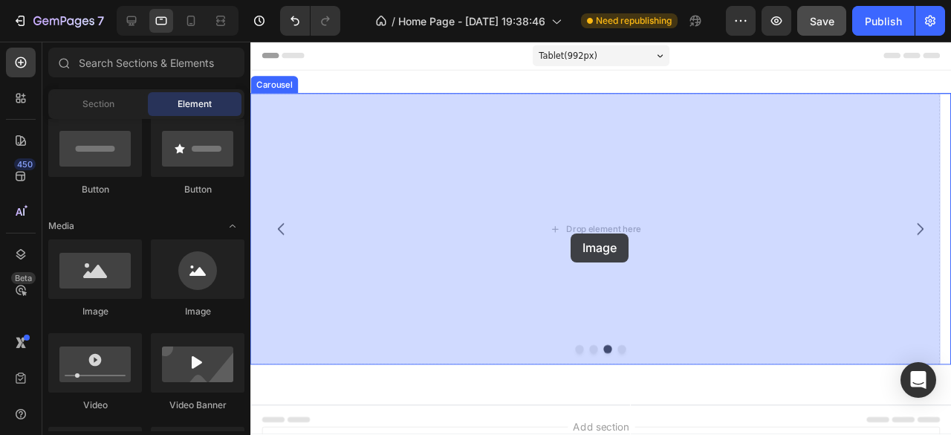
drag, startPoint x: 420, startPoint y: 299, endPoint x: 587, endPoint y: 243, distance: 175.5
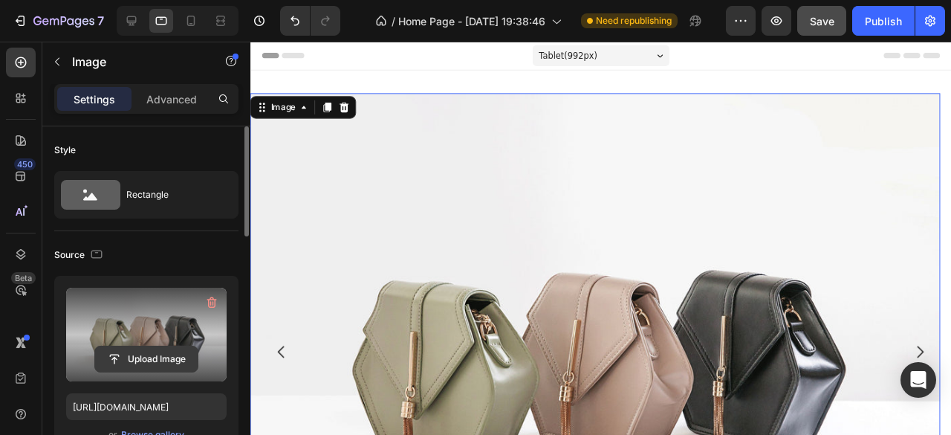
click at [159, 354] on input "file" at bounding box center [146, 358] width 103 height 25
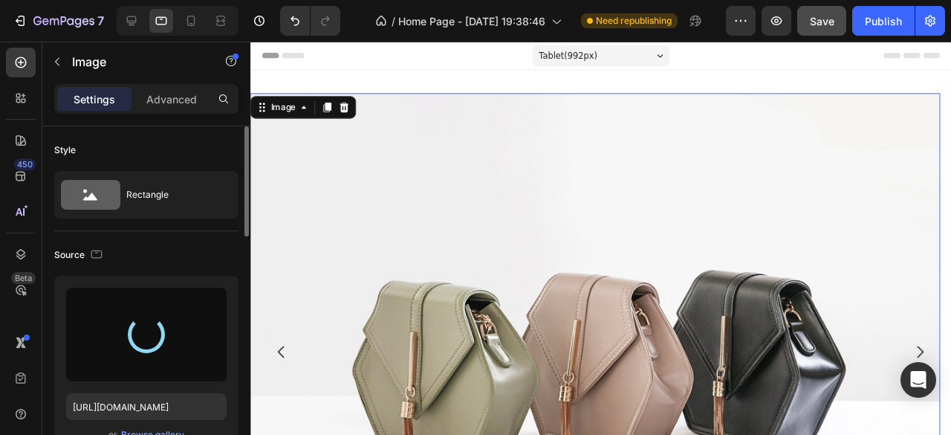
type input "[URL][DOMAIN_NAME]"
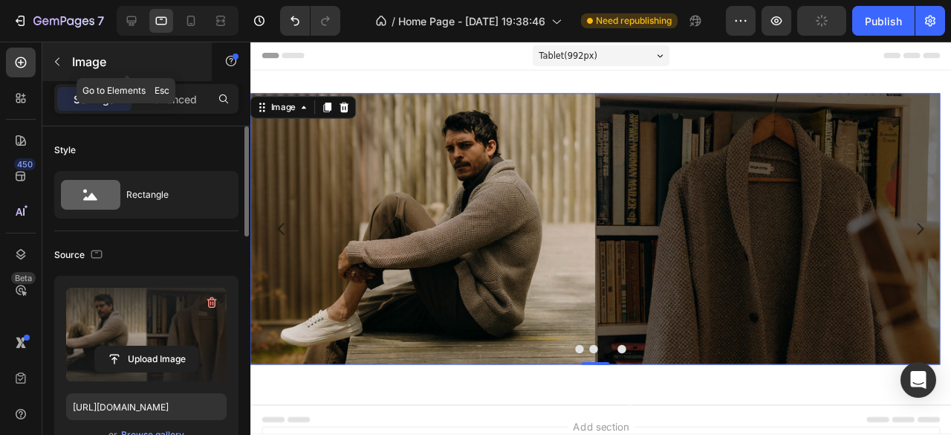
click at [60, 62] on icon "button" at bounding box center [57, 62] width 12 height 12
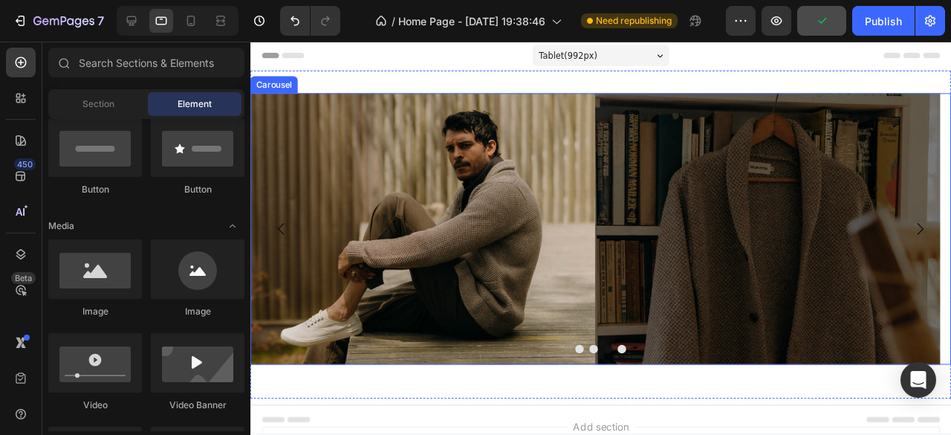
click at [652, 366] on div at bounding box center [618, 364] width 737 height 9
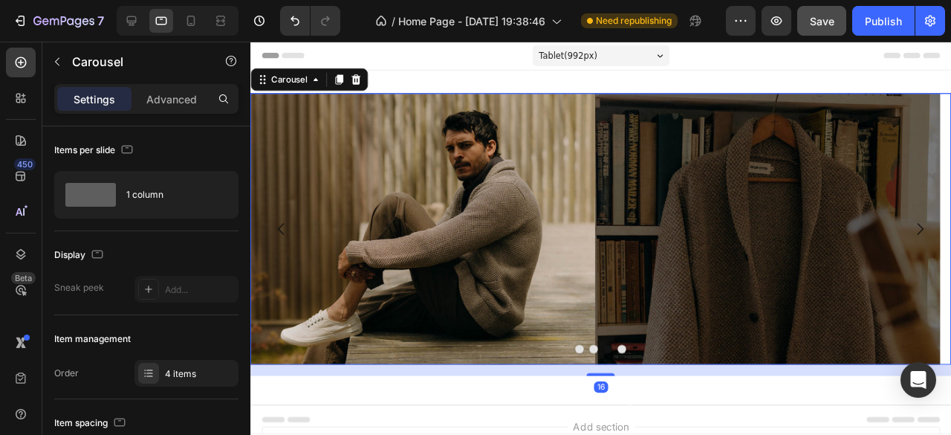
click at [629, 365] on div at bounding box center [618, 364] width 737 height 9
click at [628, 364] on div at bounding box center [618, 364] width 737 height 9
click at [649, 363] on div at bounding box center [618, 364] width 737 height 9
click at [650, 363] on div at bounding box center [618, 364] width 737 height 9
click at [607, 366] on button "Dot" at bounding box center [611, 364] width 9 height 9
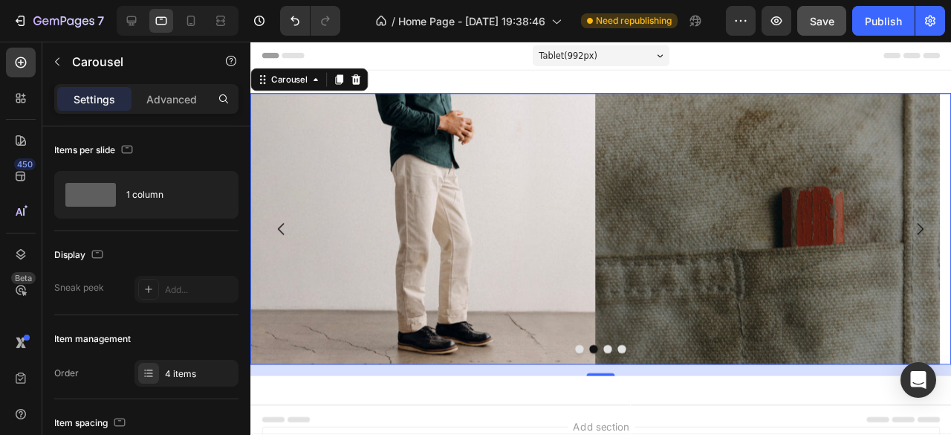
click at [592, 365] on button "Dot" at bounding box center [596, 364] width 9 height 9
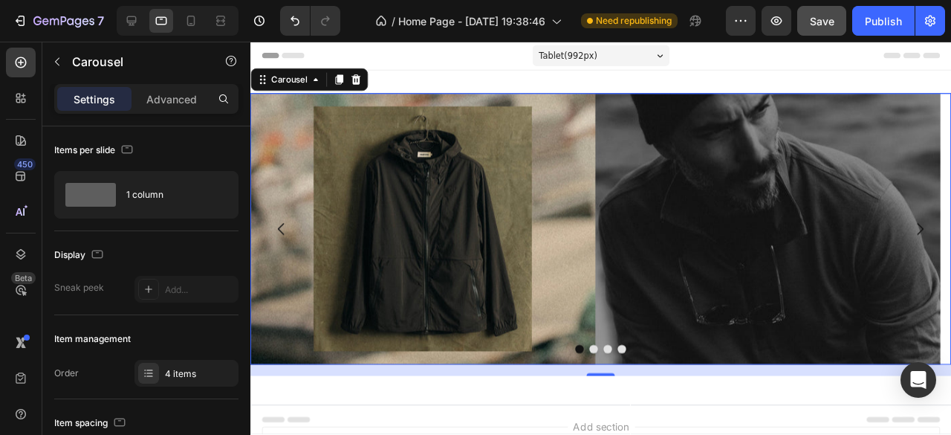
click at [607, 367] on button "Dot" at bounding box center [611, 364] width 9 height 9
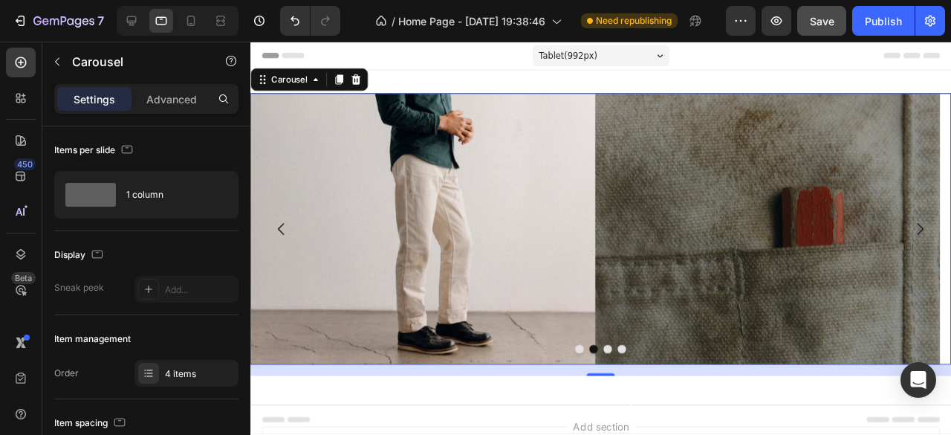
click at [622, 365] on button "Dot" at bounding box center [626, 364] width 9 height 9
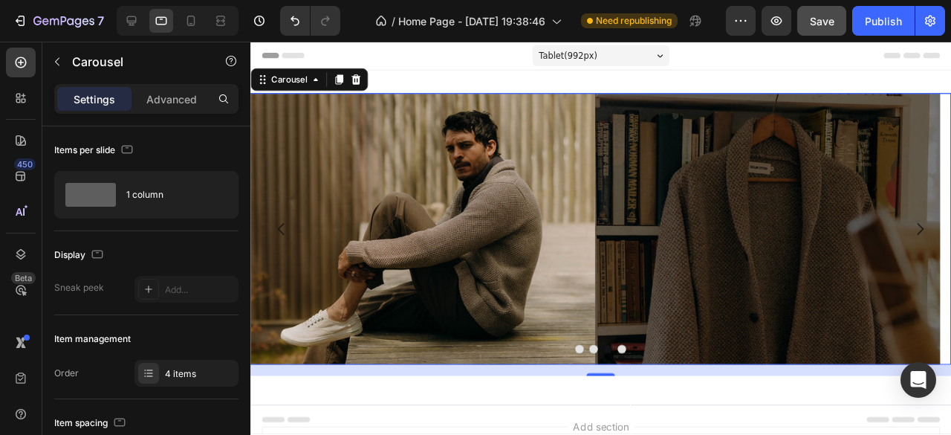
click at [637, 365] on button "Dot" at bounding box center [641, 364] width 9 height 9
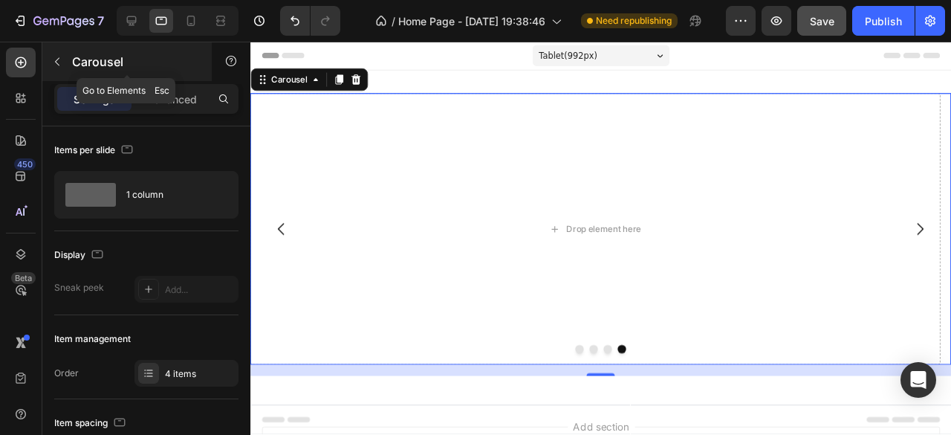
click at [64, 73] on button "button" at bounding box center [57, 62] width 24 height 24
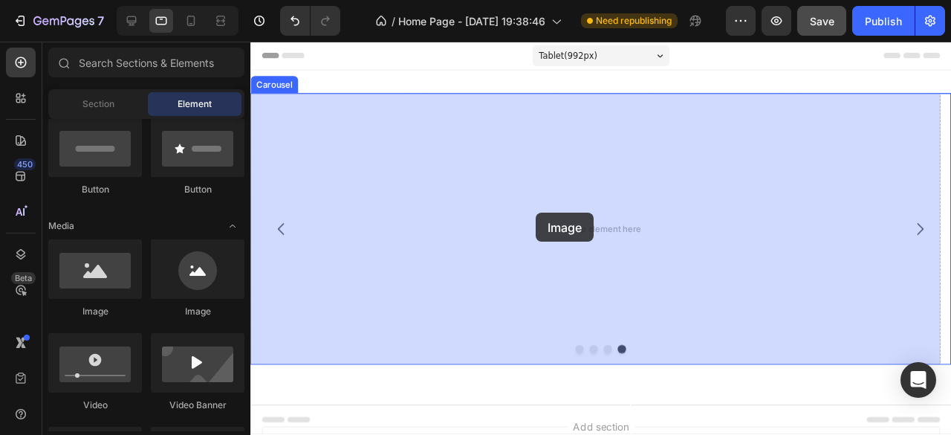
drag, startPoint x: 366, startPoint y: 305, endPoint x: 551, endPoint y: 221, distance: 203.1
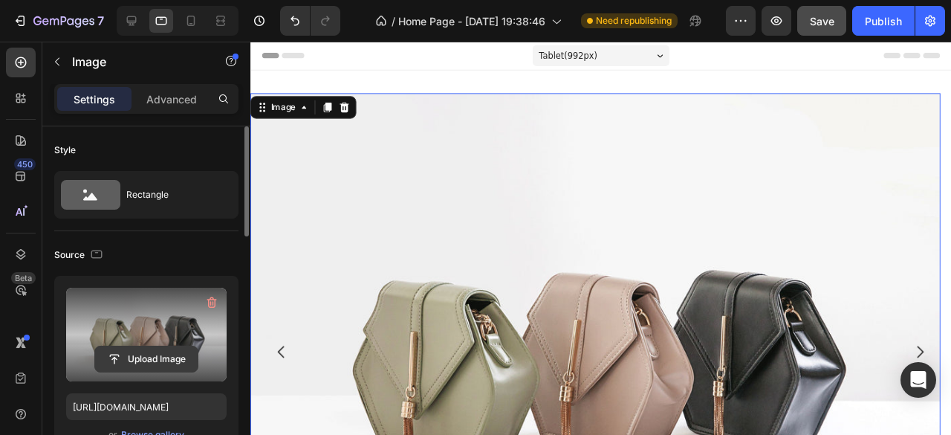
click at [172, 349] on input "file" at bounding box center [146, 358] width 103 height 25
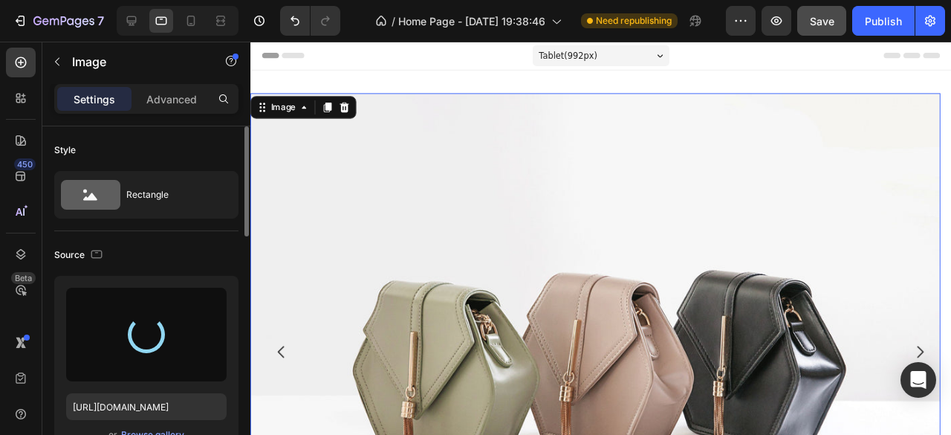
type input "[URL][DOMAIN_NAME]"
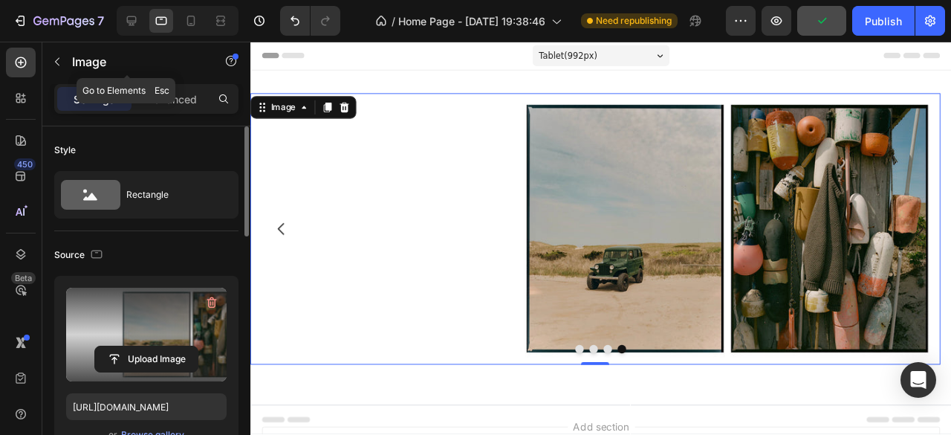
click at [57, 58] on icon "button" at bounding box center [57, 62] width 12 height 12
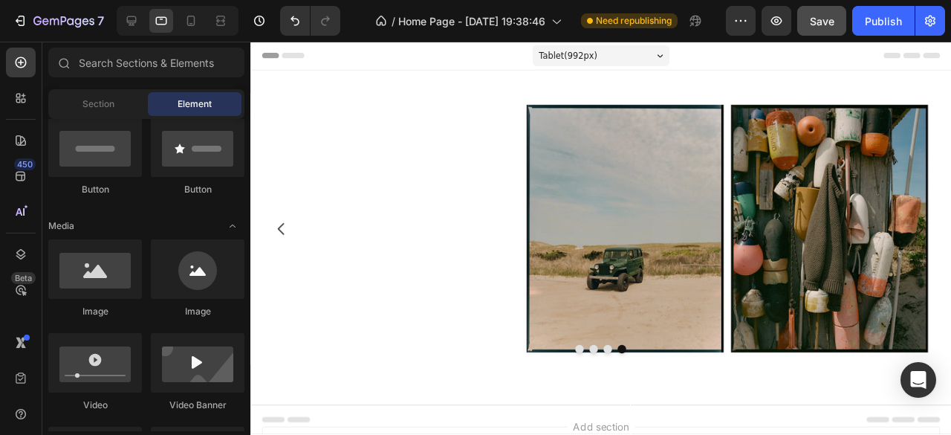
scroll to position [149, 0]
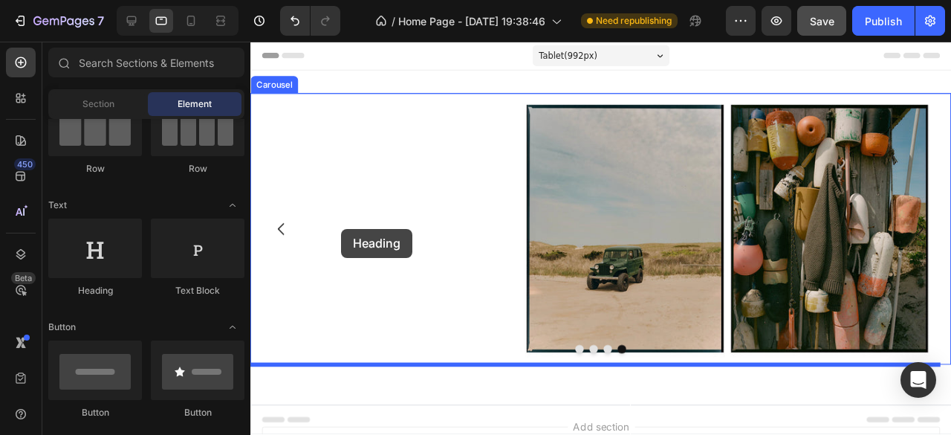
drag, startPoint x: 372, startPoint y: 308, endPoint x: 345, endPoint y: 238, distance: 74.1
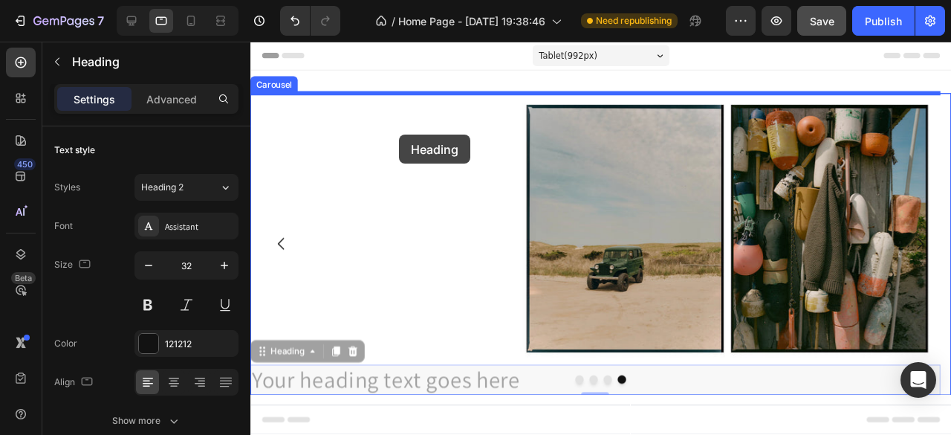
drag, startPoint x: 267, startPoint y: 366, endPoint x: 406, endPoint y: 140, distance: 265.5
click at [406, 140] on div "Tablet ( 992 px) iPhone 13 Mini iPhone 13 Pro iPhone 11 Pro Max iPhone 15 Pro M…" at bounding box center [618, 337] width 737 height 590
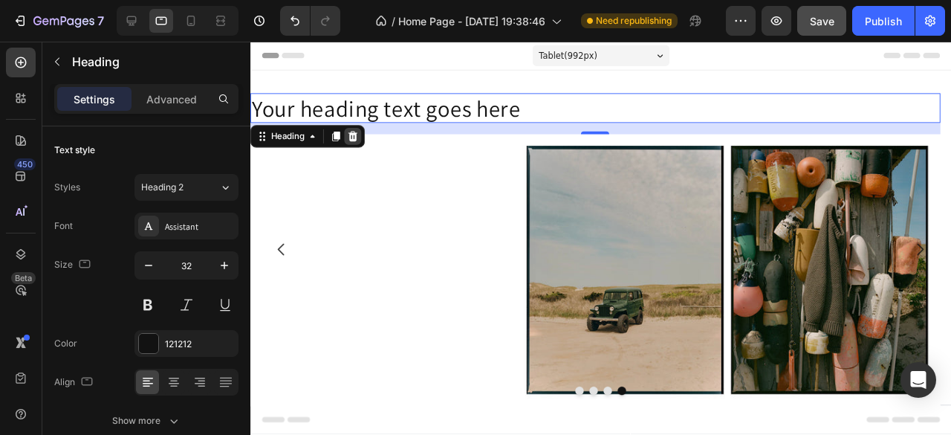
click at [357, 140] on icon at bounding box center [358, 141] width 12 height 12
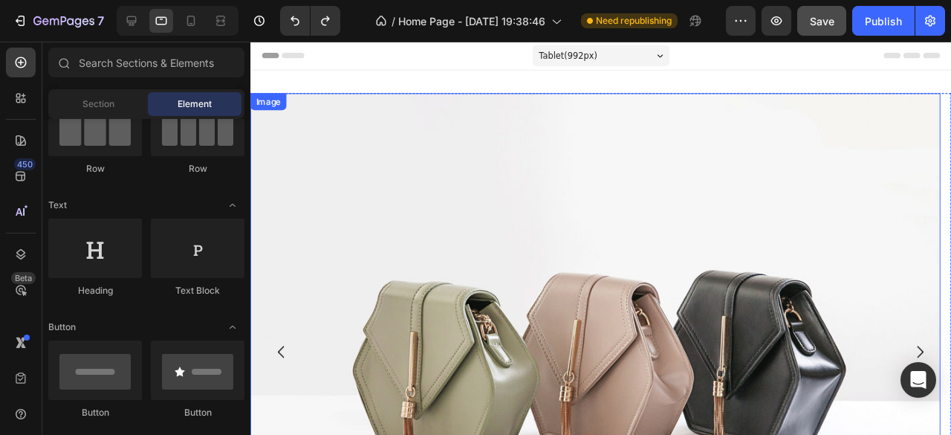
click at [612, 353] on img at bounding box center [613, 368] width 726 height 544
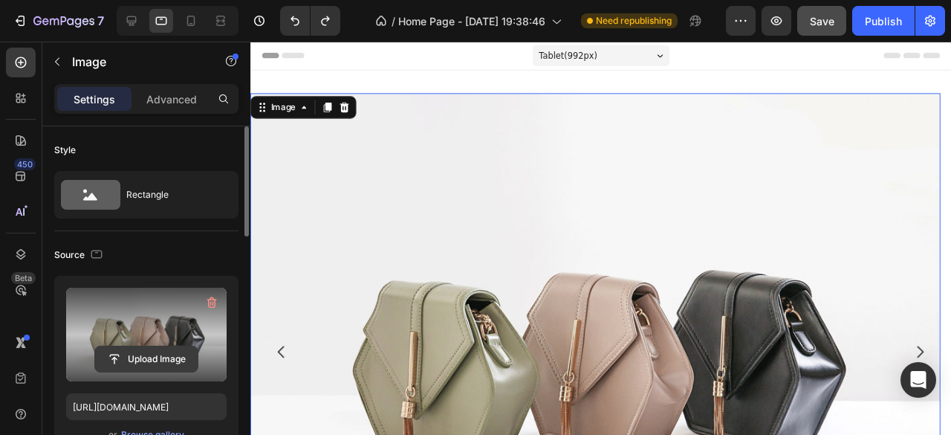
click at [163, 354] on input "file" at bounding box center [146, 358] width 103 height 25
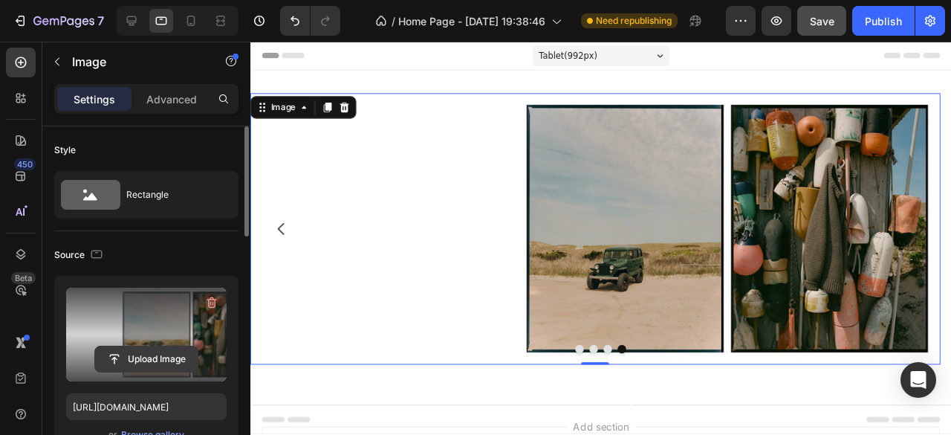
click at [155, 358] on input "file" at bounding box center [146, 358] width 103 height 25
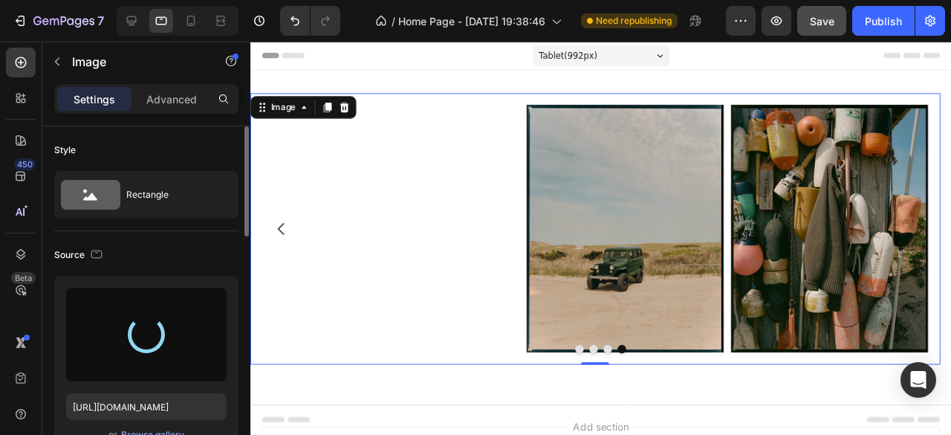
type input "[URL][DOMAIN_NAME]"
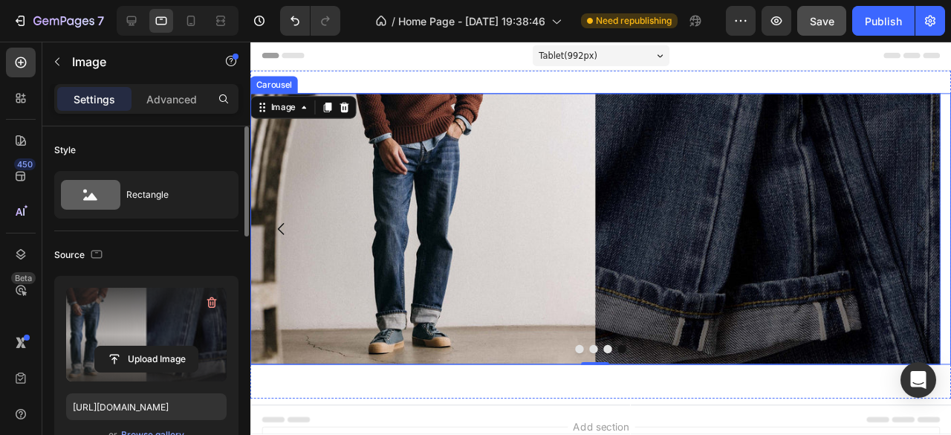
click at [607, 363] on button "Dot" at bounding box center [611, 364] width 9 height 9
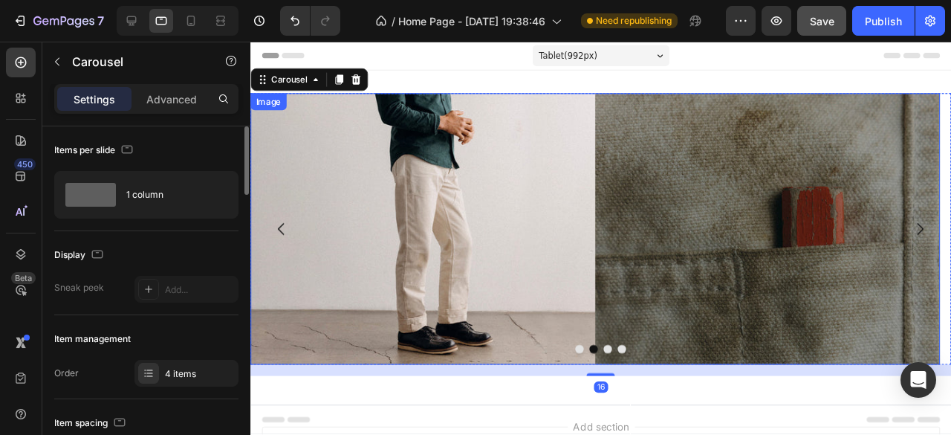
click at [620, 360] on div "Image Image Image Image Carousel 16" at bounding box center [618, 238] width 737 height 285
click at [625, 365] on div at bounding box center [618, 364] width 737 height 9
click at [622, 366] on button "Dot" at bounding box center [626, 364] width 9 height 9
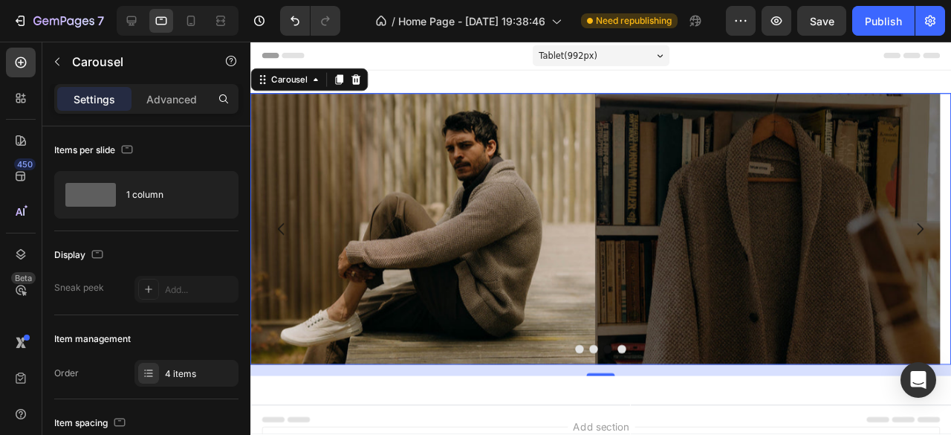
click at [637, 365] on button "Dot" at bounding box center [641, 364] width 9 height 9
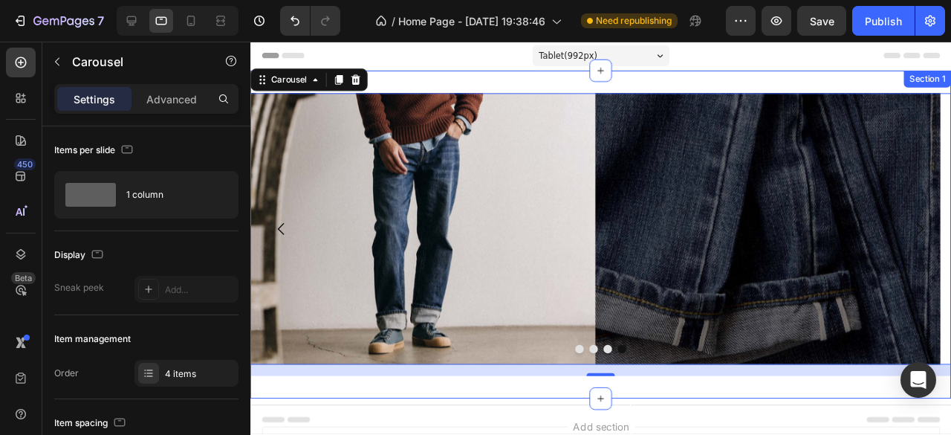
click at [588, 81] on div "Image Image Image Image Carousel 16 Section 1" at bounding box center [618, 244] width 737 height 345
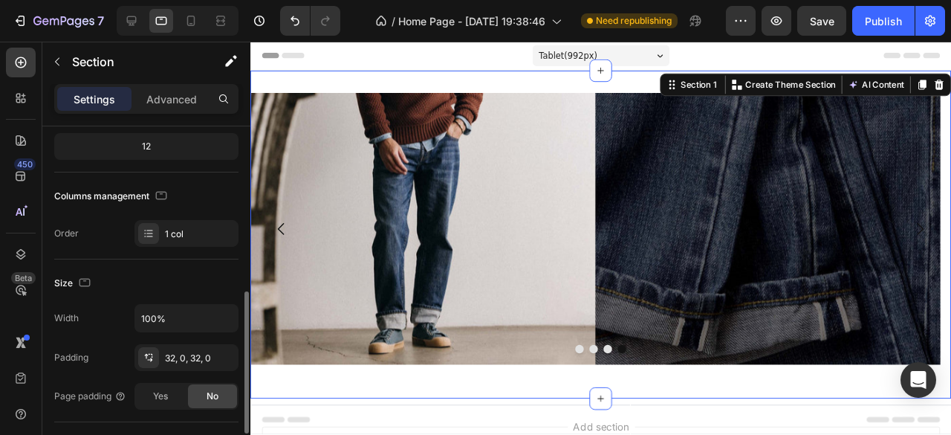
scroll to position [223, 0]
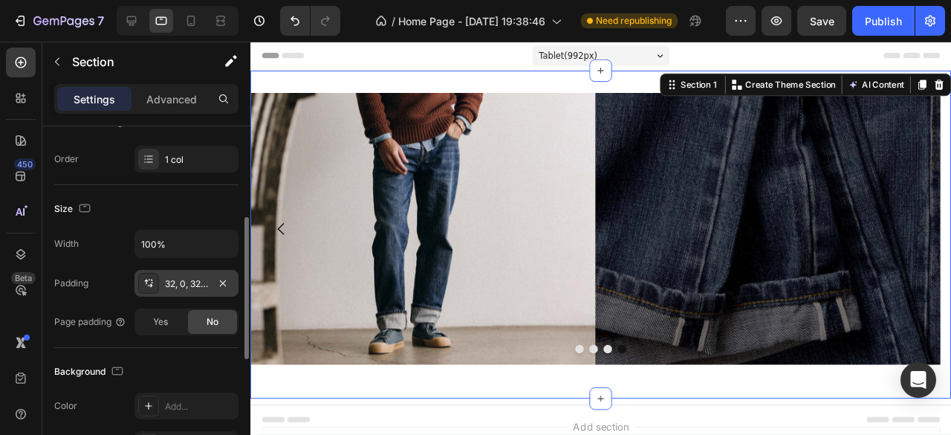
click at [180, 281] on div "32, 0, 32, 0" at bounding box center [186, 283] width 43 height 13
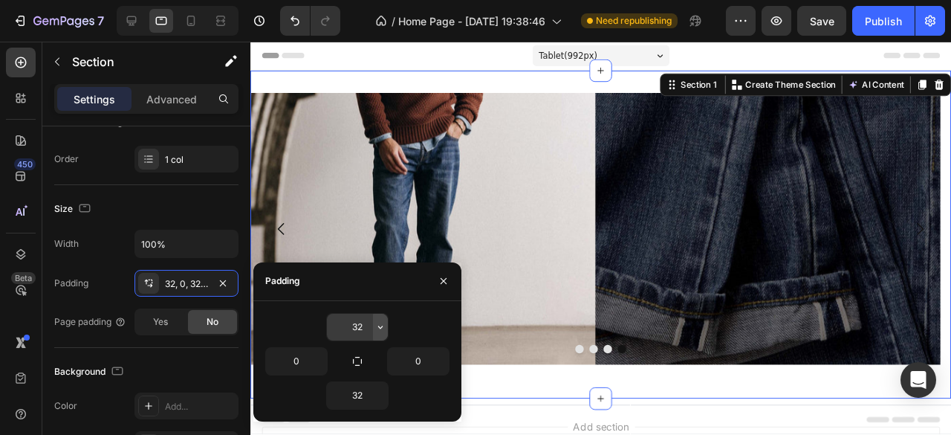
click at [382, 328] on icon "button" at bounding box center [380, 327] width 12 height 12
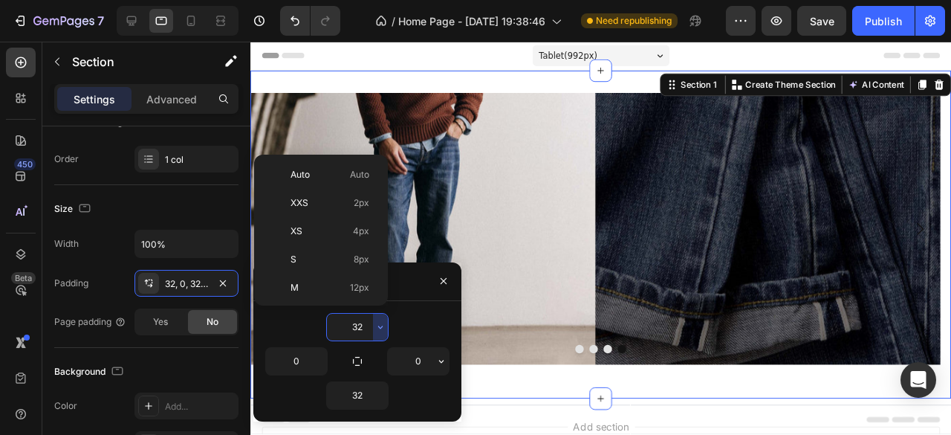
scroll to position [107, 0]
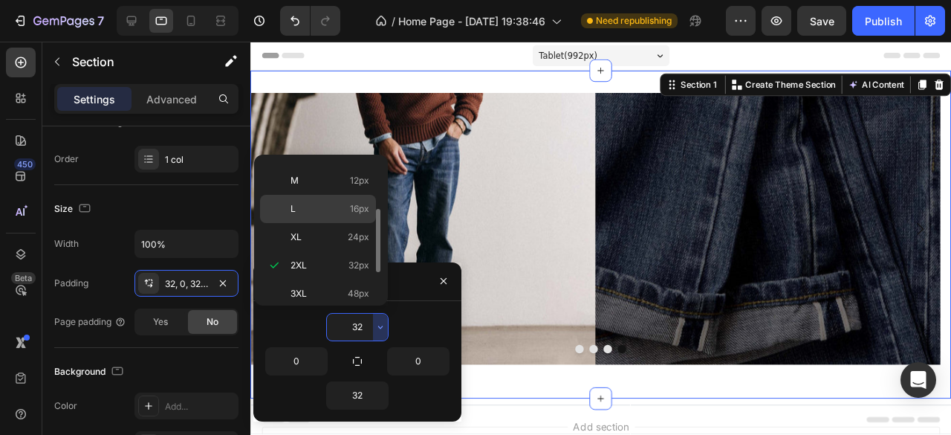
click at [350, 204] on span "16px" at bounding box center [359, 208] width 19 height 13
type input "16"
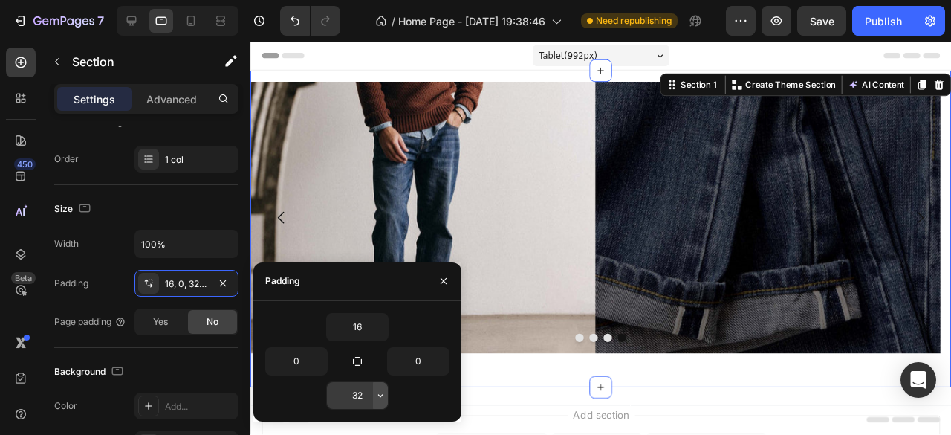
click at [379, 396] on icon "button" at bounding box center [380, 395] width 12 height 12
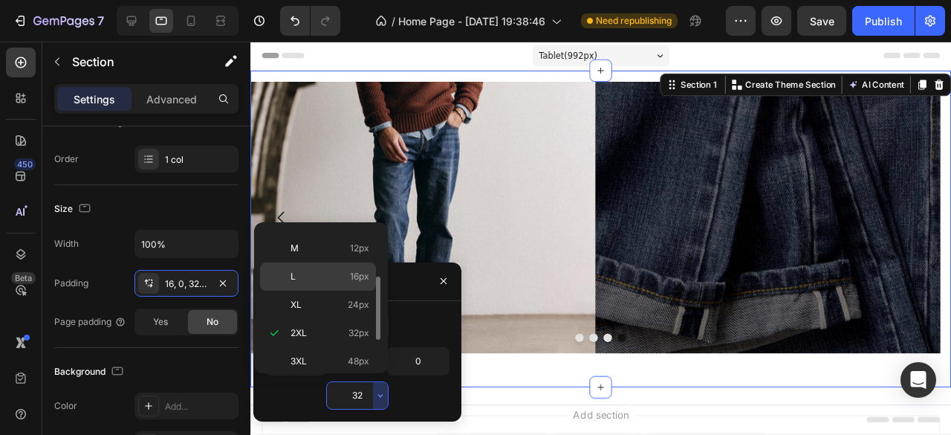
click at [358, 290] on div "L 16px" at bounding box center [318, 304] width 116 height 28
type input "16"
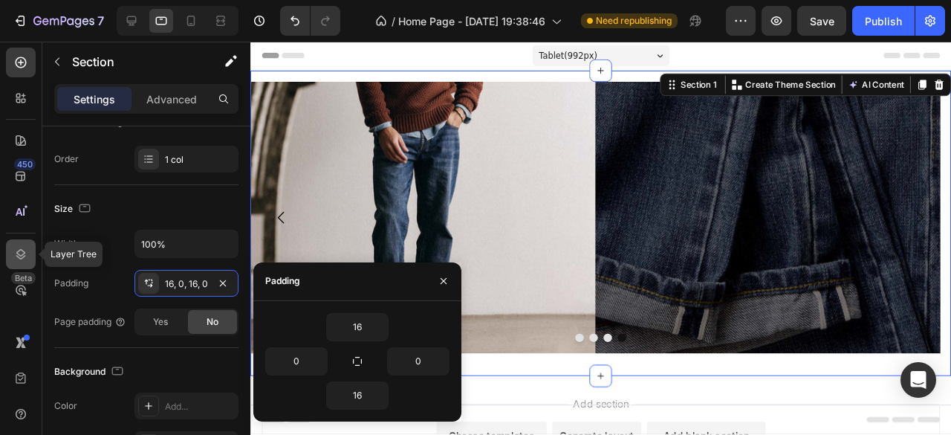
click at [27, 263] on div at bounding box center [21, 254] width 30 height 30
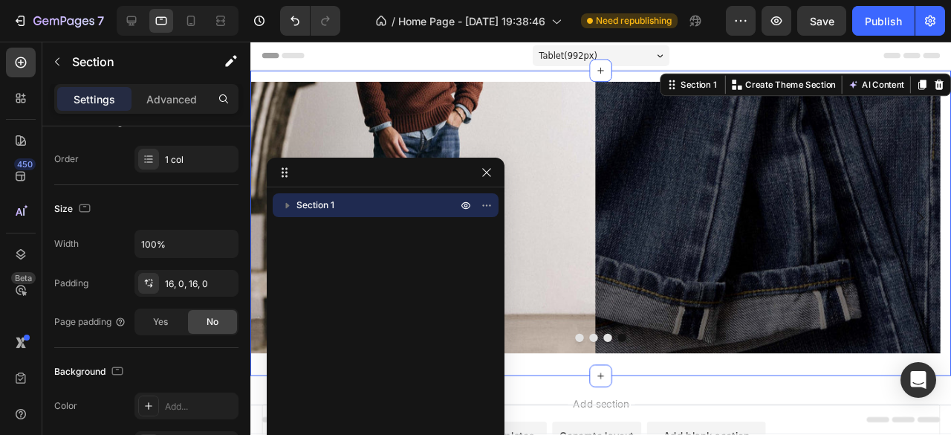
click at [333, 202] on span "Section 1" at bounding box center [315, 205] width 38 height 15
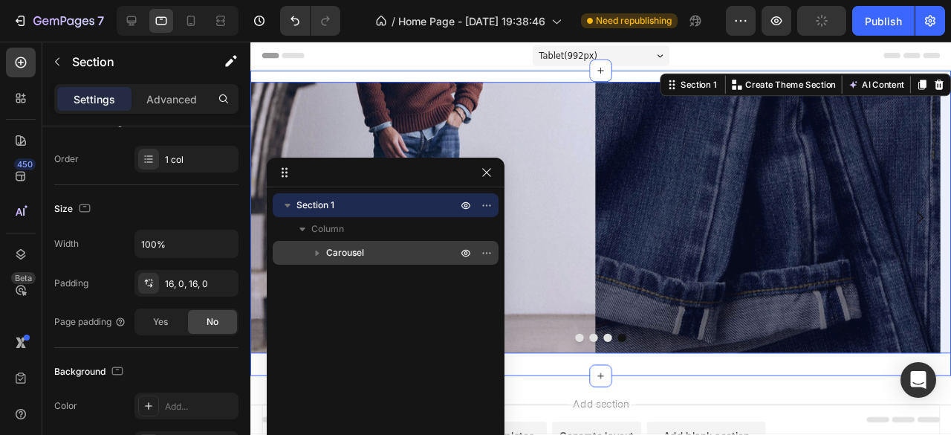
click at [345, 247] on span "Carousel" at bounding box center [345, 252] width 38 height 15
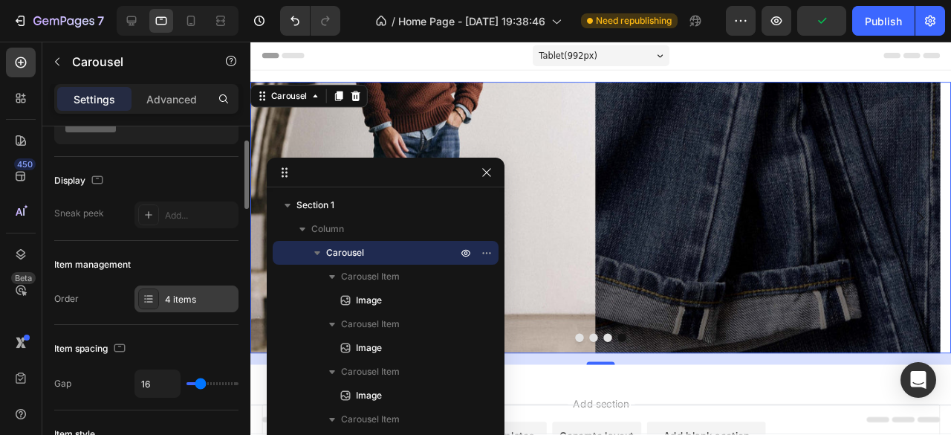
scroll to position [149, 0]
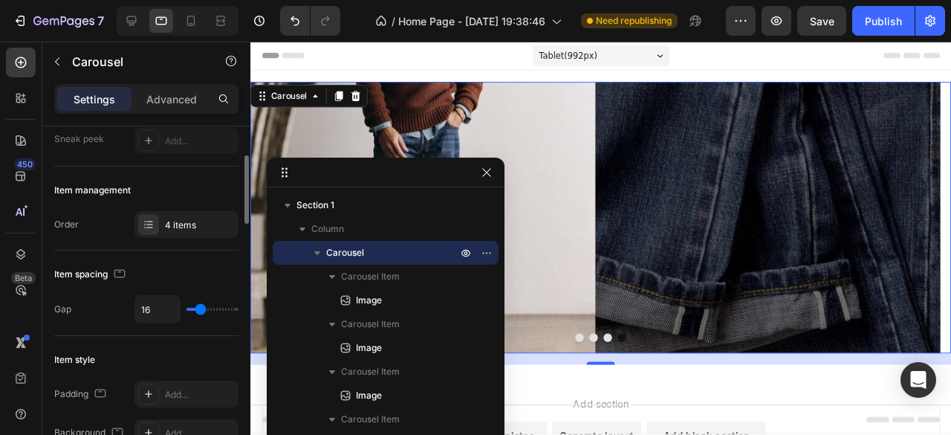
type input "27"
type input "32"
type input "27"
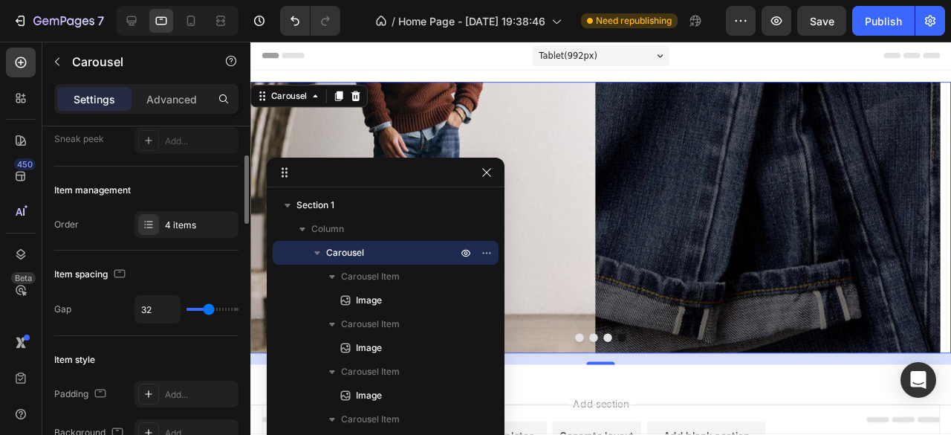
type input "27"
type input "18"
type input "12"
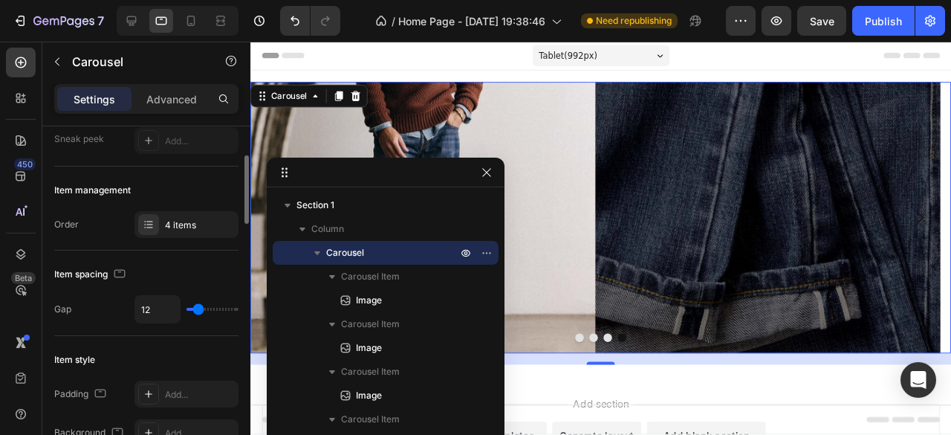
type input "17"
click at [201, 311] on input "range" at bounding box center [212, 309] width 52 height 3
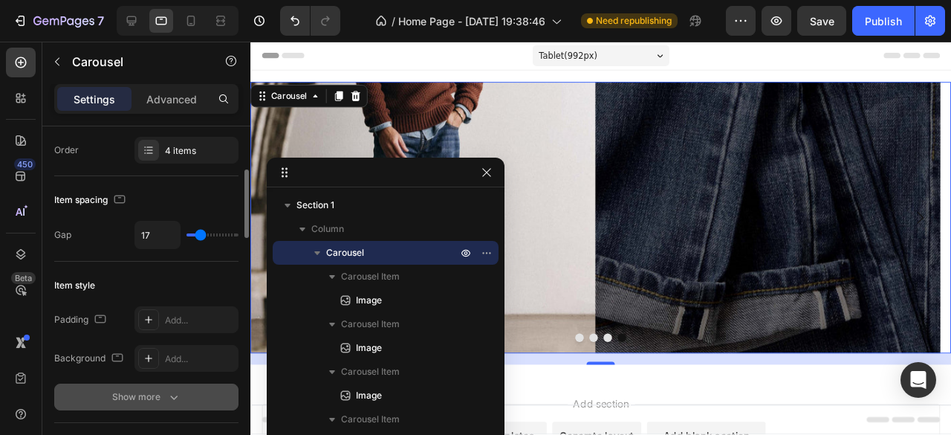
click at [174, 395] on icon "button" at bounding box center [173, 396] width 15 height 15
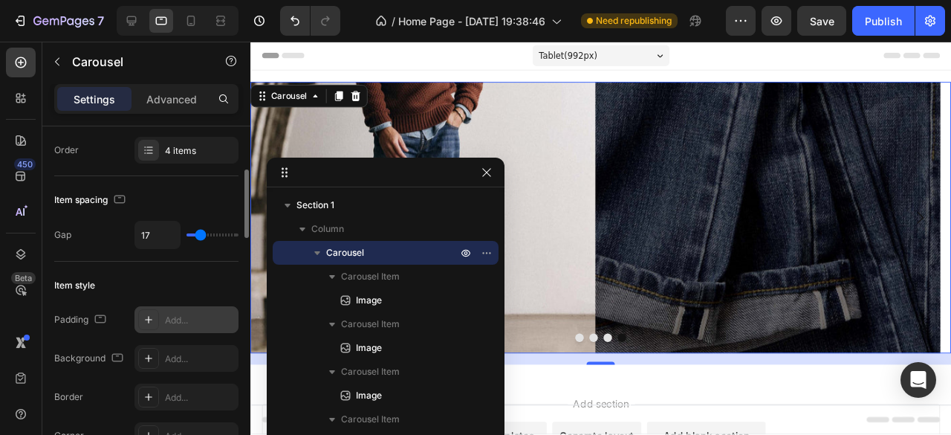
click at [191, 314] on div "Add..." at bounding box center [200, 320] width 70 height 13
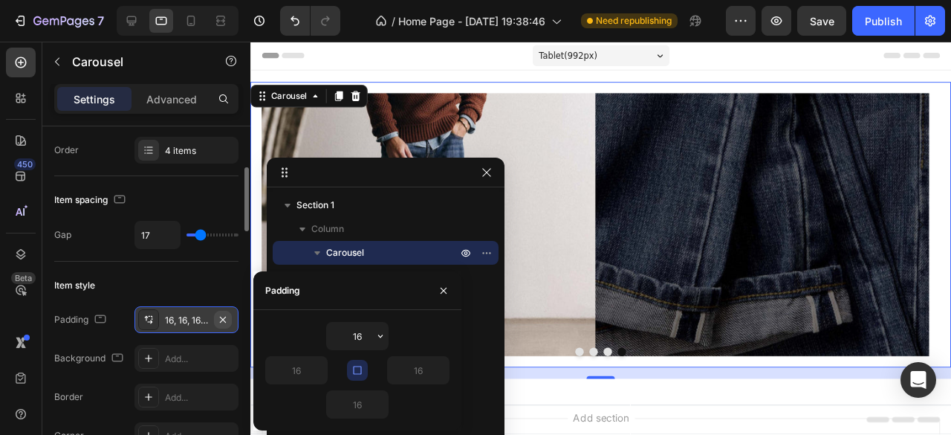
click at [223, 320] on icon "button" at bounding box center [223, 320] width 12 height 12
type input "0"
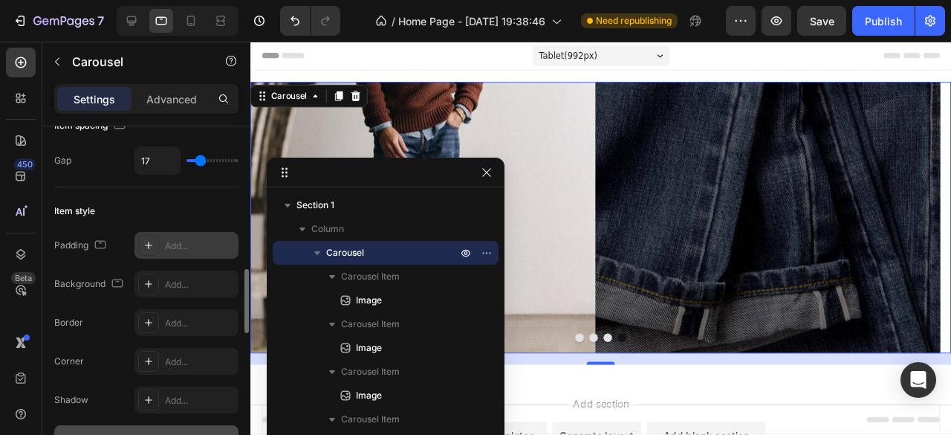
scroll to position [371, 0]
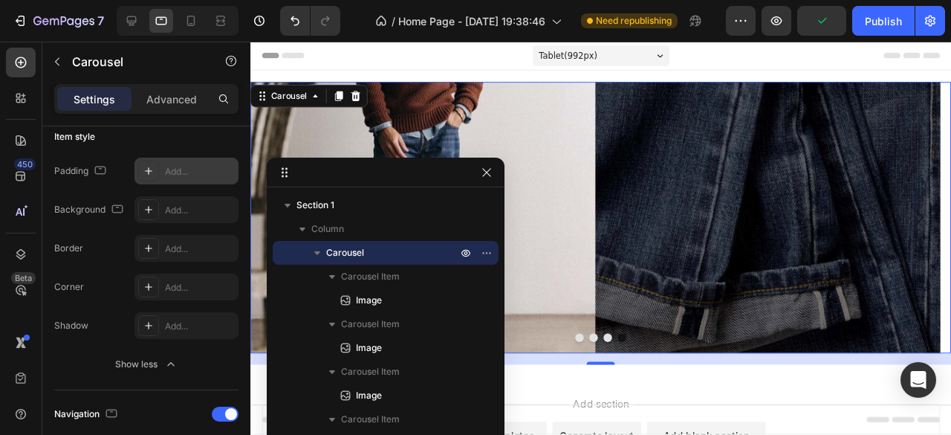
click at [174, 358] on icon "button" at bounding box center [170, 364] width 15 height 15
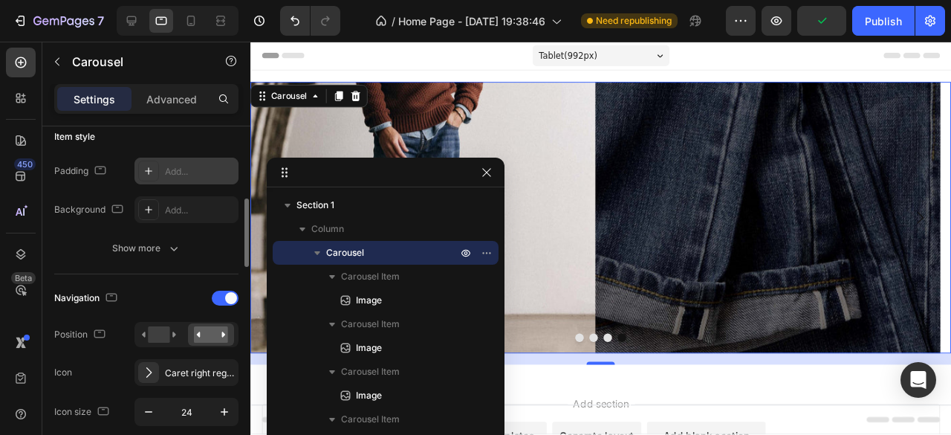
scroll to position [446, 0]
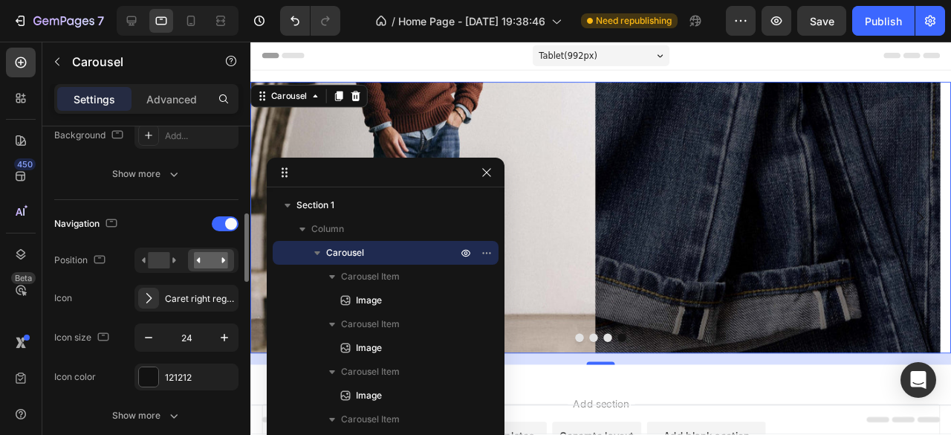
click at [233, 206] on div "Navigation Position Icon Caret right regular Icon size 24 Icon color 121212 Sho…" at bounding box center [146, 320] width 184 height 241
click at [228, 219] on span at bounding box center [231, 224] width 12 height 12
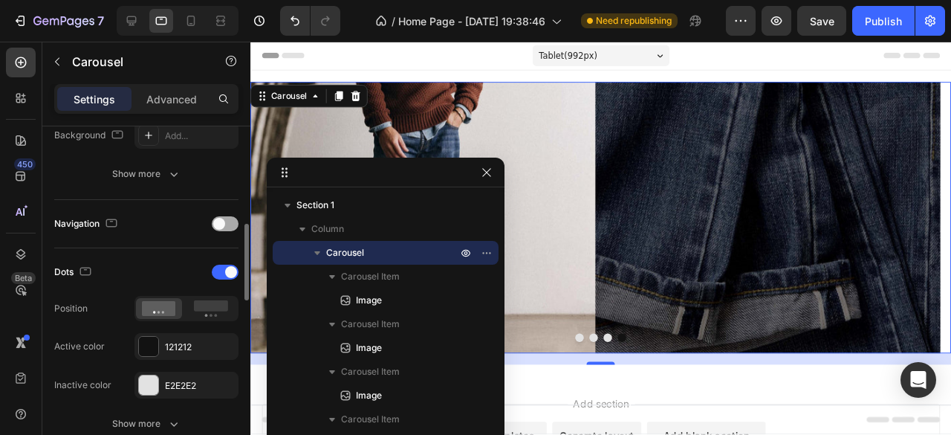
click at [228, 219] on div at bounding box center [225, 223] width 27 height 15
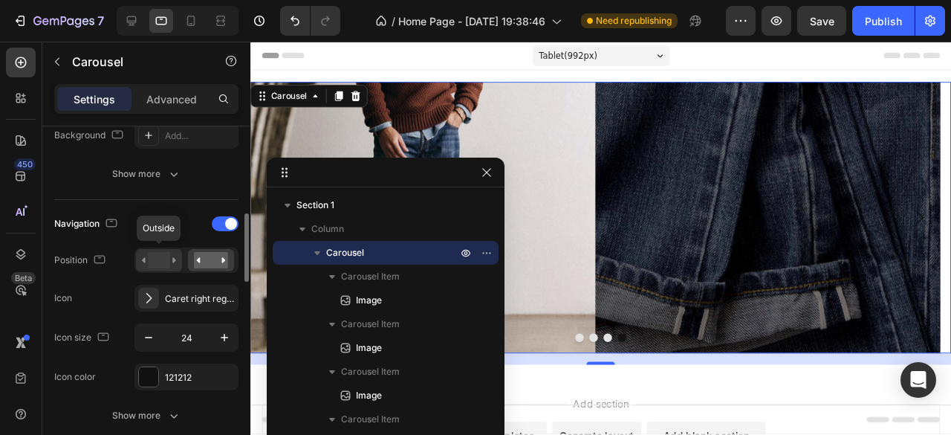
click at [165, 260] on rect at bounding box center [159, 260] width 22 height 16
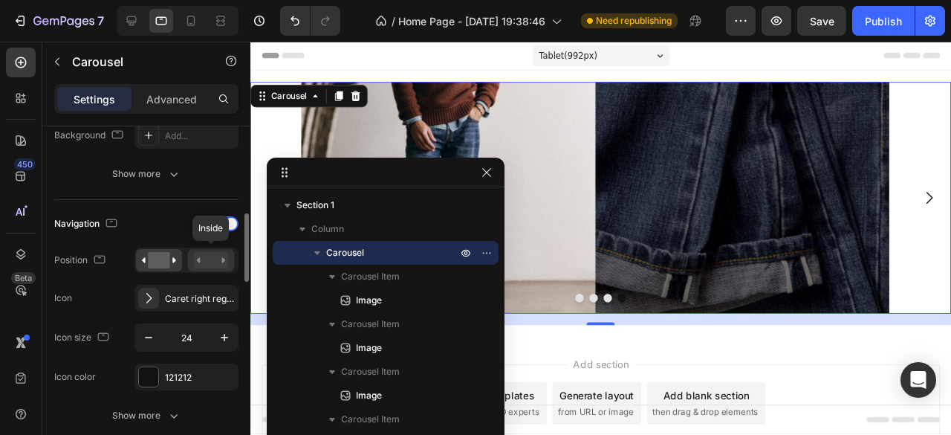
click at [207, 261] on rect at bounding box center [211, 260] width 34 height 16
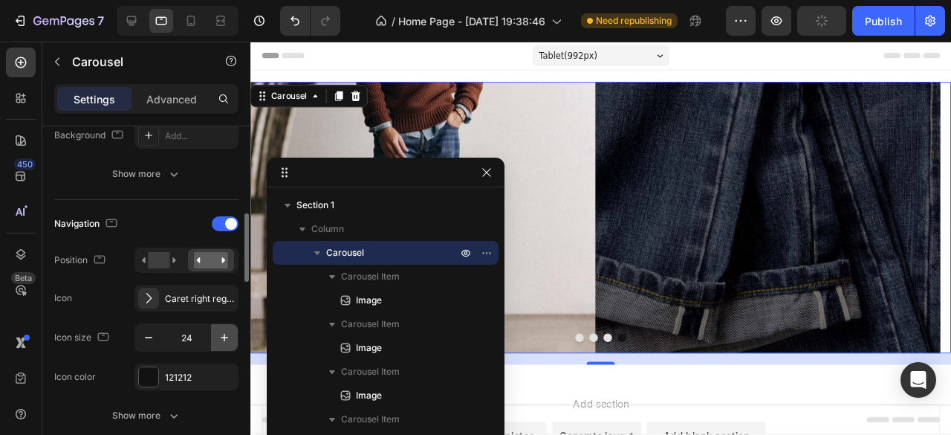
click at [230, 338] on icon "button" at bounding box center [224, 337] width 15 height 15
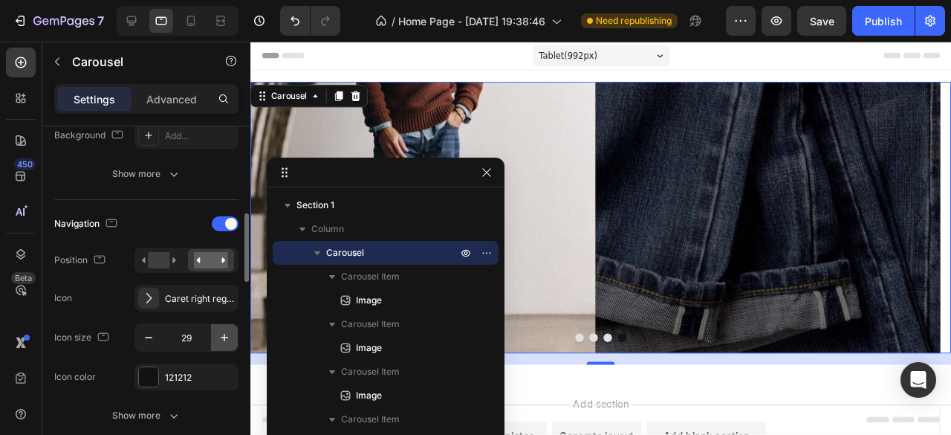
click at [230, 338] on icon "button" at bounding box center [224, 337] width 15 height 15
type input "30"
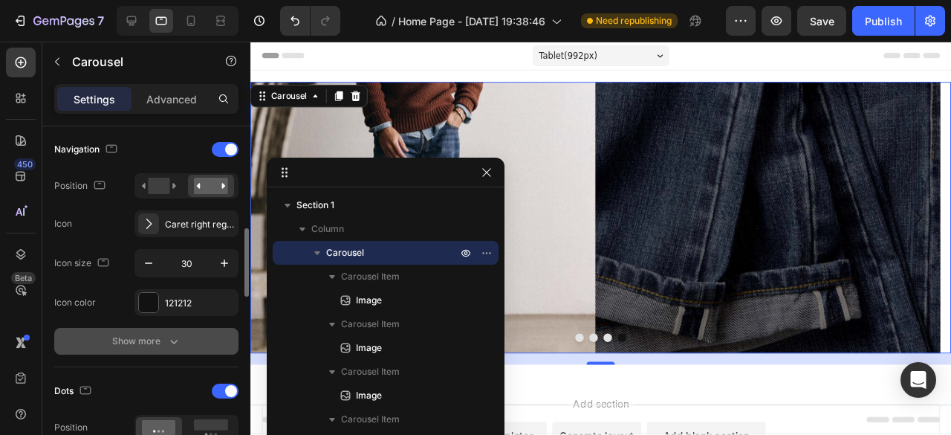
click at [174, 339] on icon "button" at bounding box center [173, 341] width 15 height 15
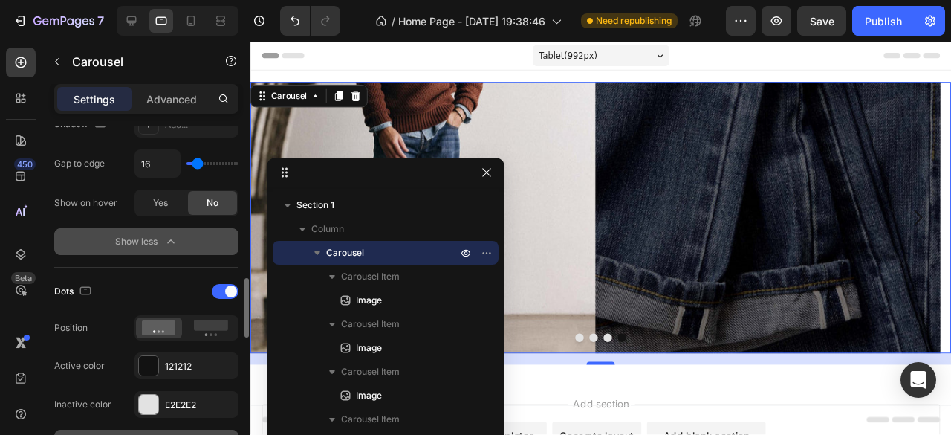
scroll to position [966, 0]
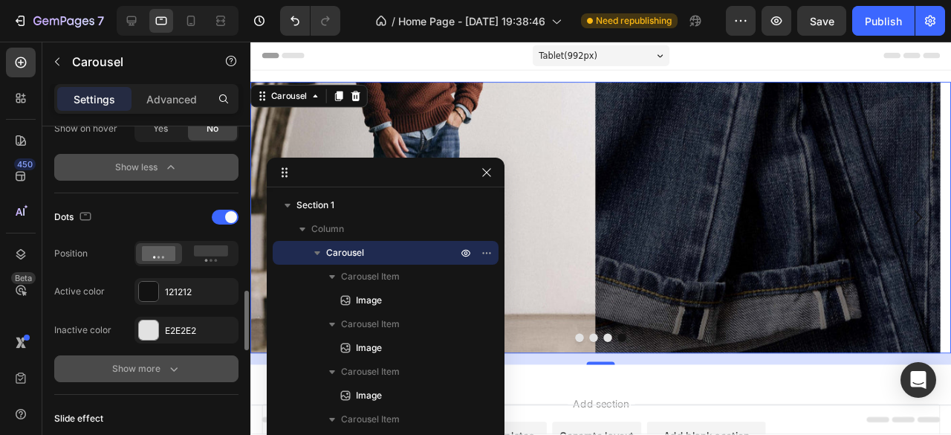
click at [177, 366] on icon "button" at bounding box center [173, 368] width 15 height 15
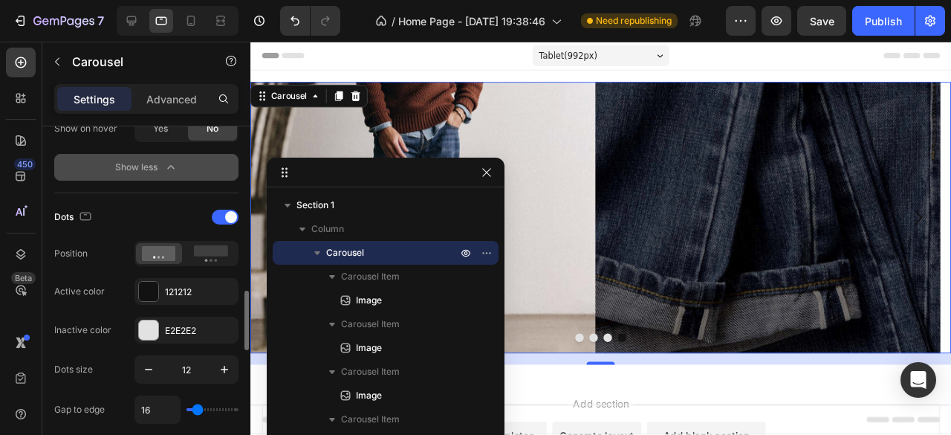
scroll to position [1114, 0]
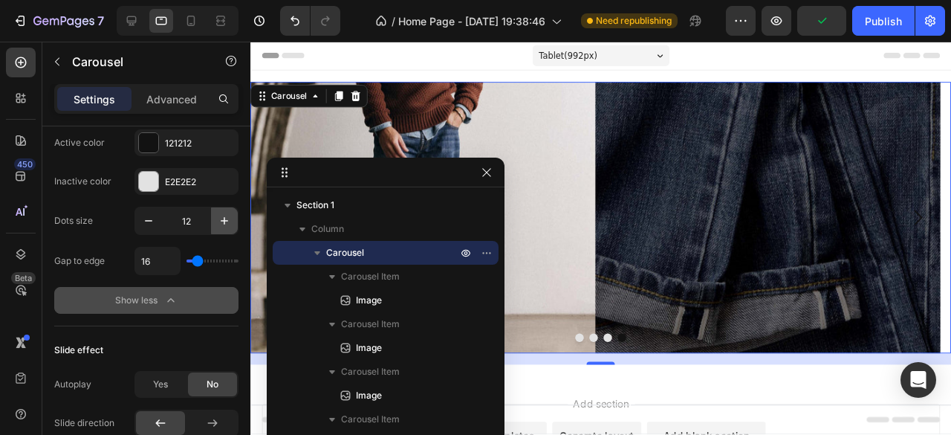
click at [219, 219] on icon "button" at bounding box center [224, 220] width 15 height 15
click at [142, 225] on button "button" at bounding box center [148, 220] width 27 height 27
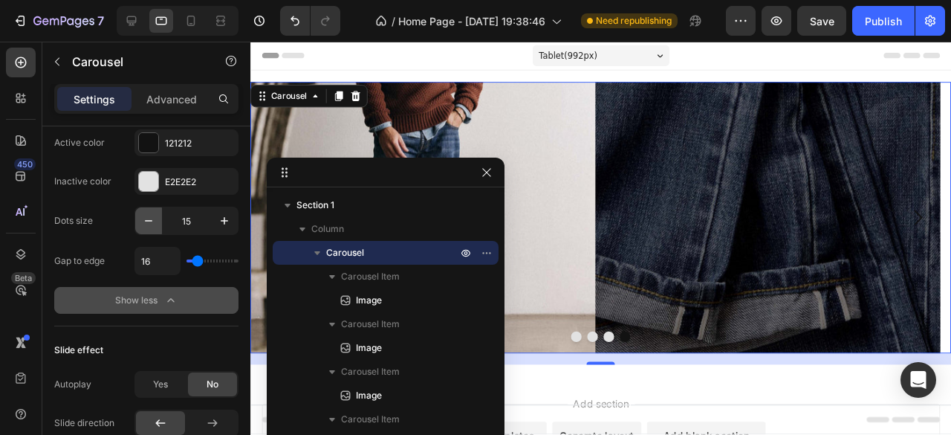
click at [143, 225] on button "button" at bounding box center [148, 220] width 27 height 27
type input "14"
click at [172, 293] on icon "button" at bounding box center [170, 300] width 15 height 15
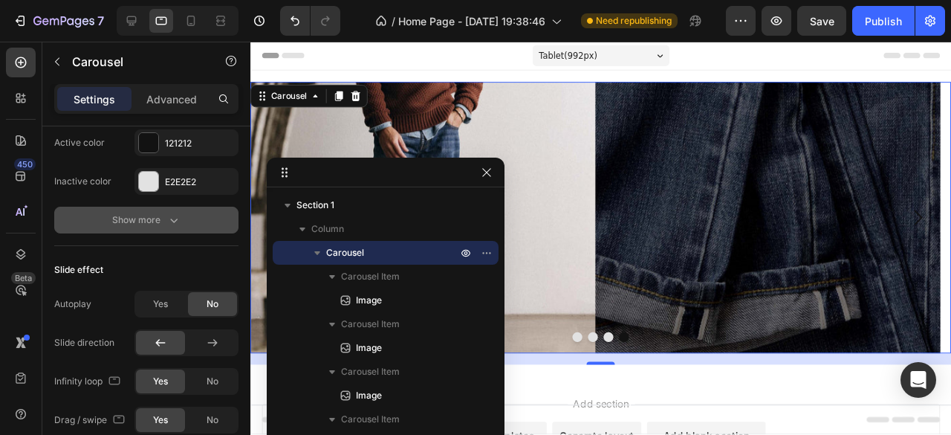
click at [179, 221] on icon "button" at bounding box center [173, 219] width 15 height 15
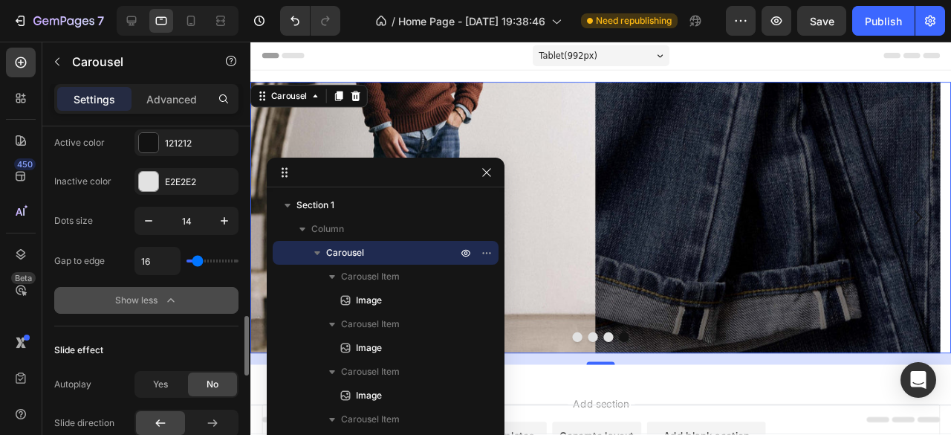
type input "17"
type input "21"
type input "23"
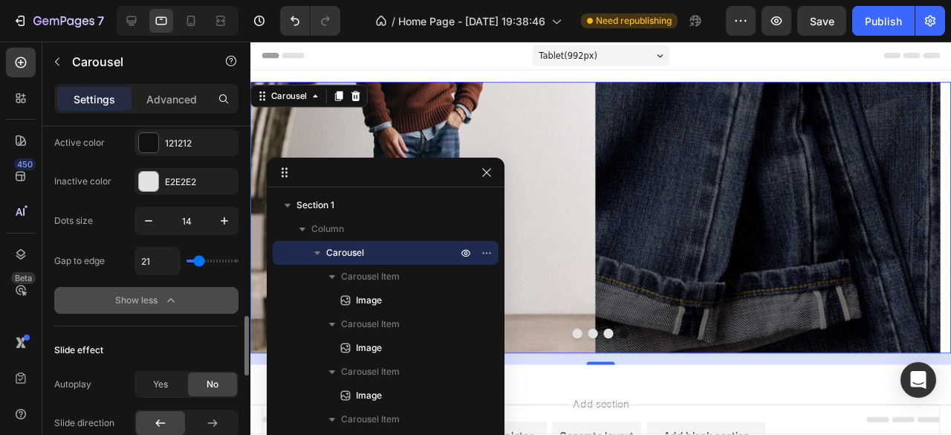
type input "23"
type input "17"
type input "8"
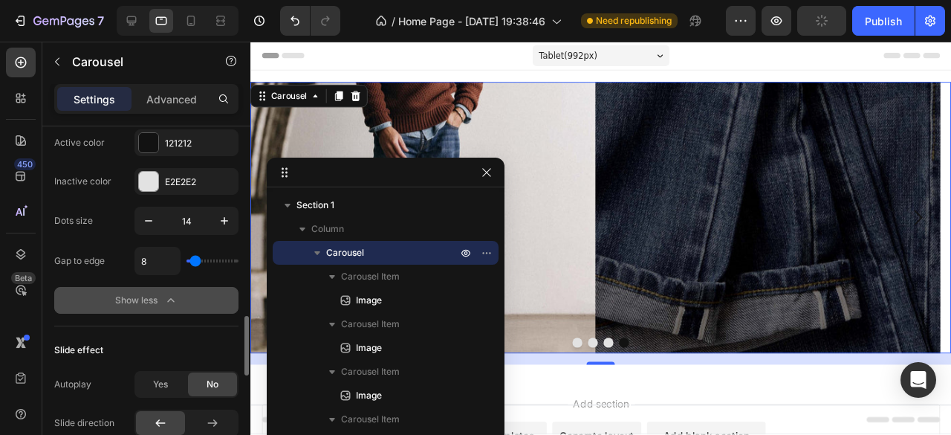
type input "17"
type input "14"
type input "11"
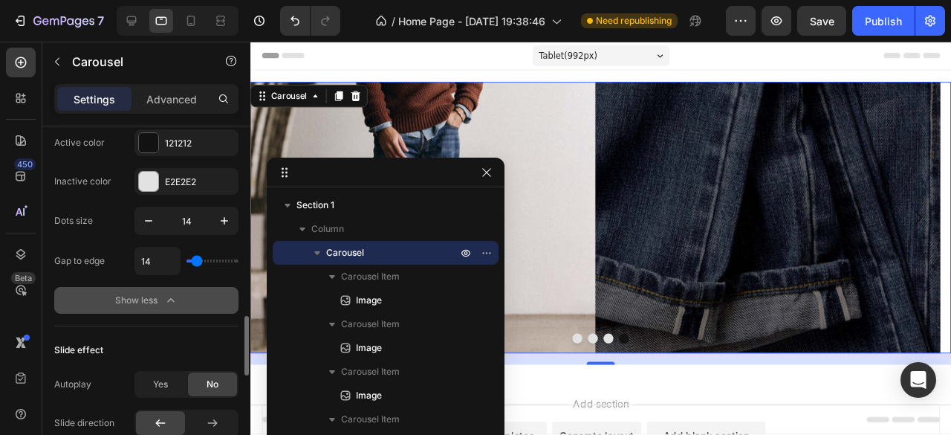
type input "11"
type input "13"
type input "16"
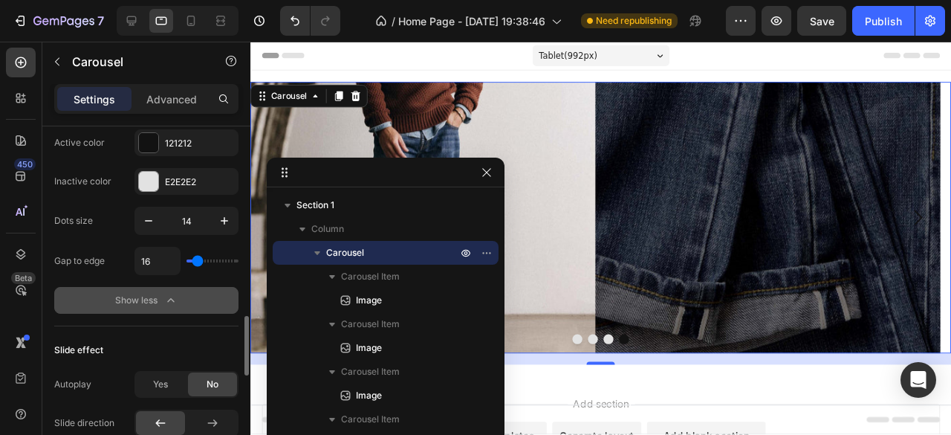
type input "17"
type input "8"
type input "19"
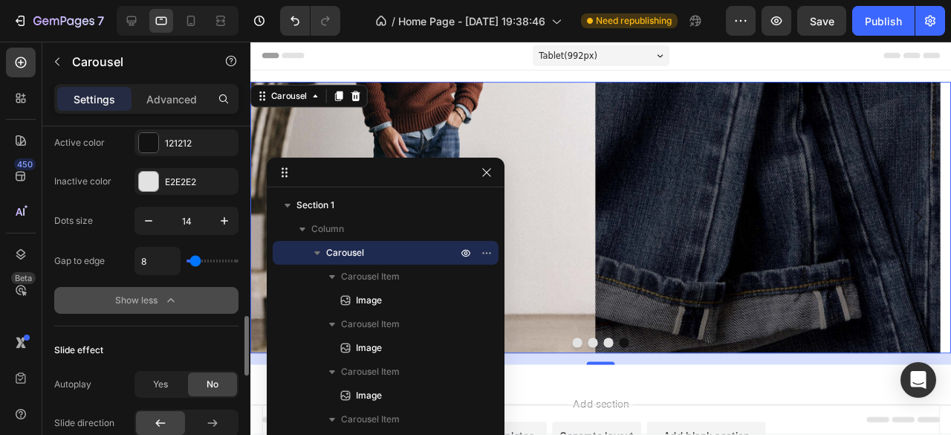
type input "19"
type input "20"
type input "17"
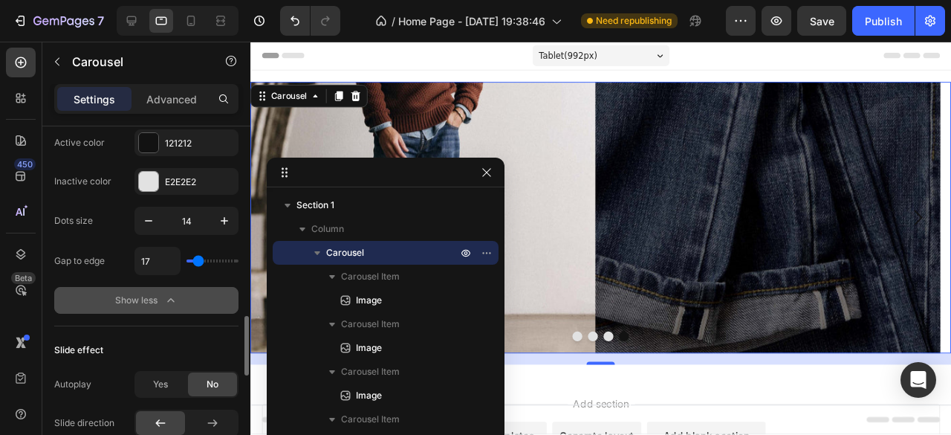
type input "16"
type input "14"
click at [197, 259] on input "range" at bounding box center [212, 260] width 52 height 3
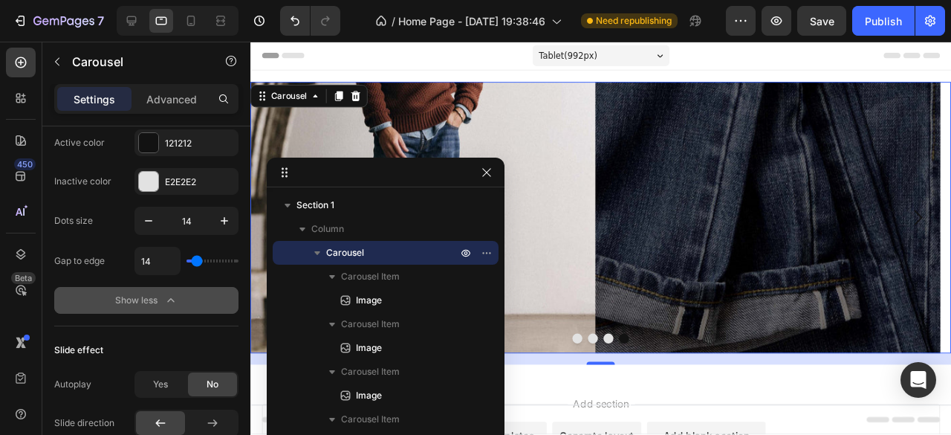
scroll to position [1189, 0]
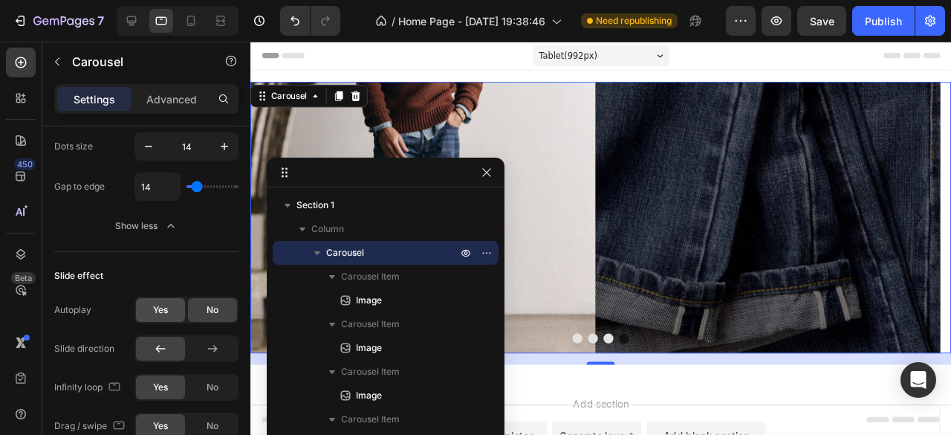
click at [159, 308] on span "Yes" at bounding box center [160, 309] width 15 height 13
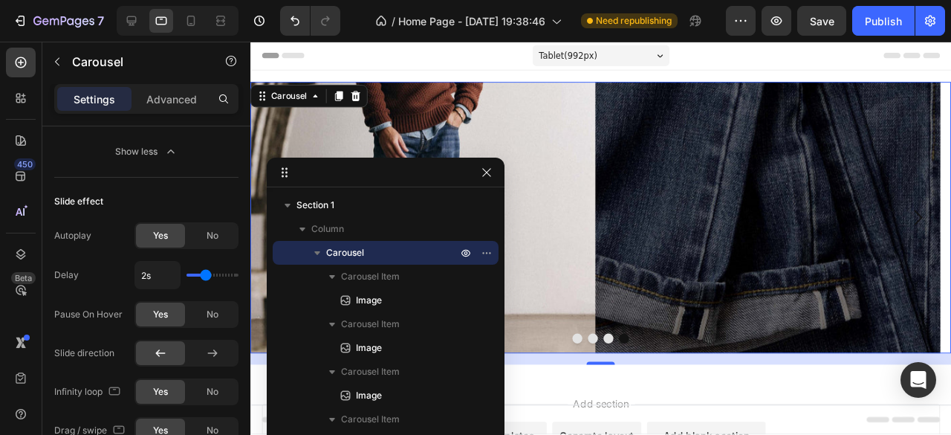
click at [213, 267] on div "2s" at bounding box center [186, 275] width 104 height 28
type input "3.4"
click at [224, 273] on input "range" at bounding box center [212, 274] width 52 height 3
type input "3.4s"
click at [221, 273] on input "range" at bounding box center [212, 274] width 52 height 3
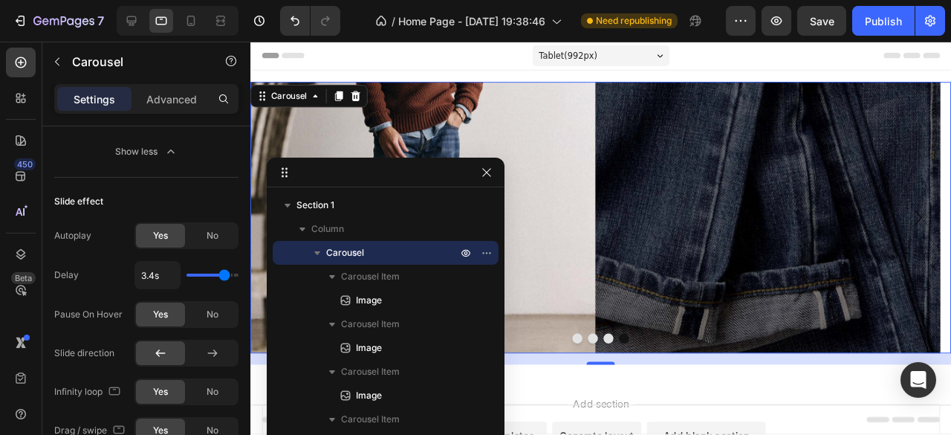
type input "2.8"
click at [215, 273] on input "range" at bounding box center [212, 274] width 52 height 3
click at [220, 273] on input "range" at bounding box center [212, 274] width 52 height 3
type input "3.1s"
type input "3.1"
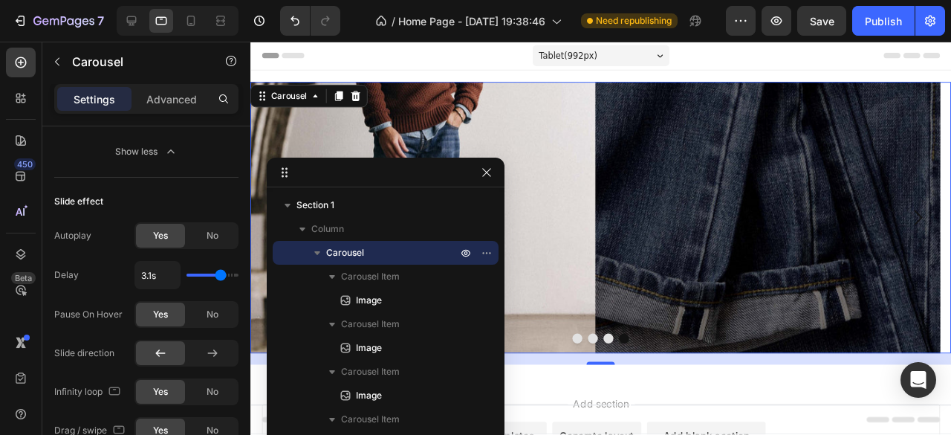
click at [221, 273] on input "range" at bounding box center [212, 274] width 52 height 3
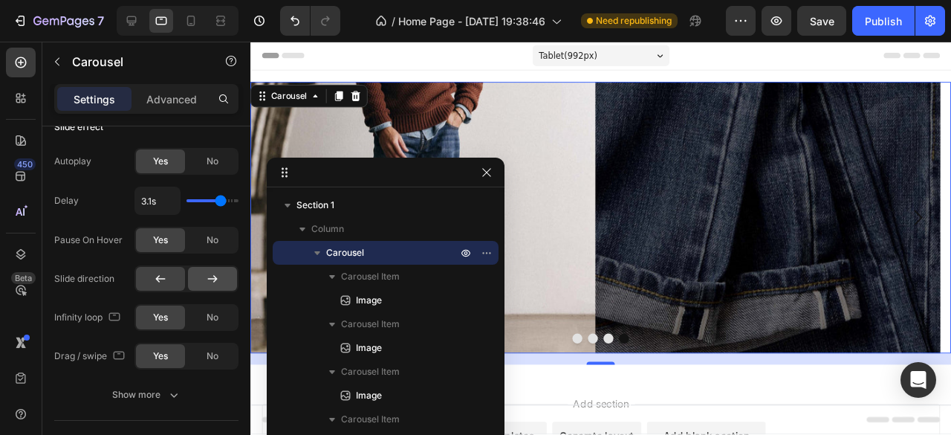
click at [220, 277] on div at bounding box center [212, 279] width 49 height 24
click at [212, 19] on div at bounding box center [221, 21] width 24 height 24
type input "16"
type input "24"
type input "12"
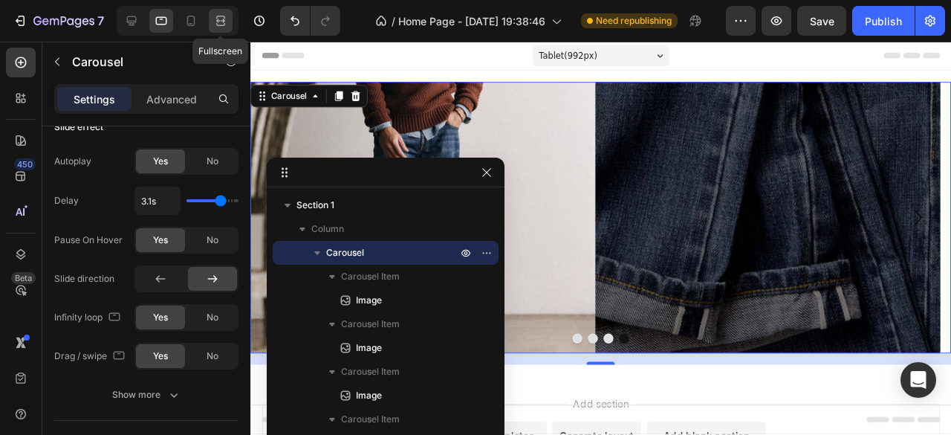
type input "16"
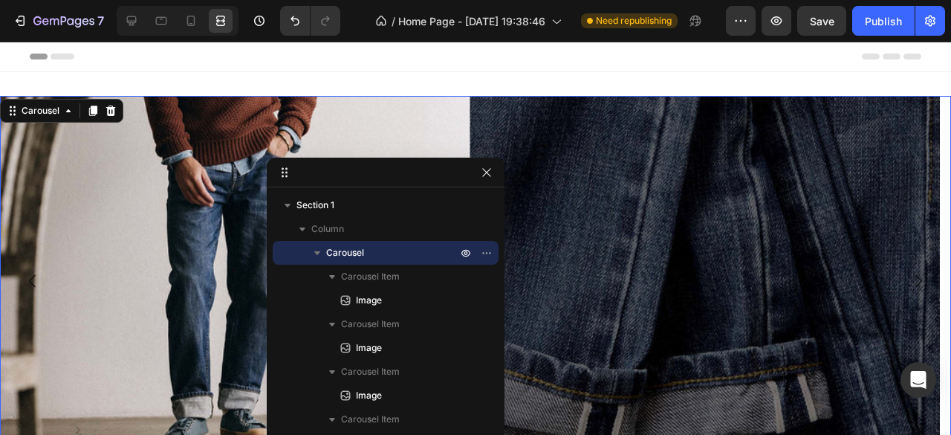
scroll to position [1, 0]
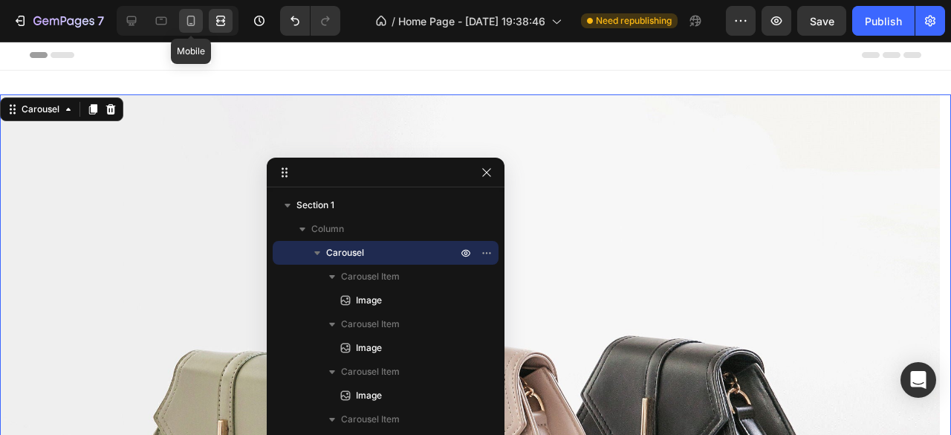
click at [188, 22] on icon at bounding box center [191, 20] width 15 height 15
type input "17"
type input "30"
type input "14"
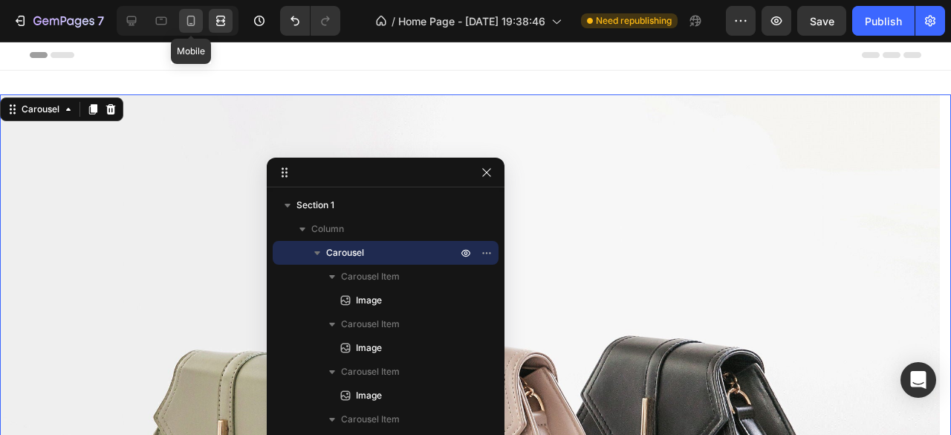
type input "14"
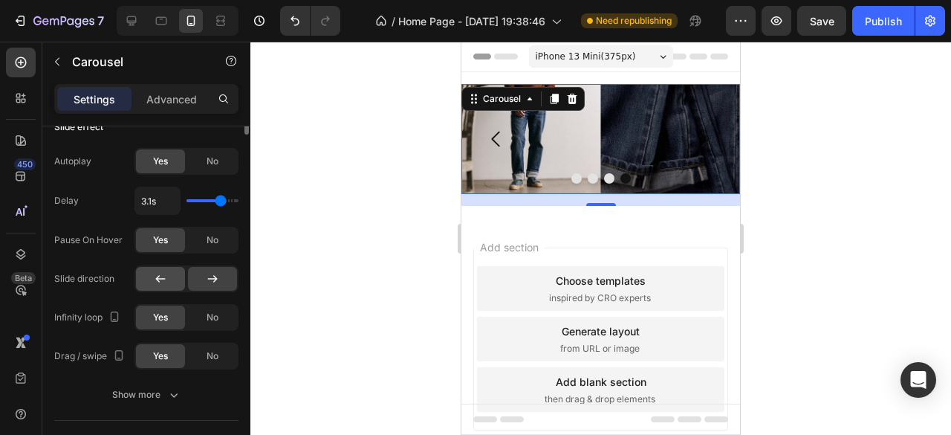
scroll to position [1114, 0]
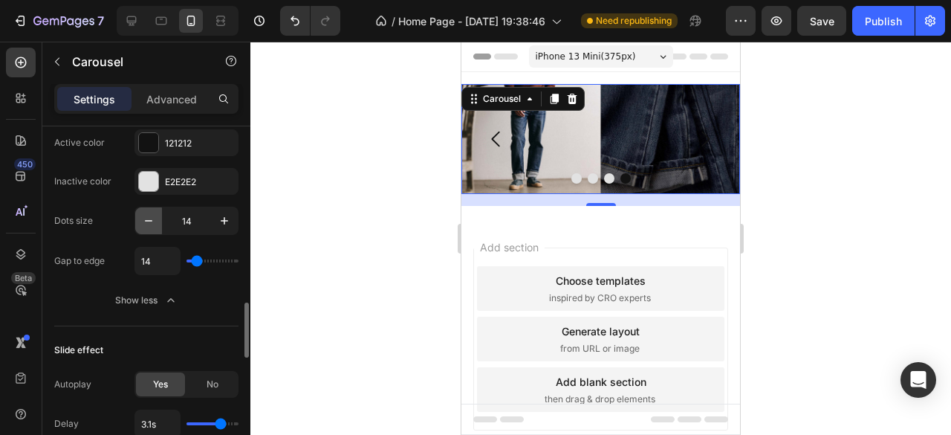
click at [148, 221] on icon "button" at bounding box center [148, 220] width 15 height 15
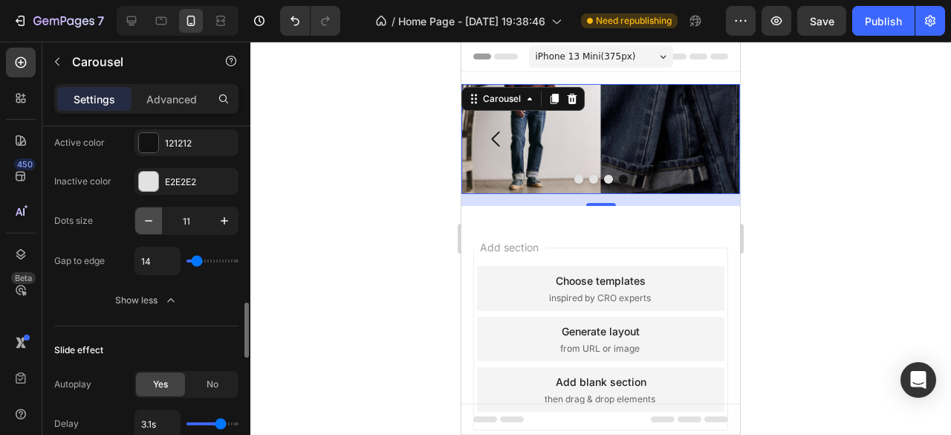
click at [148, 221] on icon "button" at bounding box center [148, 220] width 15 height 15
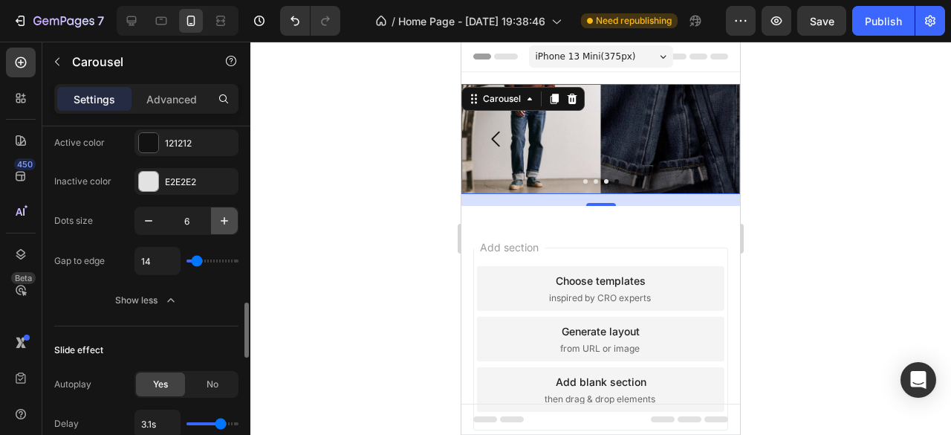
click at [223, 218] on icon "button" at bounding box center [224, 220] width 15 height 15
type input "10"
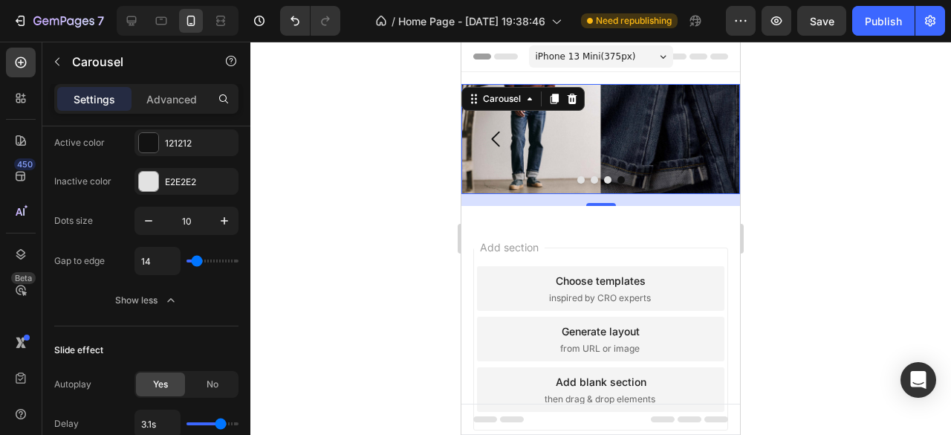
click at [530, 221] on div "Add section Choose templates inspired by CRO experts Generate layout from URL o…" at bounding box center [600, 360] width 279 height 284
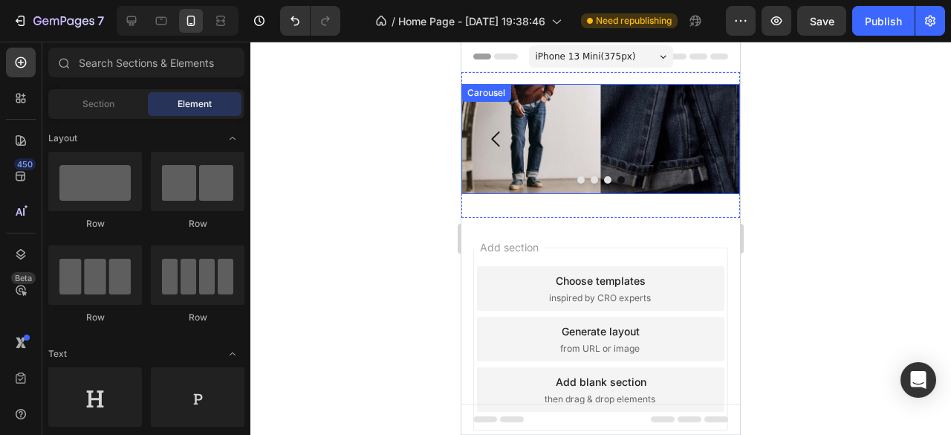
click at [515, 123] on button "Carousel Back Arrow" at bounding box center [496, 139] width 46 height 46
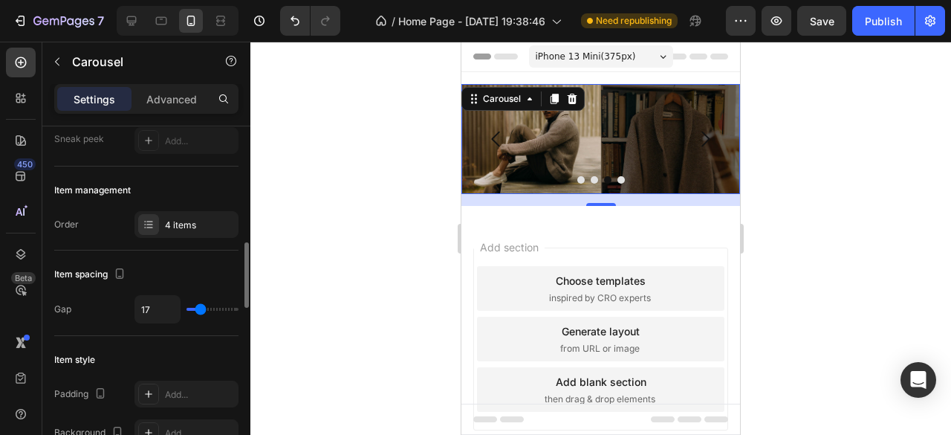
scroll to position [223, 0]
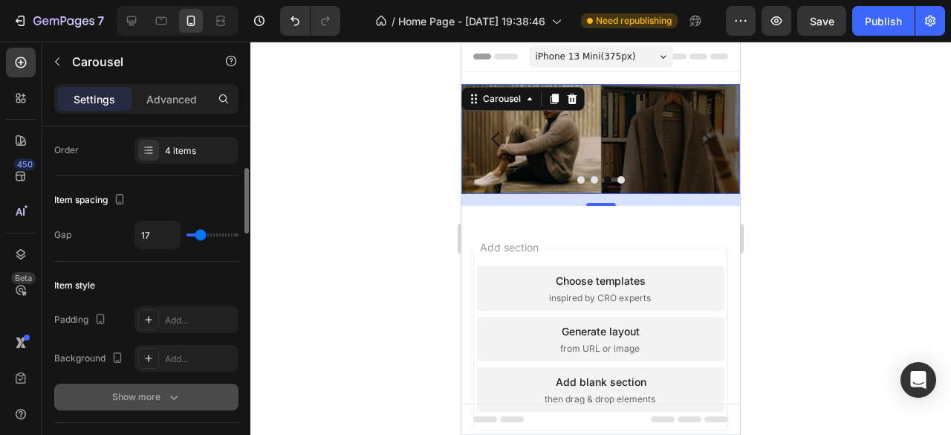
click at [178, 392] on icon "button" at bounding box center [173, 396] width 15 height 15
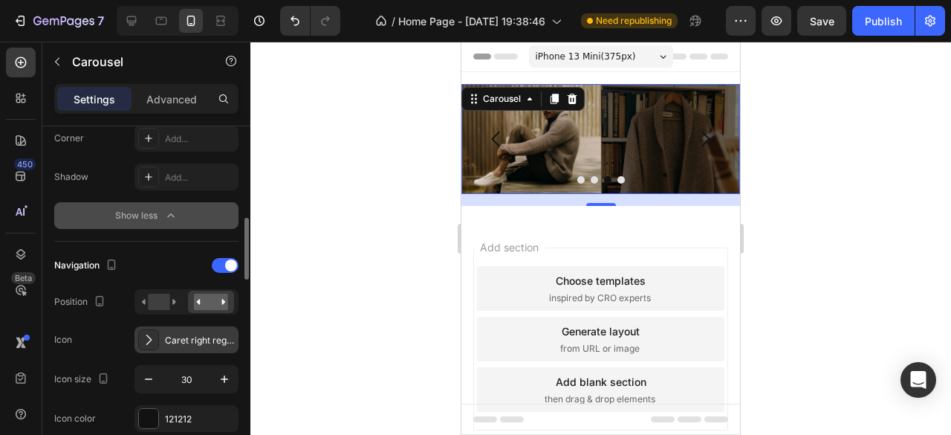
scroll to position [594, 0]
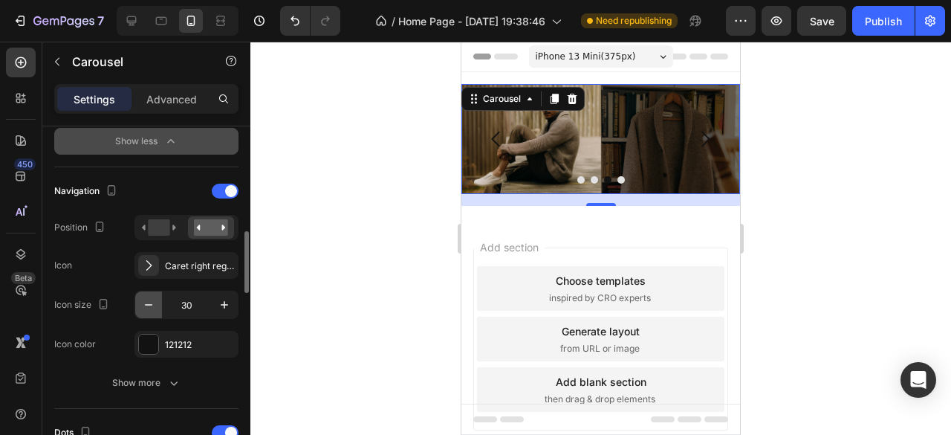
click at [145, 301] on icon "button" at bounding box center [148, 304] width 15 height 15
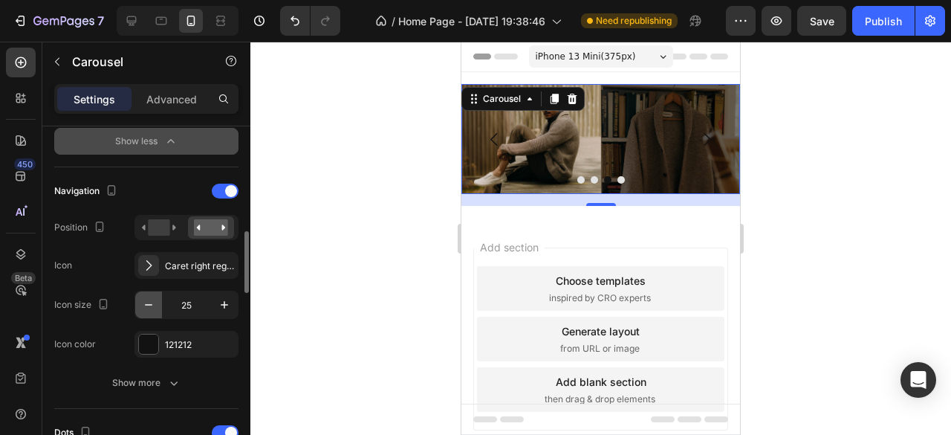
click at [145, 301] on icon "button" at bounding box center [148, 304] width 15 height 15
type input "21"
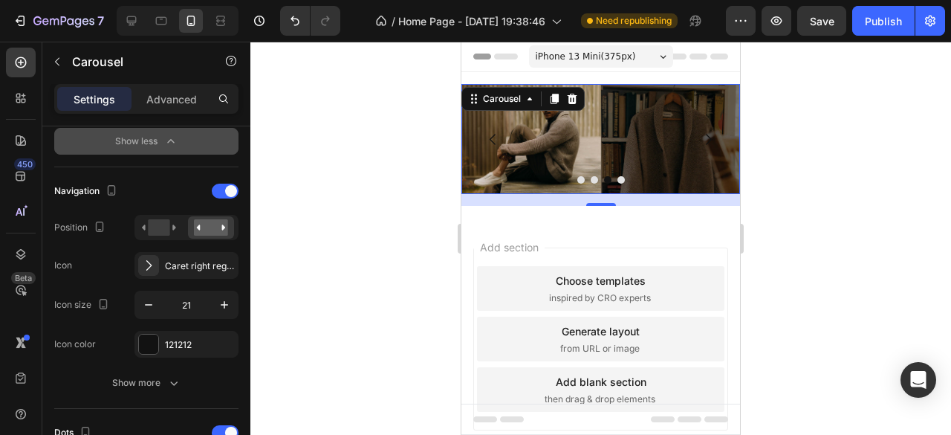
click at [589, 181] on div at bounding box center [600, 179] width 279 height 7
click at [591, 179] on button "Dot" at bounding box center [594, 179] width 7 height 7
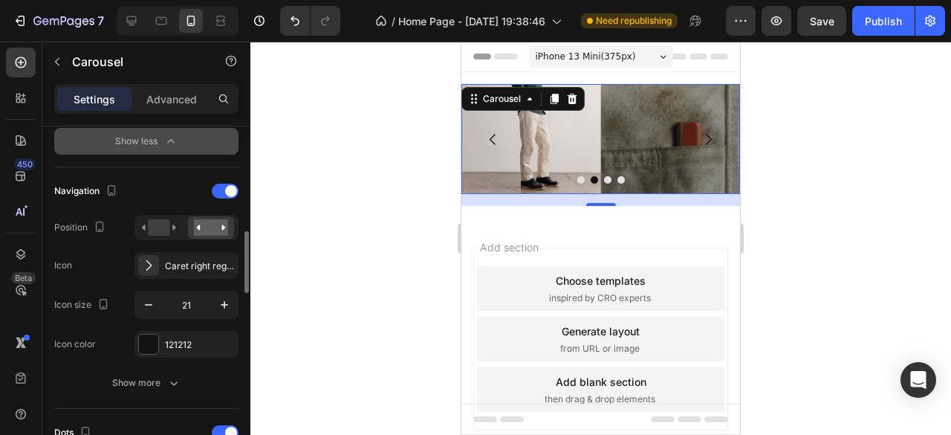
click at [165, 236] on div at bounding box center [186, 227] width 104 height 25
click at [212, 216] on div at bounding box center [211, 227] width 46 height 22
click at [174, 221] on icon at bounding box center [159, 227] width 34 height 16
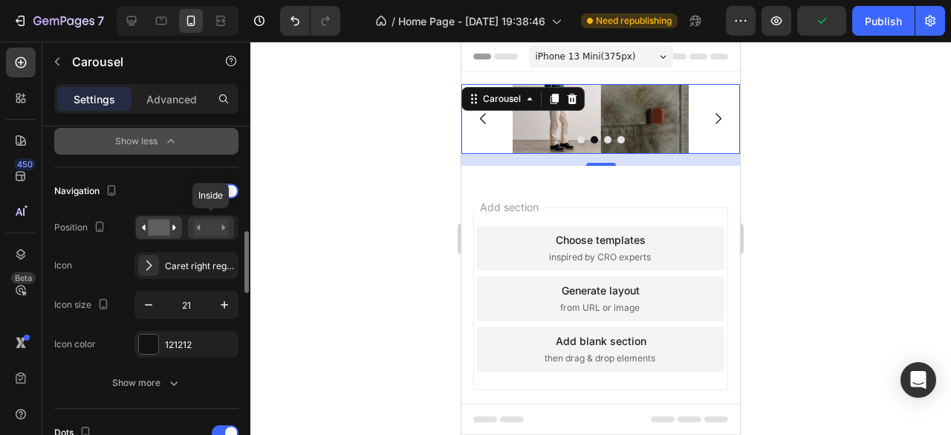
click at [198, 230] on rect at bounding box center [211, 227] width 34 height 16
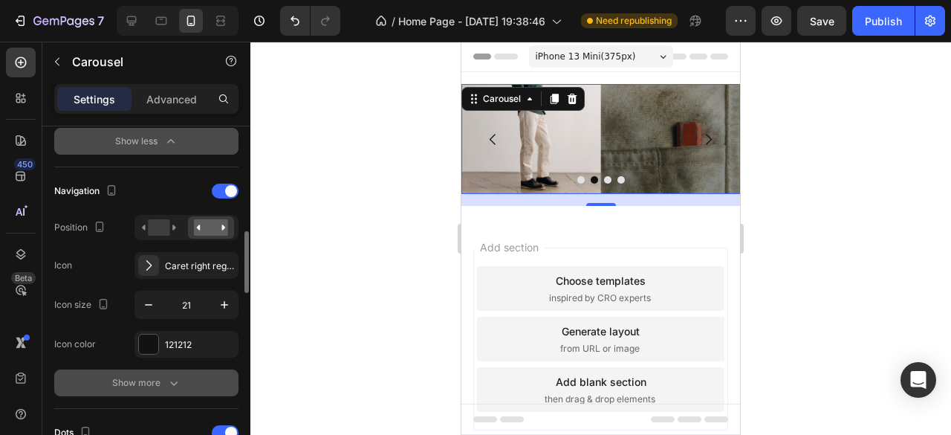
click at [162, 377] on div "Show more" at bounding box center [146, 382] width 69 height 15
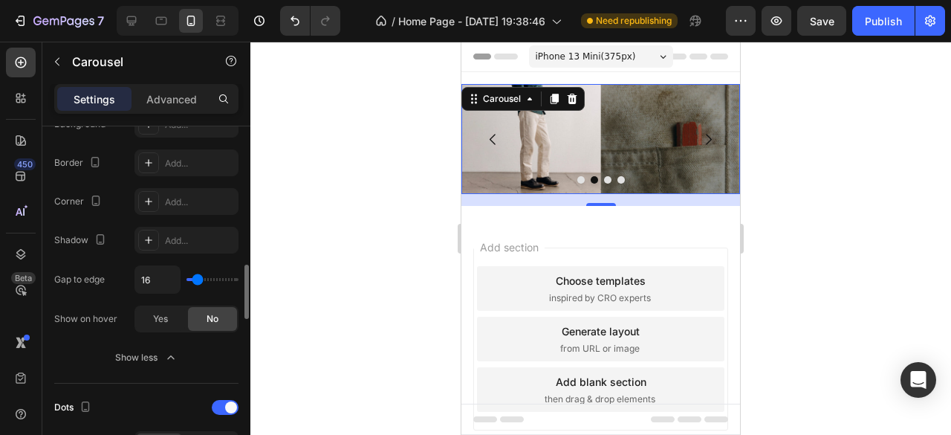
scroll to position [966, 0]
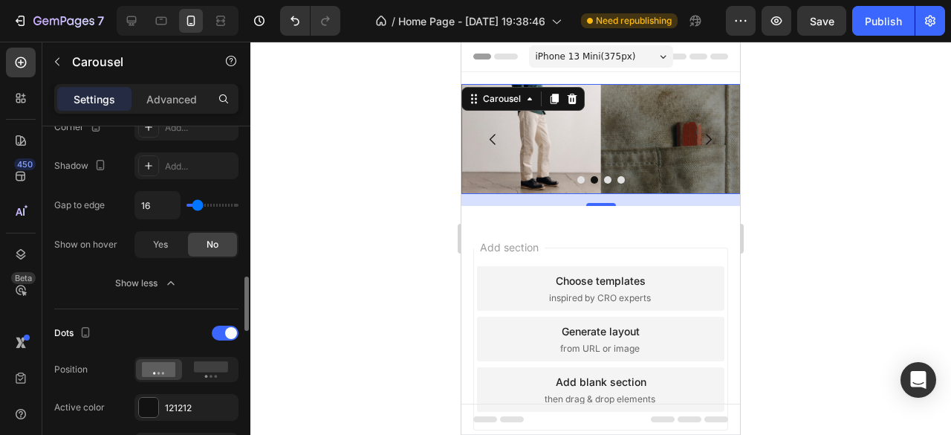
type input "19"
type input "20"
type input "0"
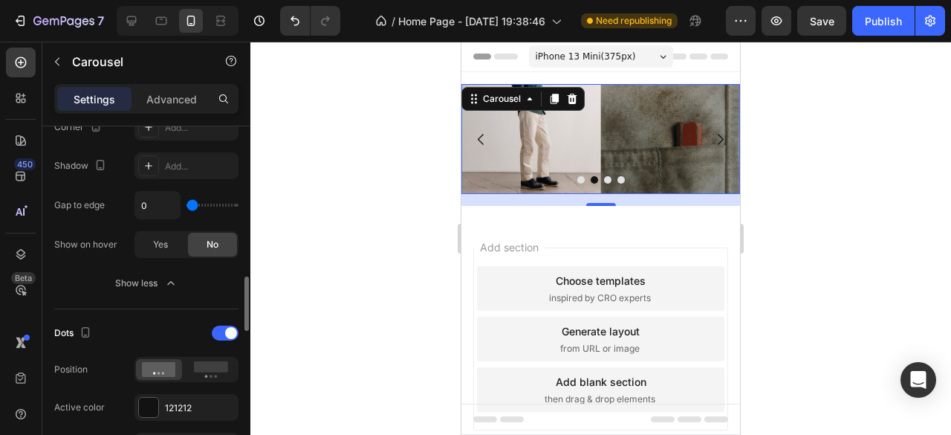
drag, startPoint x: 196, startPoint y: 204, endPoint x: 178, endPoint y: 207, distance: 18.1
type input "0"
click at [186, 207] on input "range" at bounding box center [212, 205] width 52 height 3
click at [348, 188] on div at bounding box center [600, 238] width 701 height 393
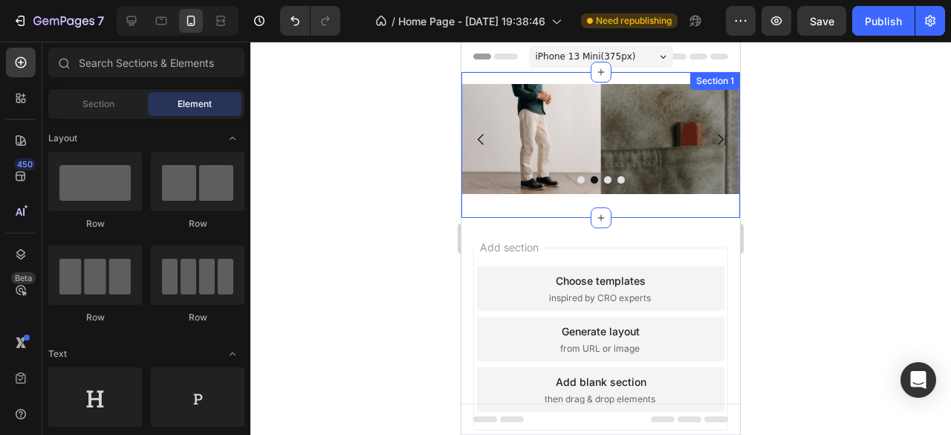
click at [614, 207] on div "Image Image Image Image Carousel Section 1" at bounding box center [600, 145] width 279 height 146
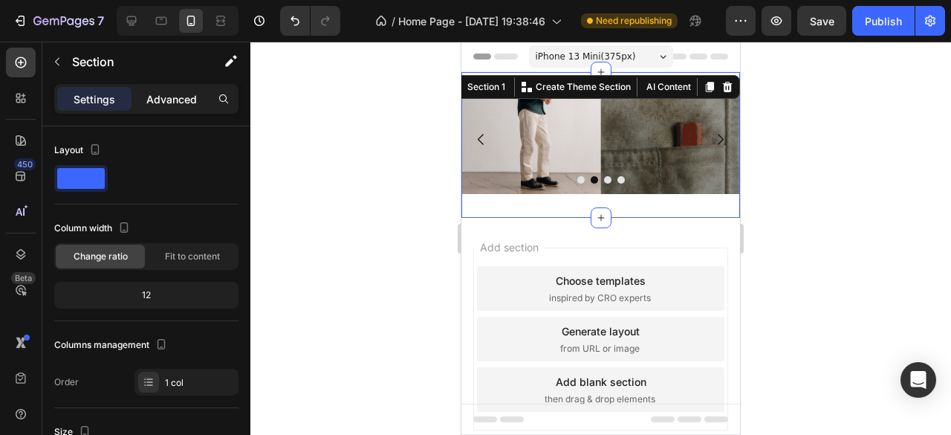
click at [172, 106] on div "Advanced" at bounding box center [171, 99] width 74 height 24
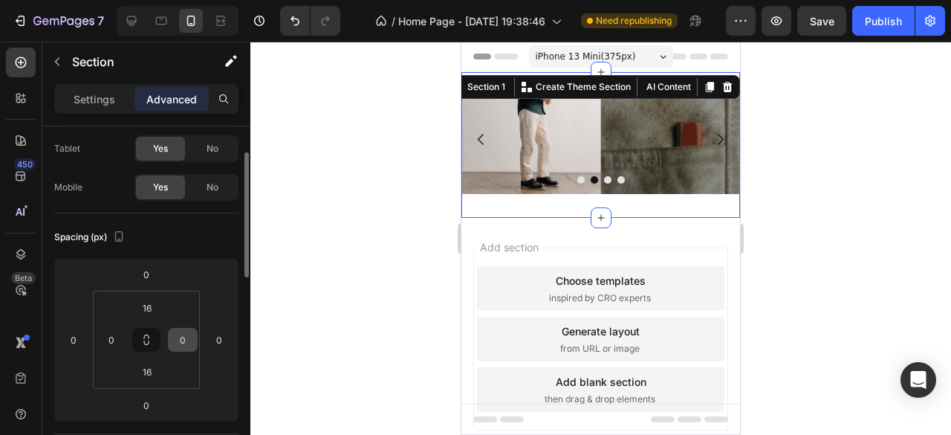
scroll to position [149, 0]
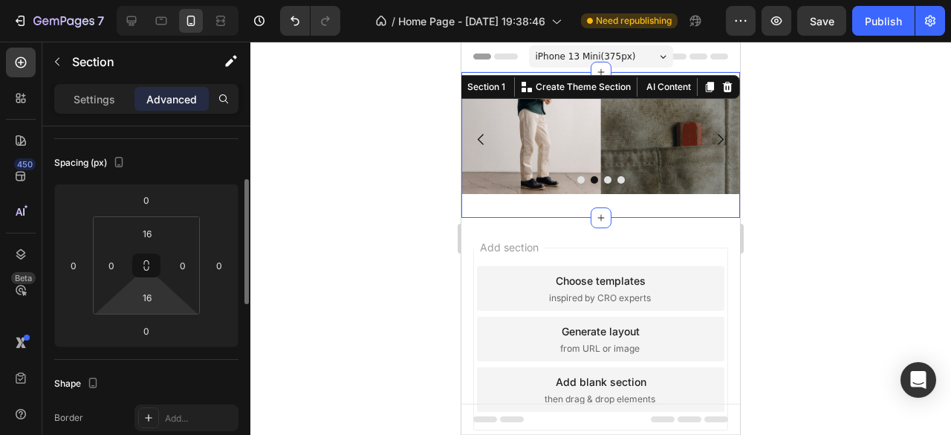
click at [149, 299] on input "16" at bounding box center [147, 297] width 30 height 22
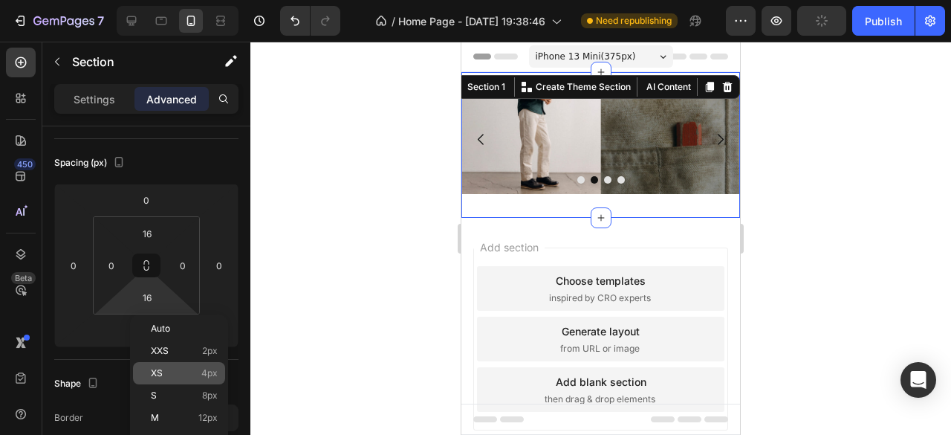
click at [204, 376] on span "4px" at bounding box center [209, 373] width 16 height 10
type input "4"
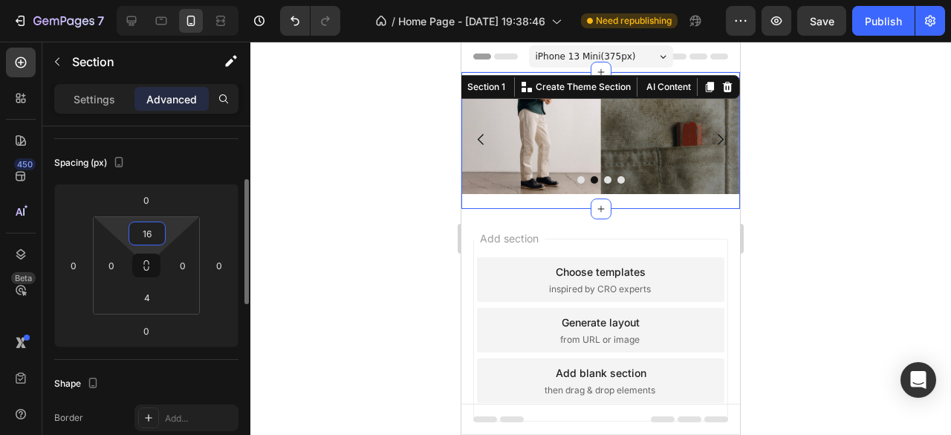
click at [152, 241] on input "16" at bounding box center [147, 233] width 30 height 22
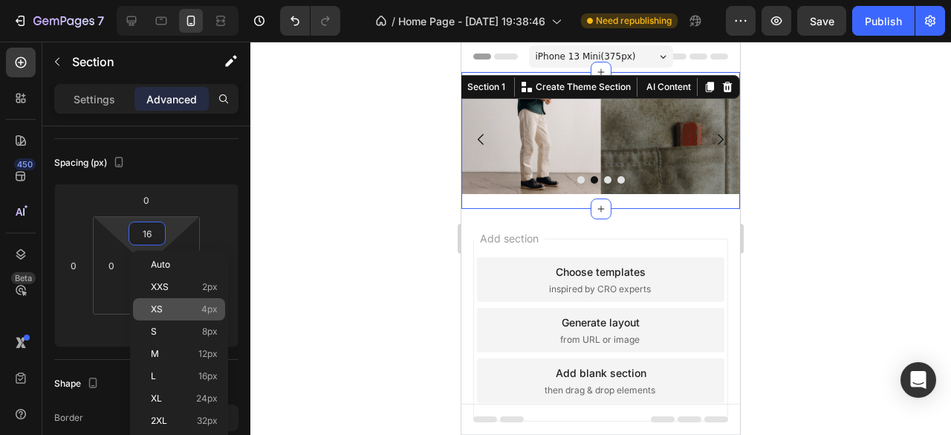
click at [199, 304] on p "XS 4px" at bounding box center [184, 309] width 67 height 10
type input "4"
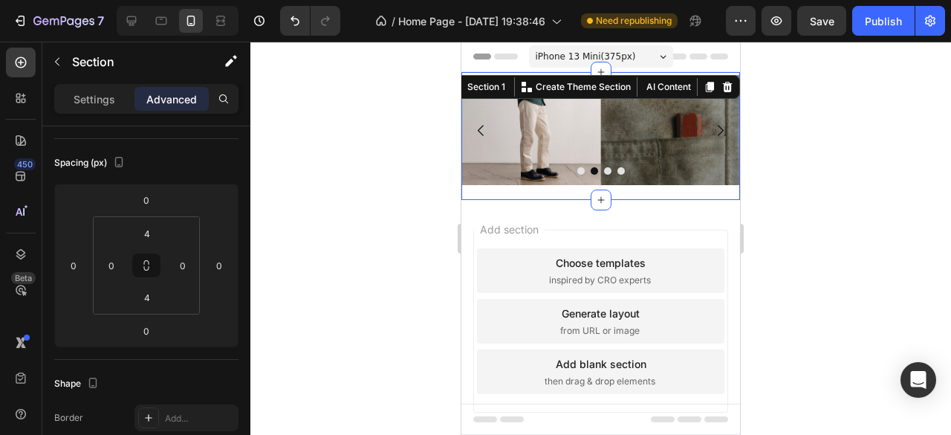
click at [382, 161] on div at bounding box center [600, 238] width 701 height 393
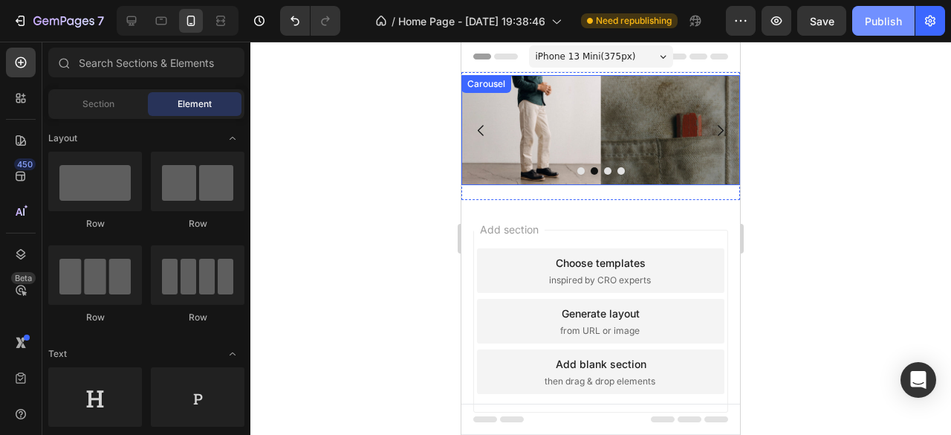
click at [862, 33] on button "Publish" at bounding box center [883, 21] width 62 height 30
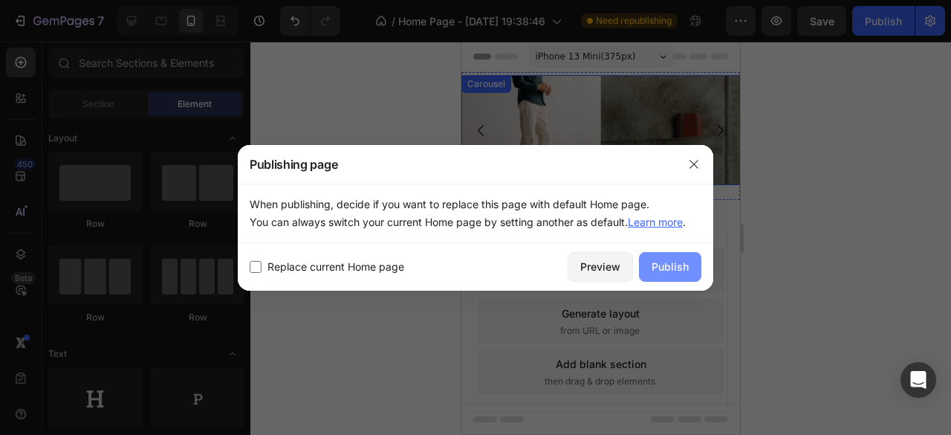
click at [670, 274] on button "Publish" at bounding box center [670, 267] width 62 height 30
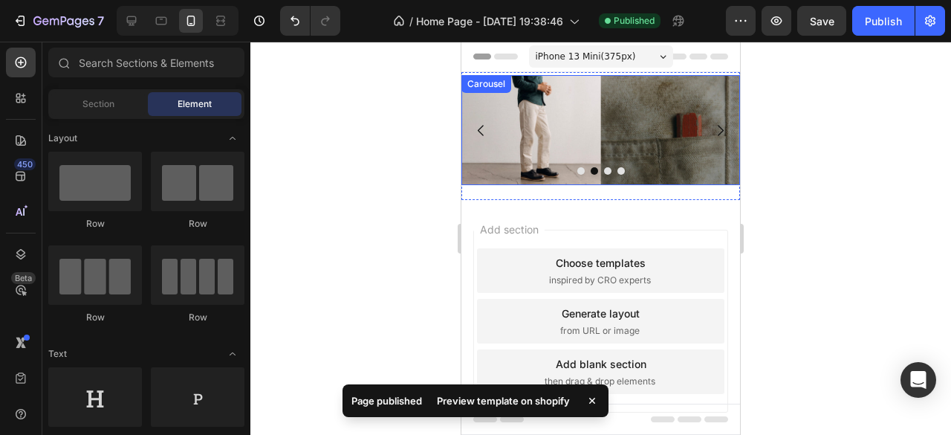
click at [483, 172] on div at bounding box center [600, 170] width 279 height 7
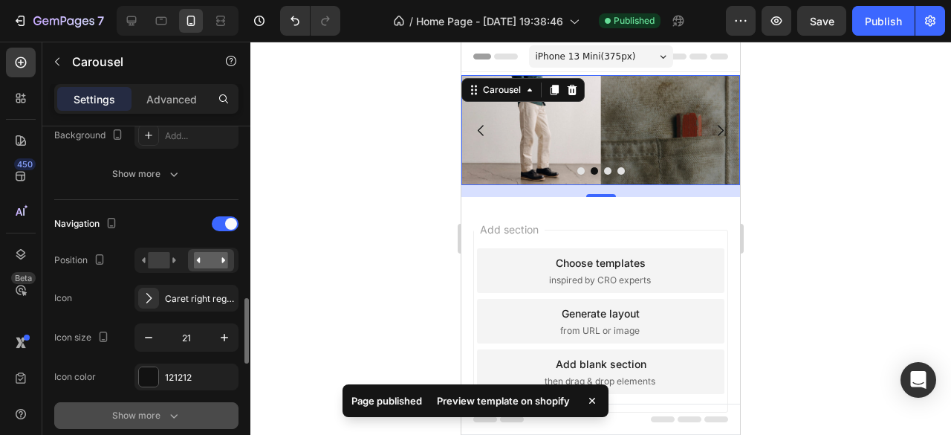
scroll to position [520, 0]
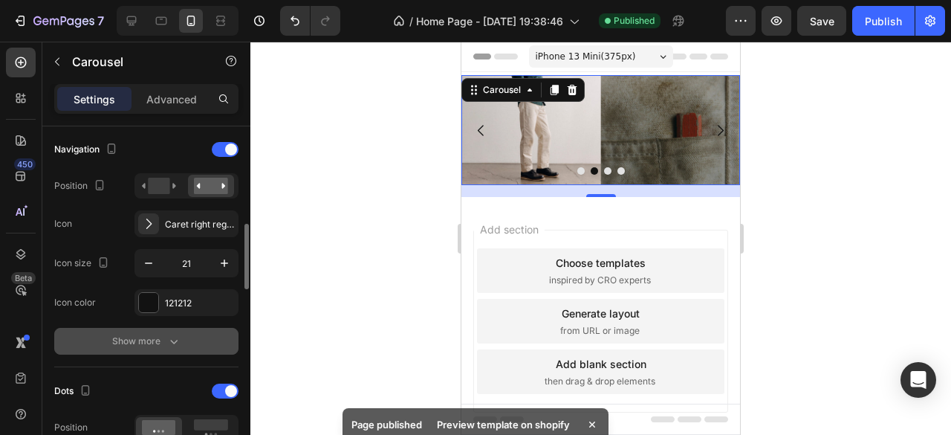
click at [169, 338] on icon "button" at bounding box center [173, 341] width 15 height 15
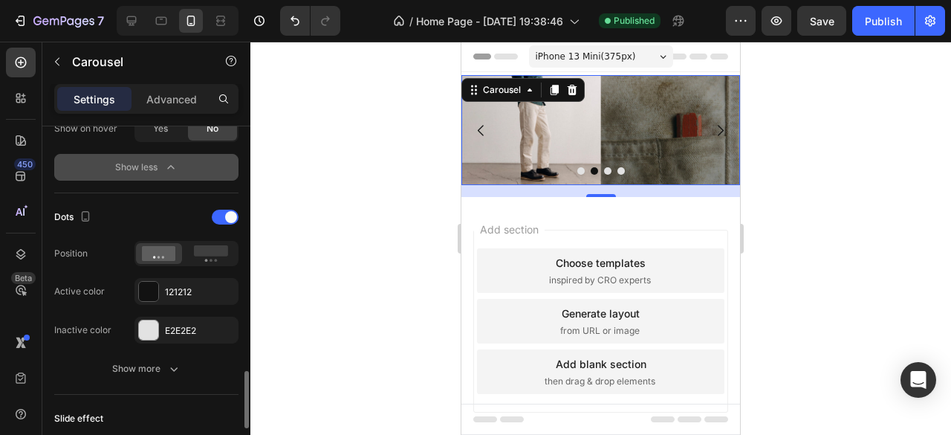
scroll to position [1040, 0]
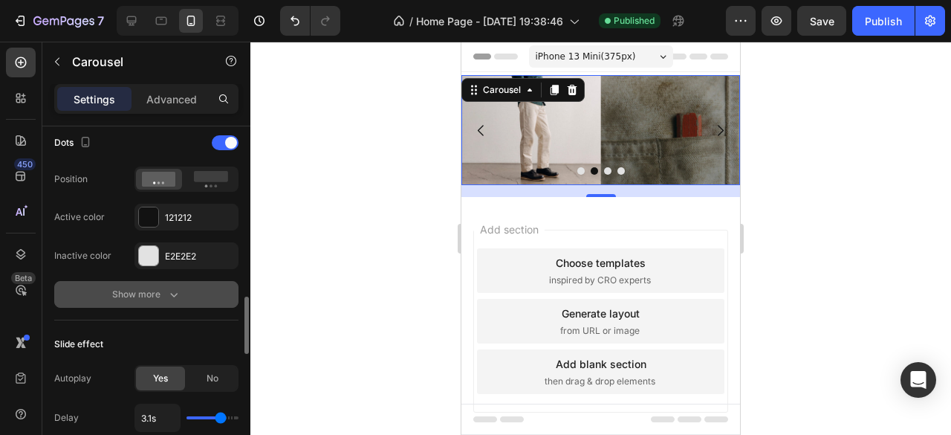
click at [175, 293] on icon "button" at bounding box center [173, 295] width 7 height 4
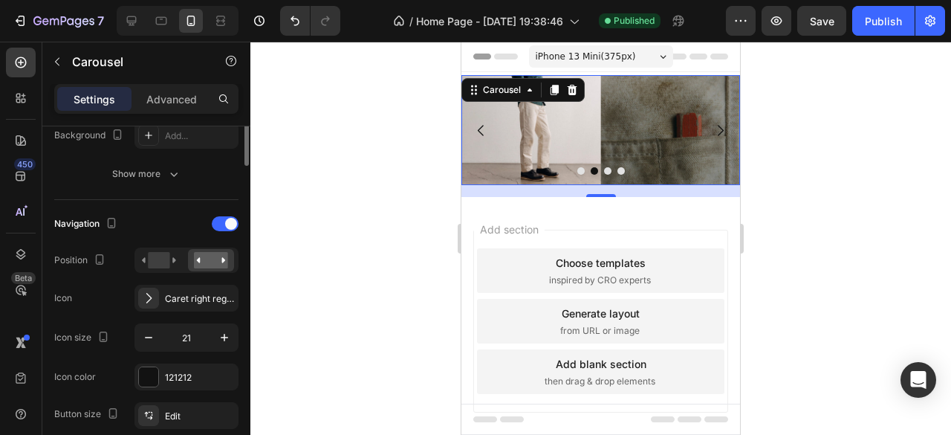
scroll to position [223, 0]
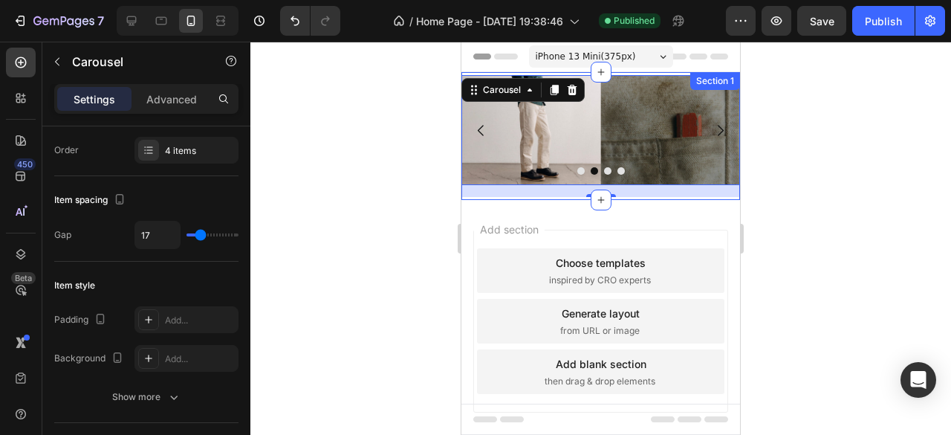
click at [481, 74] on div "Image Image Image Image Carousel 16 Section 1" at bounding box center [600, 136] width 279 height 128
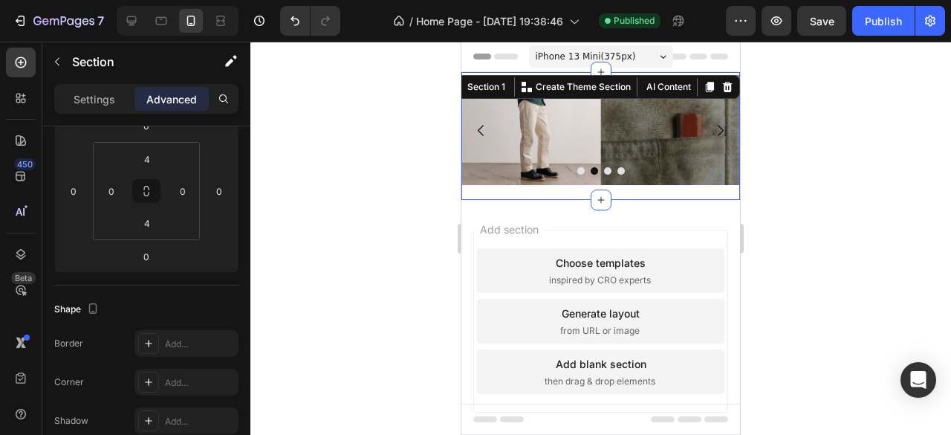
scroll to position [0, 0]
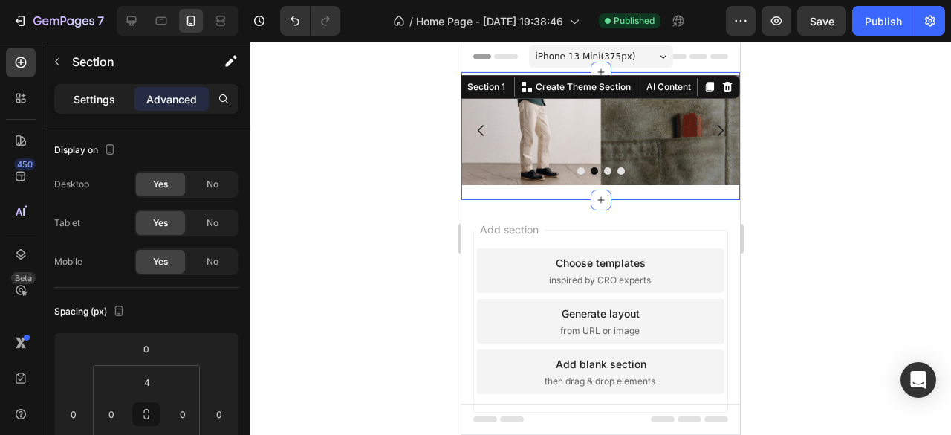
click at [95, 105] on p "Settings" at bounding box center [95, 99] width 42 height 16
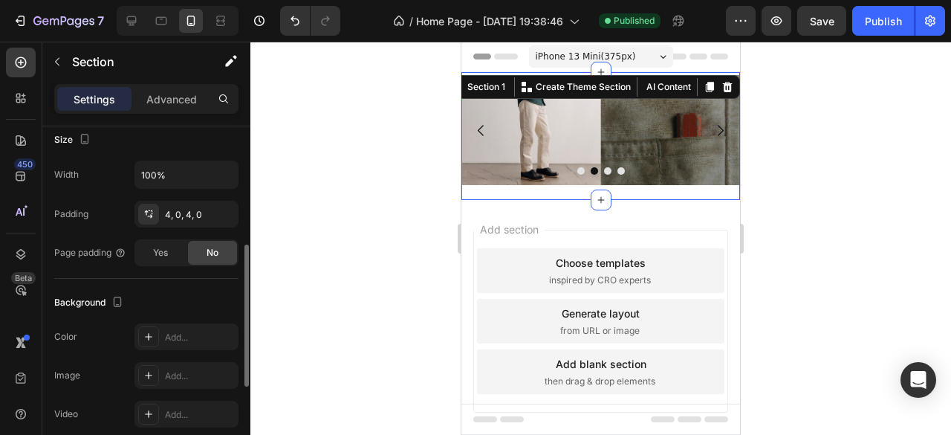
scroll to position [218, 0]
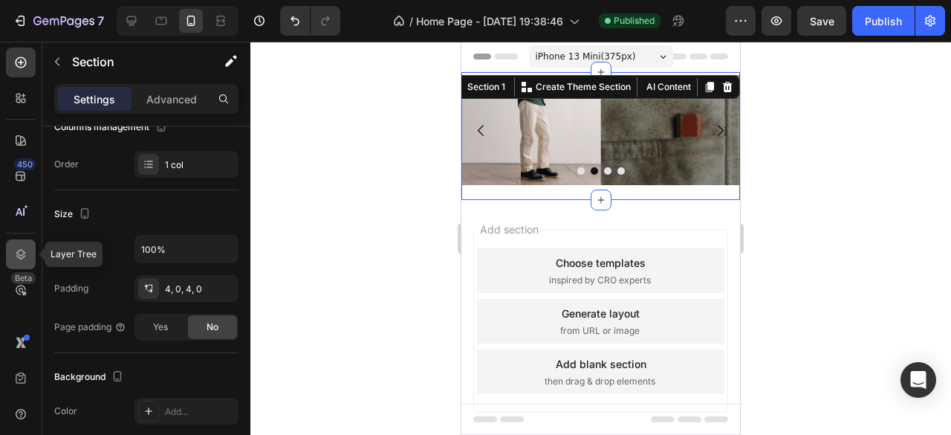
click at [28, 254] on div at bounding box center [21, 254] width 30 height 30
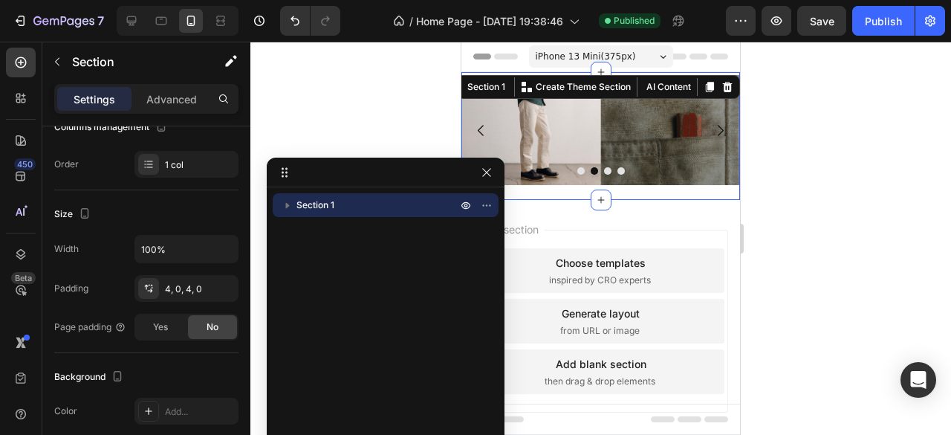
click at [334, 207] on span "Section 1" at bounding box center [315, 205] width 38 height 15
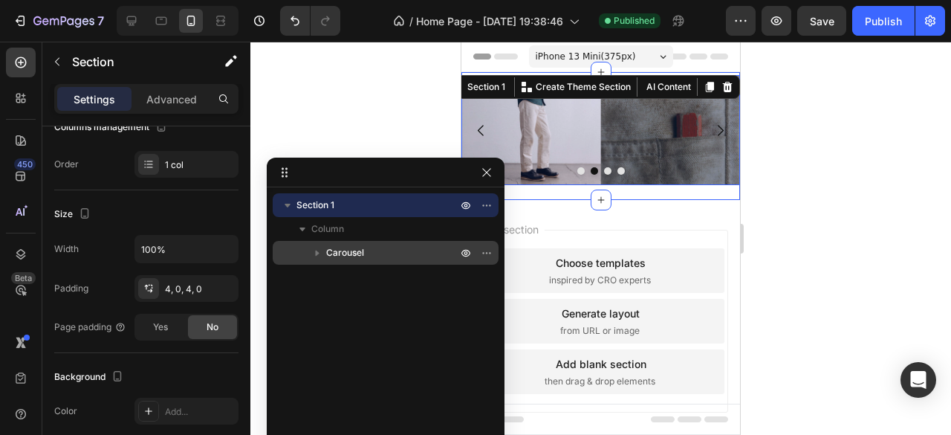
click at [346, 253] on span "Carousel" at bounding box center [345, 252] width 38 height 15
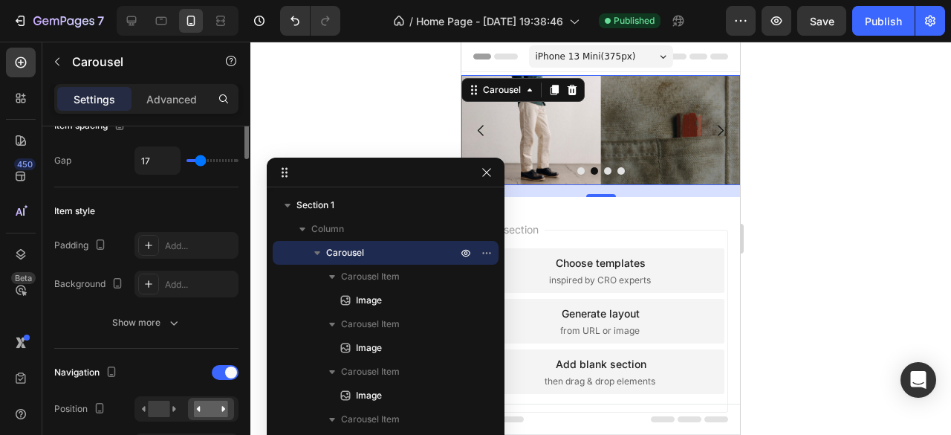
scroll to position [223, 0]
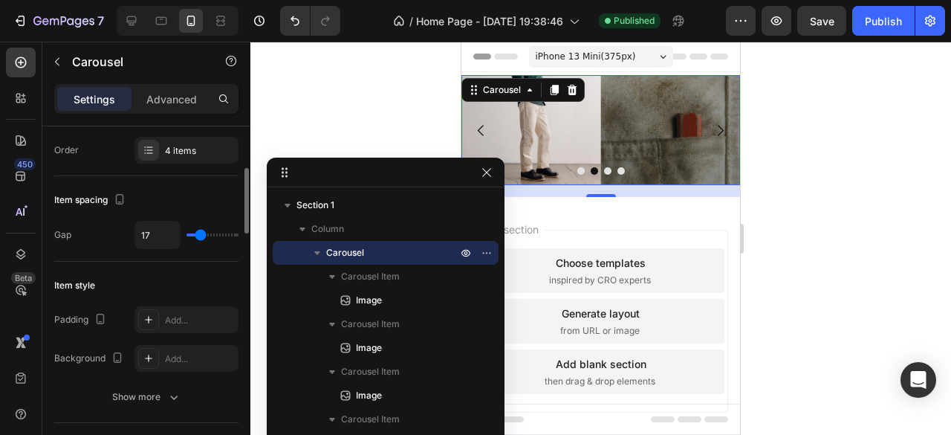
type input "4"
type input "0"
drag, startPoint x: 195, startPoint y: 233, endPoint x: 186, endPoint y: 267, distance: 35.3
type input "0"
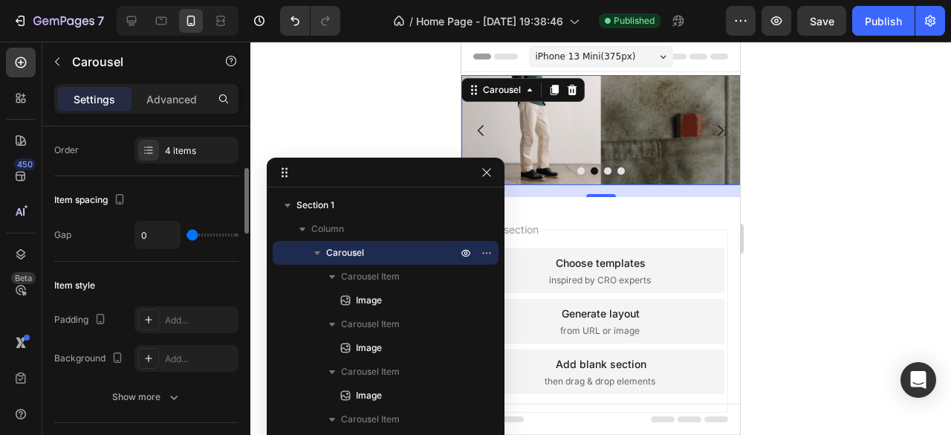
click at [189, 236] on input "range" at bounding box center [212, 234] width 52 height 3
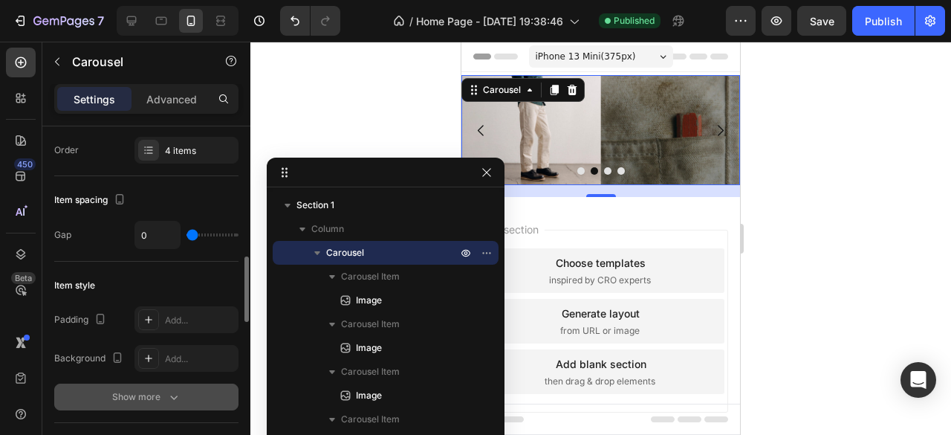
scroll to position [297, 0]
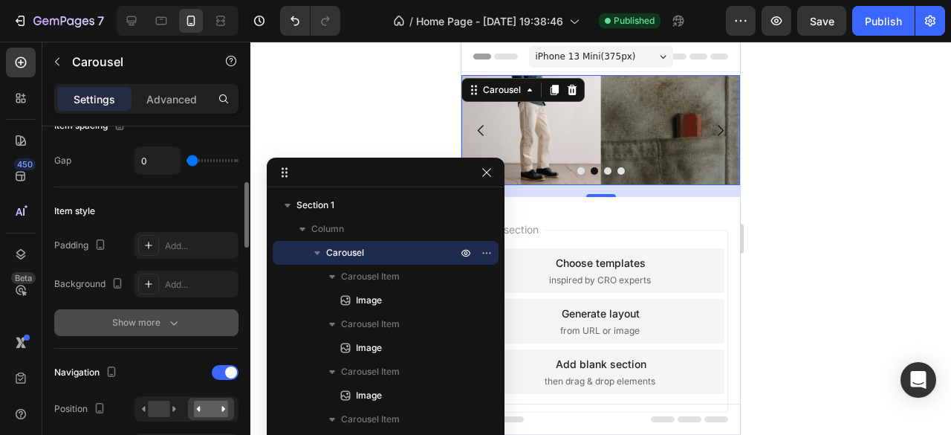
click at [174, 316] on icon "button" at bounding box center [173, 322] width 15 height 15
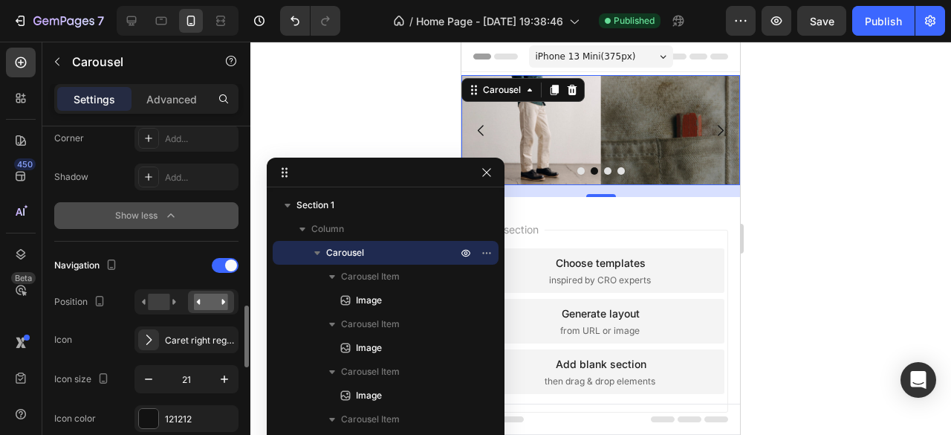
scroll to position [669, 0]
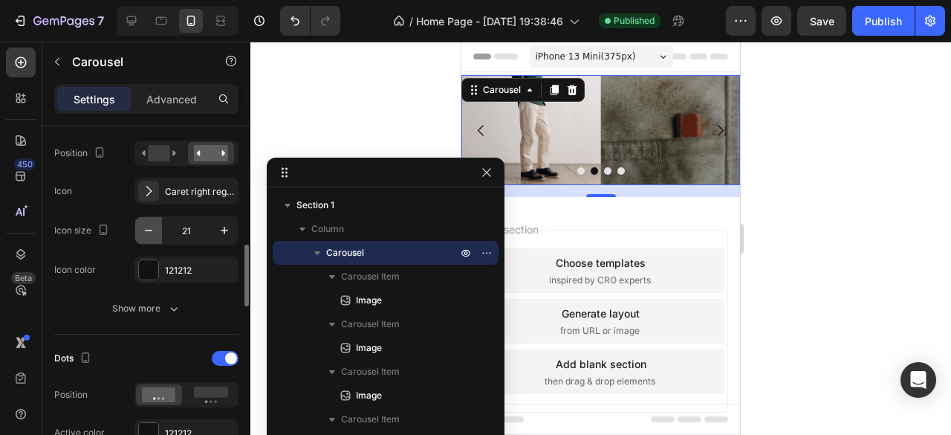
click at [149, 225] on icon "button" at bounding box center [148, 230] width 15 height 15
type input "20"
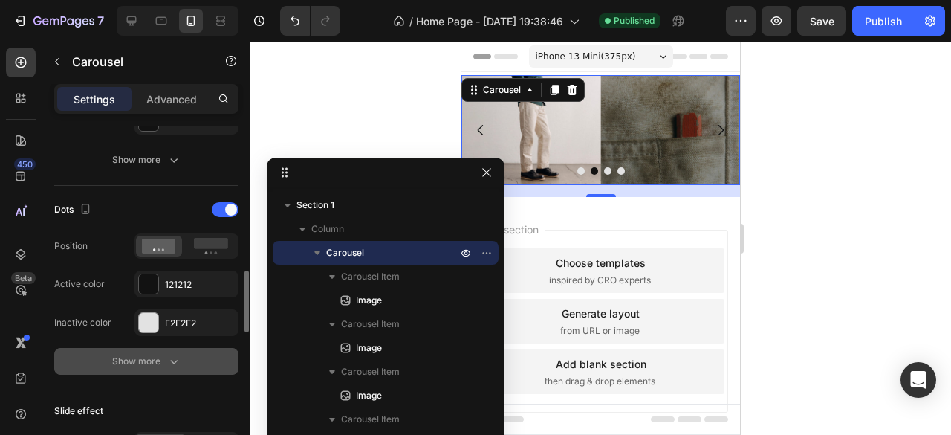
click at [176, 364] on icon "button" at bounding box center [173, 361] width 15 height 15
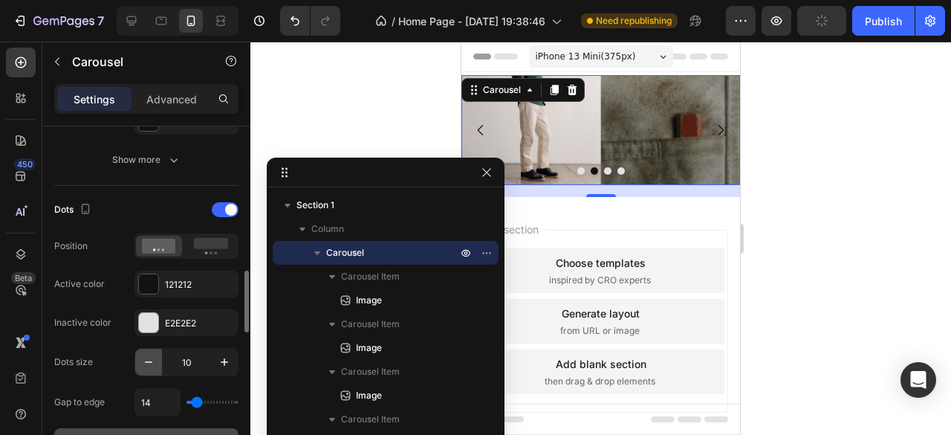
click at [156, 360] on button "button" at bounding box center [148, 361] width 27 height 27
type input "8"
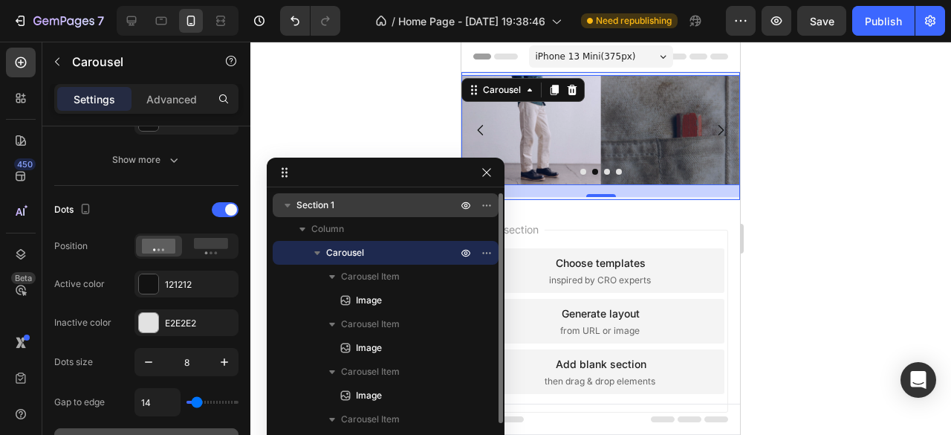
click at [326, 211] on span "Section 1" at bounding box center [315, 205] width 38 height 15
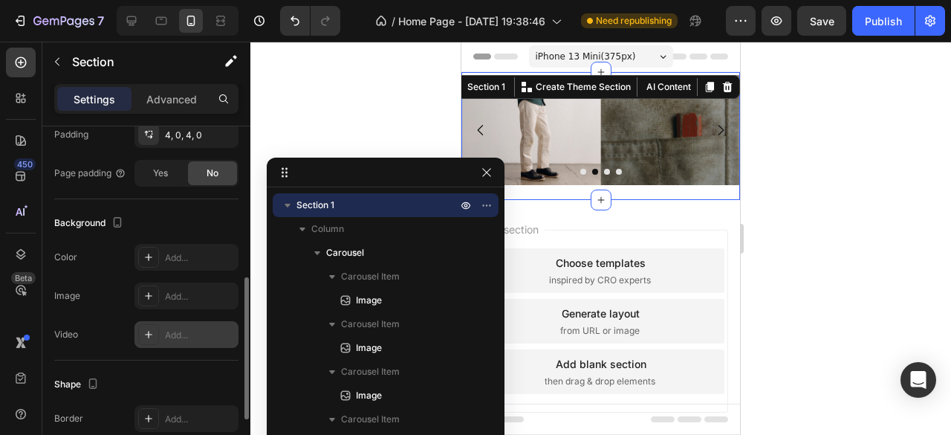
scroll to position [515, 0]
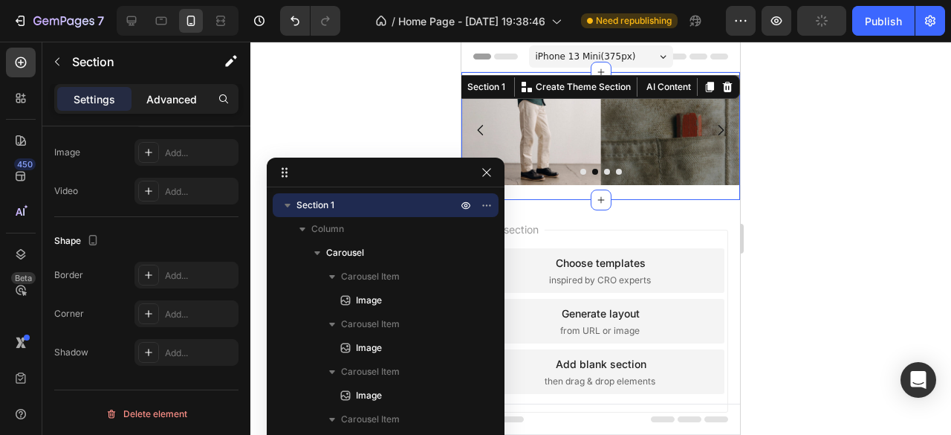
click at [180, 89] on div "Advanced" at bounding box center [171, 99] width 74 height 24
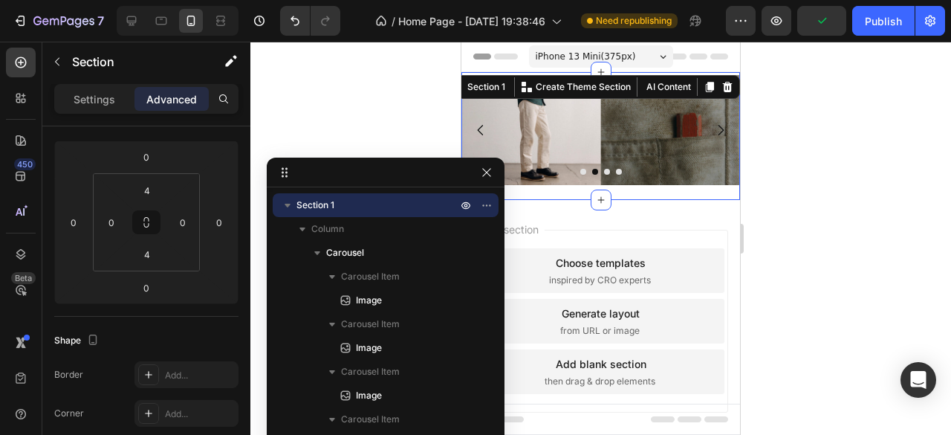
scroll to position [0, 0]
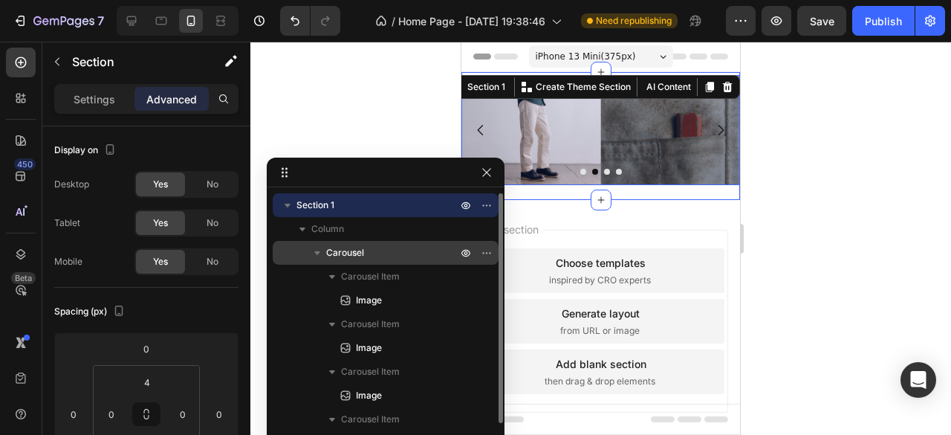
click at [355, 252] on span "Carousel" at bounding box center [345, 252] width 38 height 15
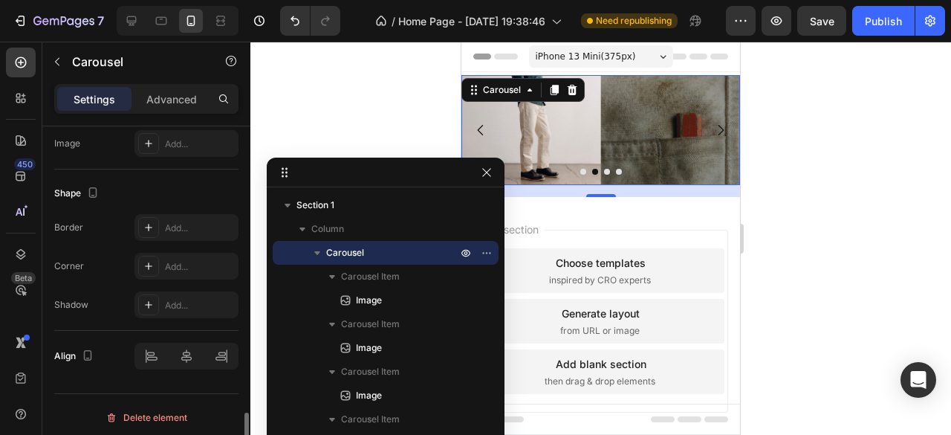
scroll to position [1374, 0]
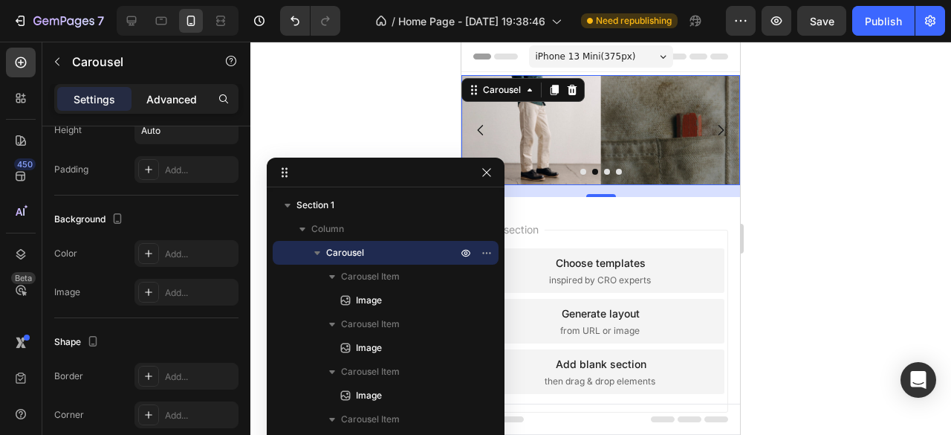
click at [170, 102] on p "Advanced" at bounding box center [171, 99] width 51 height 16
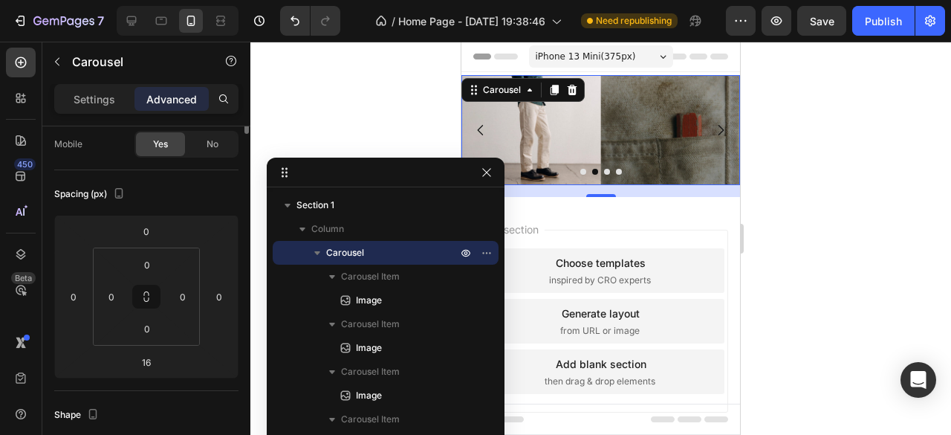
scroll to position [0, 0]
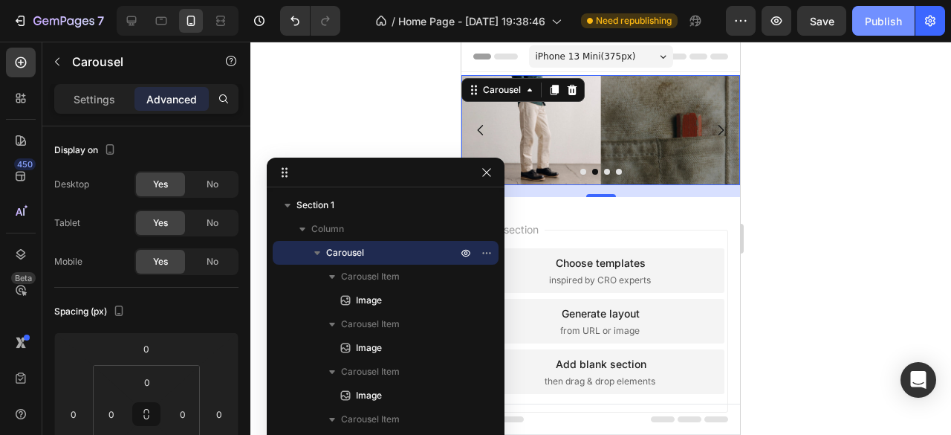
click at [884, 31] on button "Publish" at bounding box center [883, 21] width 62 height 30
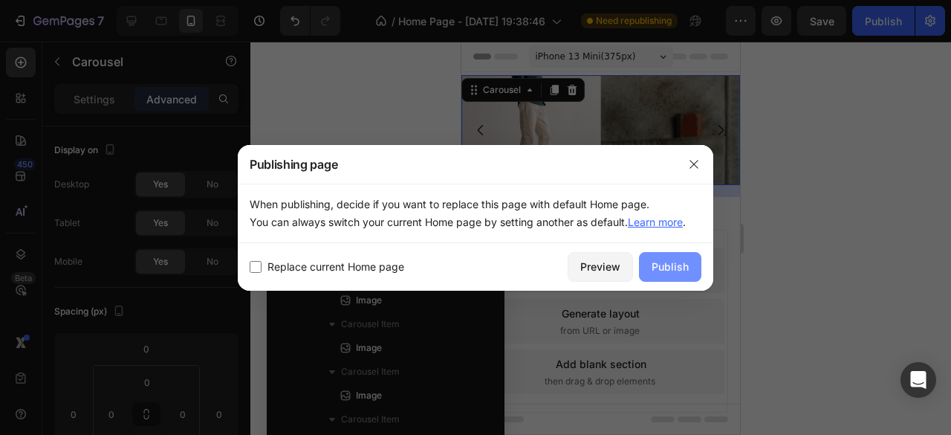
click at [683, 268] on div "Publish" at bounding box center [670, 267] width 37 height 16
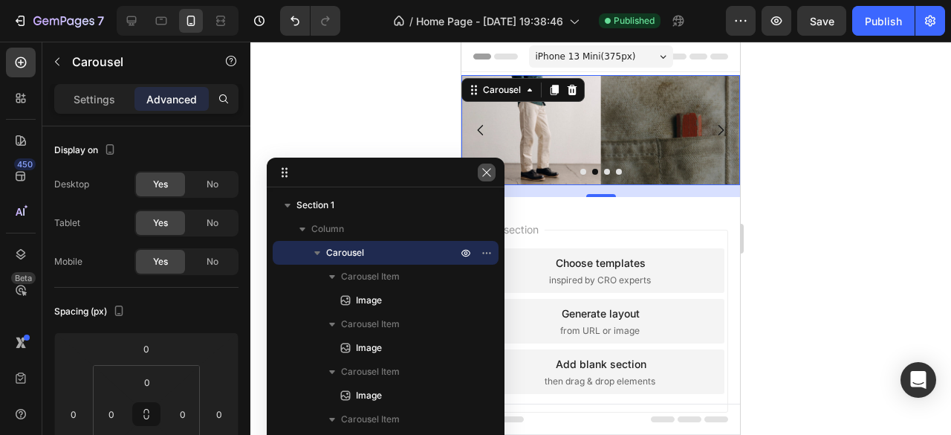
click at [488, 174] on icon "button" at bounding box center [486, 172] width 8 height 8
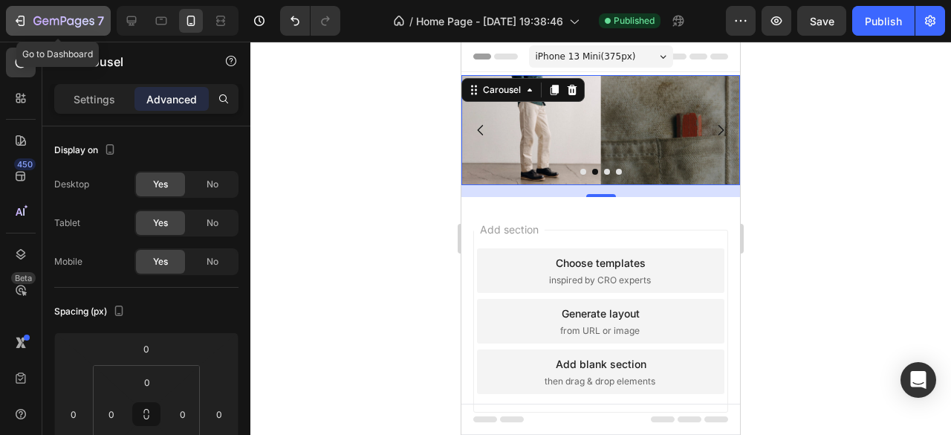
click at [19, 12] on div "7" at bounding box center [58, 21] width 91 height 18
